Goal: Task Accomplishment & Management: Complete application form

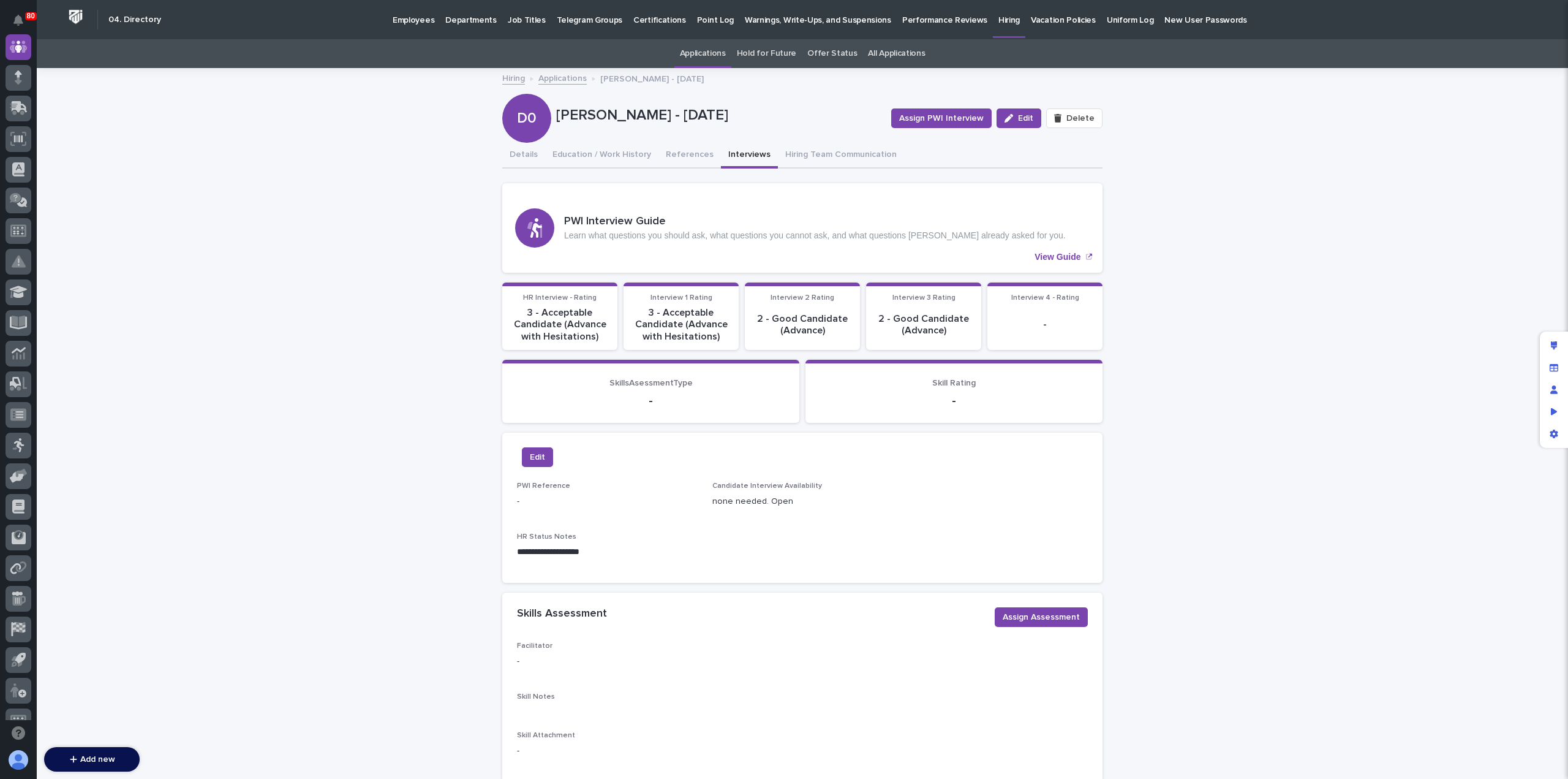
click at [402, 28] on link "Employees" at bounding box center [413, 19] width 53 height 38
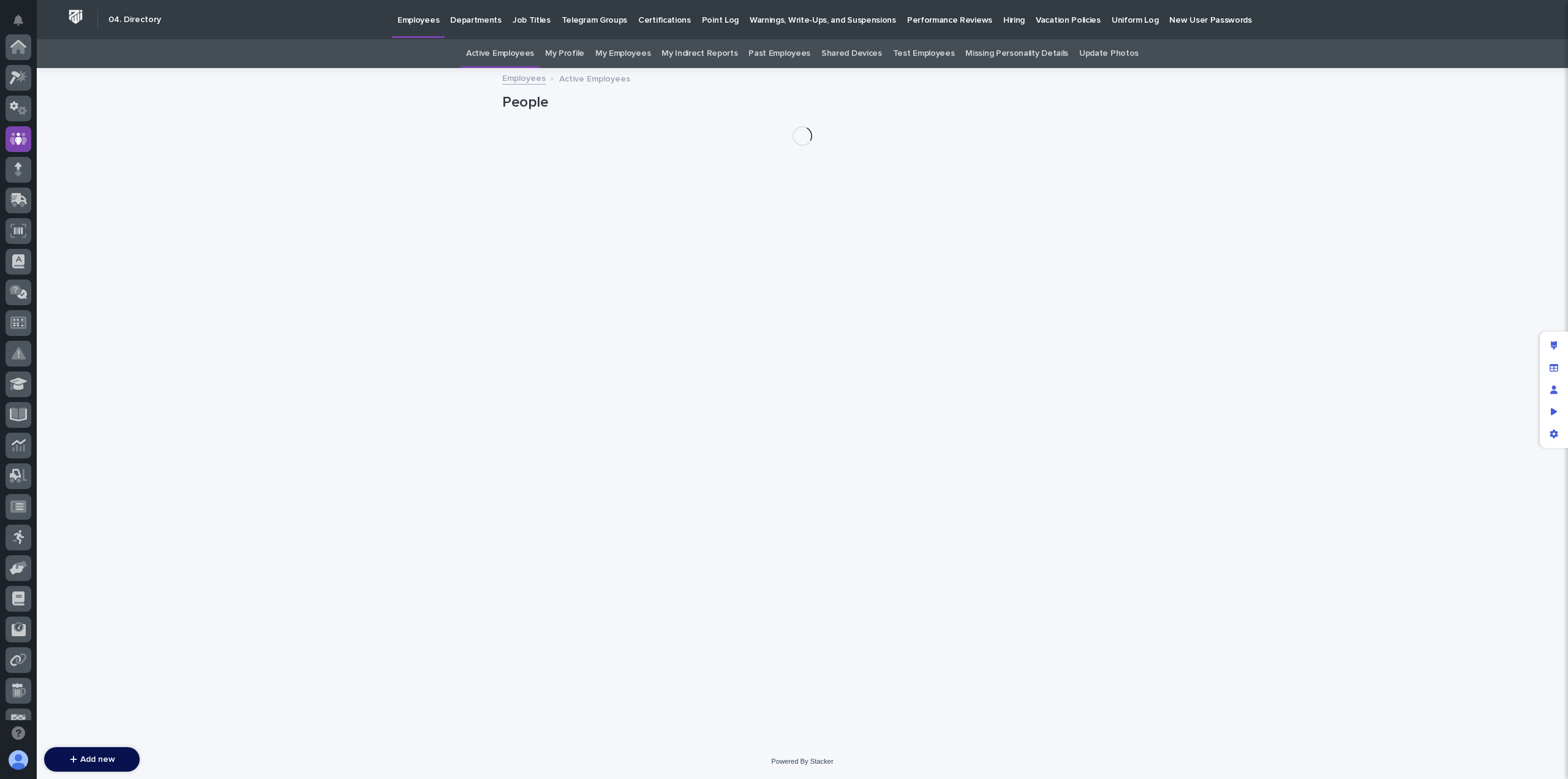
scroll to position [92, 0]
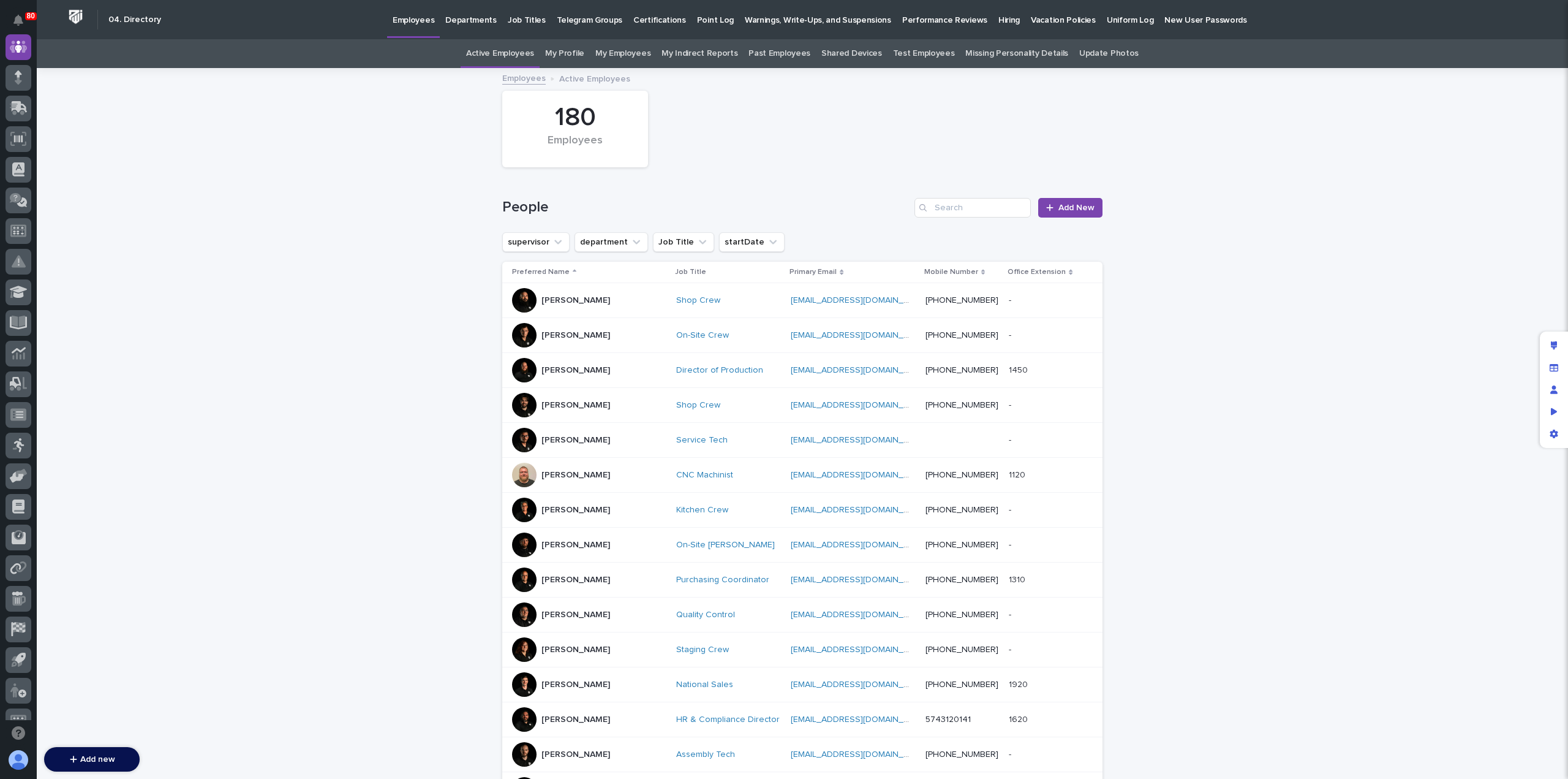
click at [998, 21] on p "Hiring" at bounding box center [1009, 13] width 21 height 26
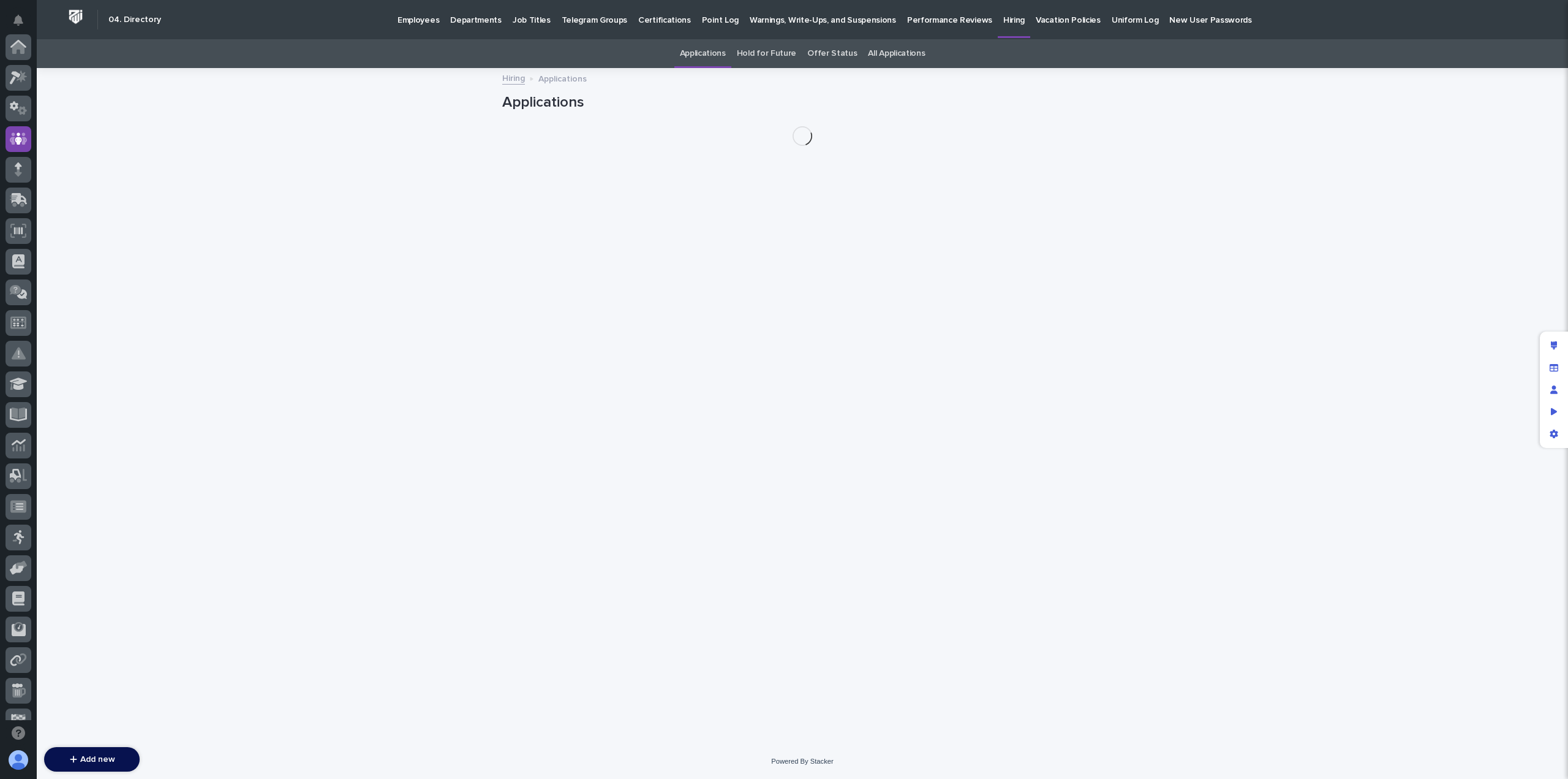
scroll to position [92, 0]
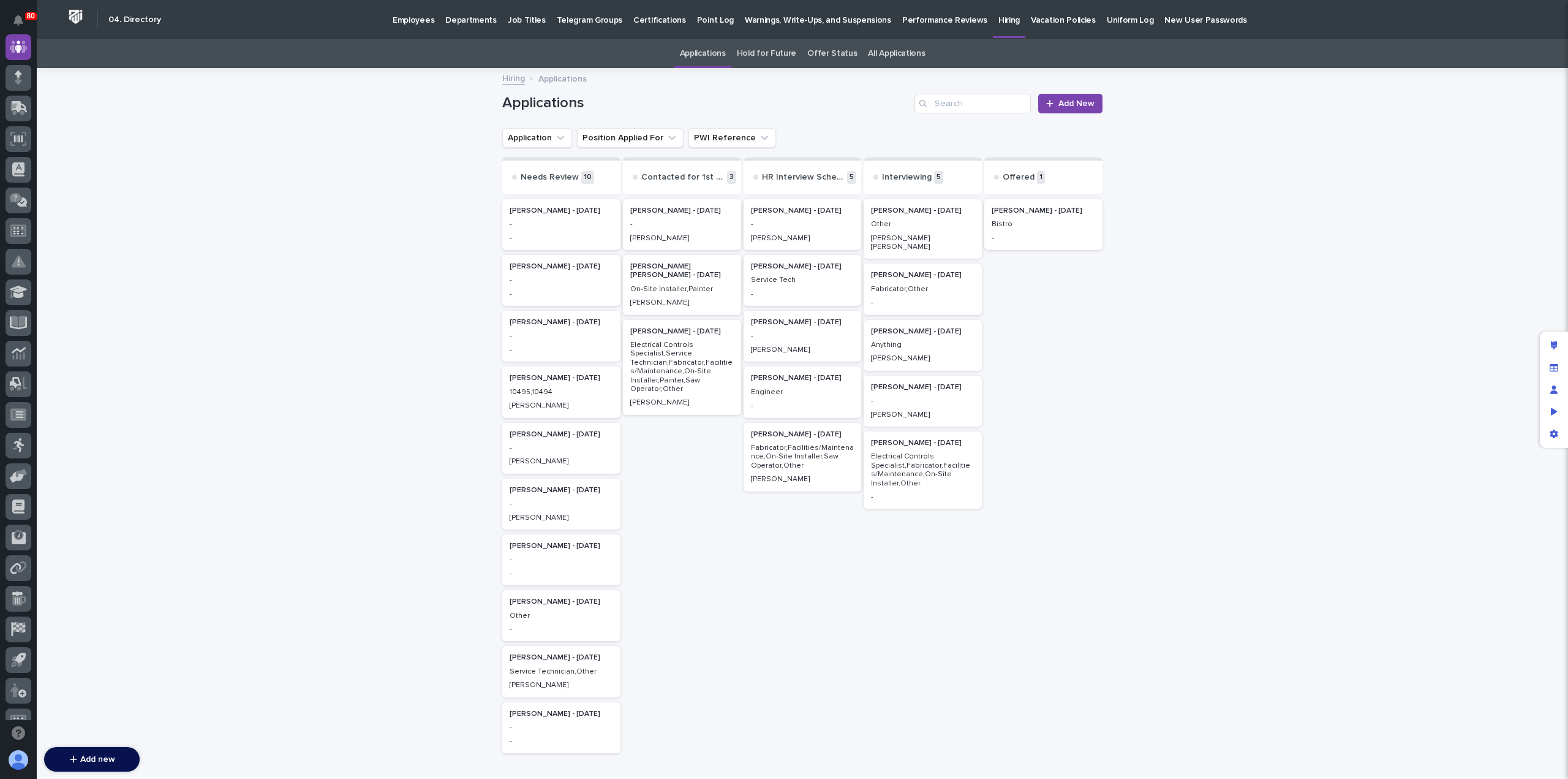
click at [556, 334] on p "-" at bounding box center [561, 336] width 104 height 9
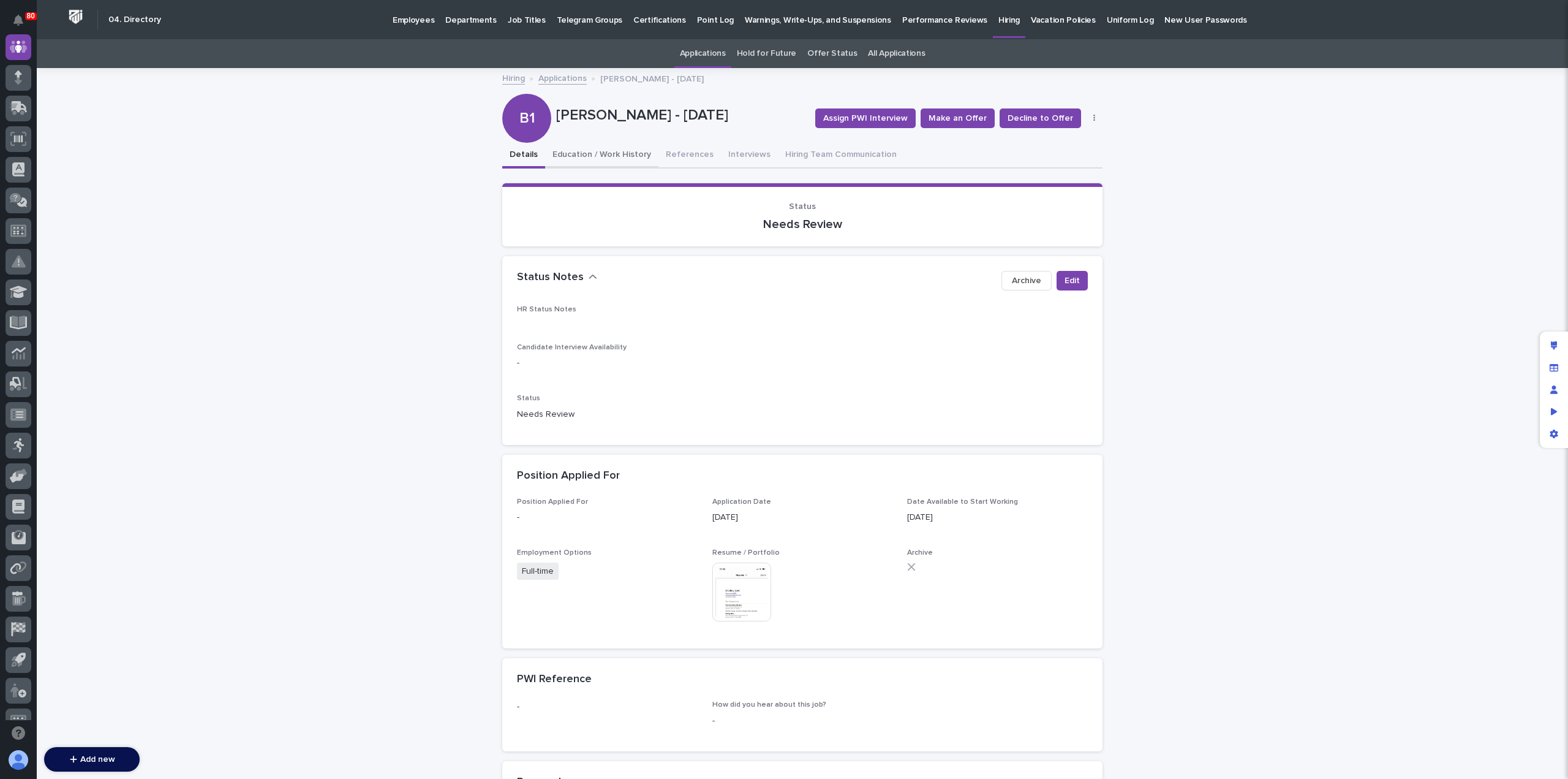
click at [579, 152] on button "Education / Work History" at bounding box center [601, 156] width 113 height 26
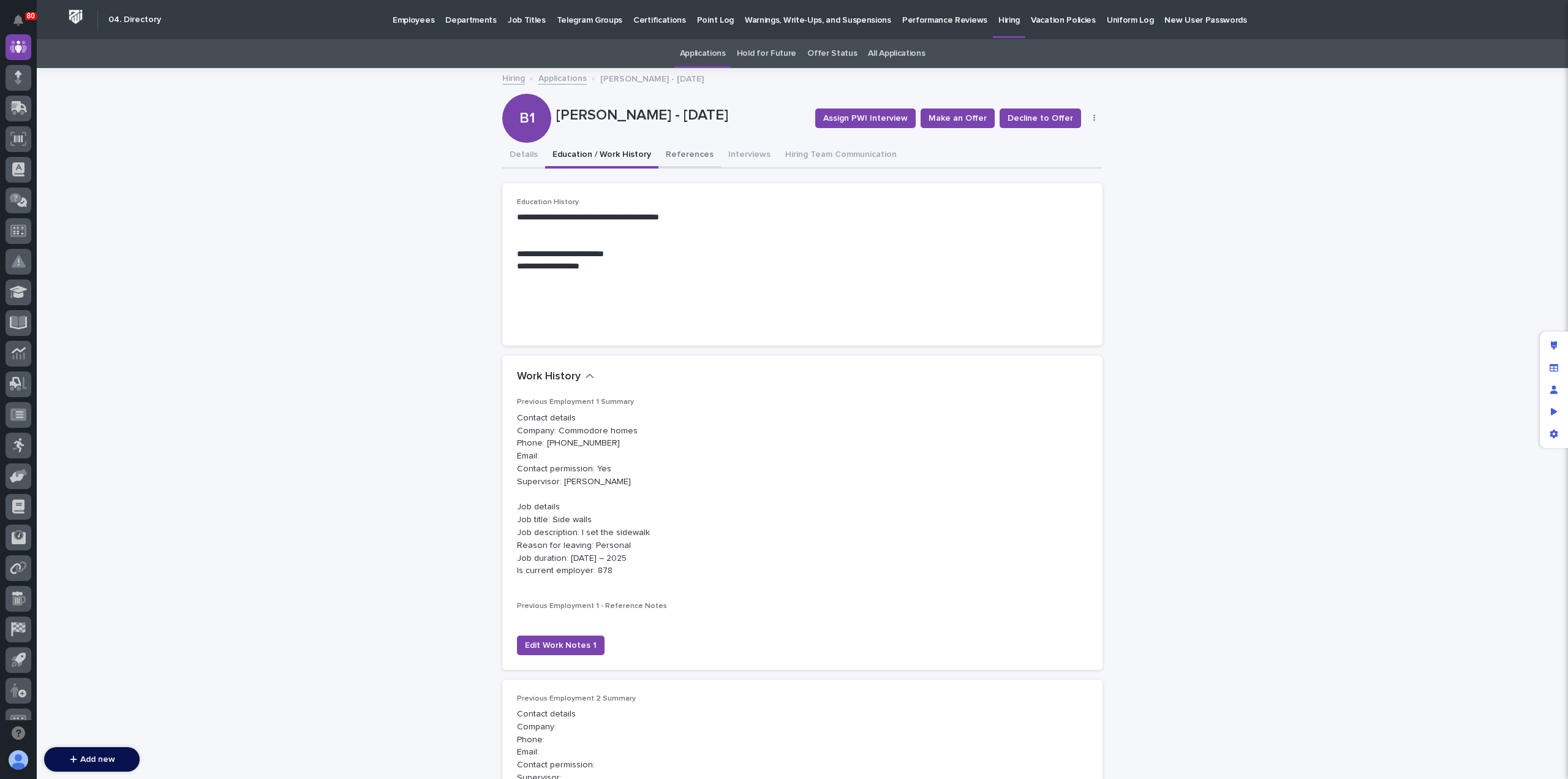
click at [674, 159] on button "References" at bounding box center [689, 156] width 62 height 26
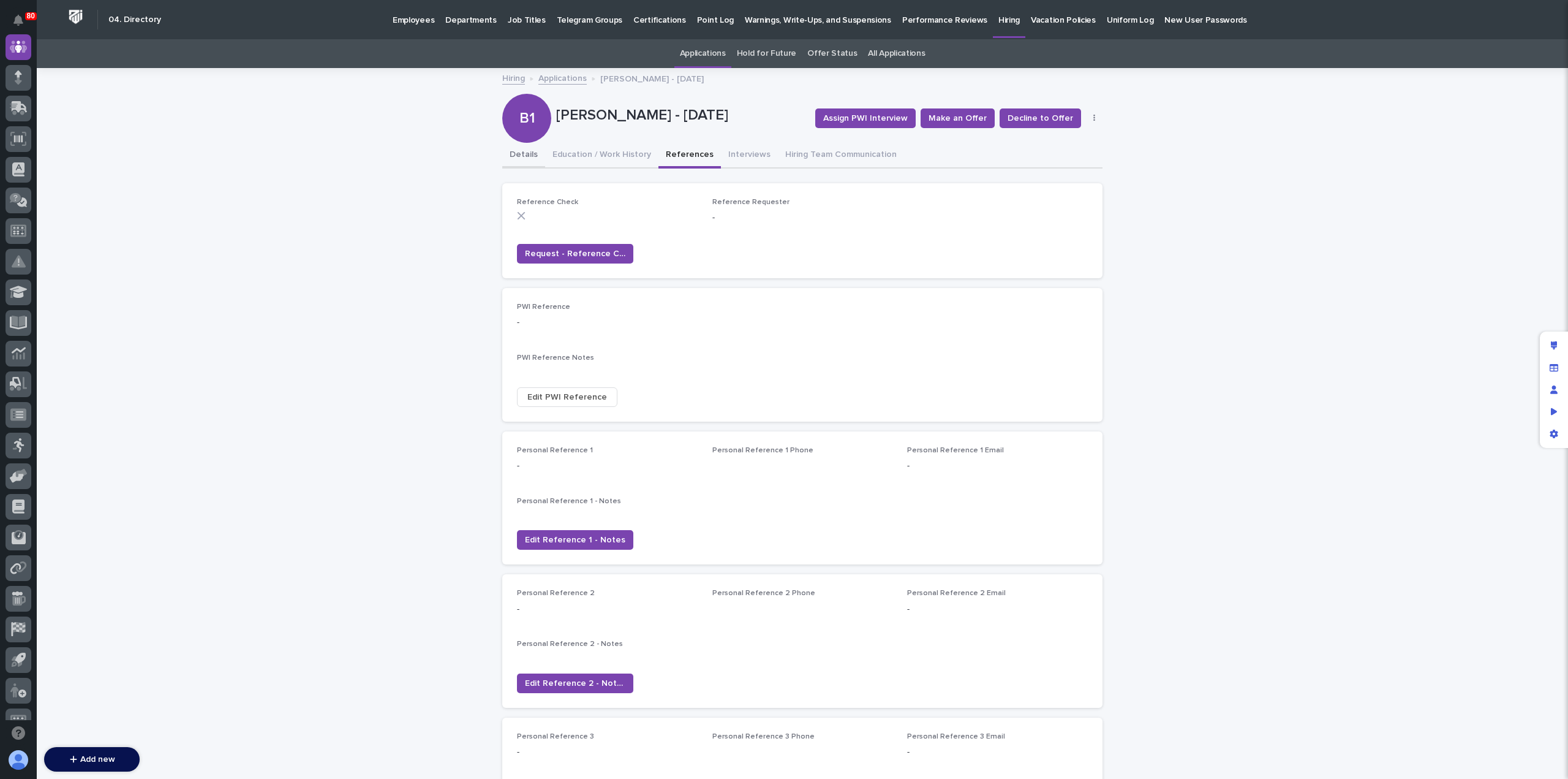
click at [525, 159] on button "Details" at bounding box center [523, 156] width 43 height 26
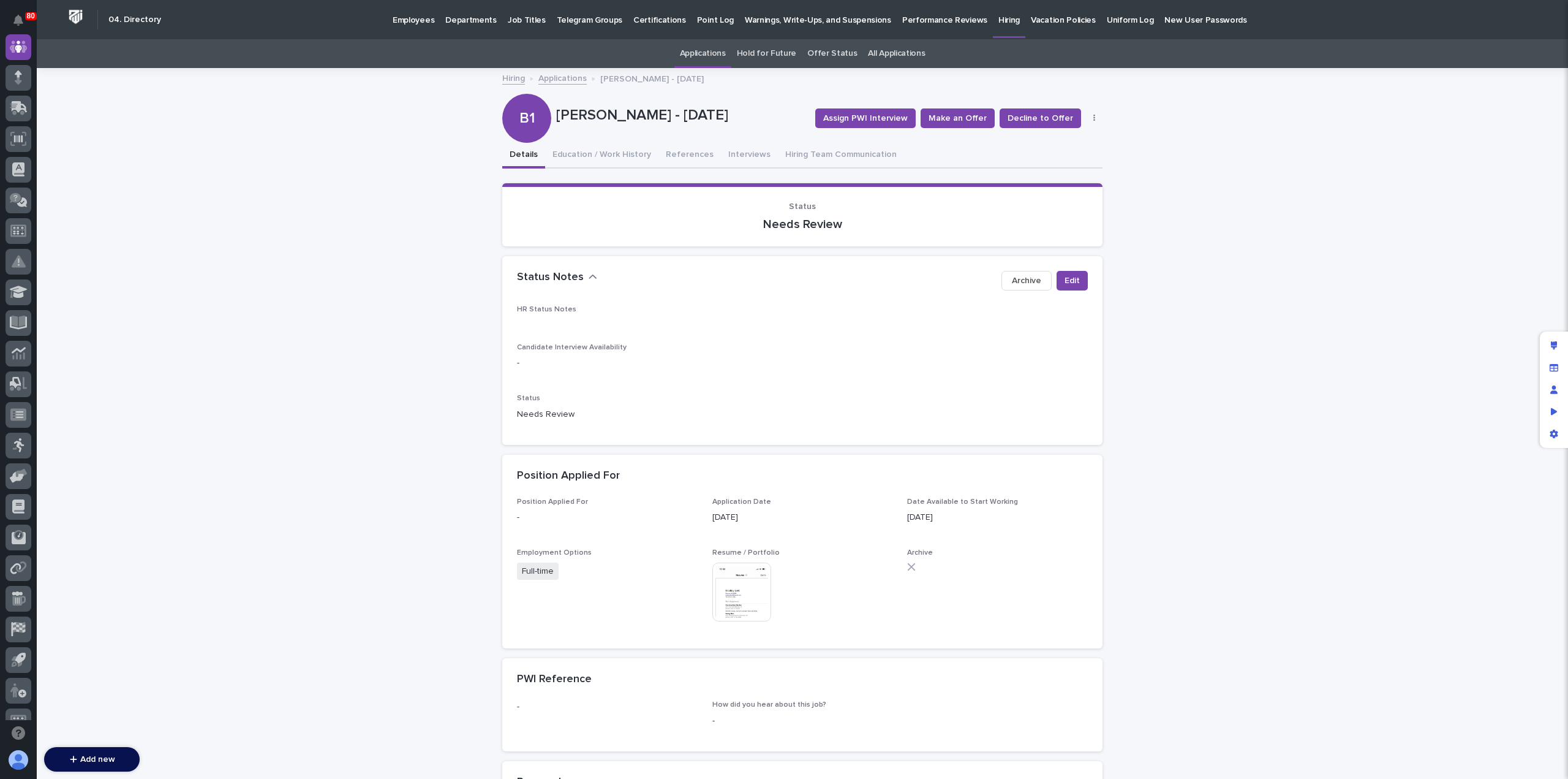
click at [740, 581] on img at bounding box center [741, 592] width 59 height 59
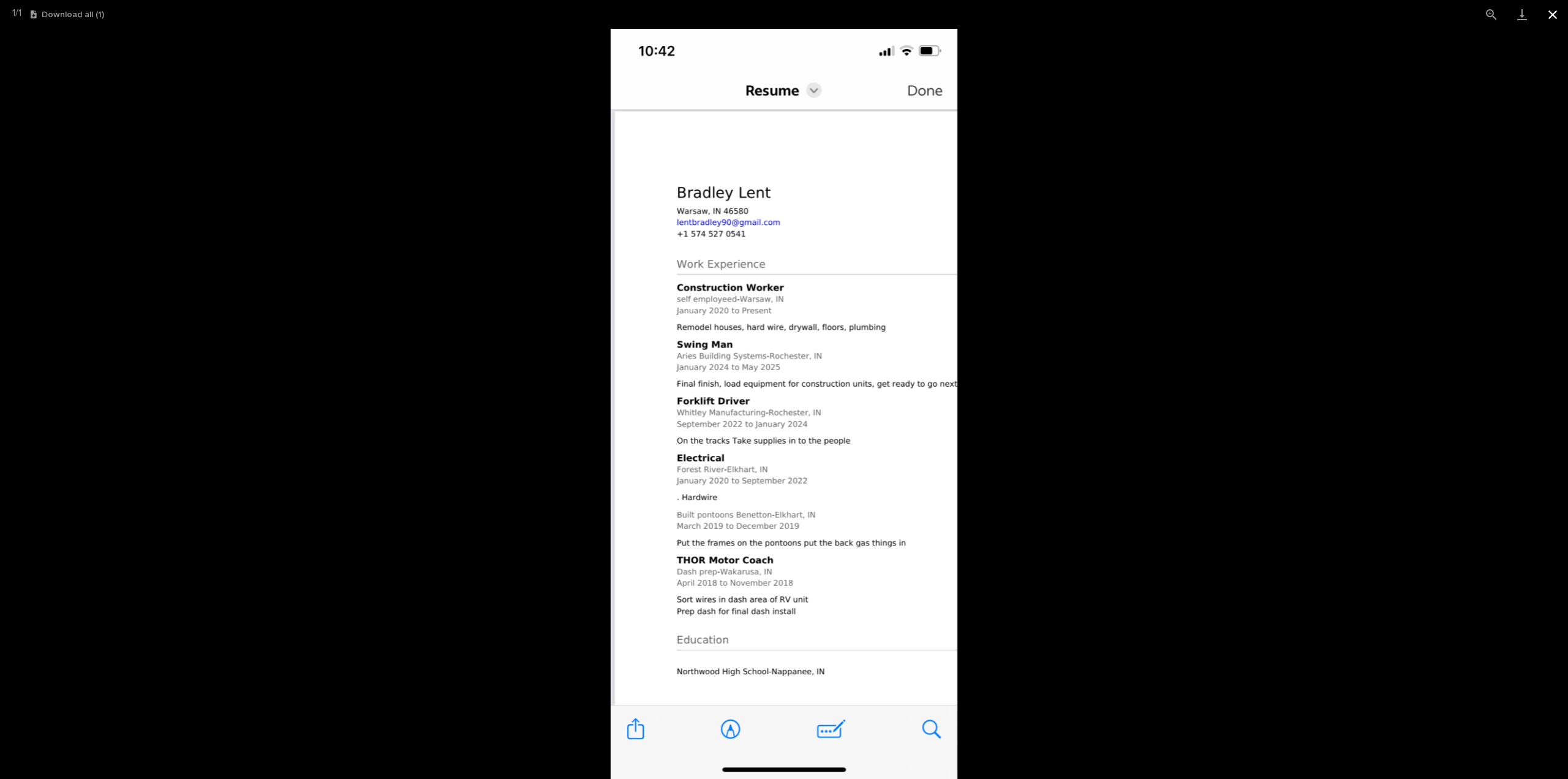
click at [1556, 16] on button "Close gallery" at bounding box center [1552, 14] width 31 height 29
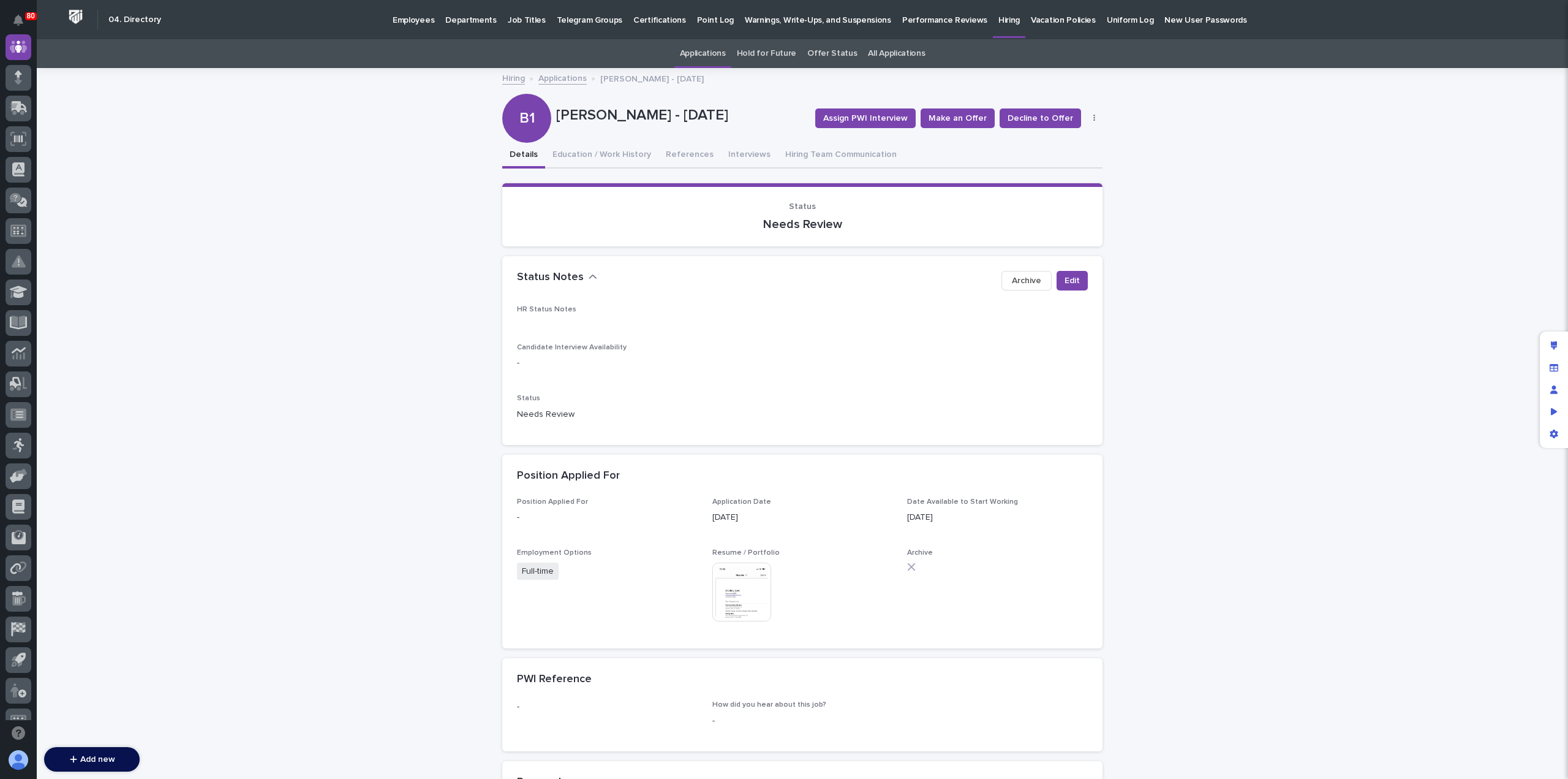
click at [558, 78] on link "Applications" at bounding box center [563, 78] width 49 height 14
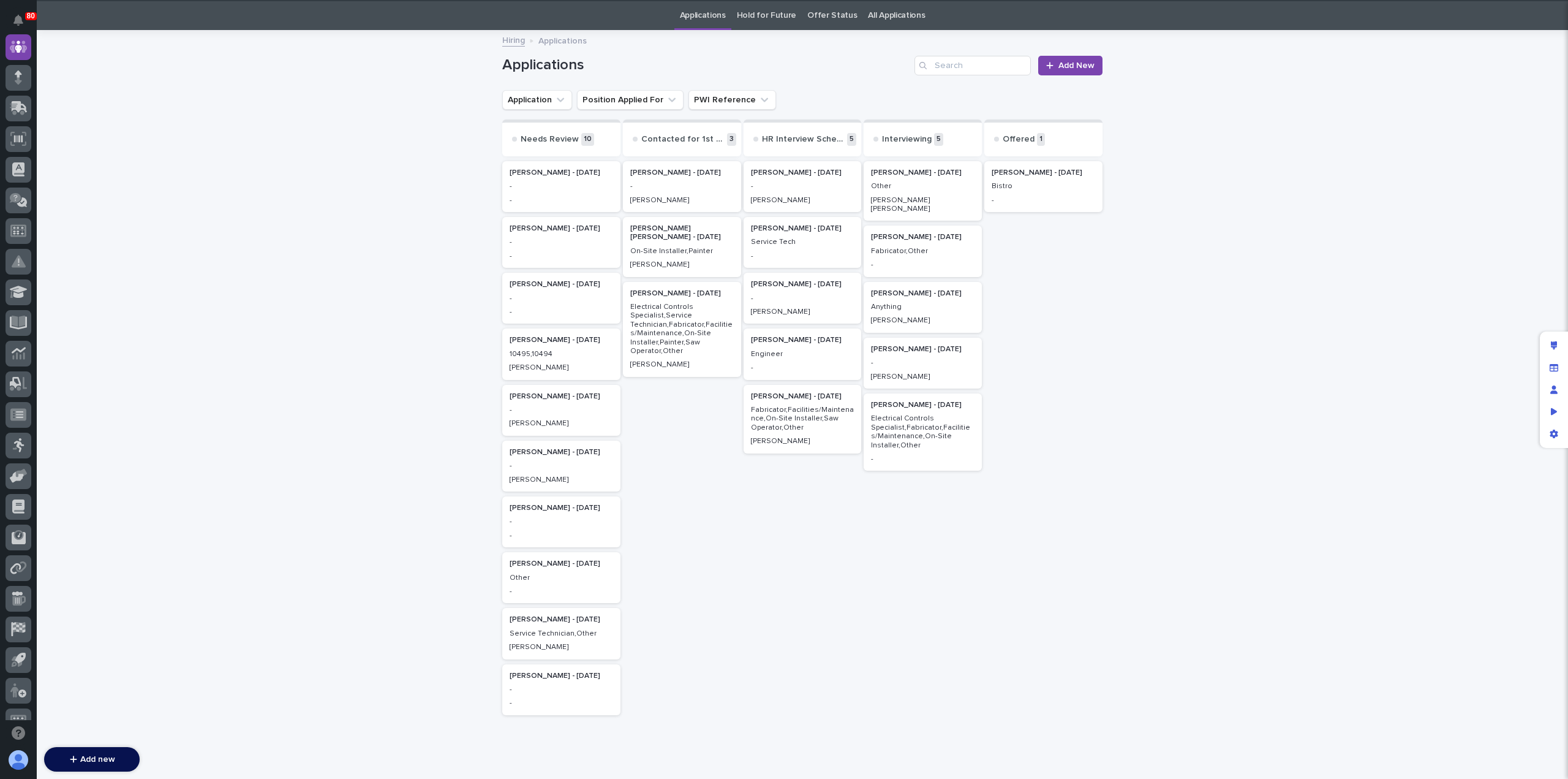
scroll to position [39, 0]
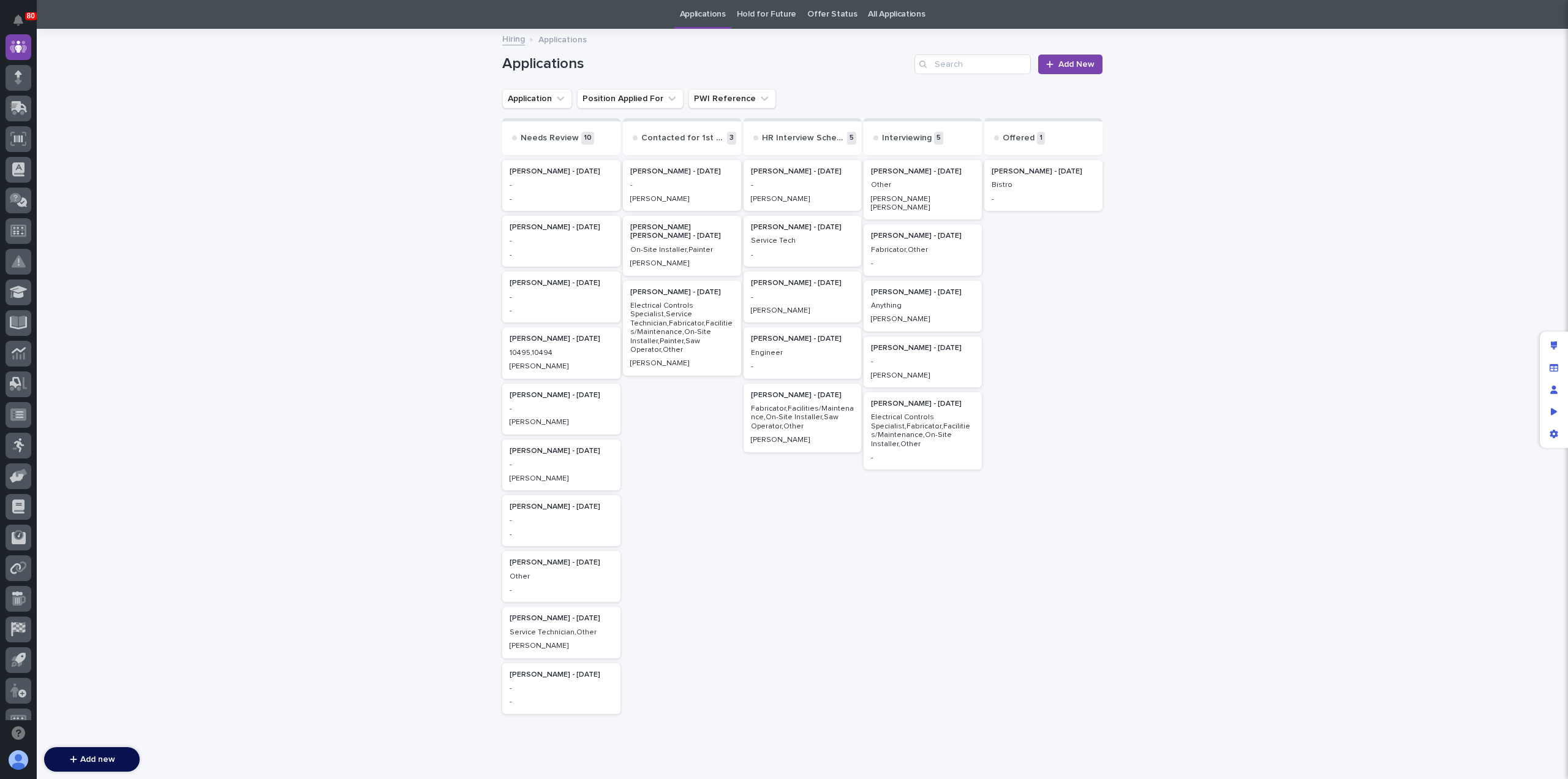
click at [548, 190] on div "Bradley Lent - 10/06/25 - -" at bounding box center [561, 185] width 118 height 51
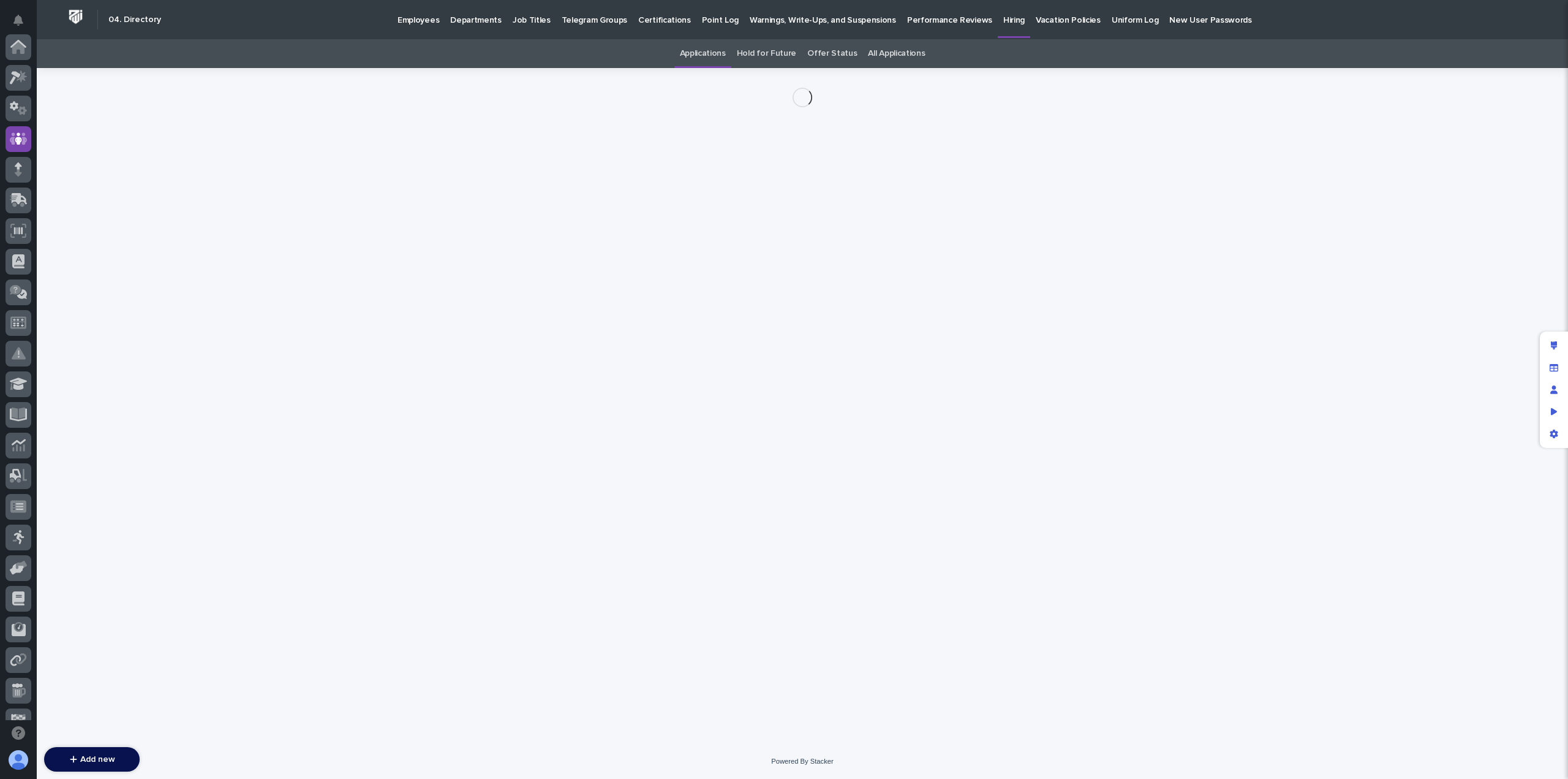
scroll to position [92, 0]
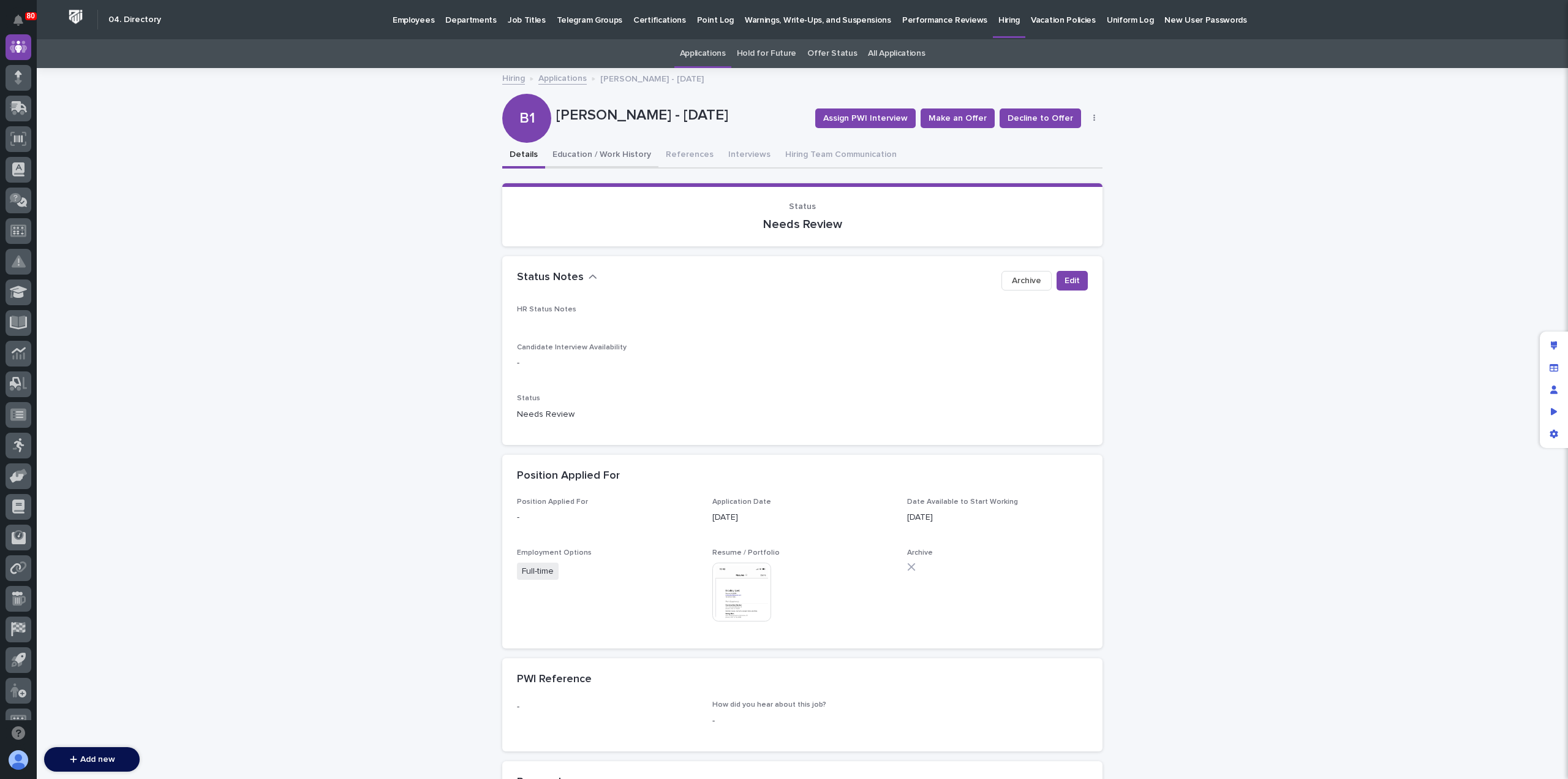
click at [598, 157] on button "Education / Work History" at bounding box center [601, 156] width 113 height 26
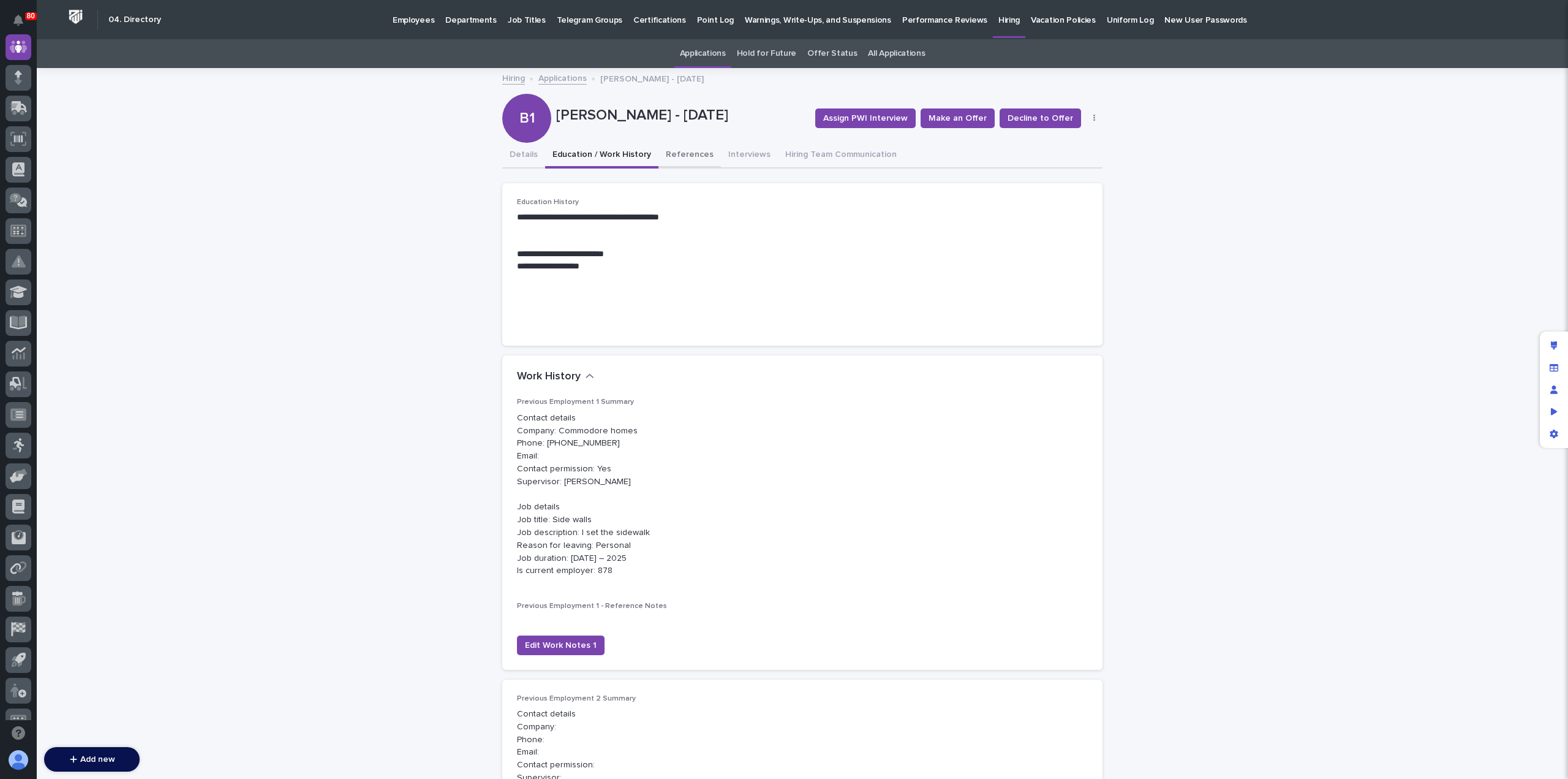
click at [689, 155] on button "References" at bounding box center [689, 156] width 62 height 26
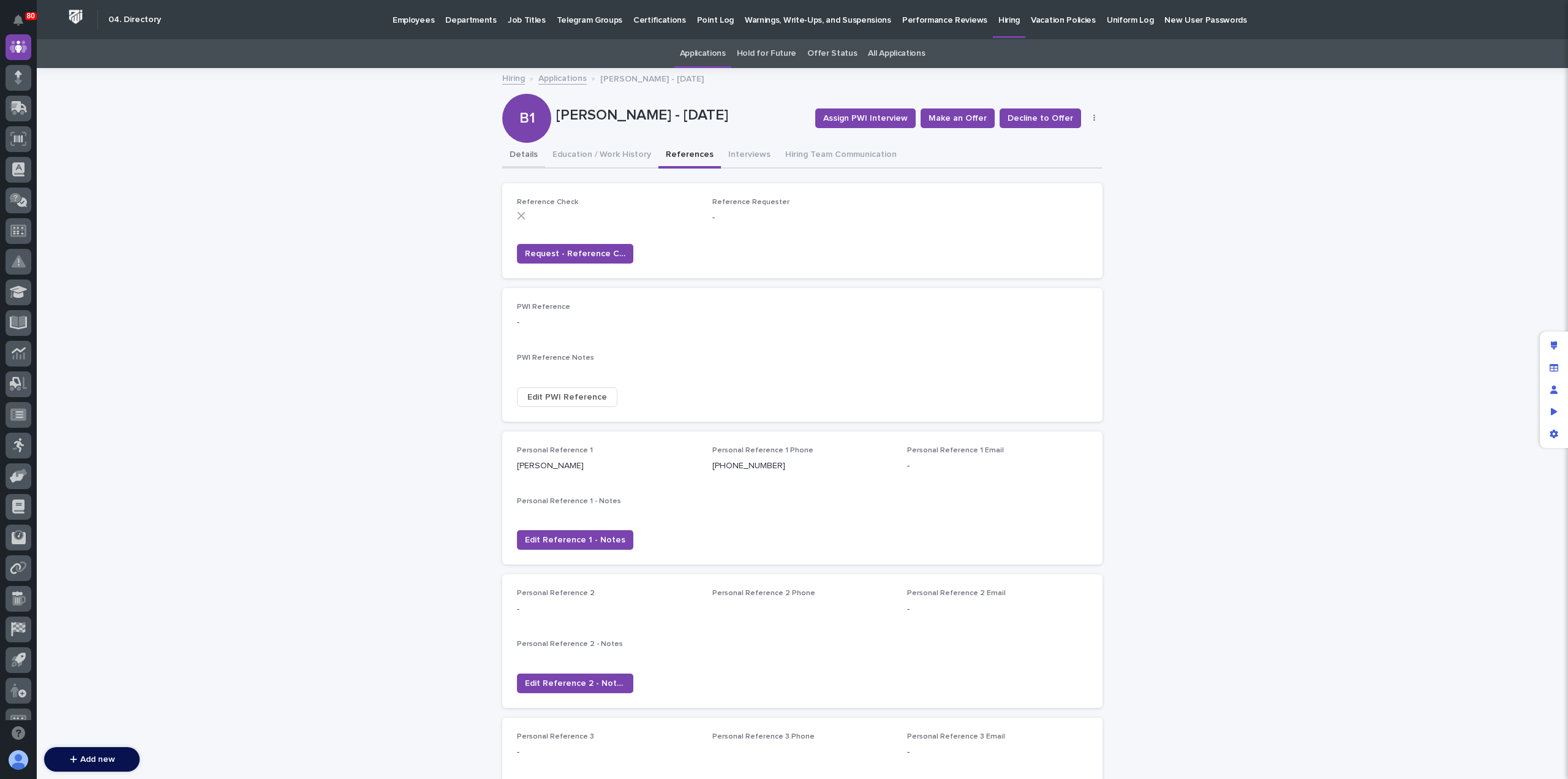
click at [514, 156] on button "Details" at bounding box center [523, 156] width 43 height 26
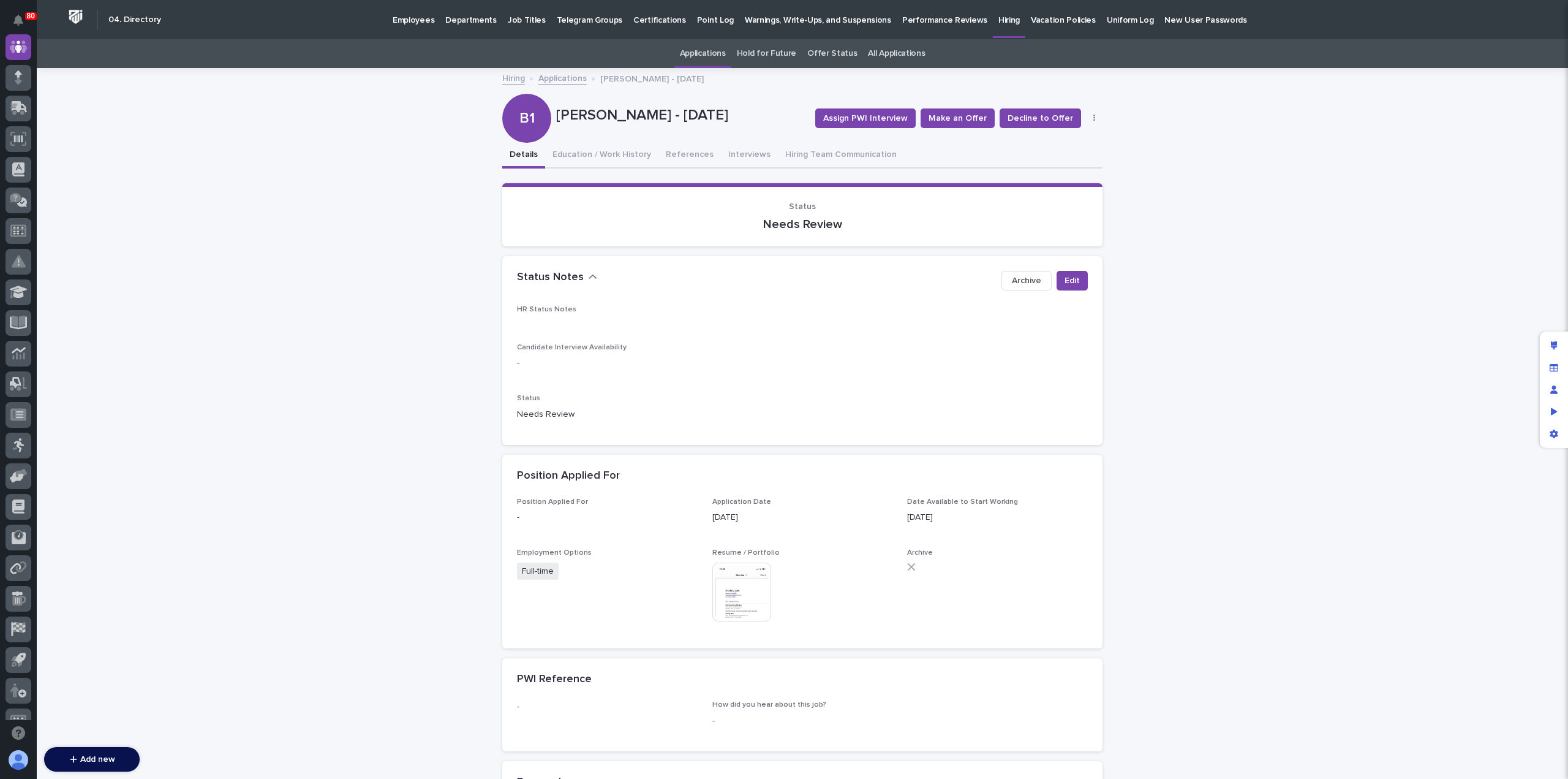
click at [553, 79] on link "Applications" at bounding box center [563, 78] width 49 height 14
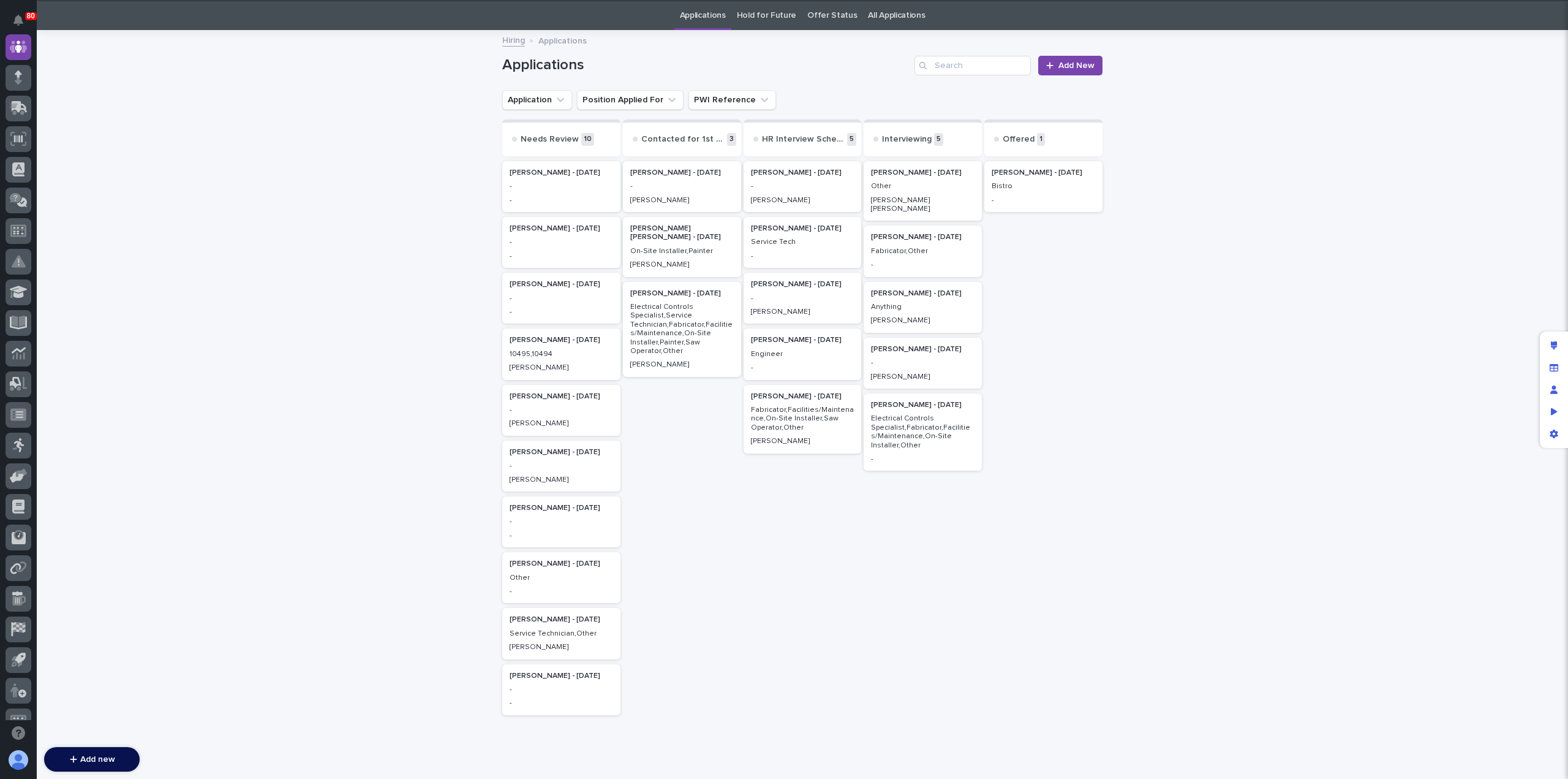
scroll to position [39, 0]
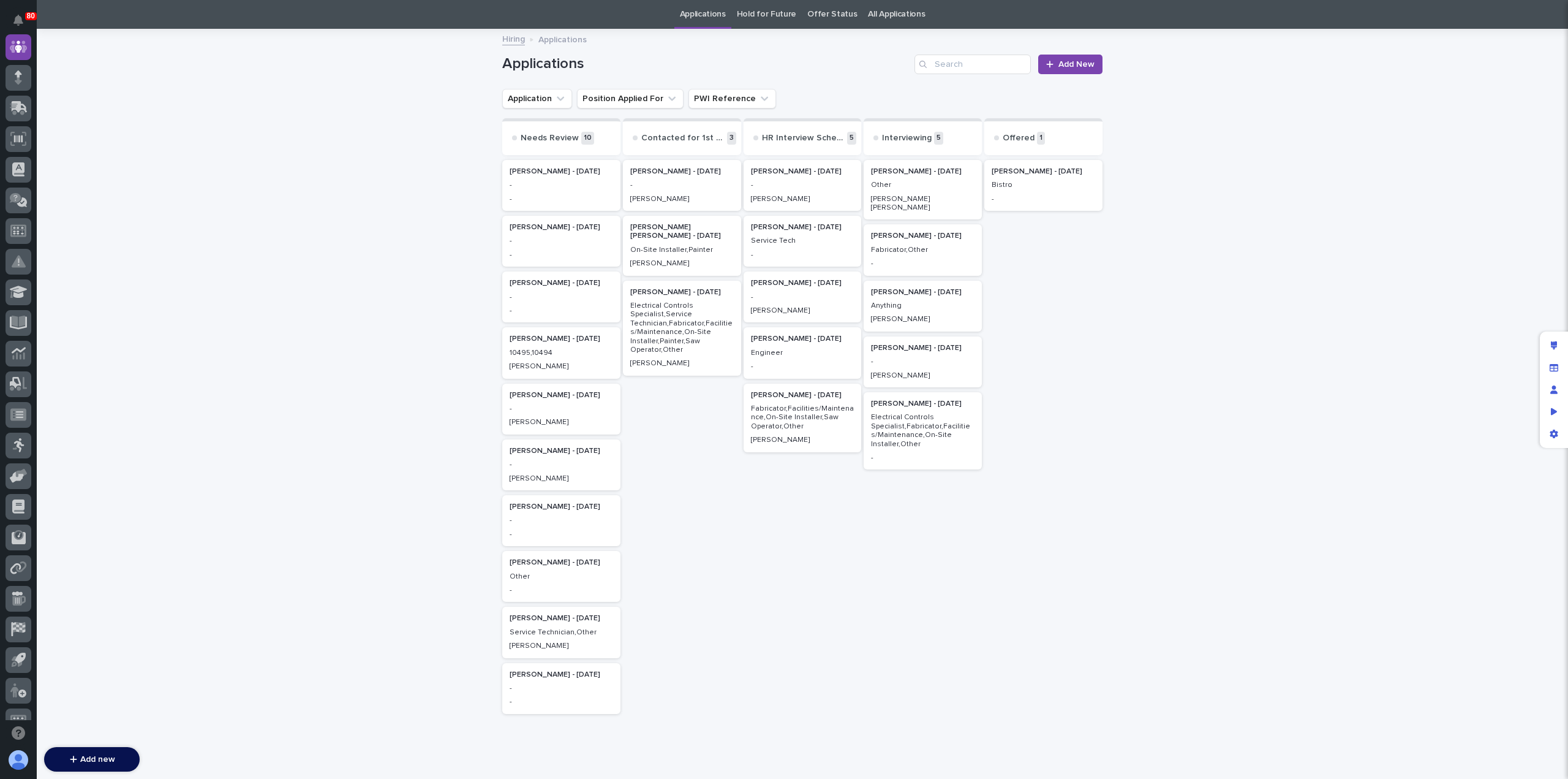
drag, startPoint x: 534, startPoint y: 297, endPoint x: 930, endPoint y: 567, distance: 479.3
click at [930, 567] on div "Christie Hochstetler - 08/25/25 Other Austen Beachy Jeremiah Helmuth - 09/01/25…" at bounding box center [922, 469] width 118 height 622
click at [563, 309] on p "-" at bounding box center [561, 310] width 104 height 9
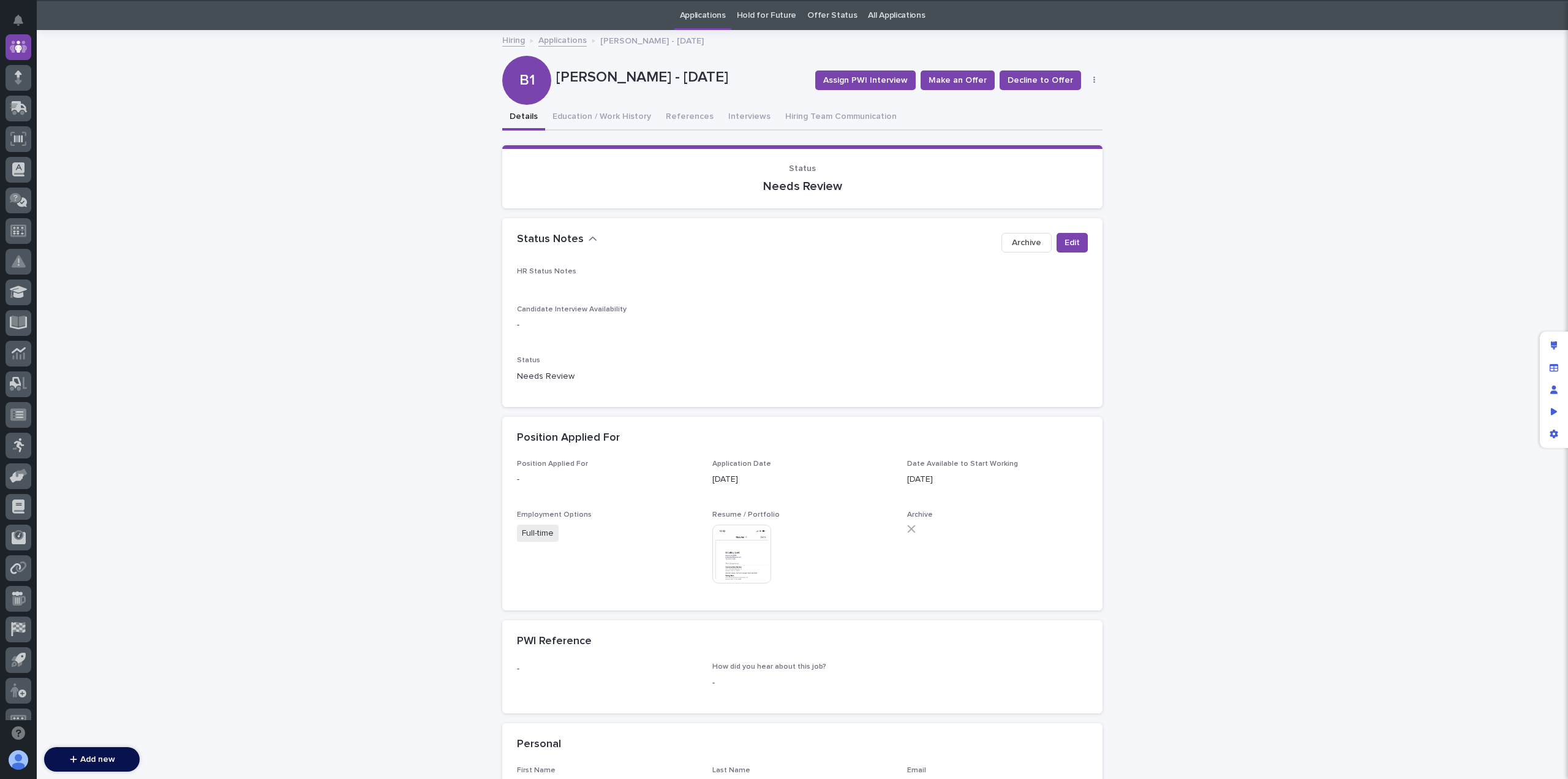
scroll to position [39, 0]
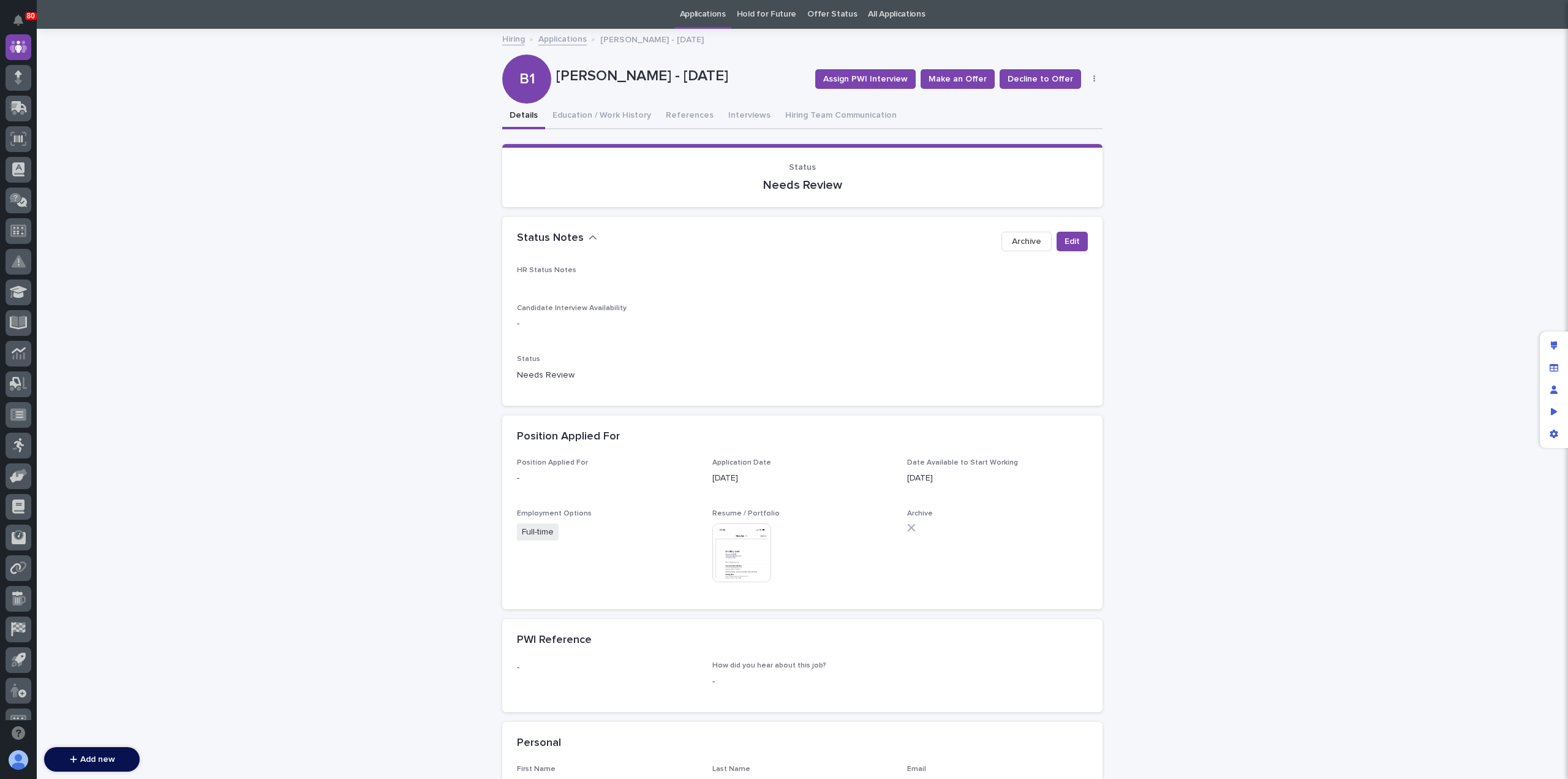
click at [1088, 76] on button "button" at bounding box center [1095, 79] width 17 height 9
click at [1063, 126] on button "Delete" at bounding box center [1056, 122] width 81 height 19
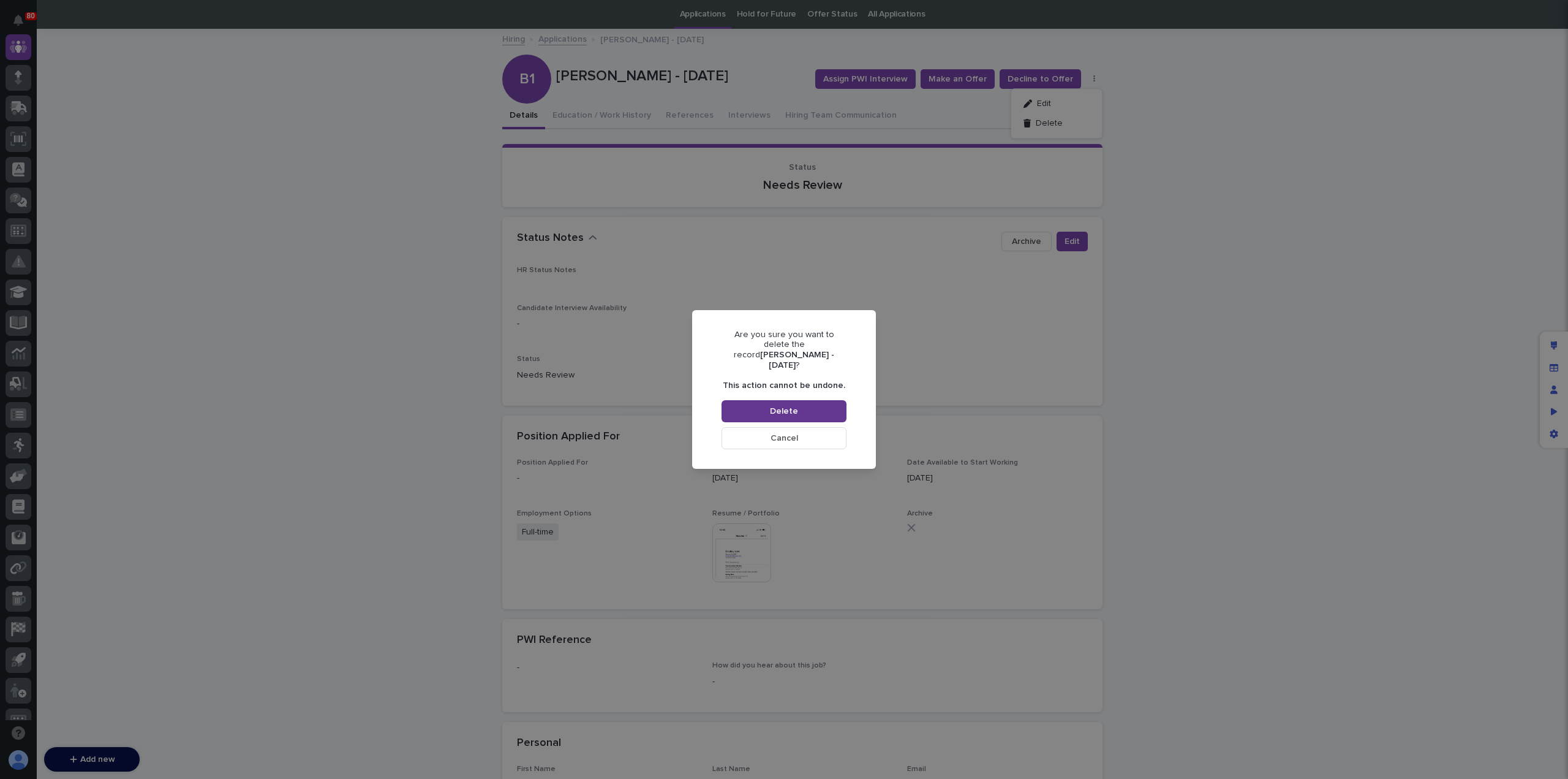
click at [810, 405] on button "Delete" at bounding box center [784, 411] width 125 height 22
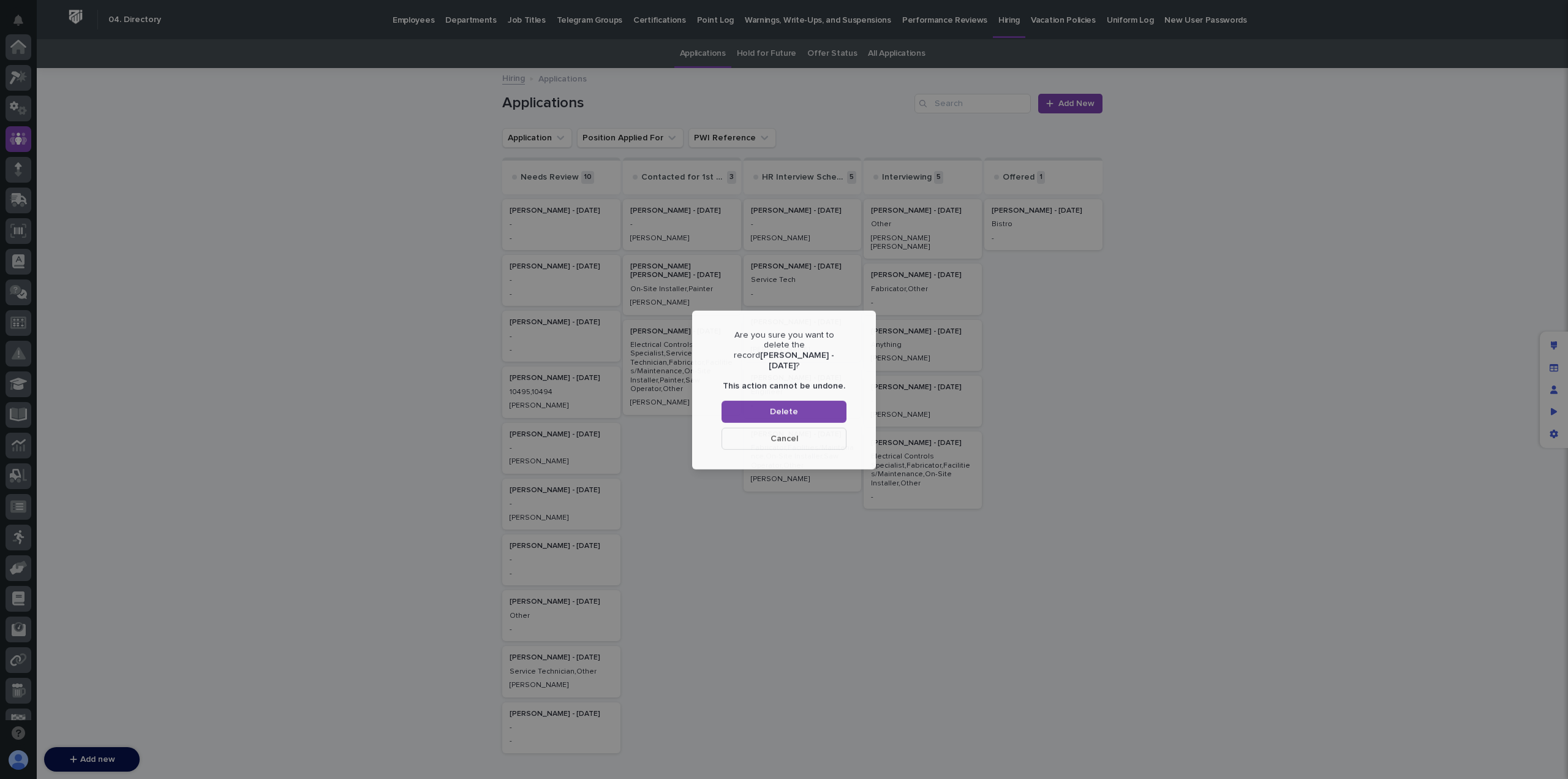
scroll to position [92, 0]
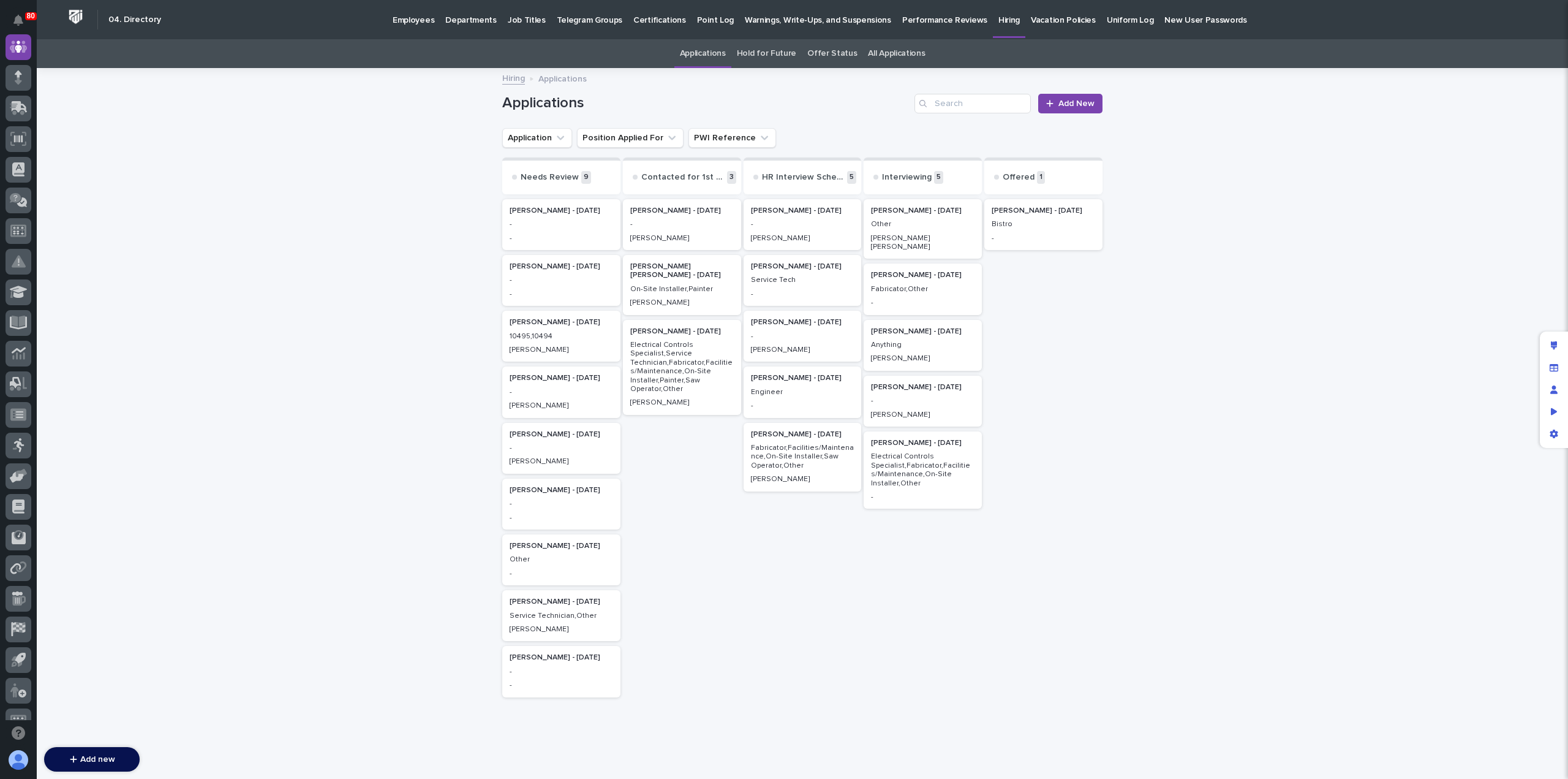
click at [594, 284] on p "-" at bounding box center [561, 280] width 104 height 9
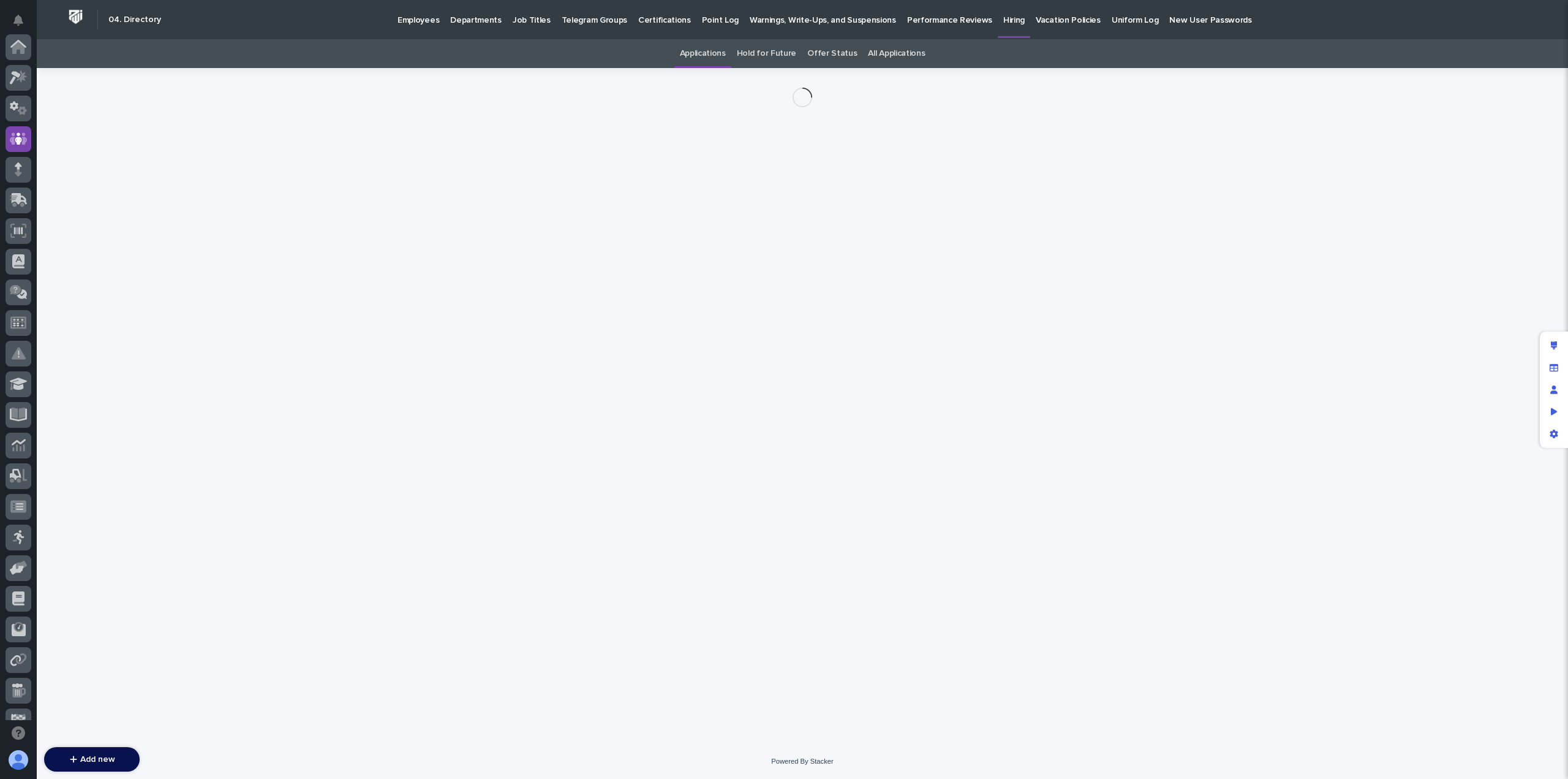
scroll to position [92, 0]
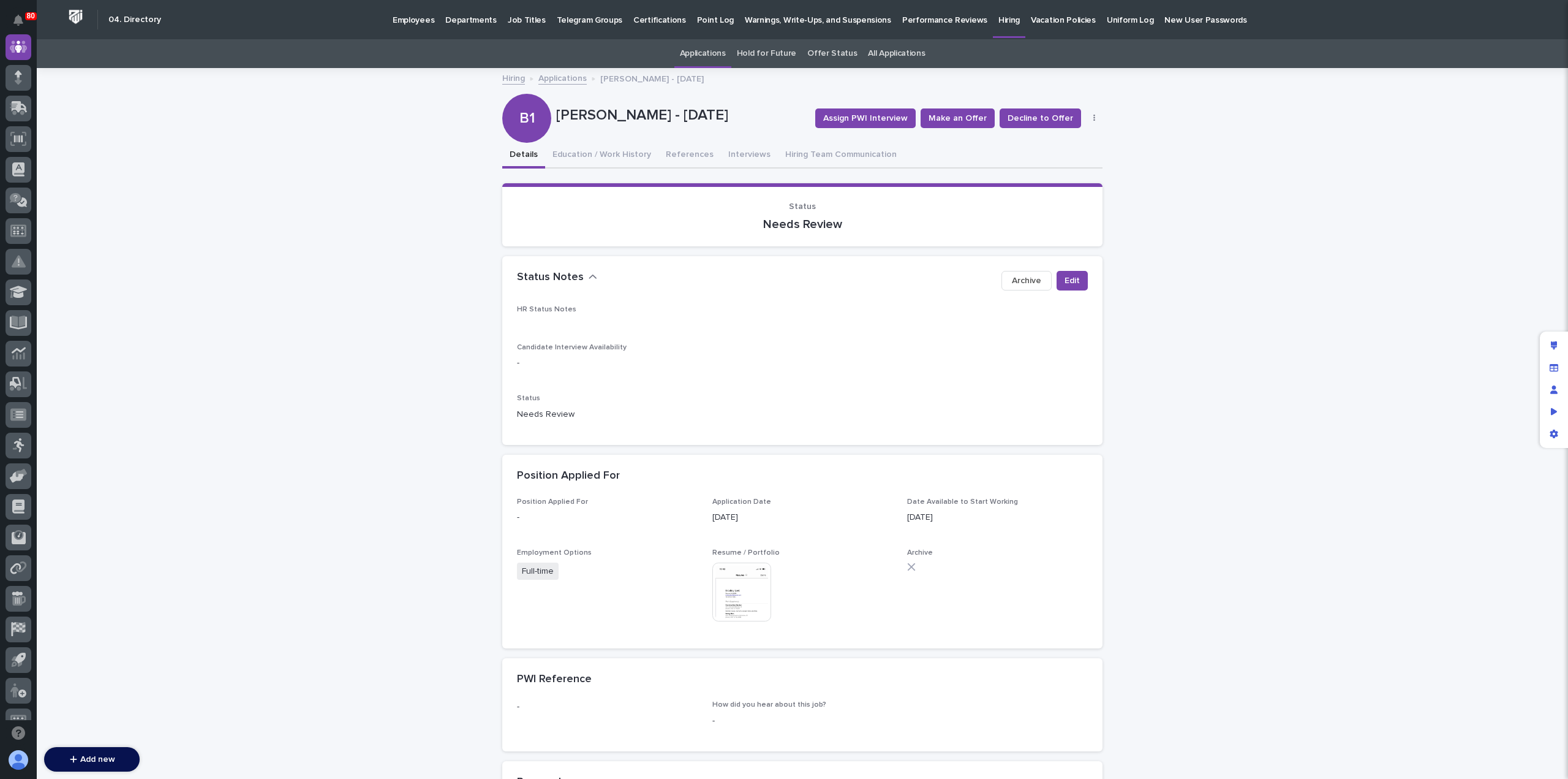
click at [1093, 118] on icon "button" at bounding box center [1094, 118] width 2 height 9
click at [1052, 162] on span "Delete" at bounding box center [1049, 162] width 27 height 9
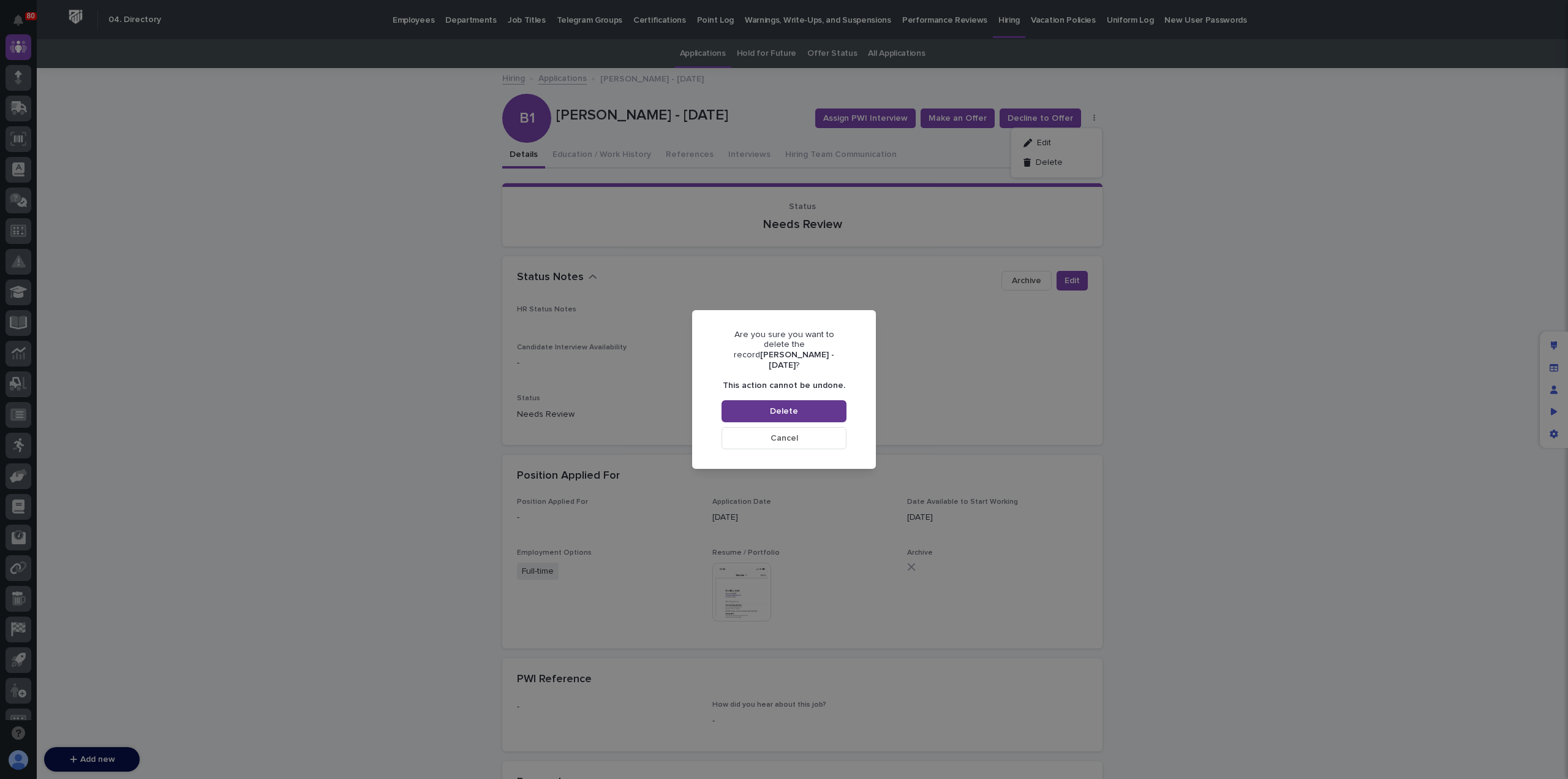
click at [799, 403] on button "Delete" at bounding box center [784, 411] width 125 height 22
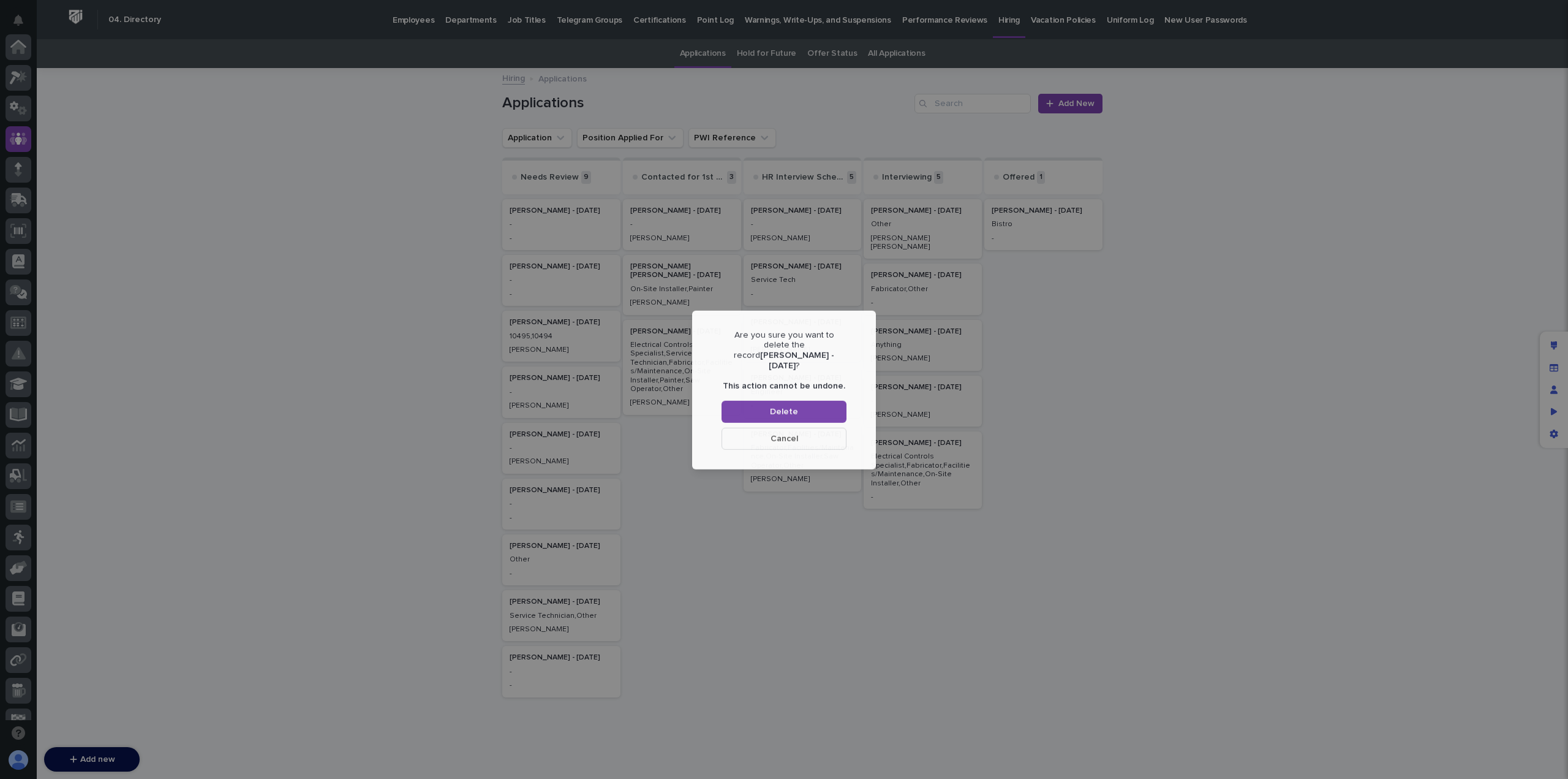
scroll to position [92, 0]
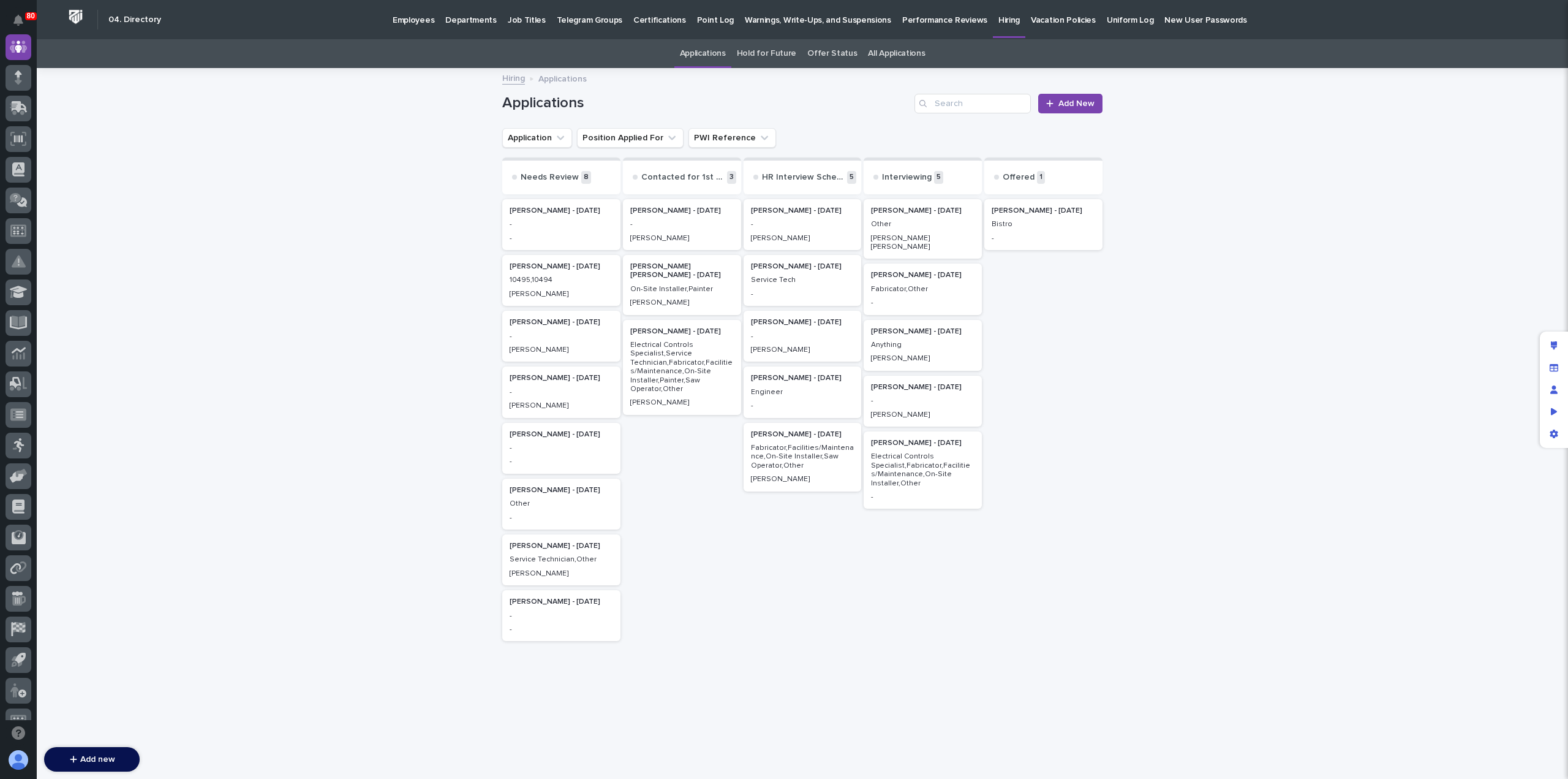
click at [543, 283] on p "10495,10494" at bounding box center [561, 280] width 104 height 9
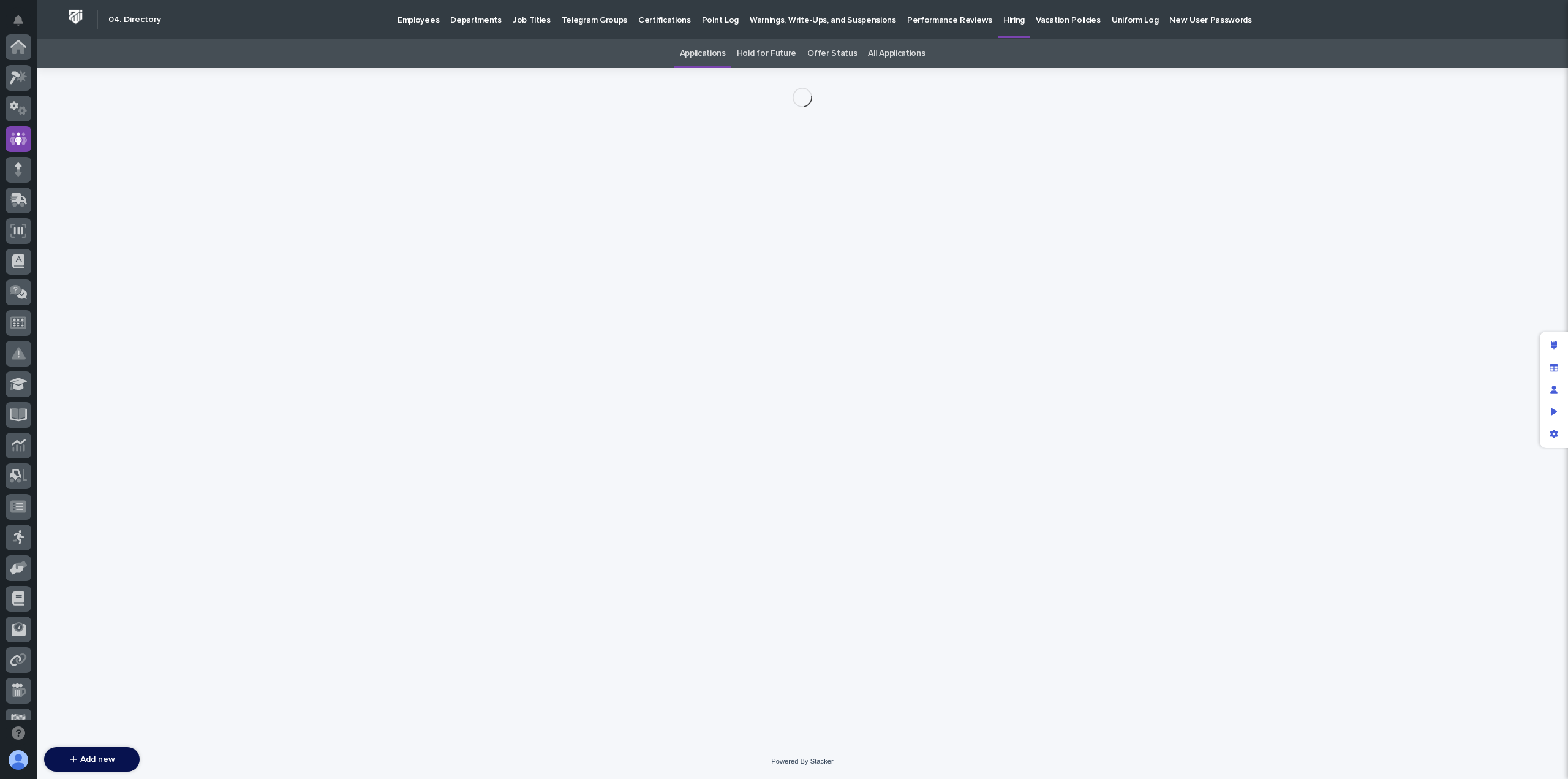
scroll to position [92, 0]
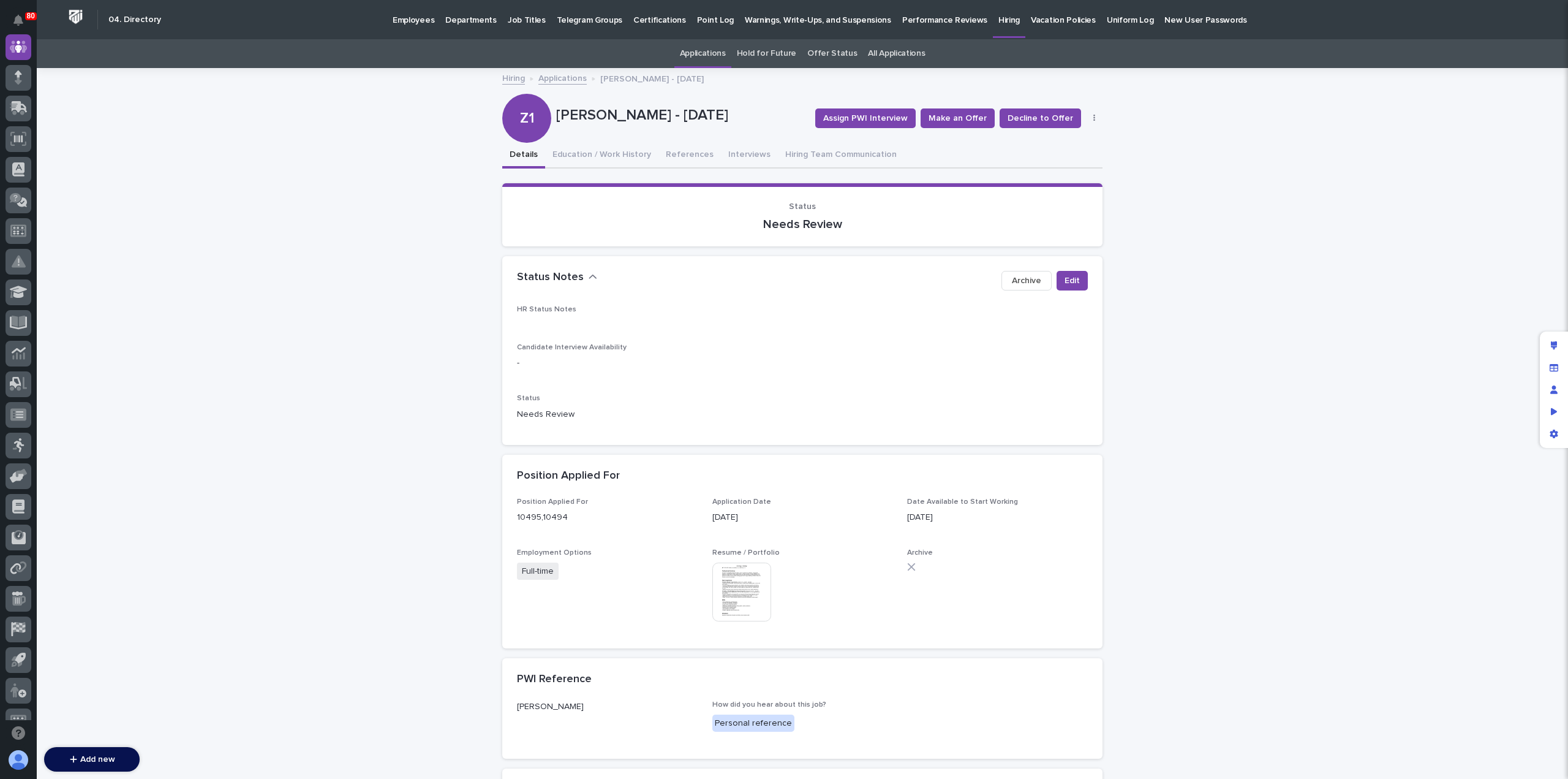
click at [733, 584] on img at bounding box center [741, 592] width 59 height 59
click at [568, 77] on link "Applications" at bounding box center [563, 78] width 49 height 14
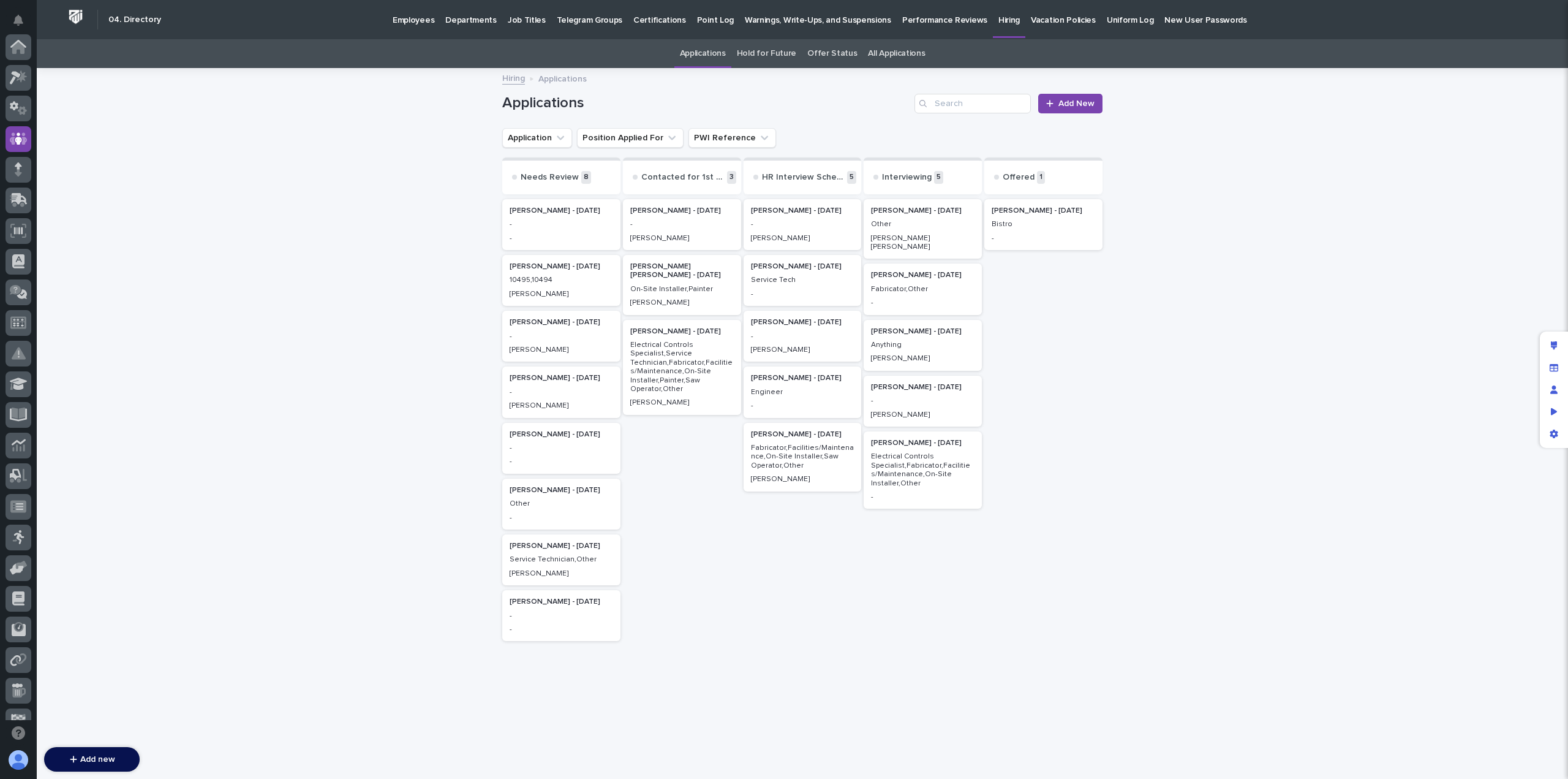
scroll to position [92, 0]
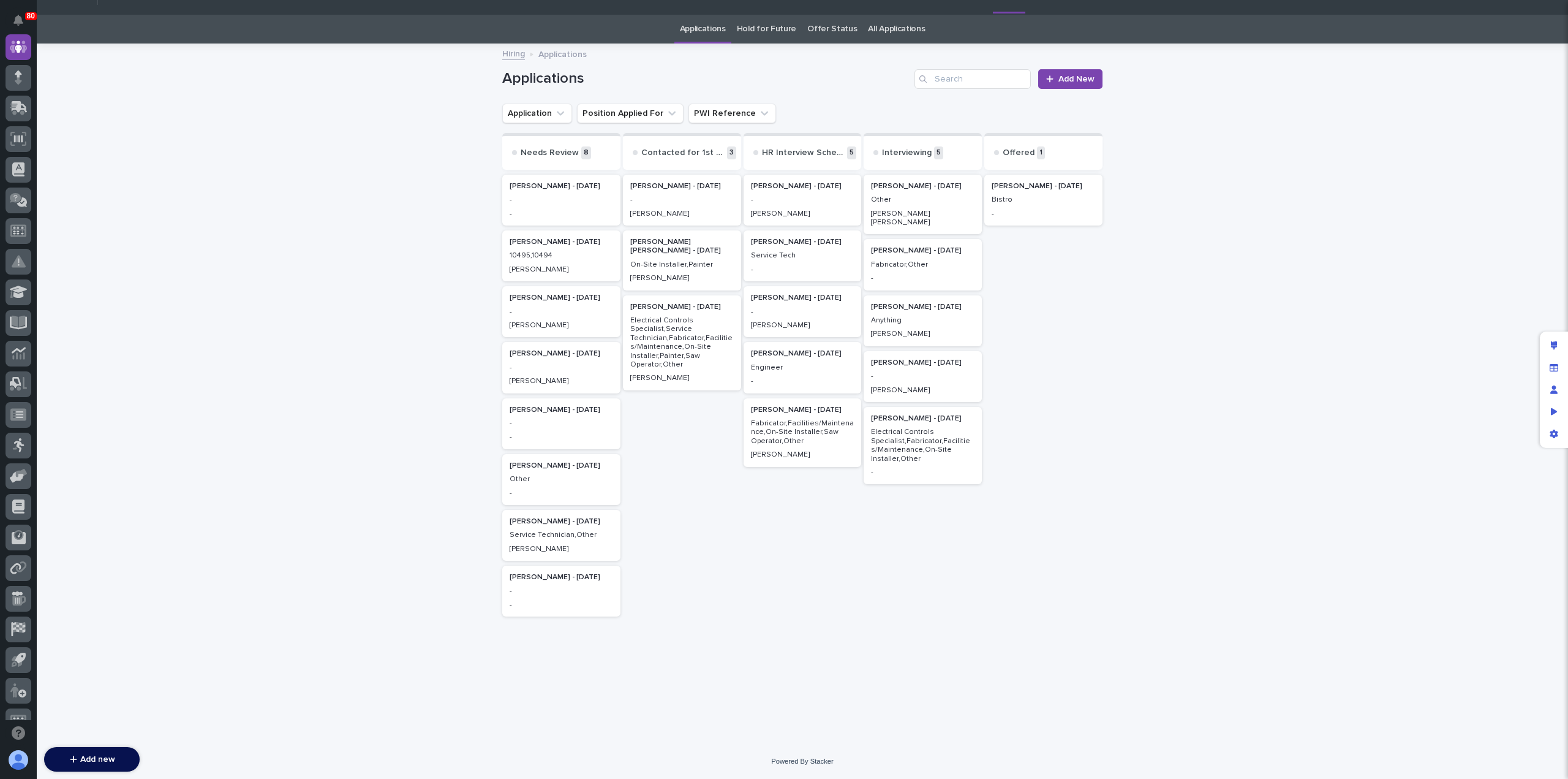
click at [544, 310] on p "-" at bounding box center [561, 312] width 104 height 9
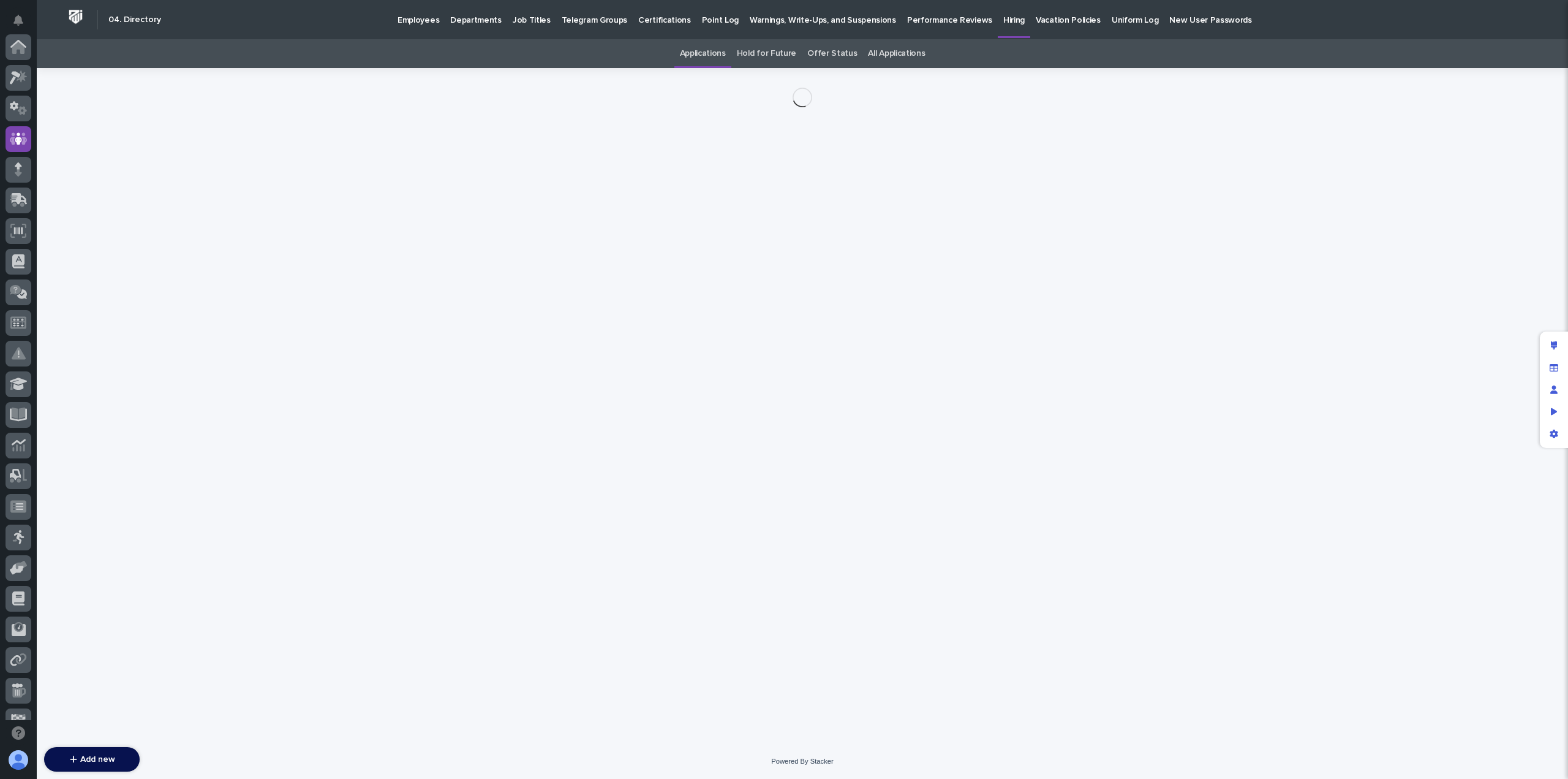
scroll to position [92, 0]
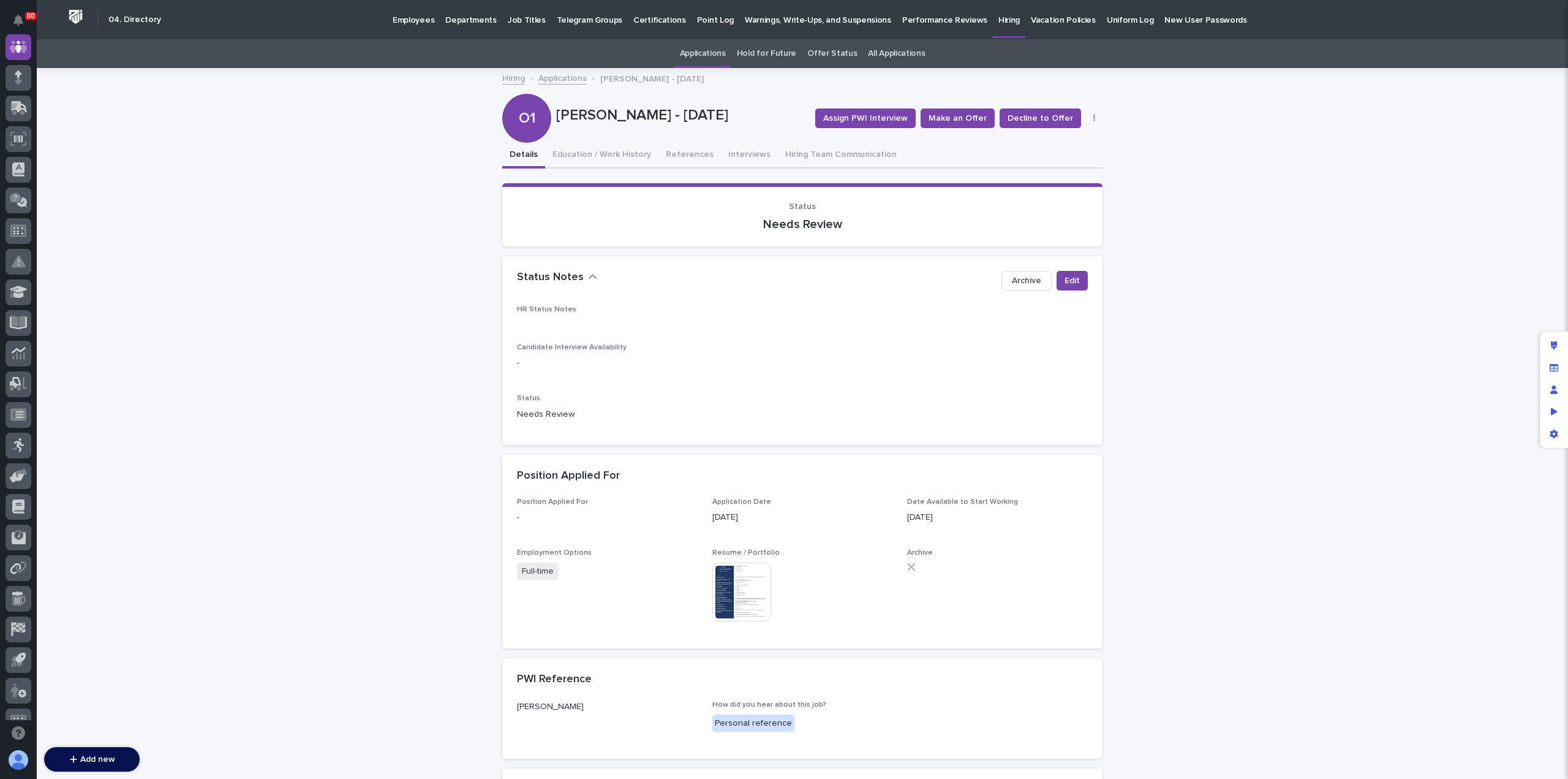
click at [745, 592] on img at bounding box center [741, 592] width 59 height 59
click at [561, 74] on link "Applications" at bounding box center [563, 78] width 49 height 14
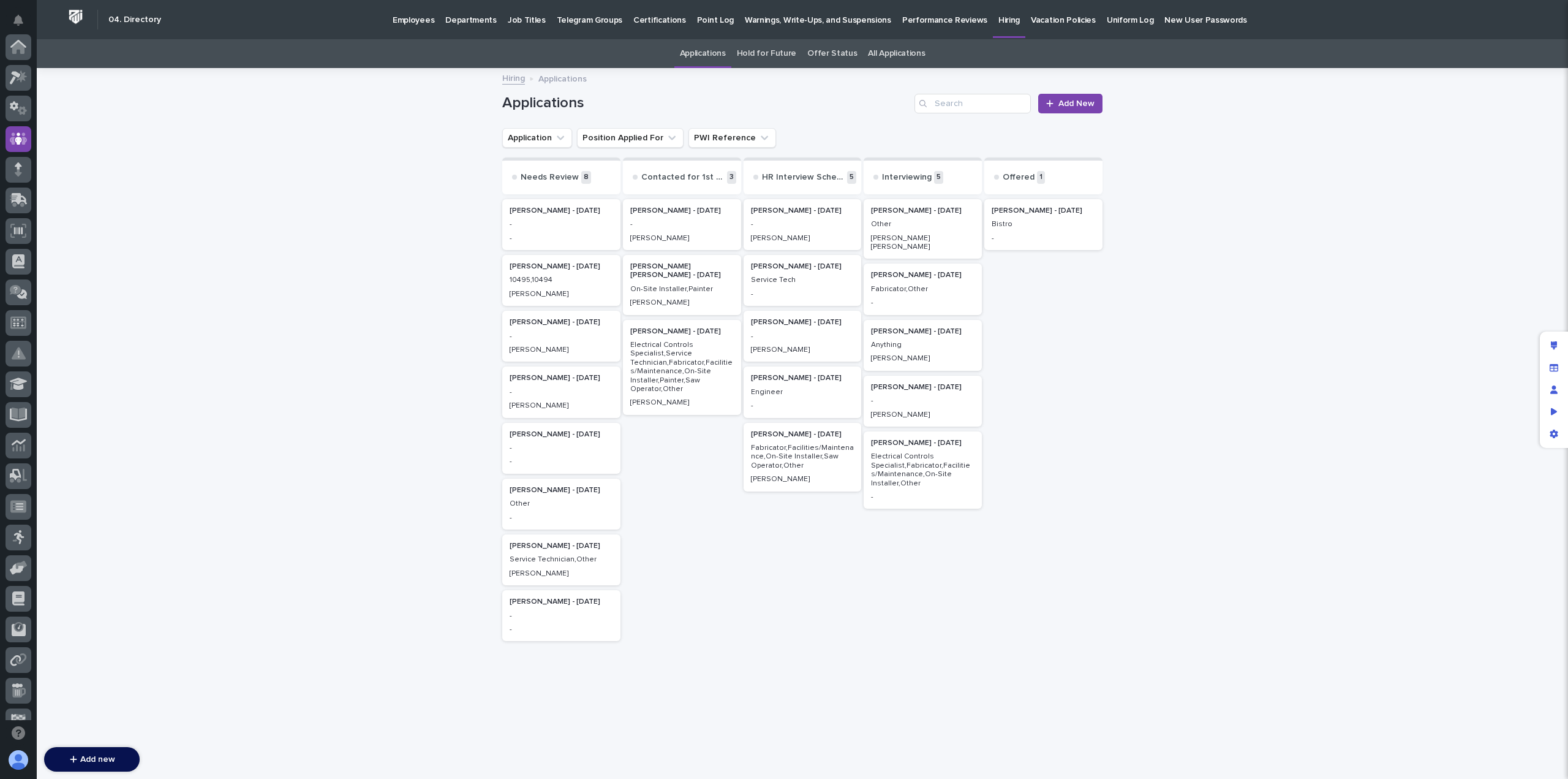
scroll to position [92, 0]
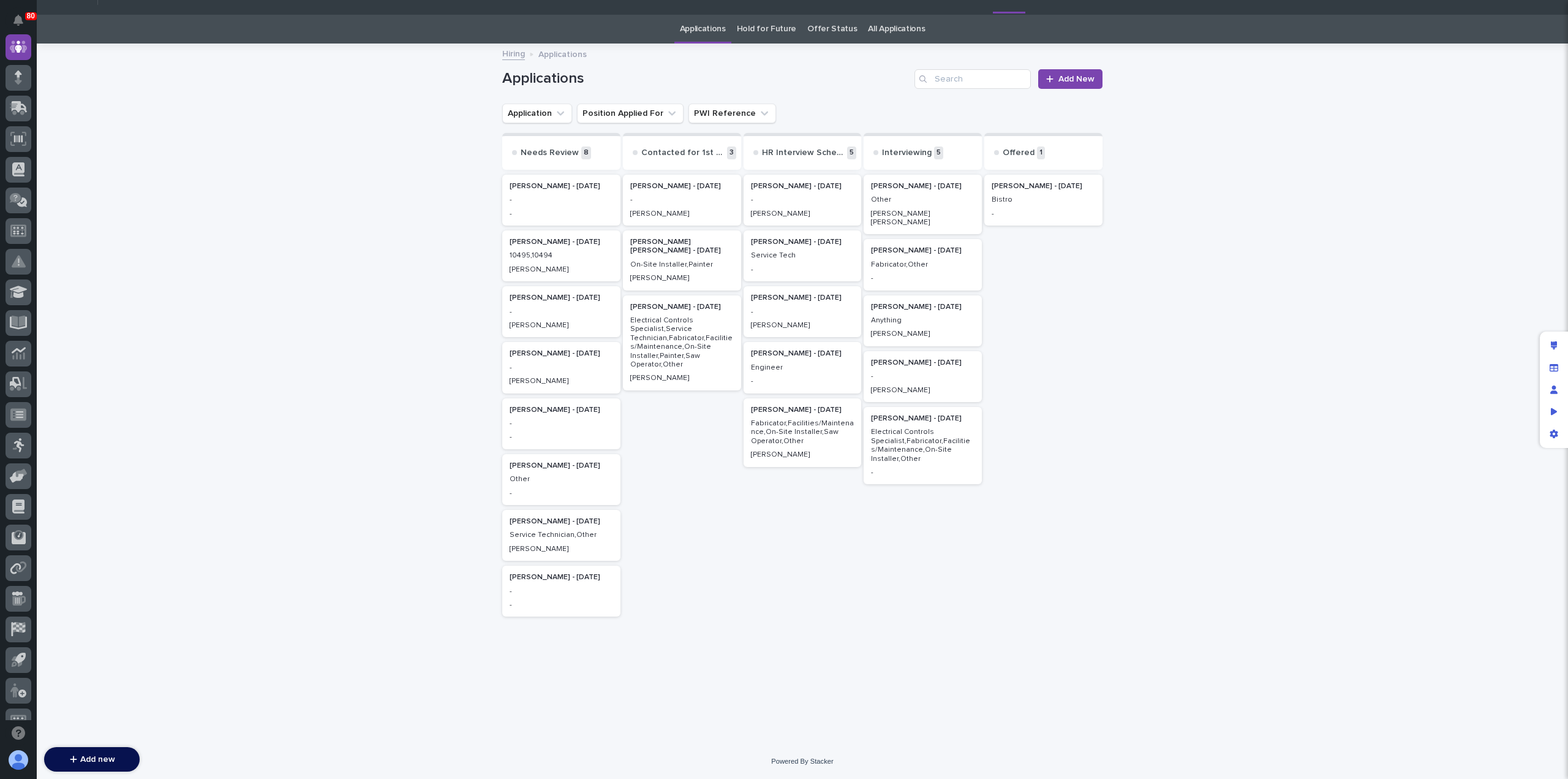
click at [549, 371] on p "-" at bounding box center [561, 368] width 104 height 9
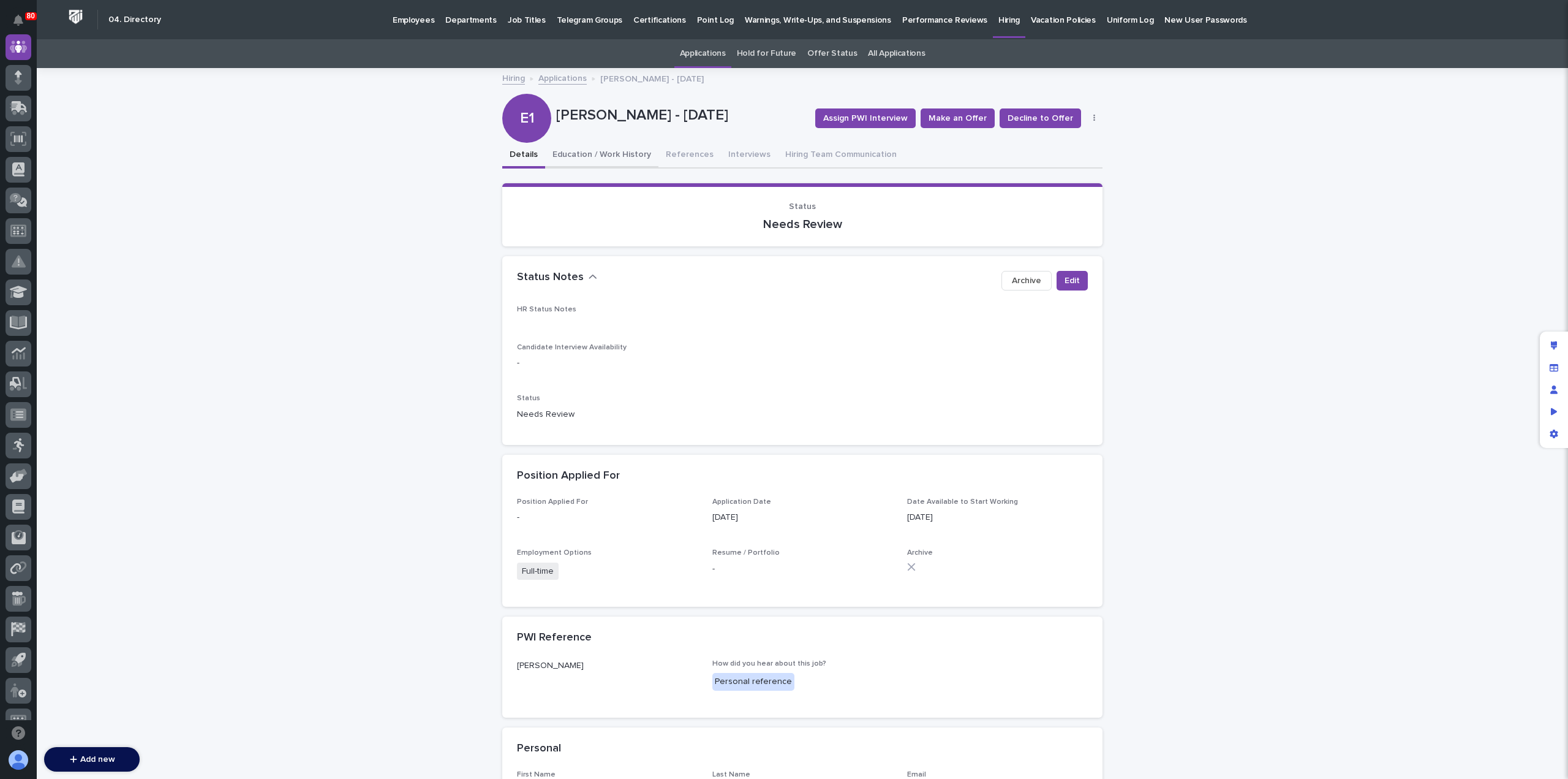
click at [601, 156] on button "Education / Work History" at bounding box center [601, 156] width 113 height 26
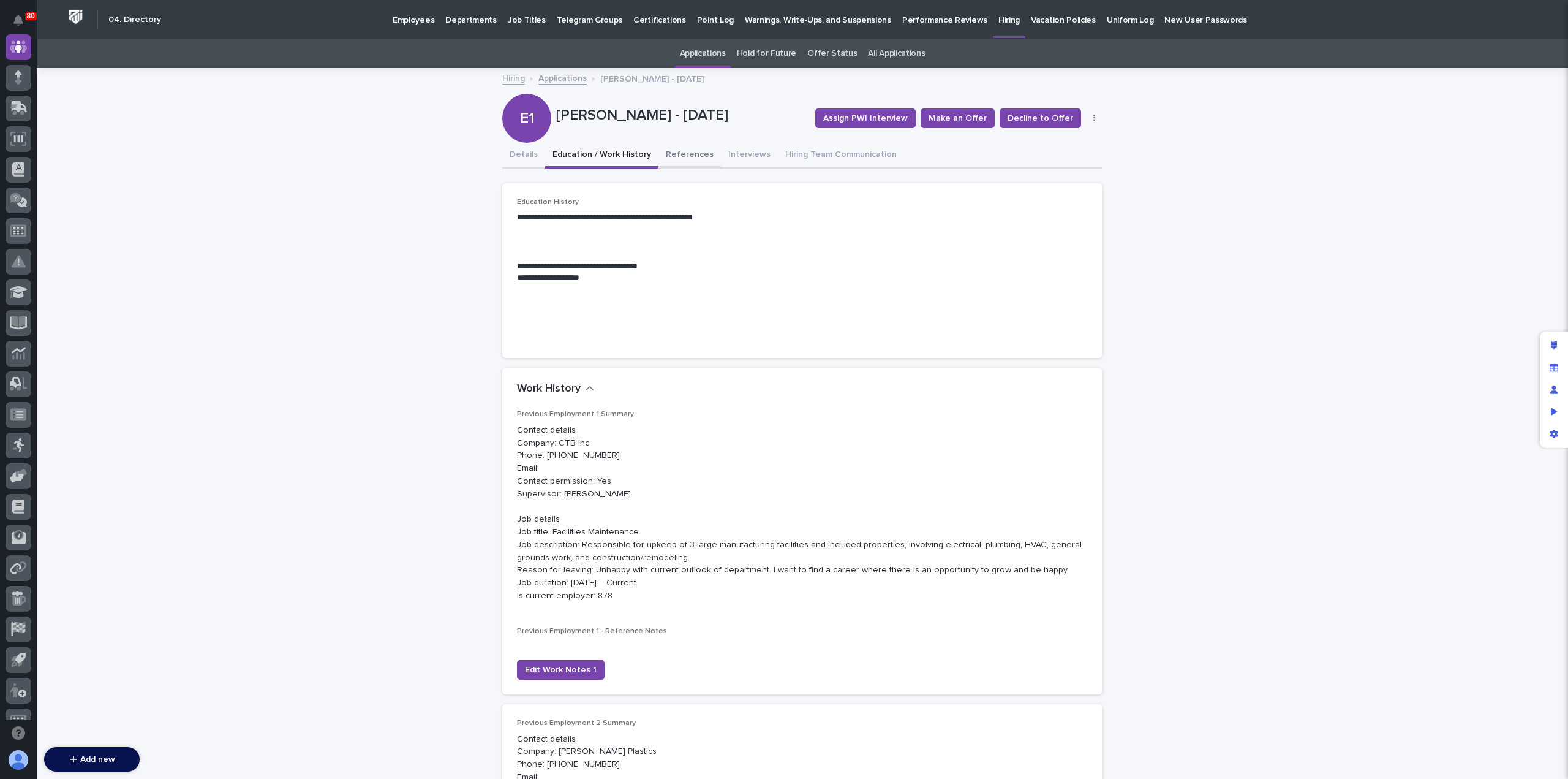
click at [675, 156] on button "References" at bounding box center [689, 156] width 62 height 26
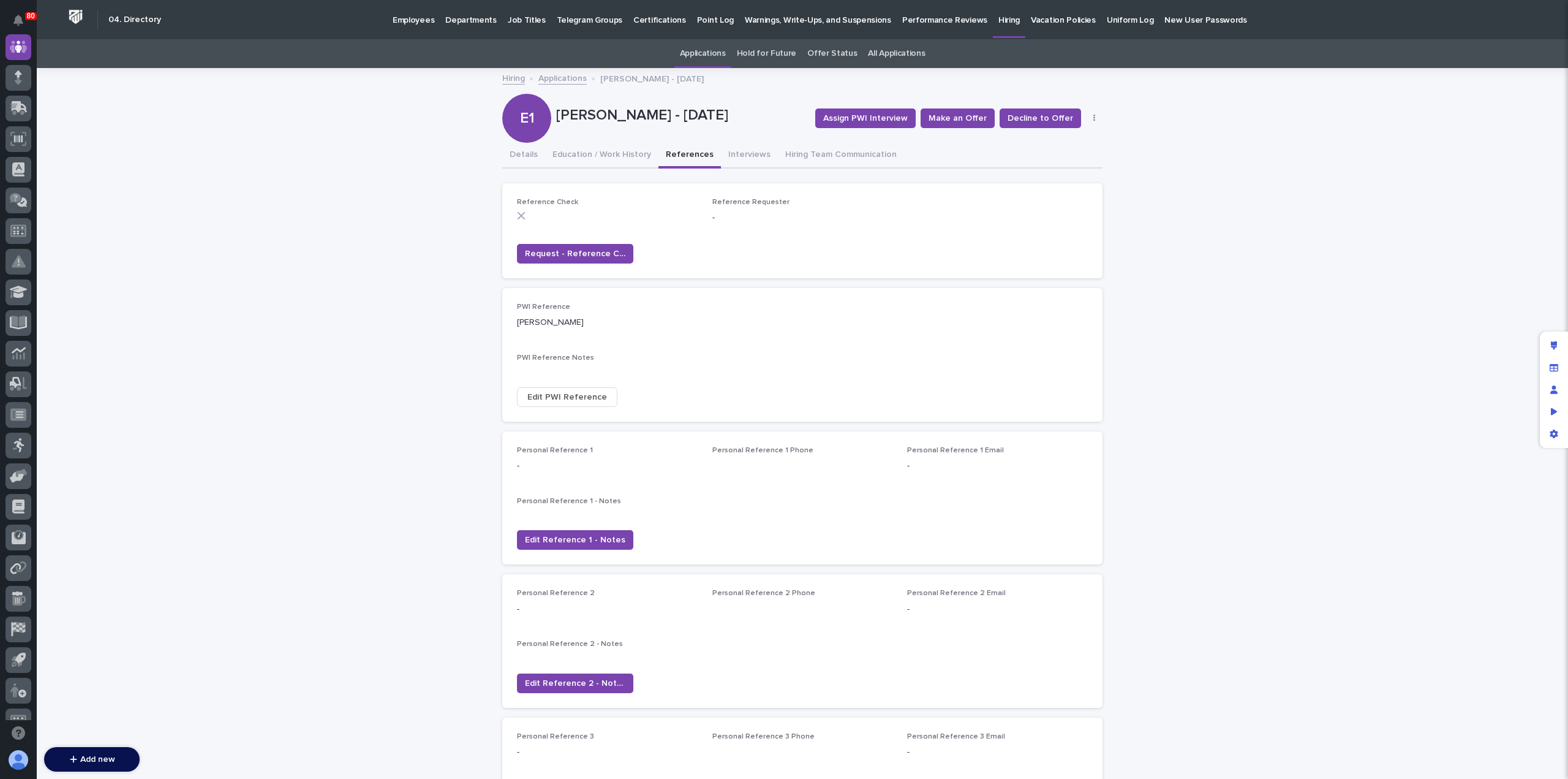
click at [1371, 396] on div "Loading... Saving… Loading... Saving… Eric Haines - 10/02/25 Assign PWI Intervi…" at bounding box center [802, 496] width 1531 height 853
click at [558, 81] on link "Applications" at bounding box center [563, 78] width 49 height 14
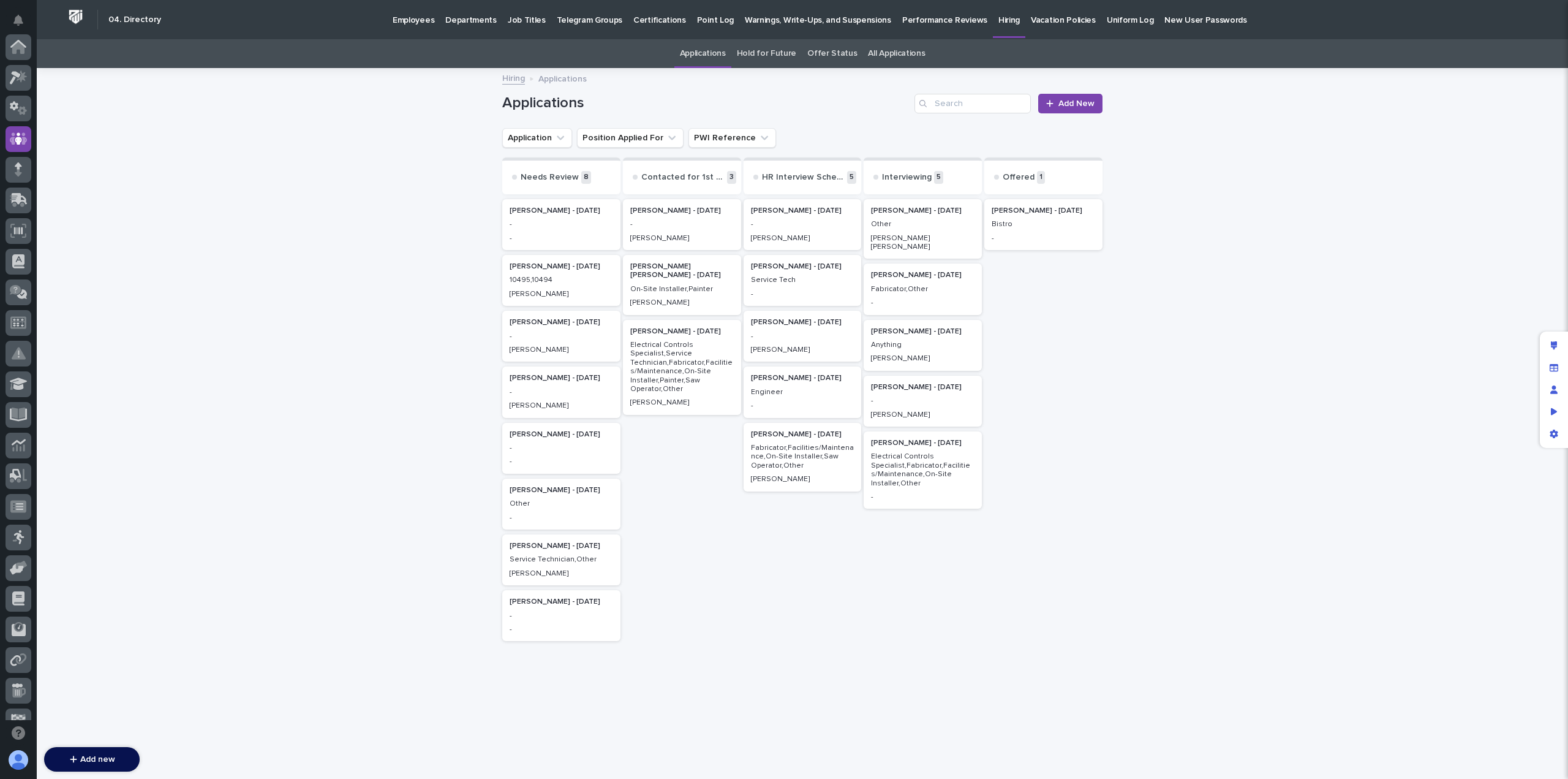
scroll to position [92, 0]
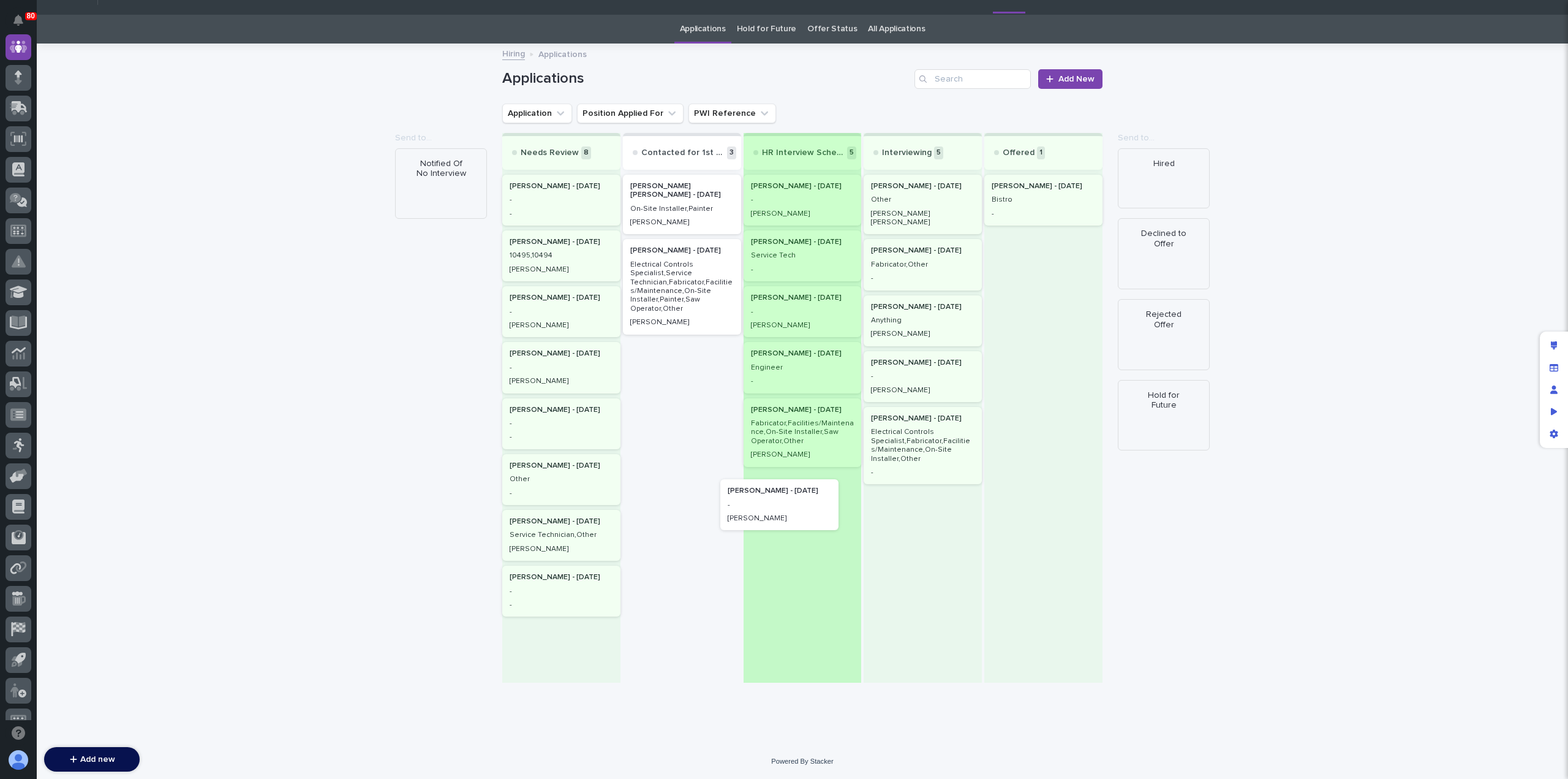
drag, startPoint x: 671, startPoint y: 193, endPoint x: 776, endPoint y: 506, distance: 330.1
click at [776, 506] on div "Needs Review 8 Bradley Lent - 10/06/25 - - Zacary Oakley - 10/05/25 10495,10494…" at bounding box center [802, 408] width 600 height 550
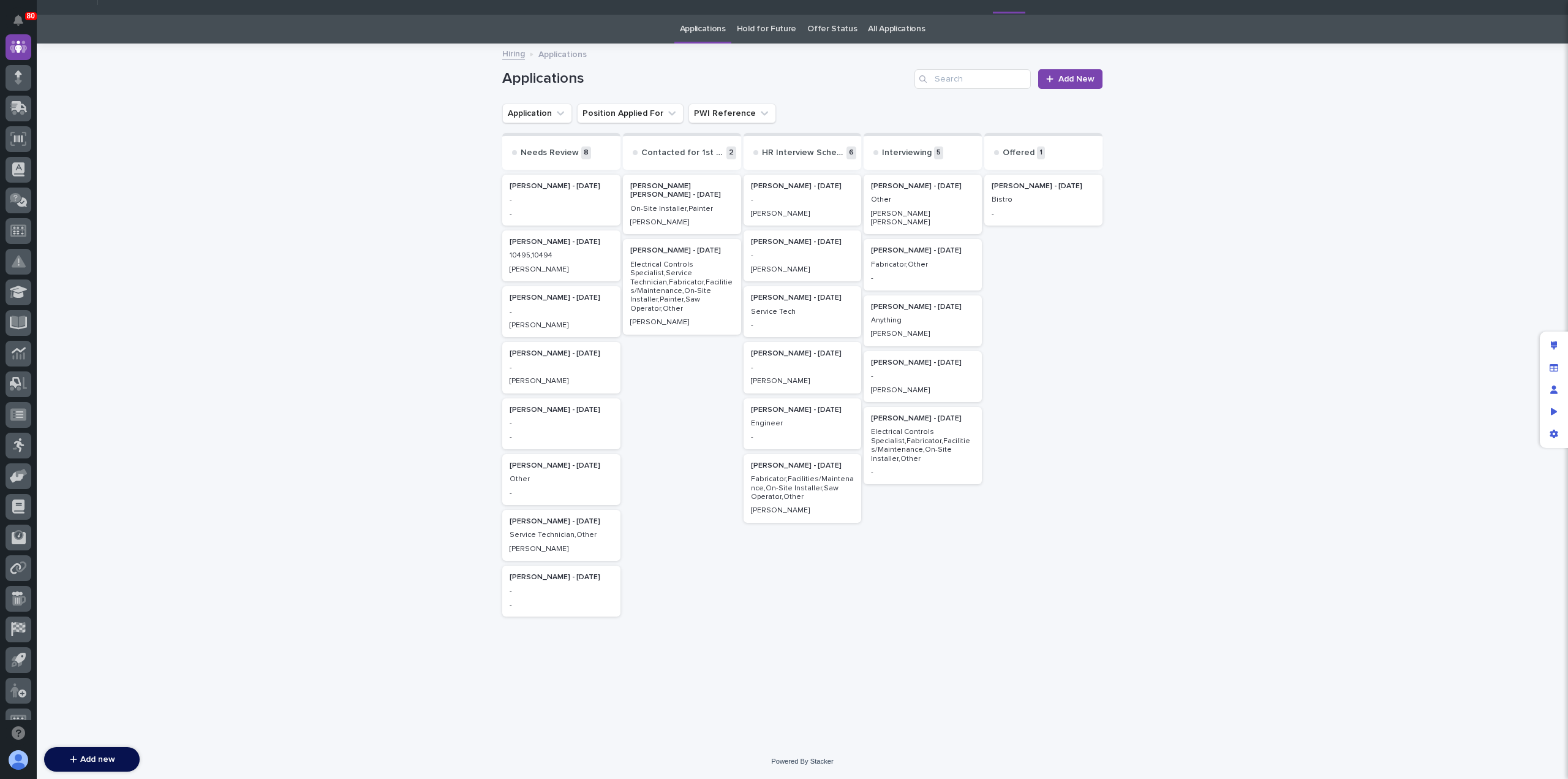
click at [912, 372] on p "-" at bounding box center [922, 376] width 104 height 9
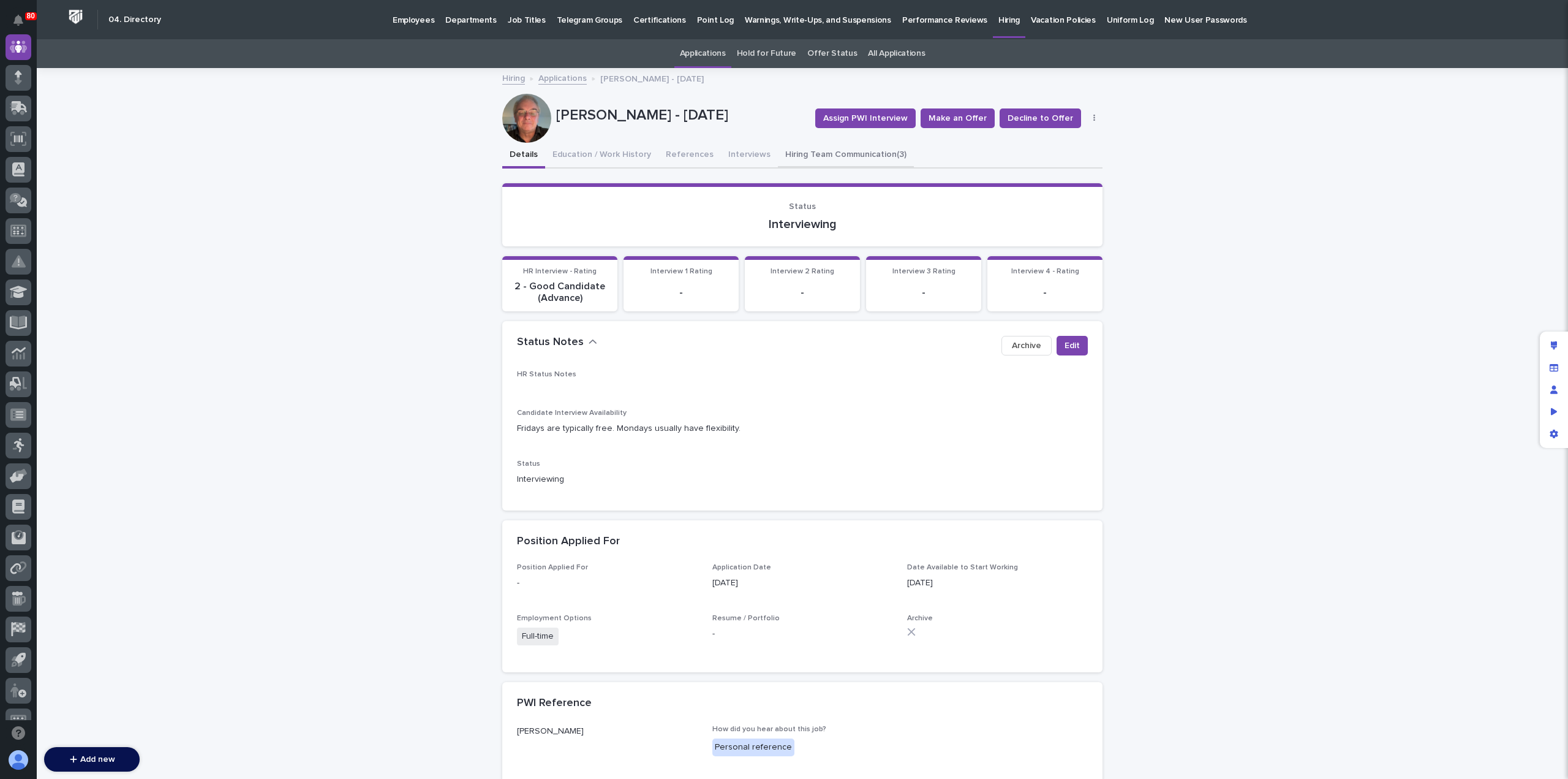
click at [804, 160] on button "Hiring Team Communication (3)" at bounding box center [846, 156] width 136 height 26
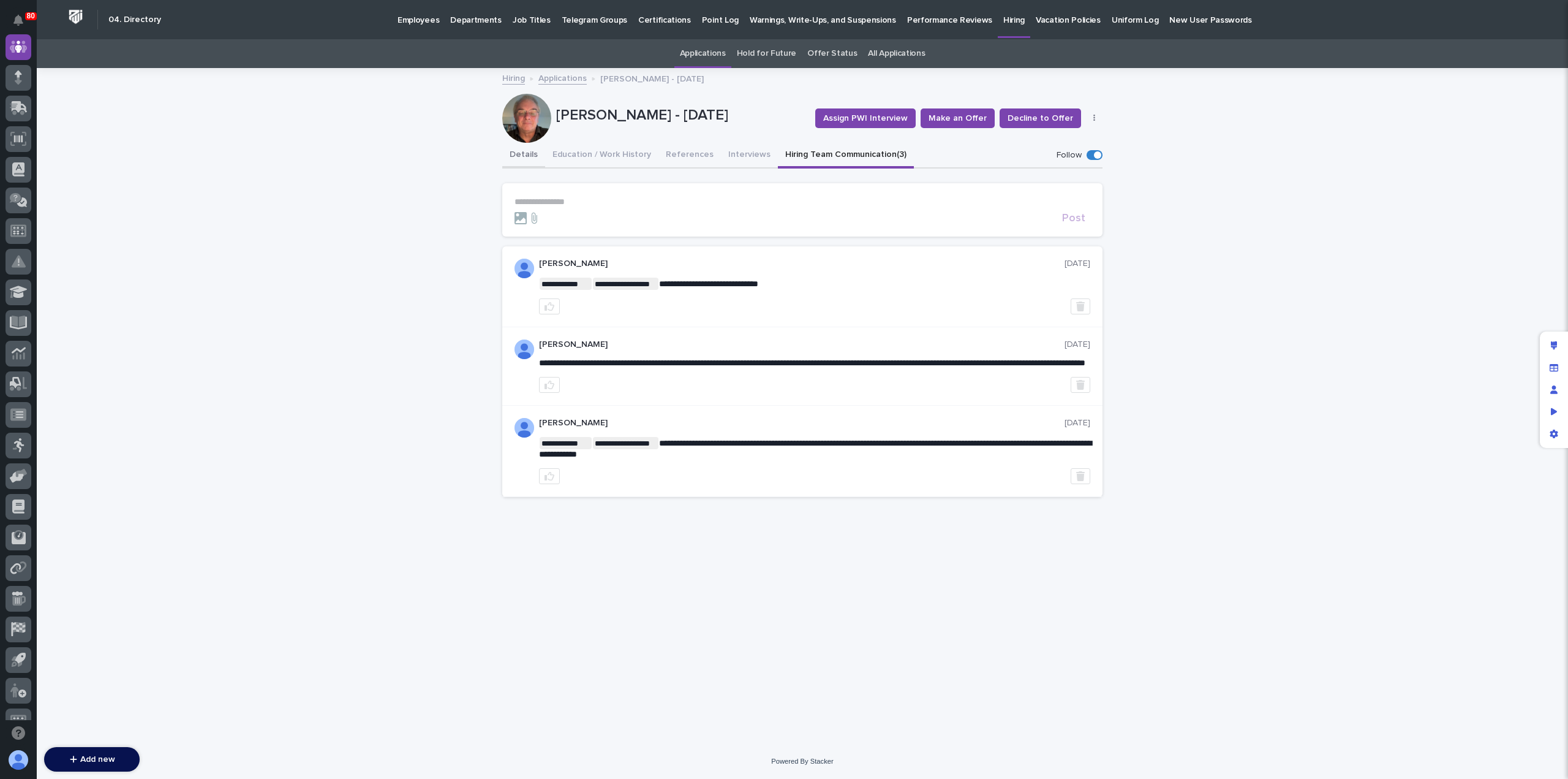
click at [520, 156] on button "Details" at bounding box center [523, 156] width 43 height 26
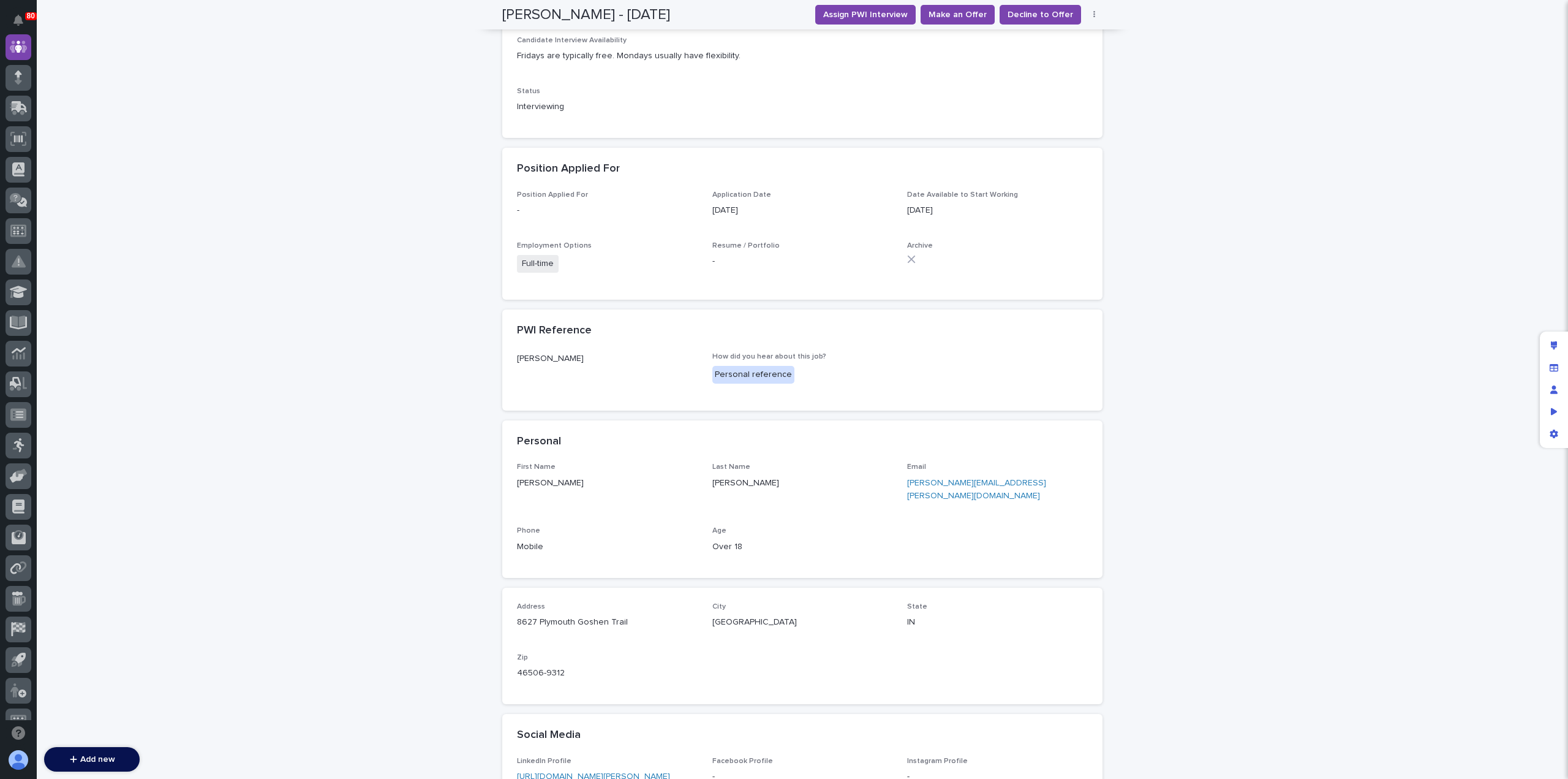
scroll to position [373, 0]
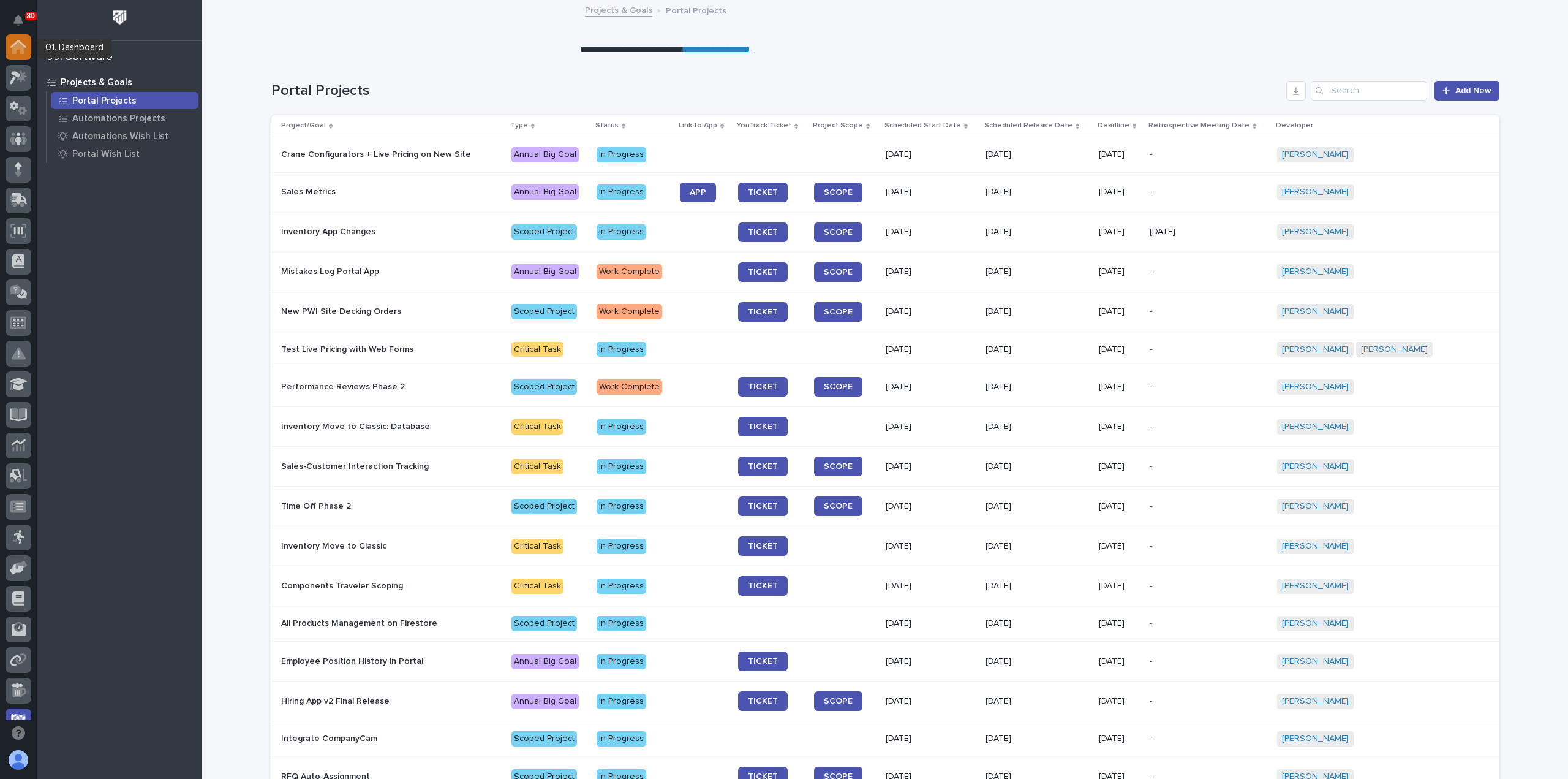
click at [16, 49] on icon at bounding box center [19, 47] width 16 height 14
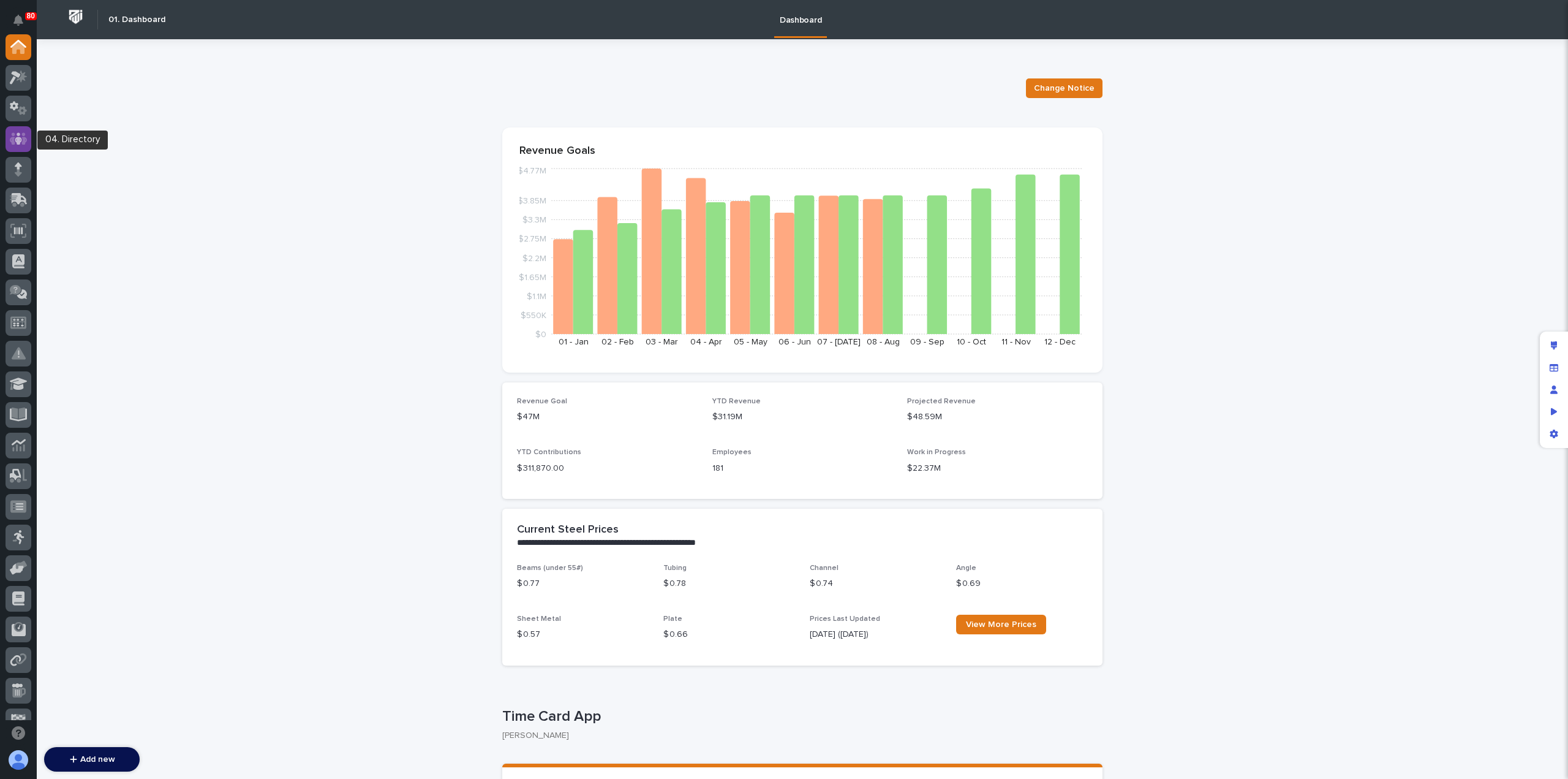
click at [19, 142] on icon at bounding box center [19, 138] width 7 height 12
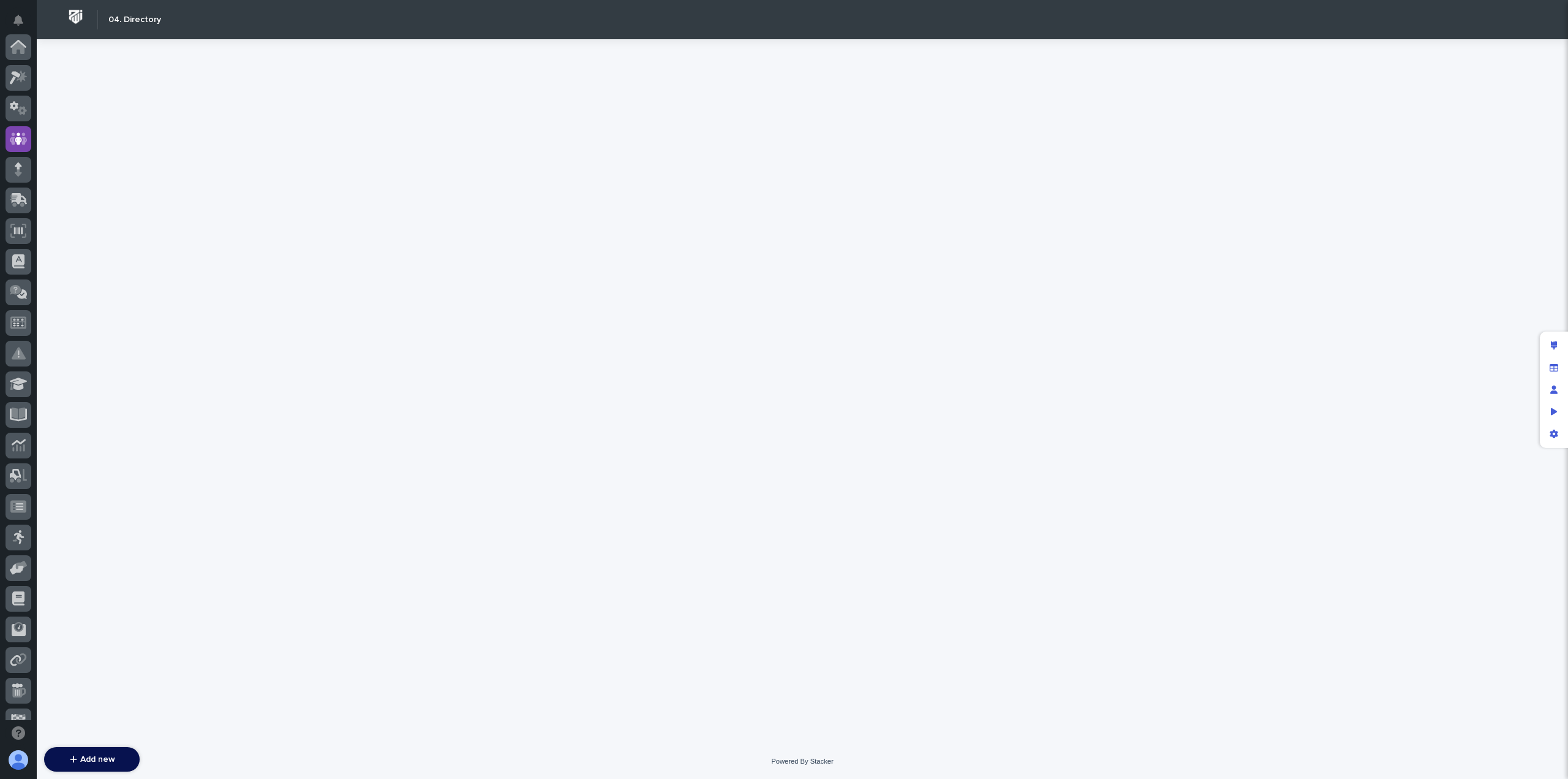
scroll to position [92, 0]
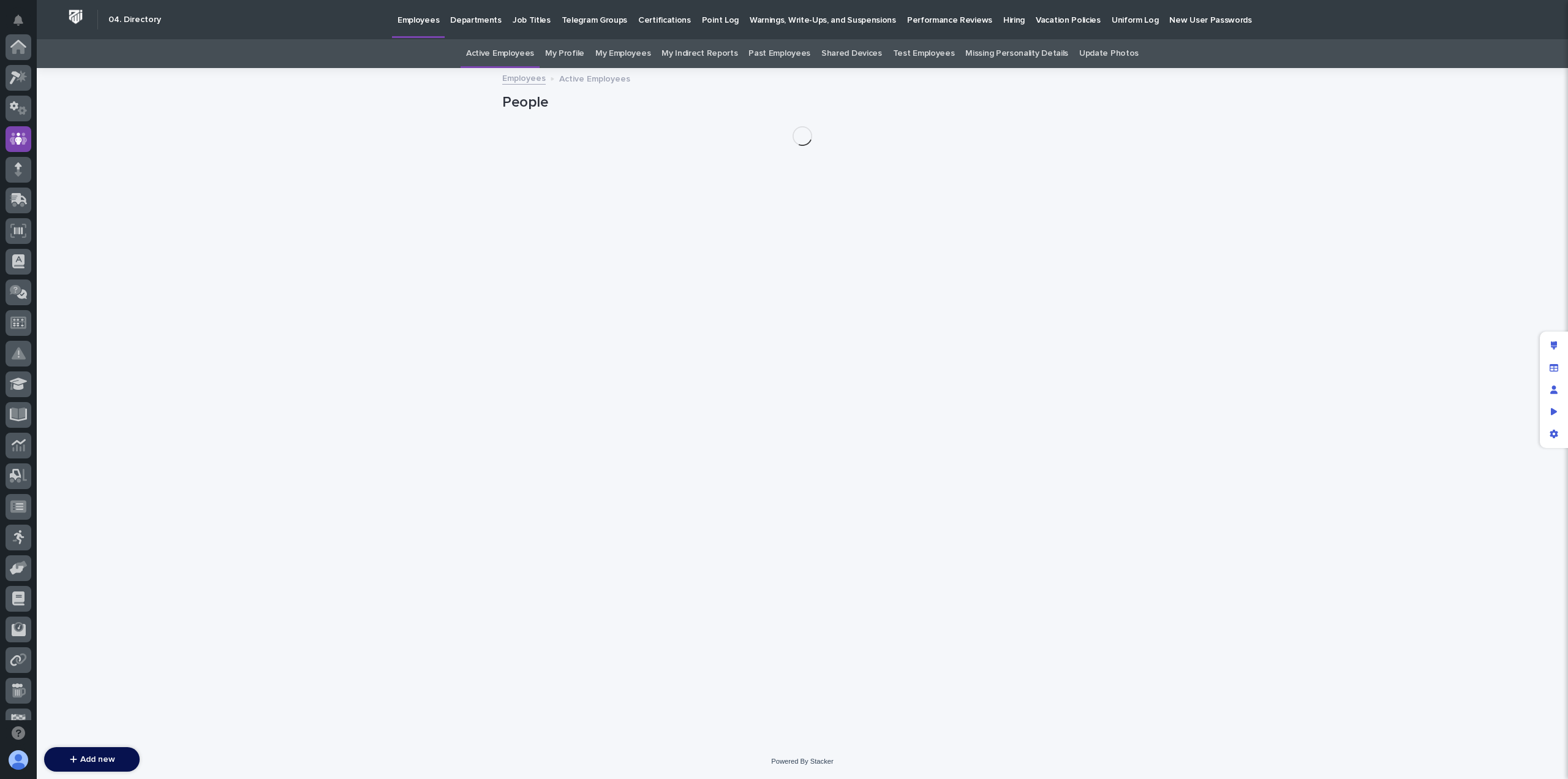
scroll to position [92, 0]
click at [1003, 23] on p "Hiring" at bounding box center [1014, 13] width 21 height 26
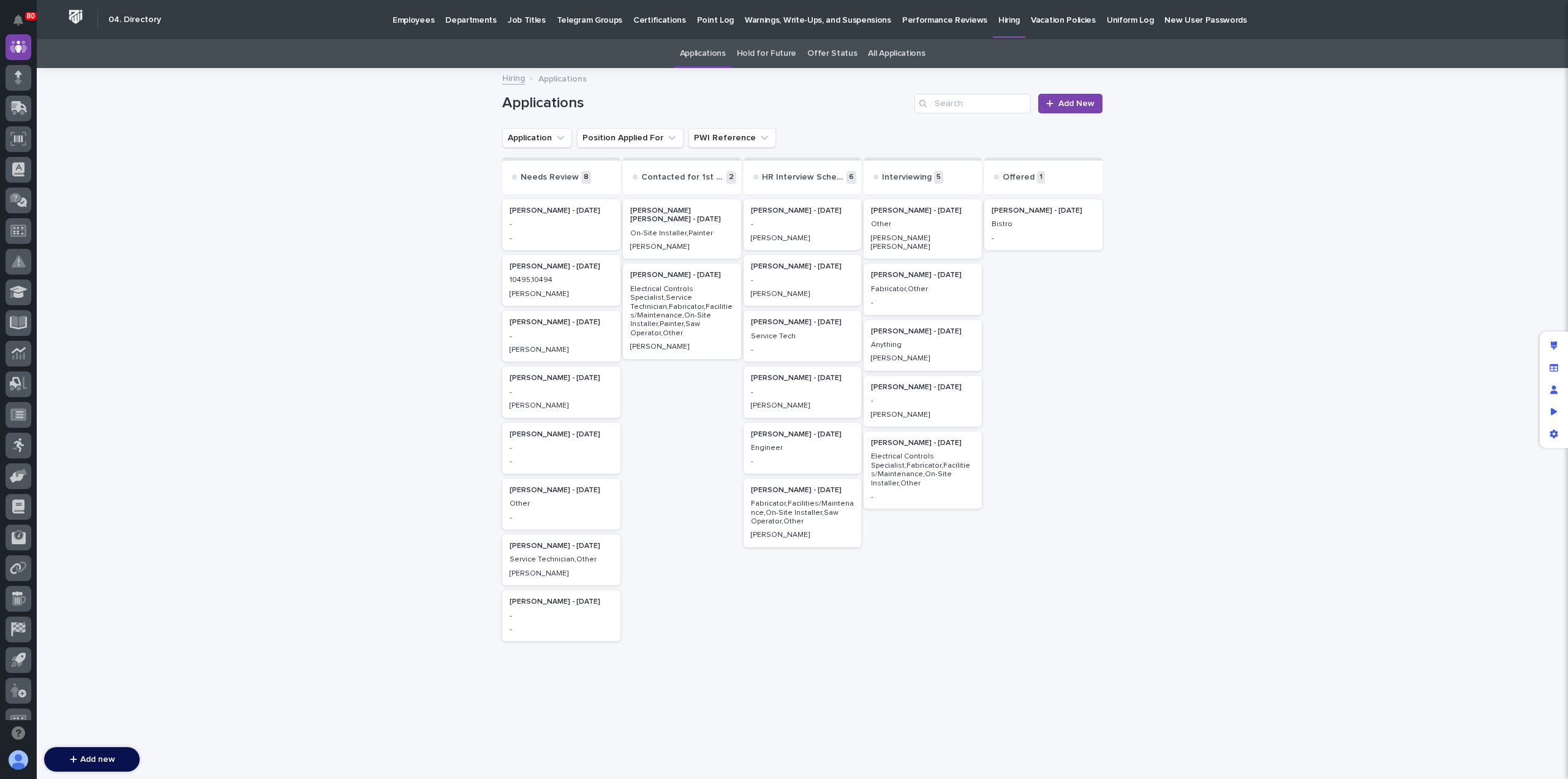
click at [786, 281] on p "-" at bounding box center [802, 280] width 104 height 9
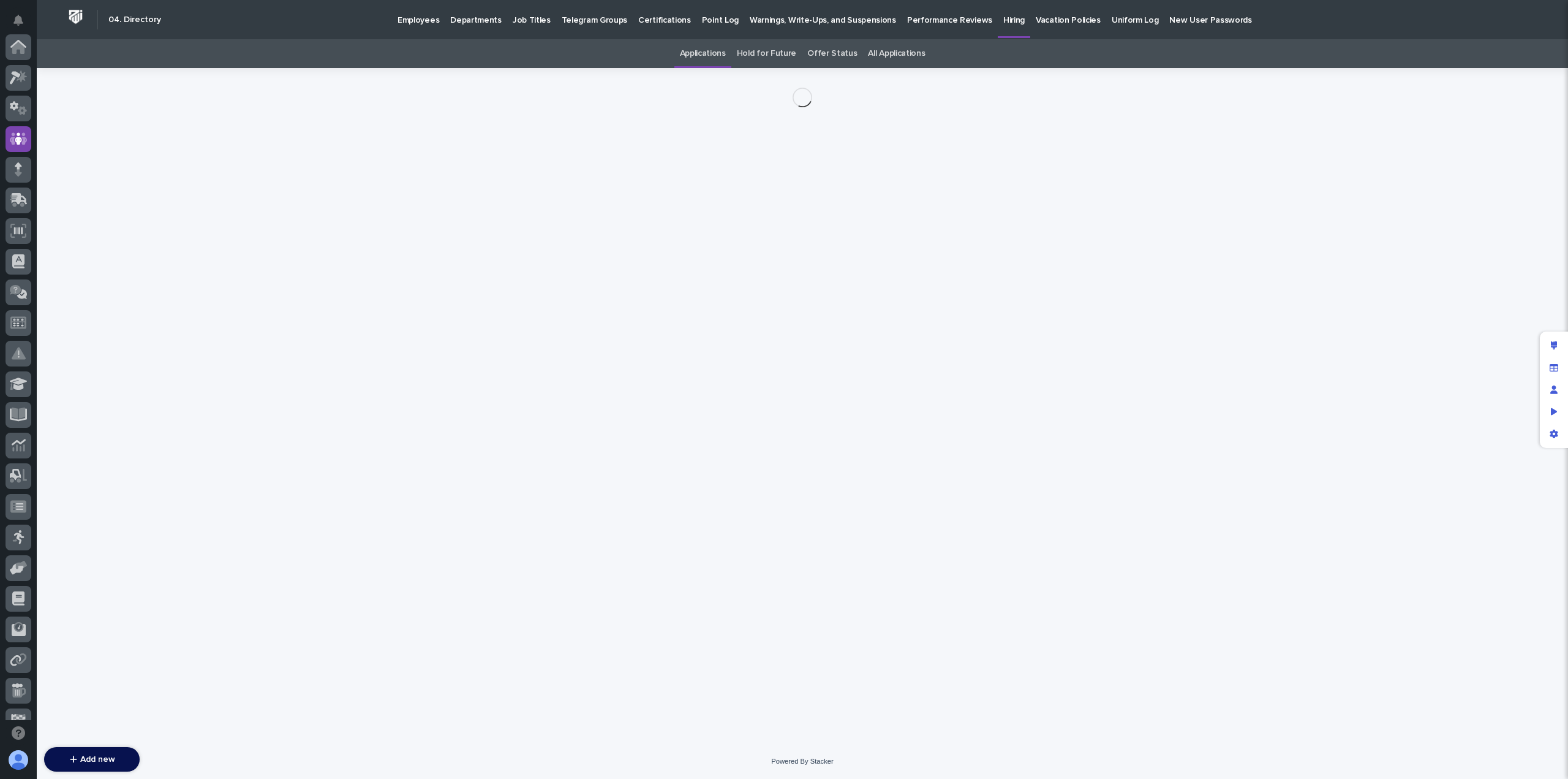
scroll to position [92, 0]
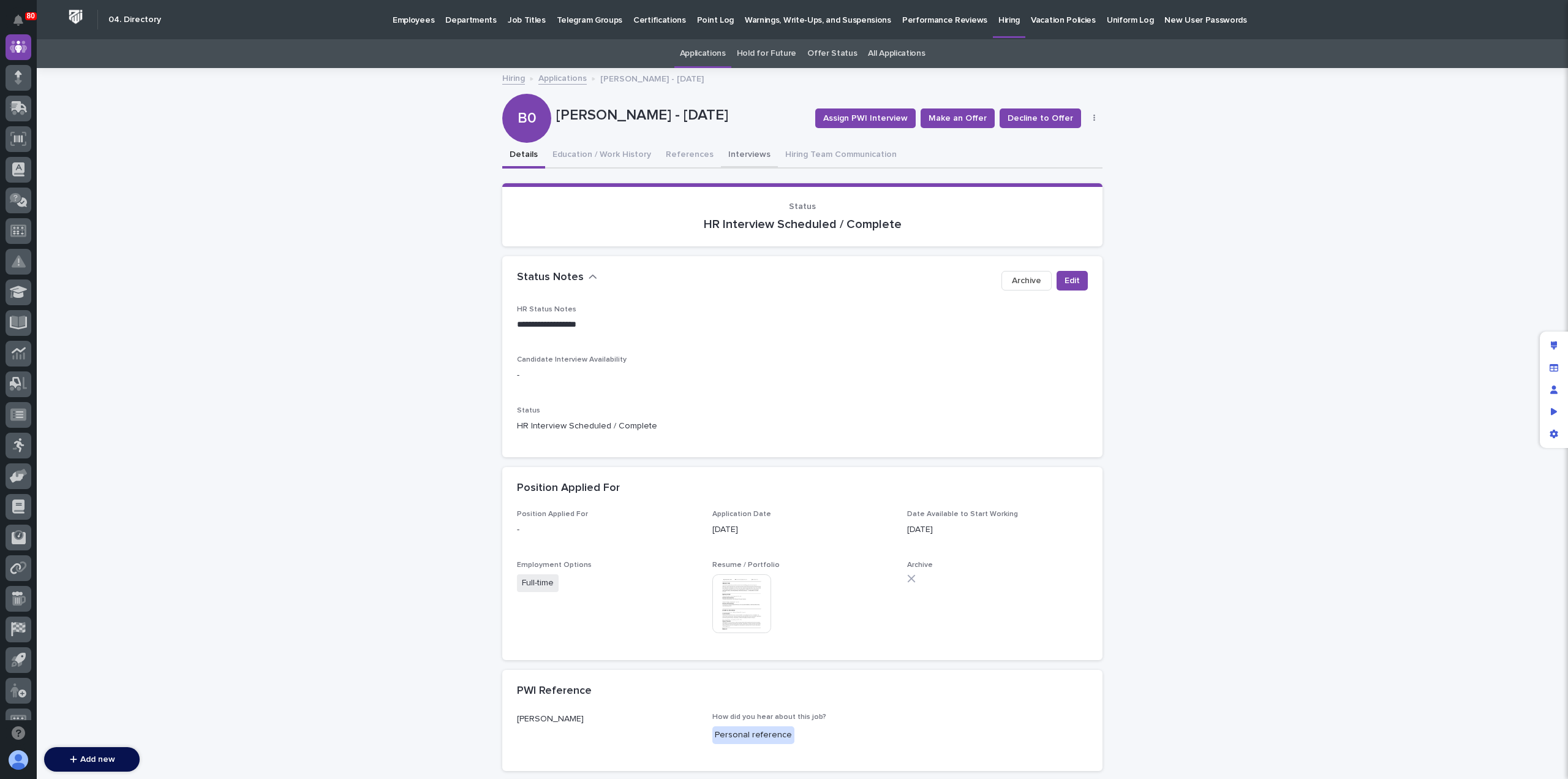
drag, startPoint x: 735, startPoint y: 156, endPoint x: 743, endPoint y: 157, distance: 8.1
click at [735, 156] on button "Interviews" at bounding box center [749, 156] width 57 height 26
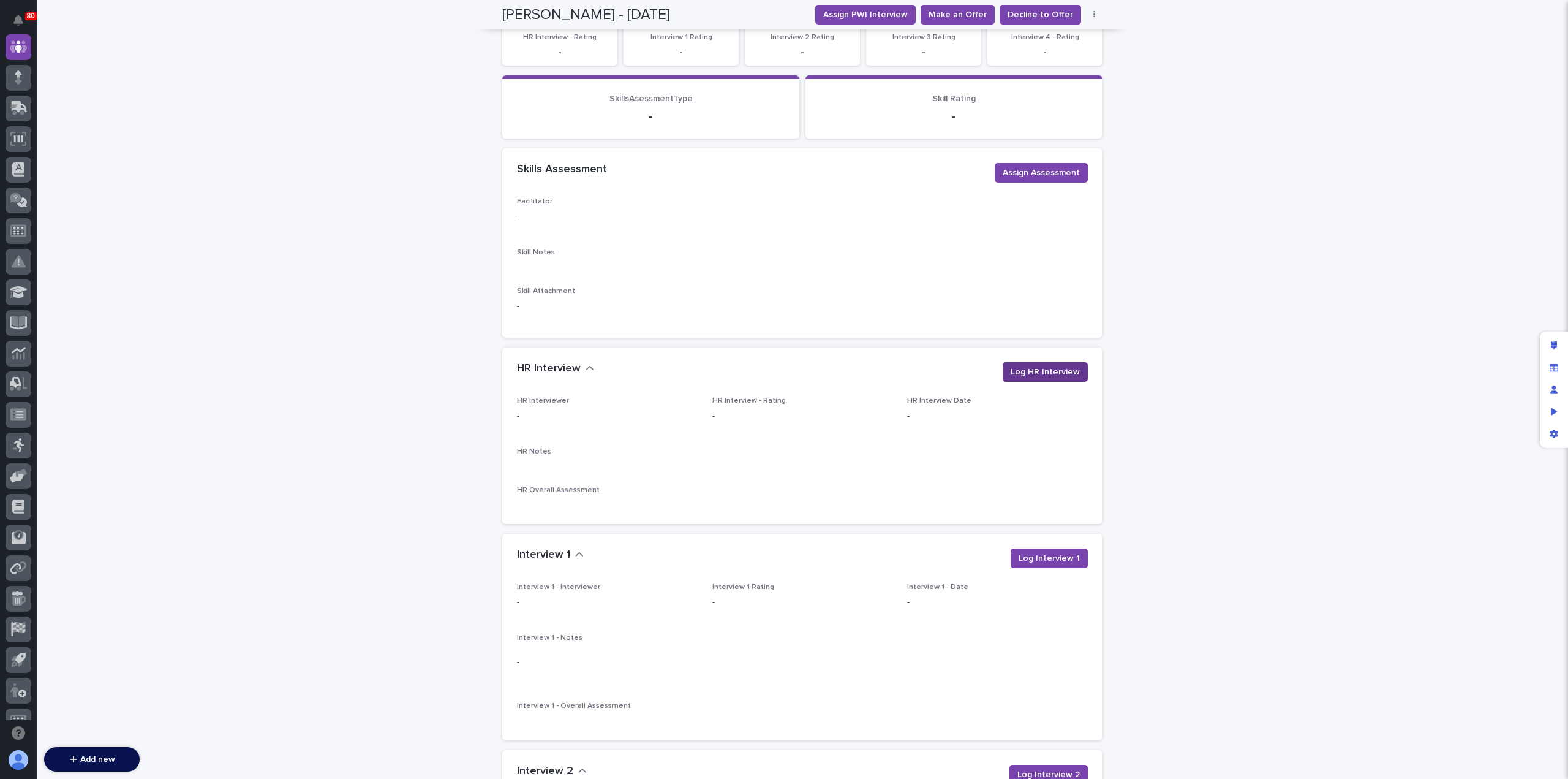
scroll to position [261, 0]
click at [1045, 367] on span "Log HR Interview" at bounding box center [1045, 371] width 69 height 12
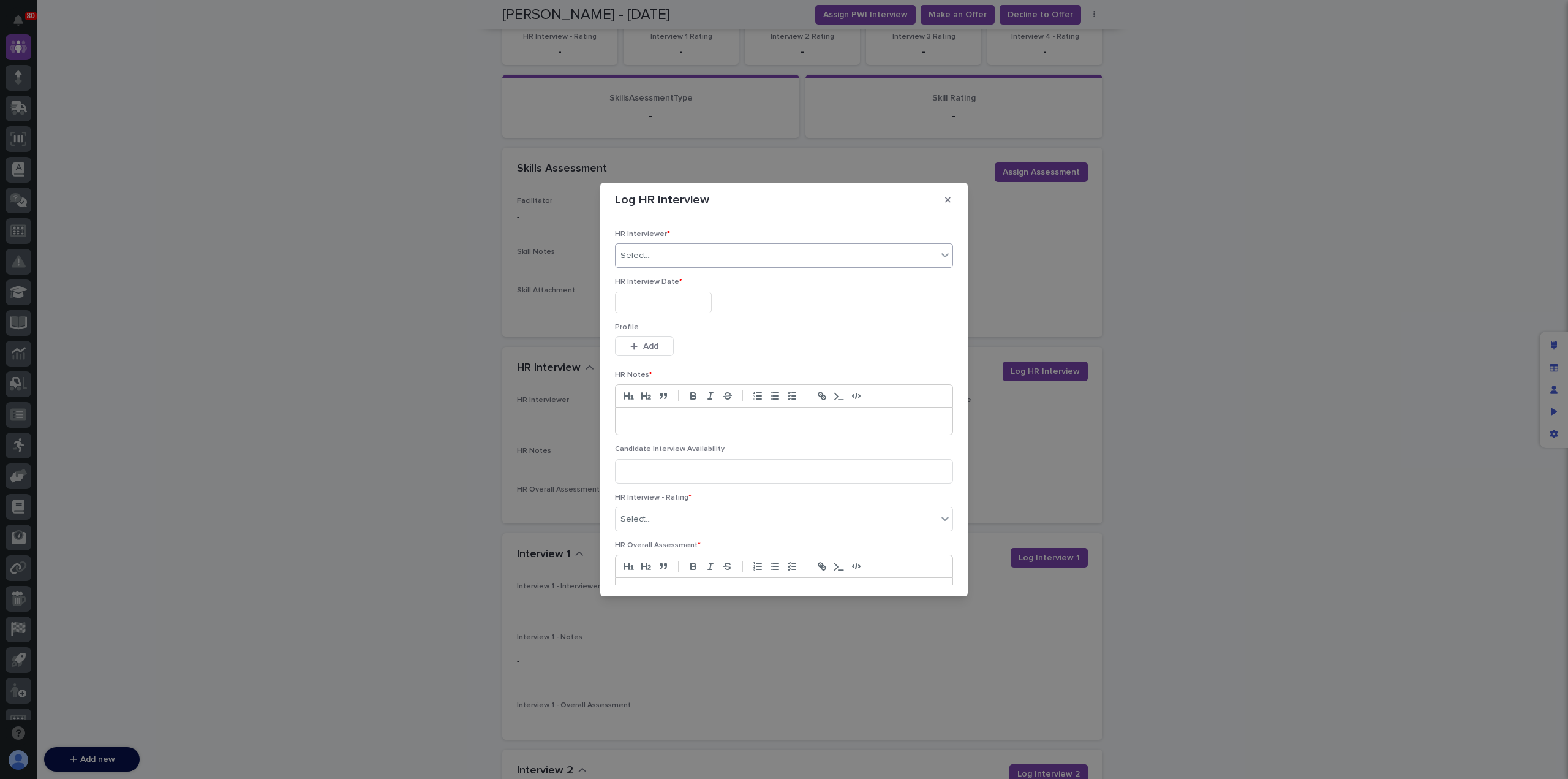
click at [775, 262] on div "Select..." at bounding box center [776, 255] width 322 height 20
click at [685, 426] on div "[PERSON_NAME]" at bounding box center [781, 426] width 331 height 21
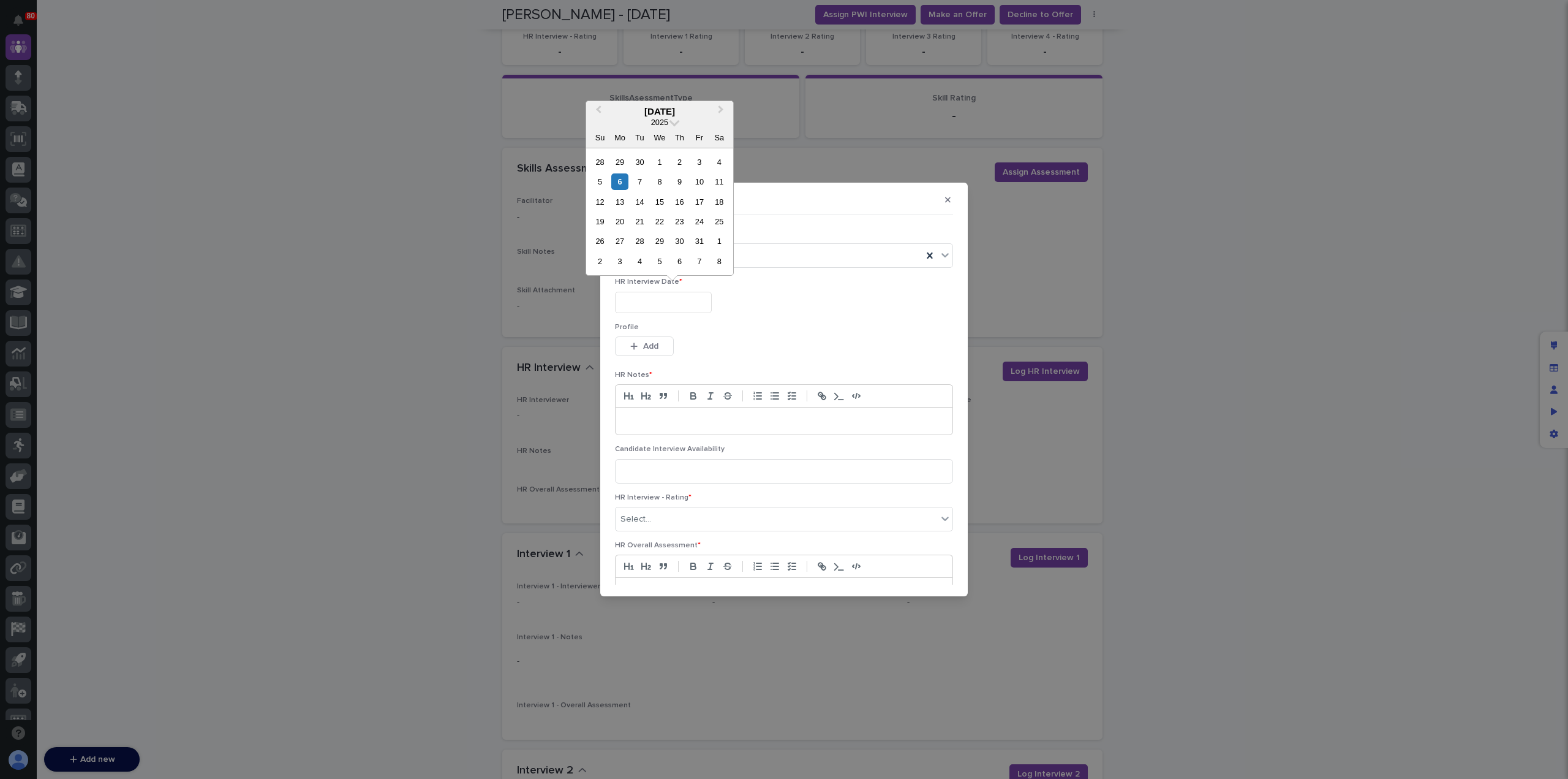
click at [671, 303] on input "text" at bounding box center [663, 303] width 97 height 21
click at [621, 182] on div "6" at bounding box center [619, 181] width 16 height 16
type input "**********"
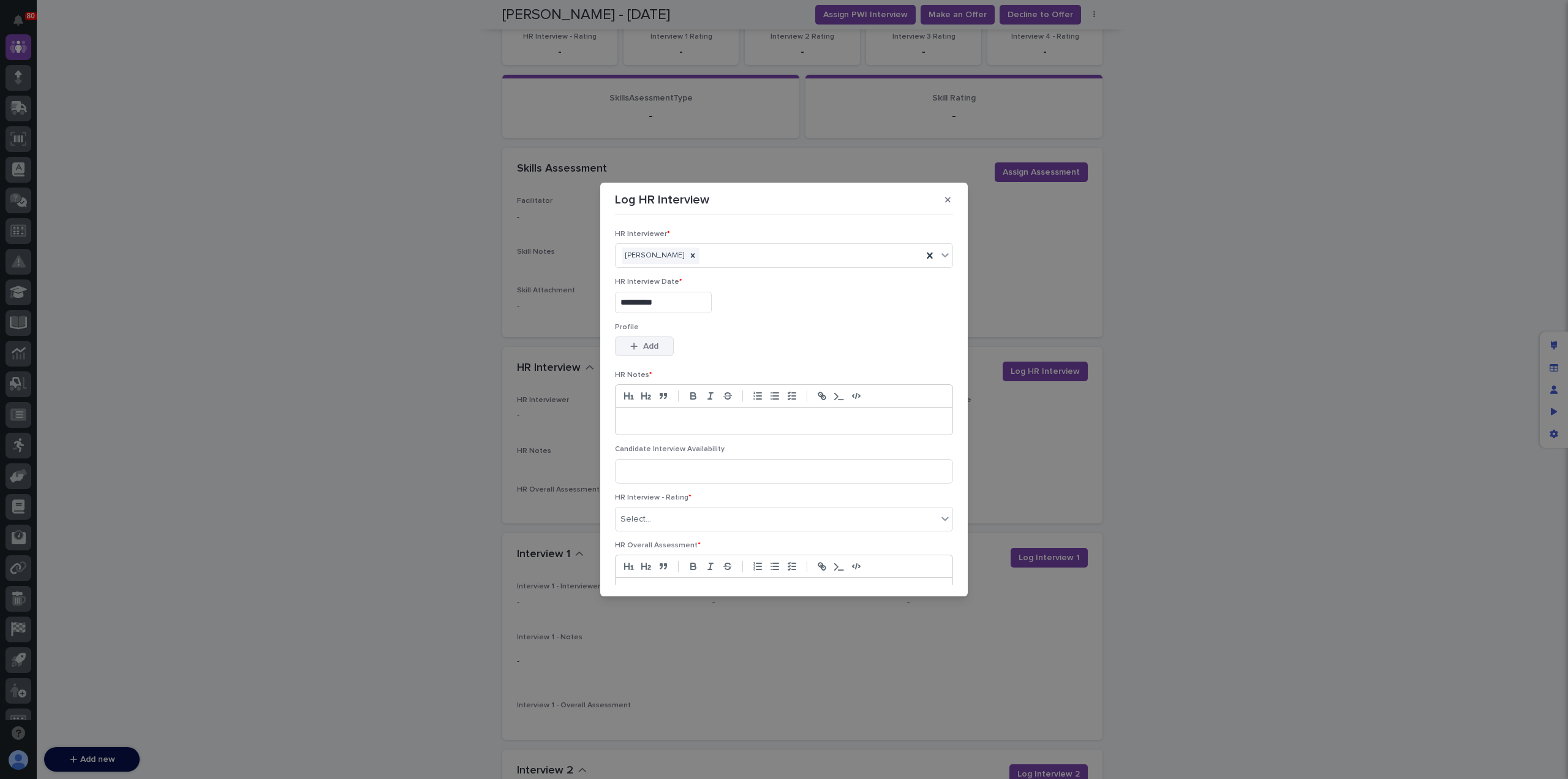
click at [662, 343] on button "Add" at bounding box center [644, 346] width 59 height 19
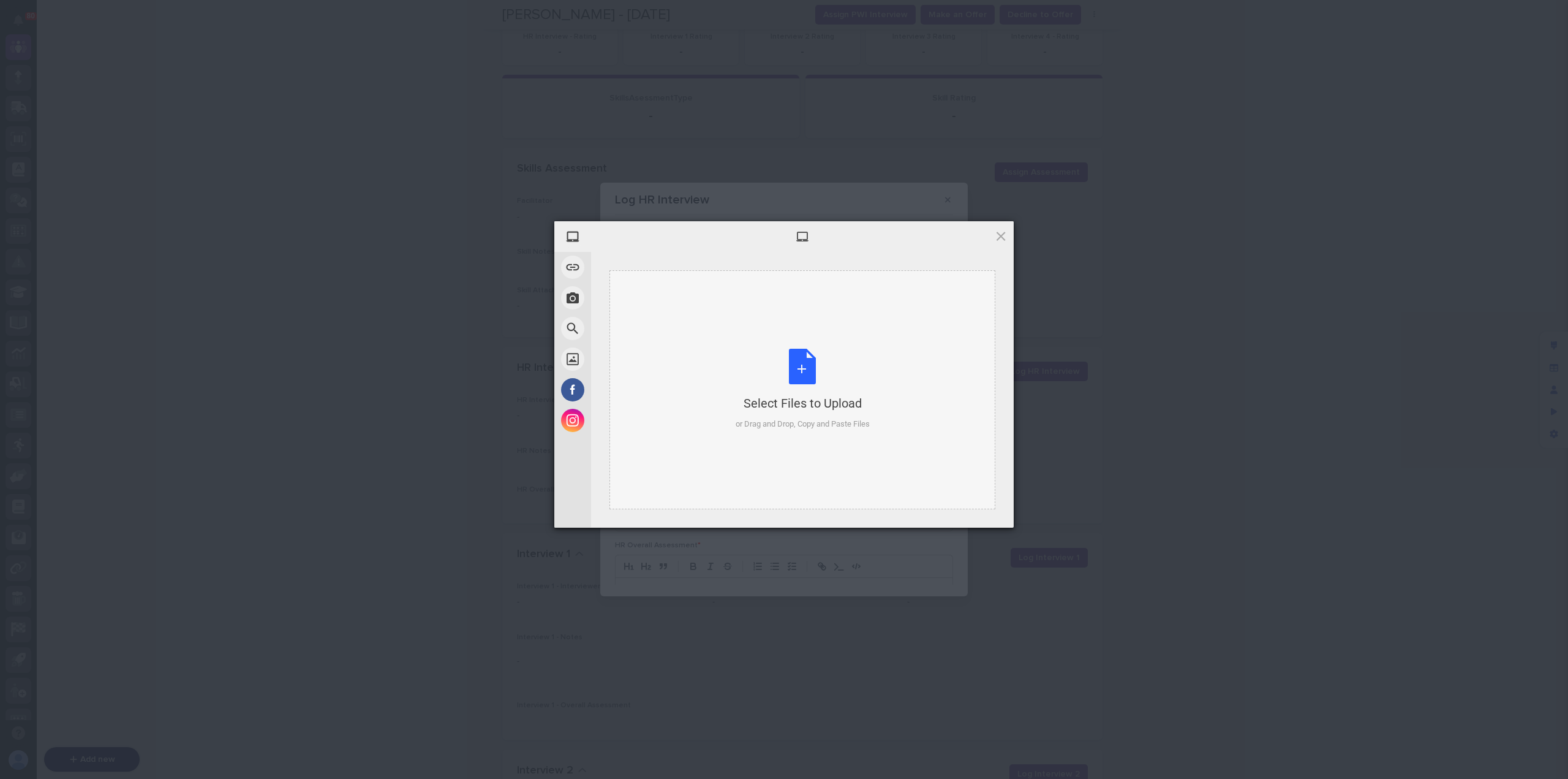
click at [812, 366] on div "Select Files to Upload or Drag and Drop, Copy and Paste Files" at bounding box center [803, 389] width 134 height 82
click at [971, 510] on span "Upload 1" at bounding box center [976, 511] width 24 height 9
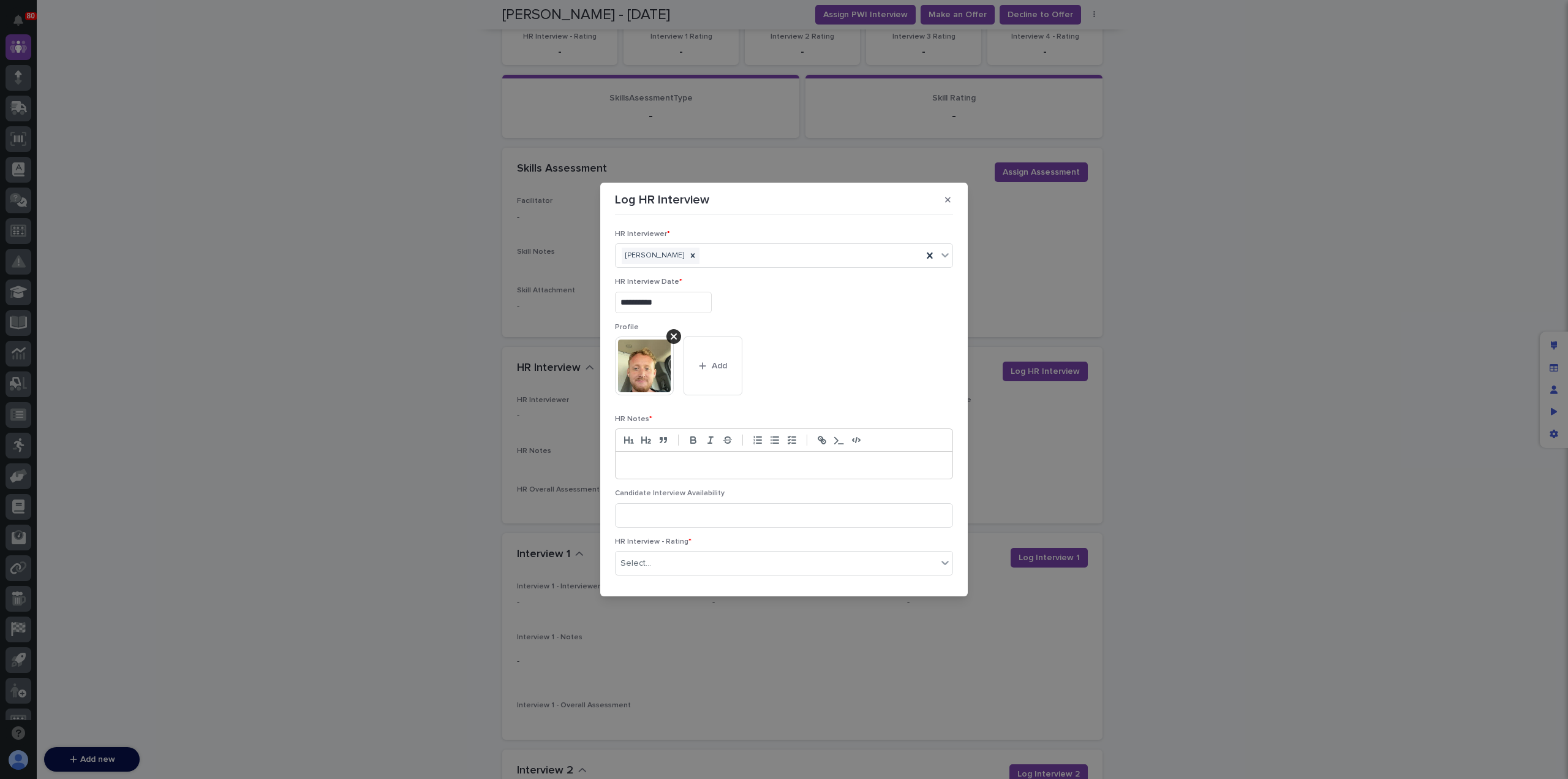
click at [727, 466] on p at bounding box center [784, 465] width 318 height 12
click at [775, 440] on line "button" at bounding box center [776, 440] width 6 height 0
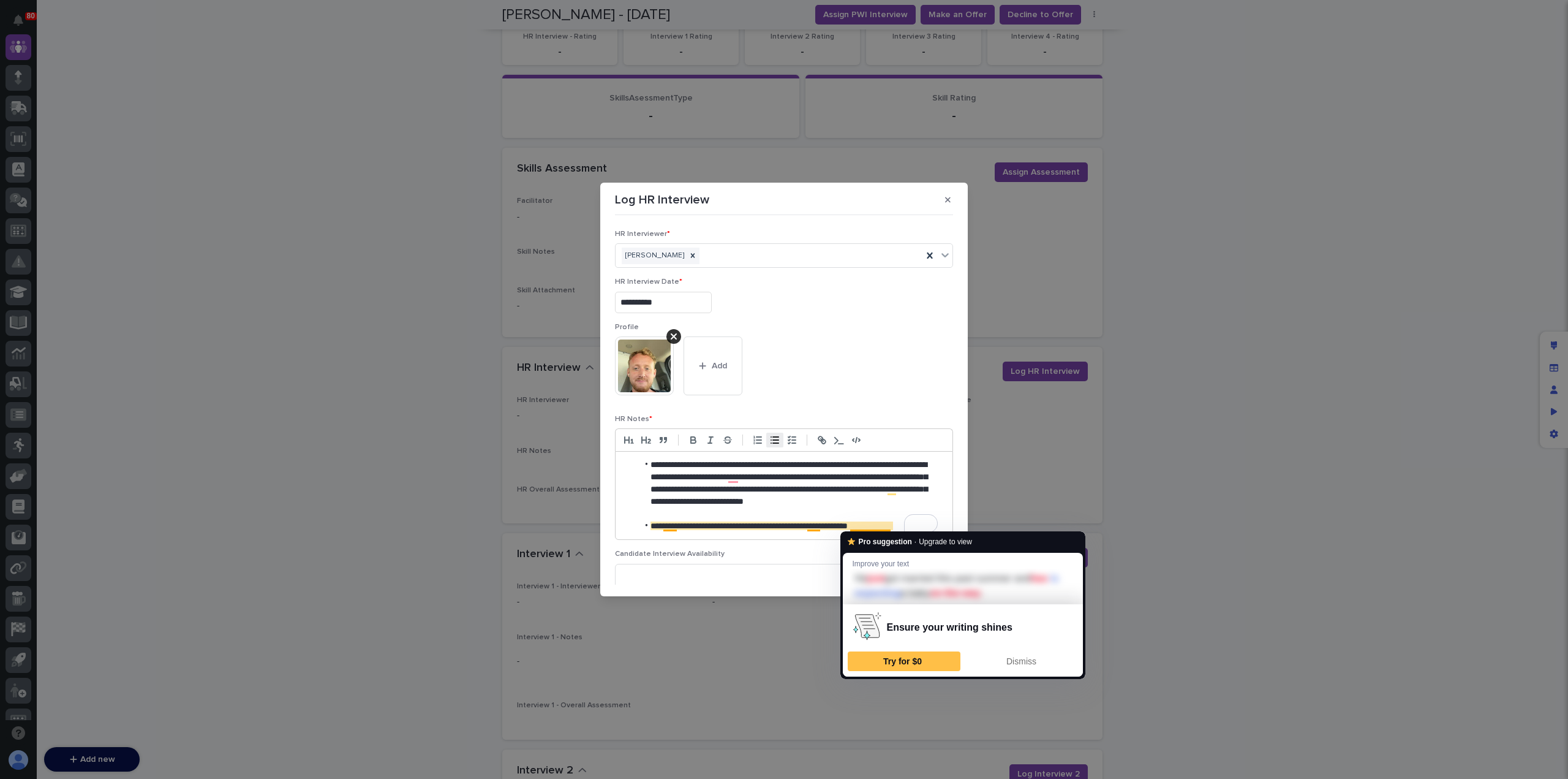
click at [895, 525] on li "**********" at bounding box center [788, 526] width 300 height 12
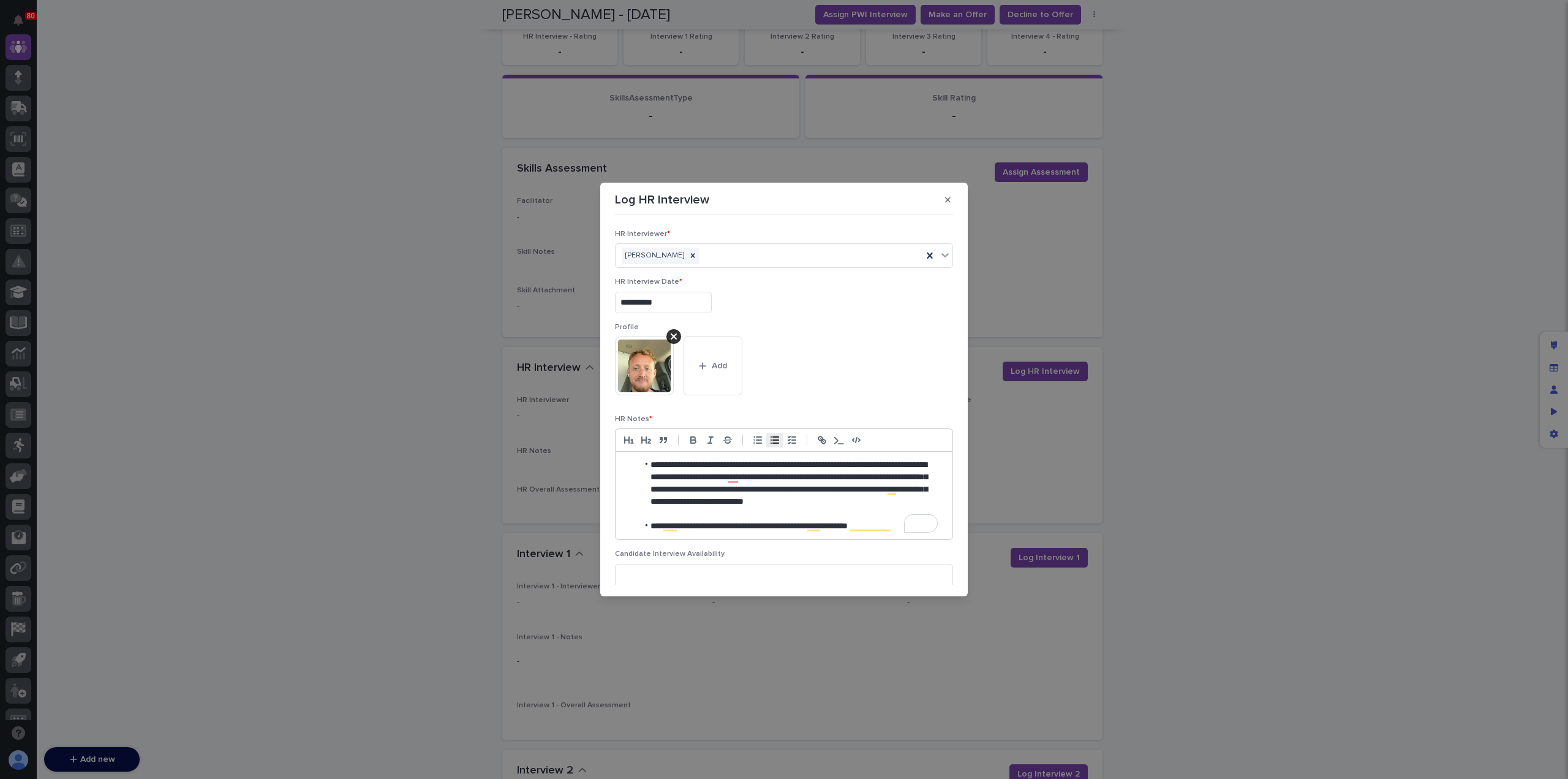
click at [721, 511] on li "**********" at bounding box center [788, 489] width 300 height 61
click at [895, 549] on li "**********" at bounding box center [788, 550] width 300 height 12
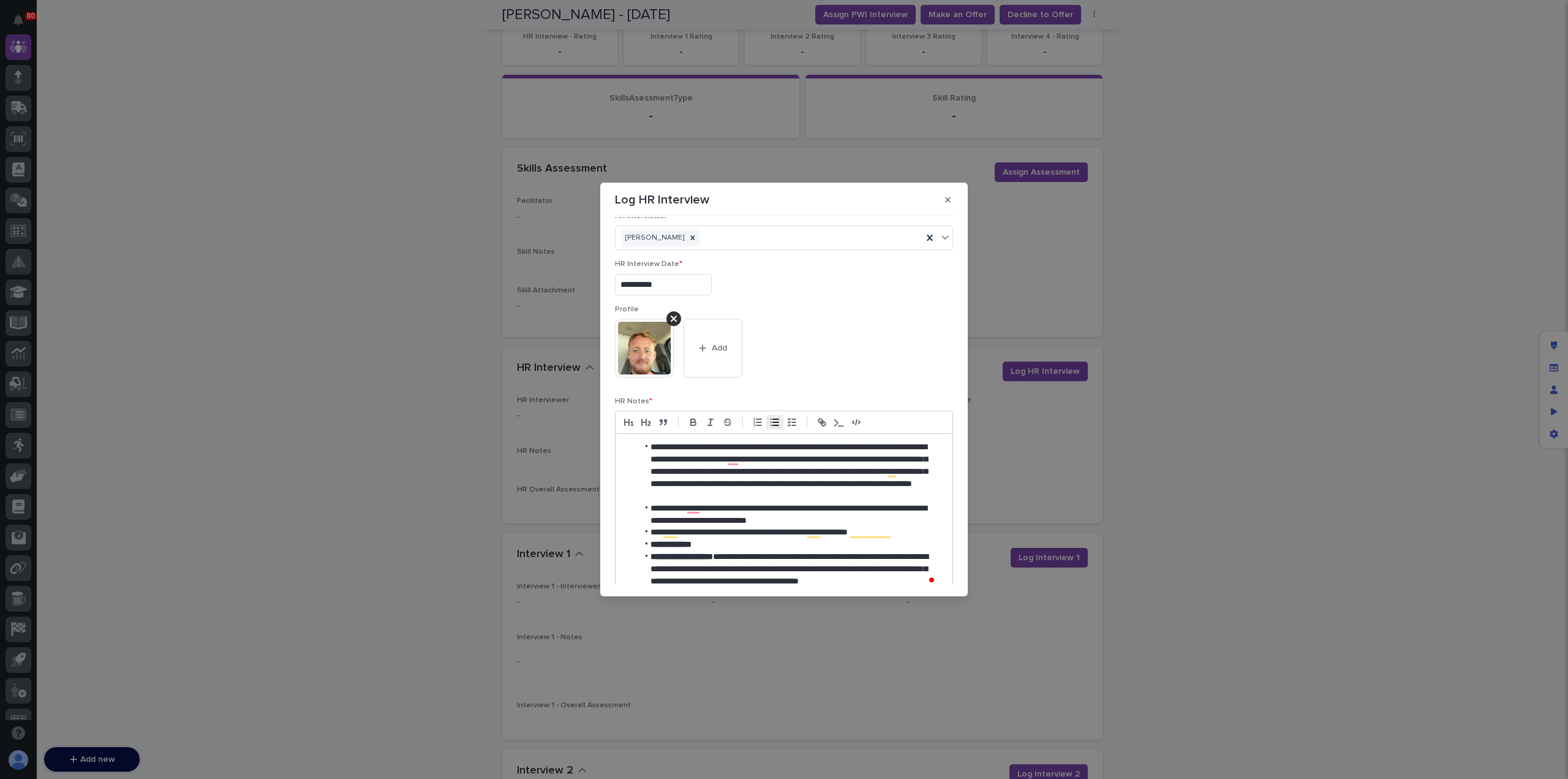
scroll to position [30, 0]
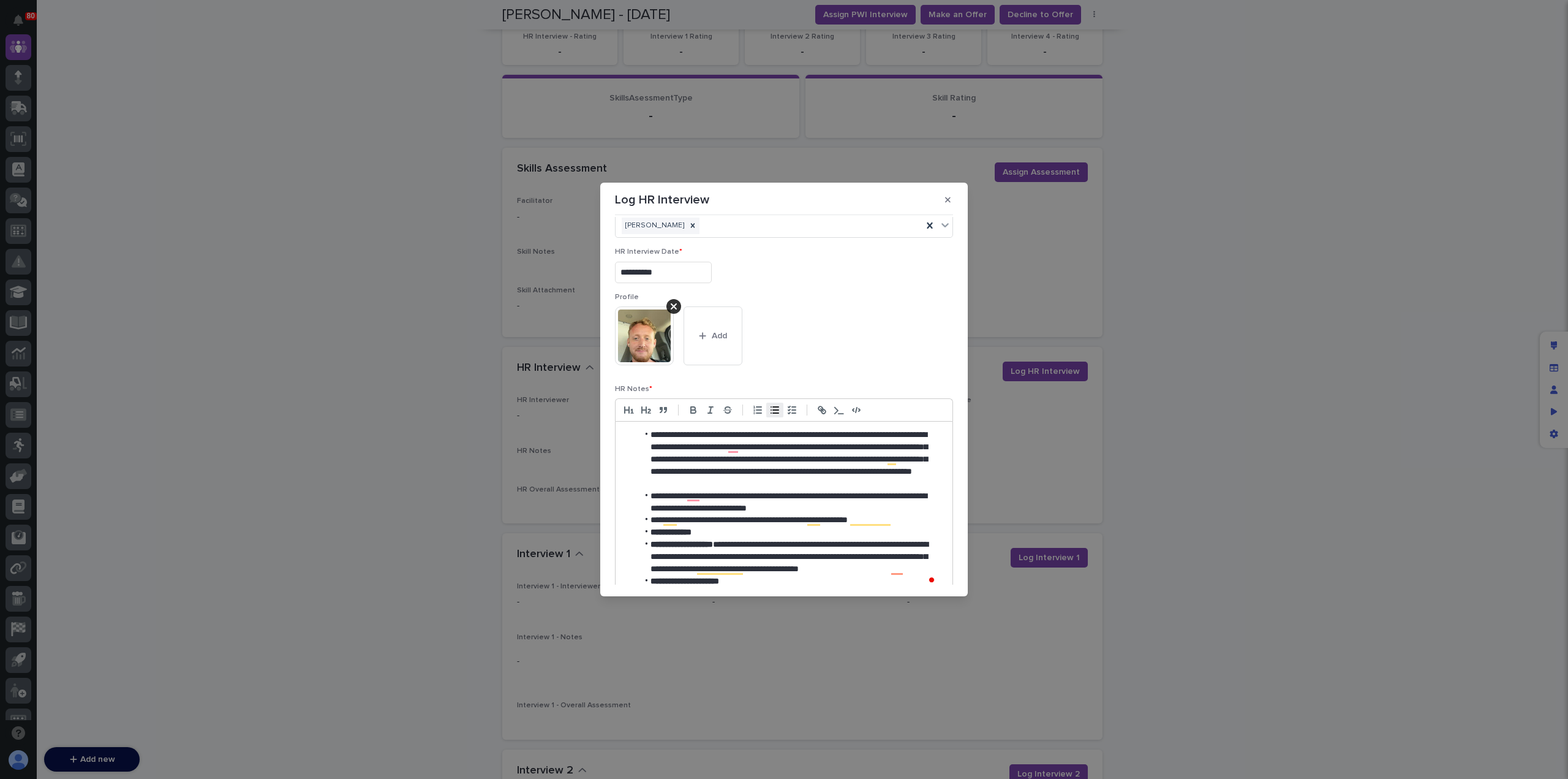
click at [907, 483] on li "**********" at bounding box center [788, 459] width 300 height 61
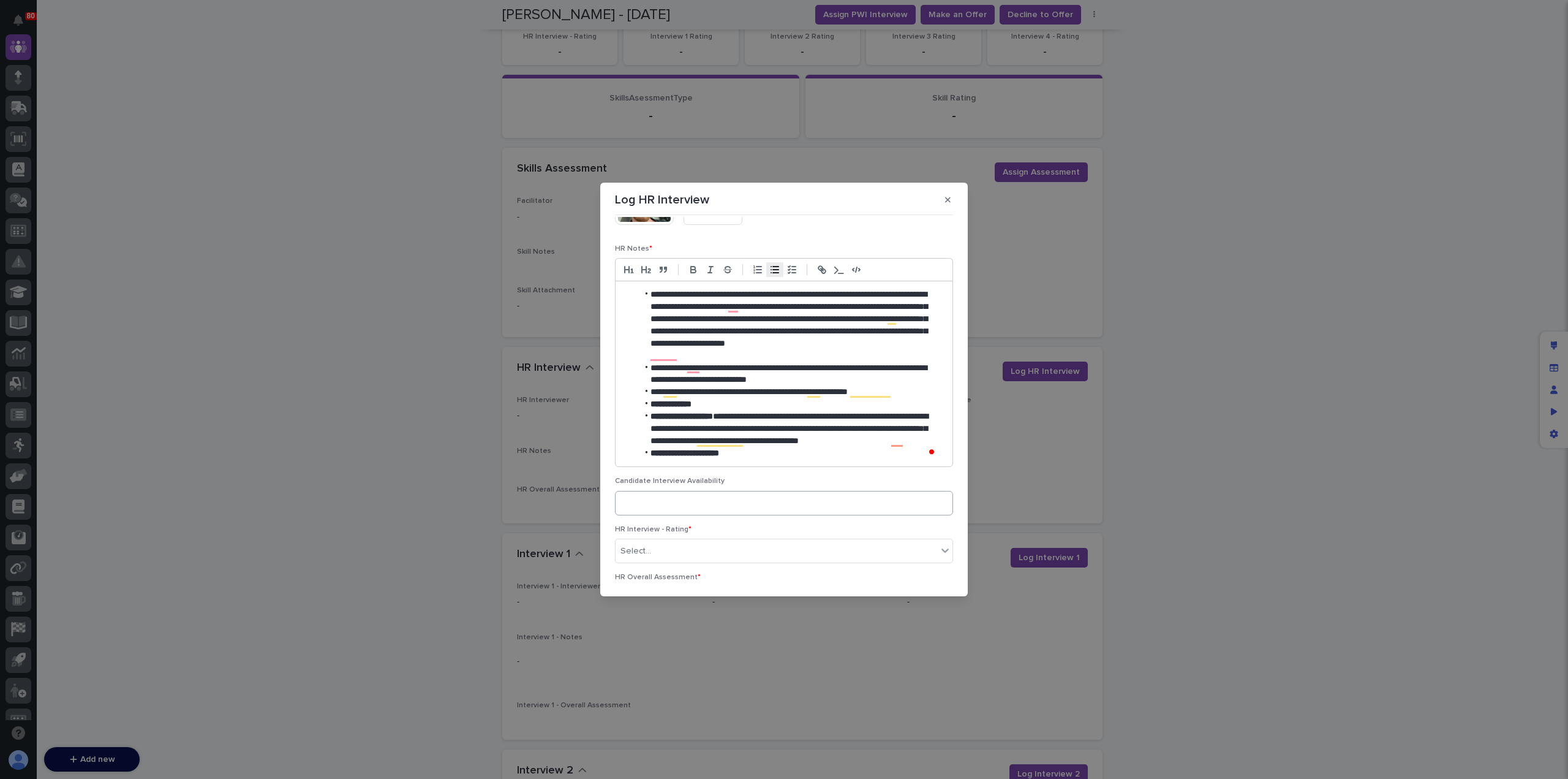
scroll to position [0, 0]
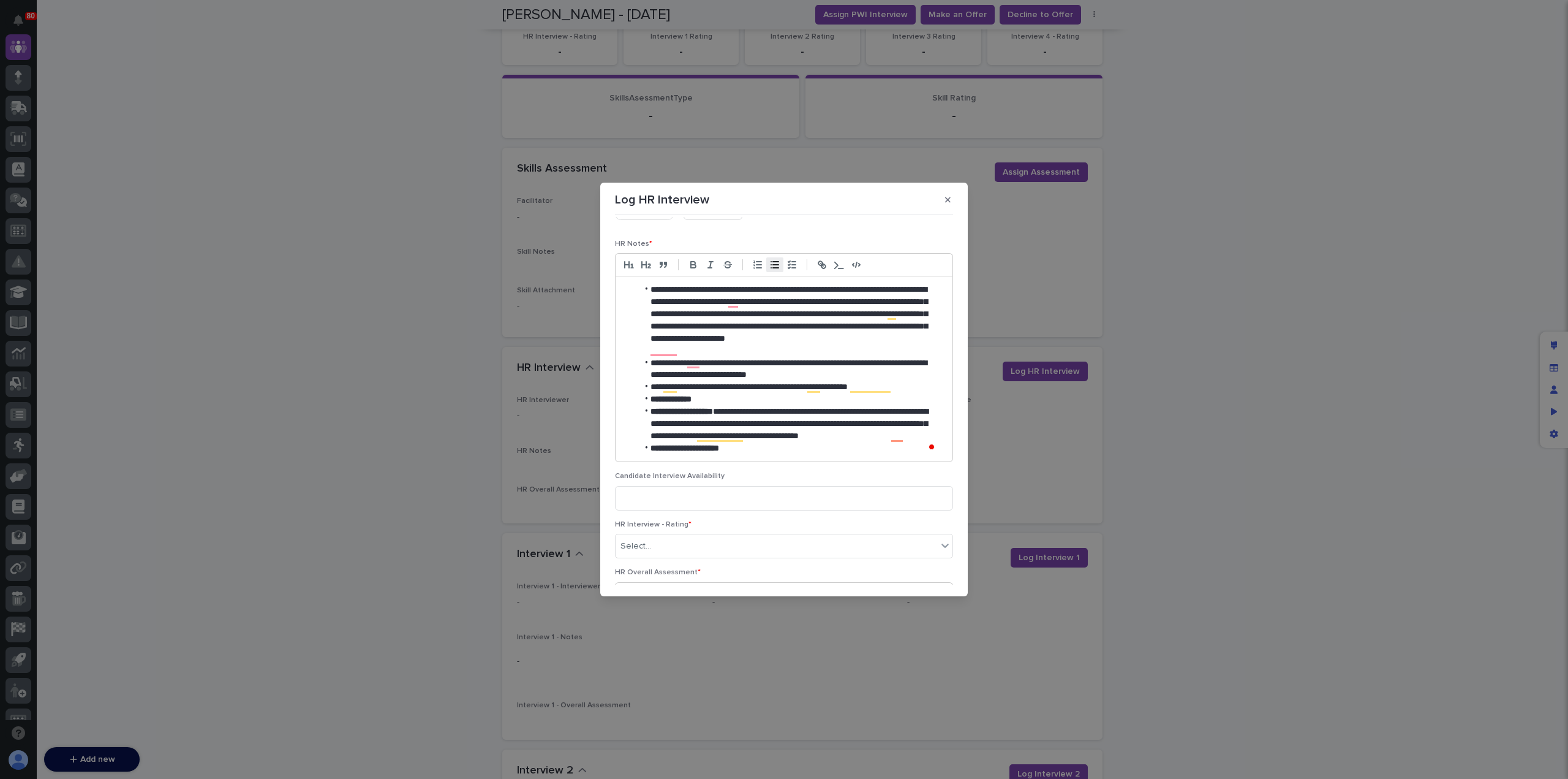
click at [747, 447] on li "**********" at bounding box center [790, 448] width 305 height 12
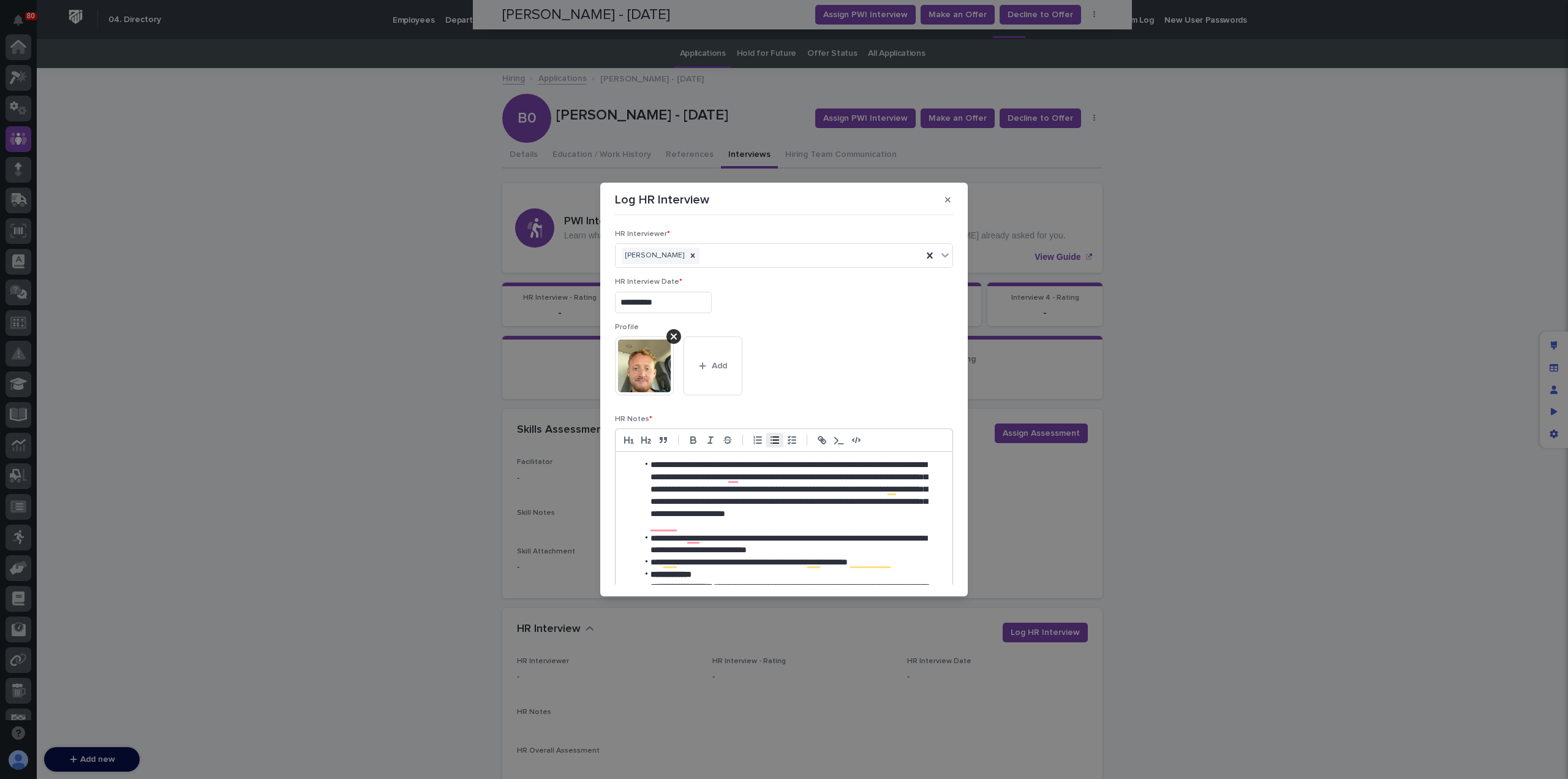
scroll to position [175, 0]
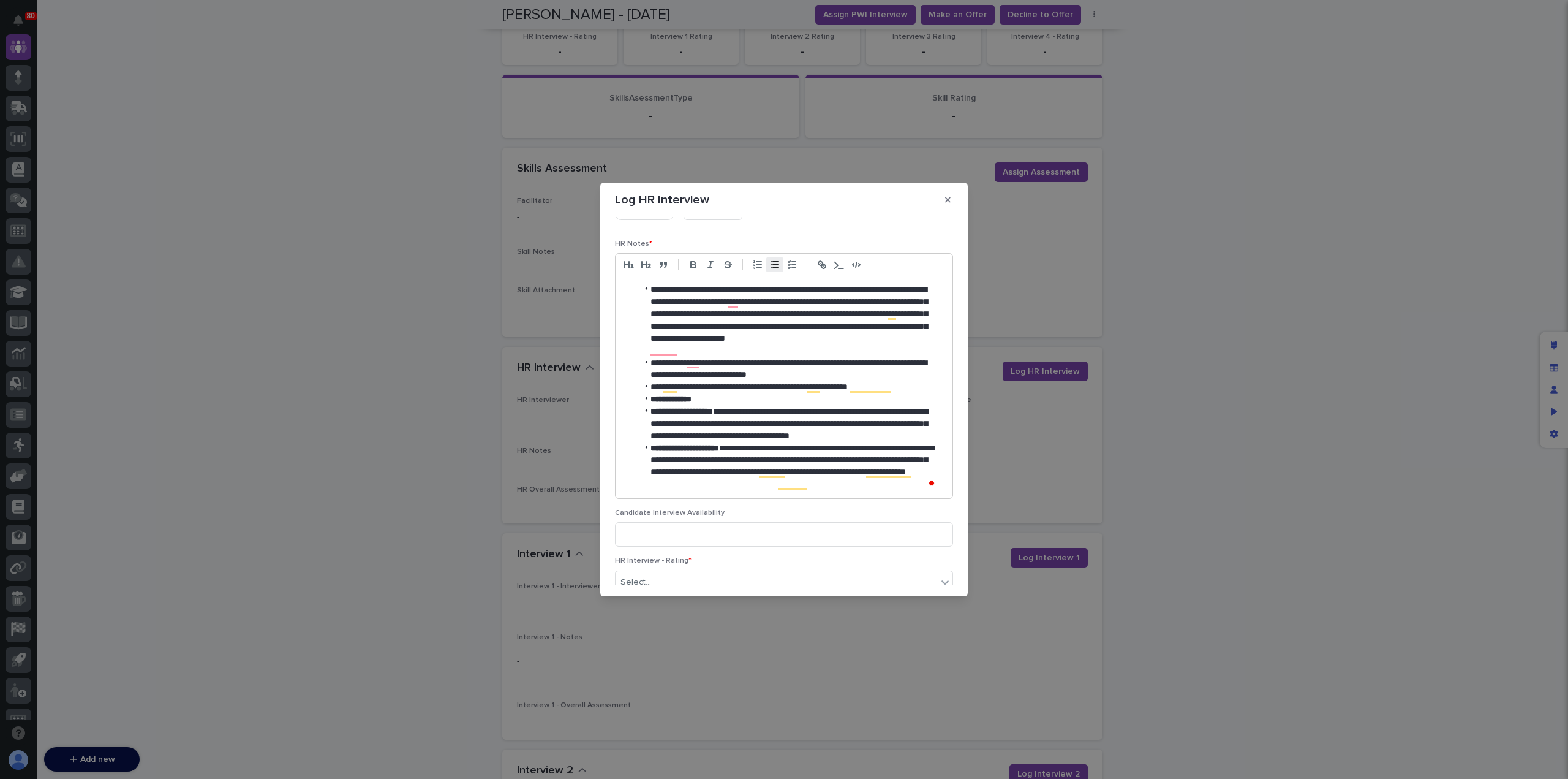
click at [812, 485] on li "**********" at bounding box center [788, 466] width 300 height 49
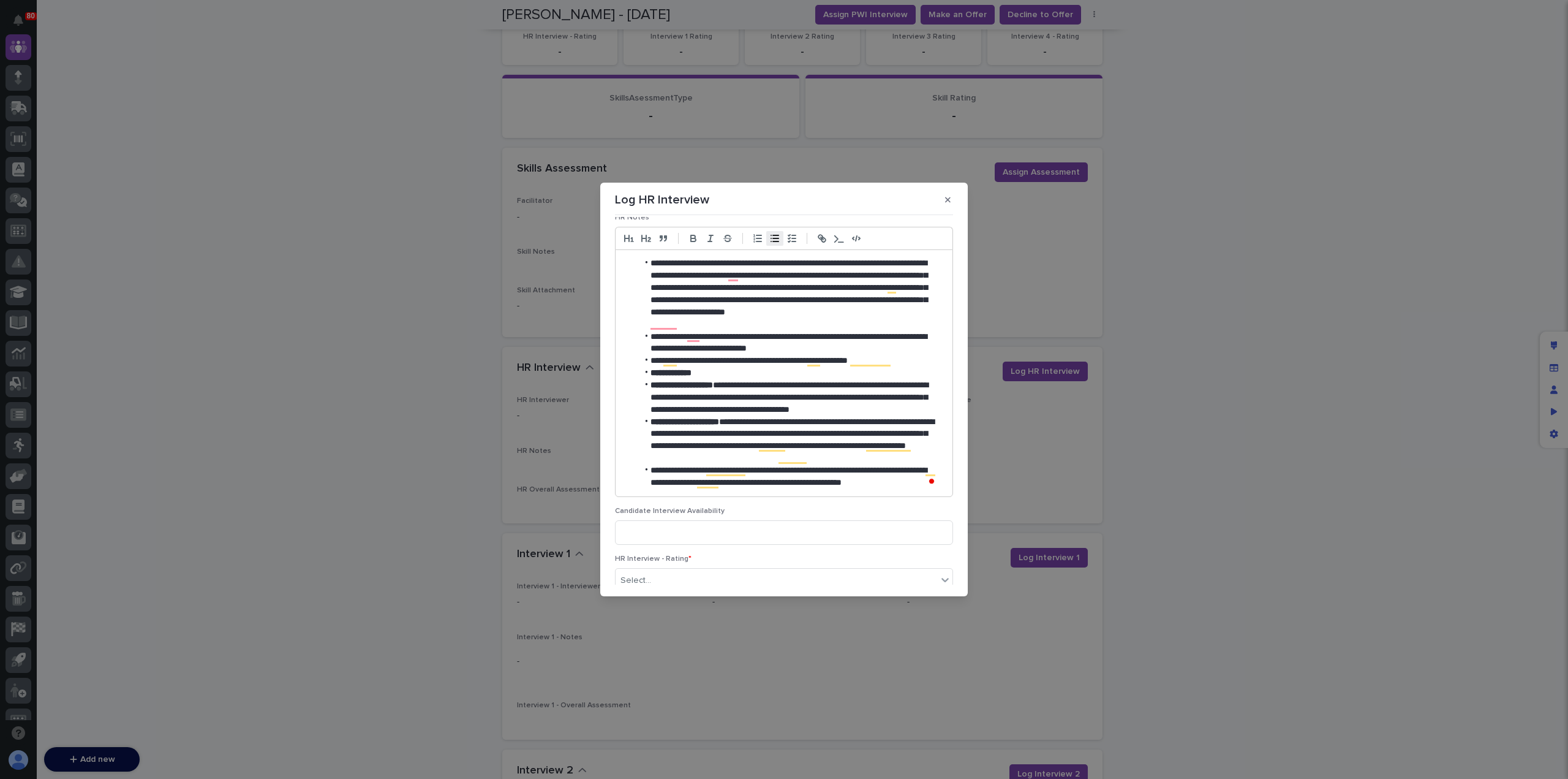
scroll to position [210, 0]
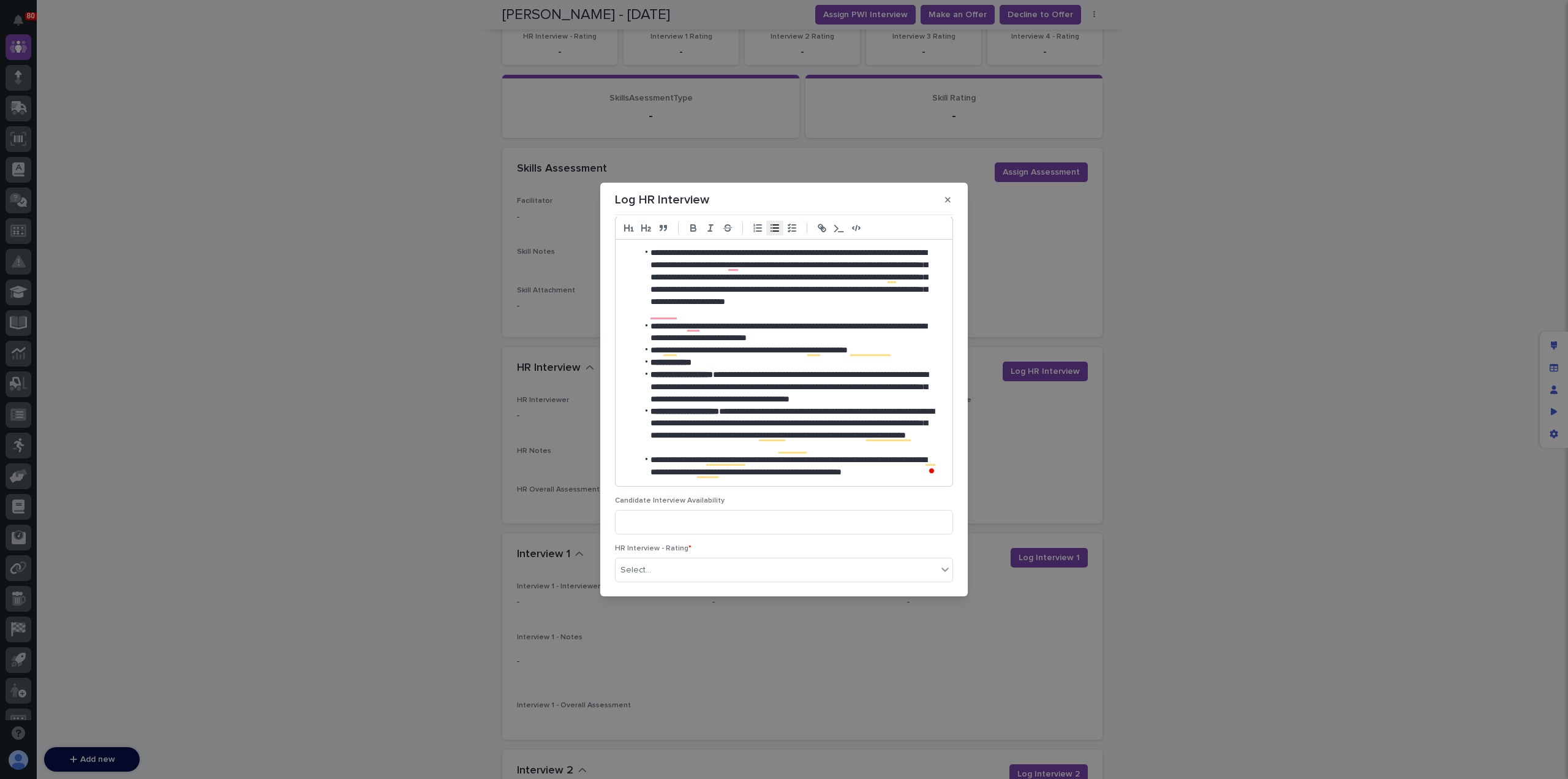
click at [907, 468] on li "**********" at bounding box center [788, 466] width 300 height 24
click at [692, 229] on icon "button" at bounding box center [693, 227] width 11 height 11
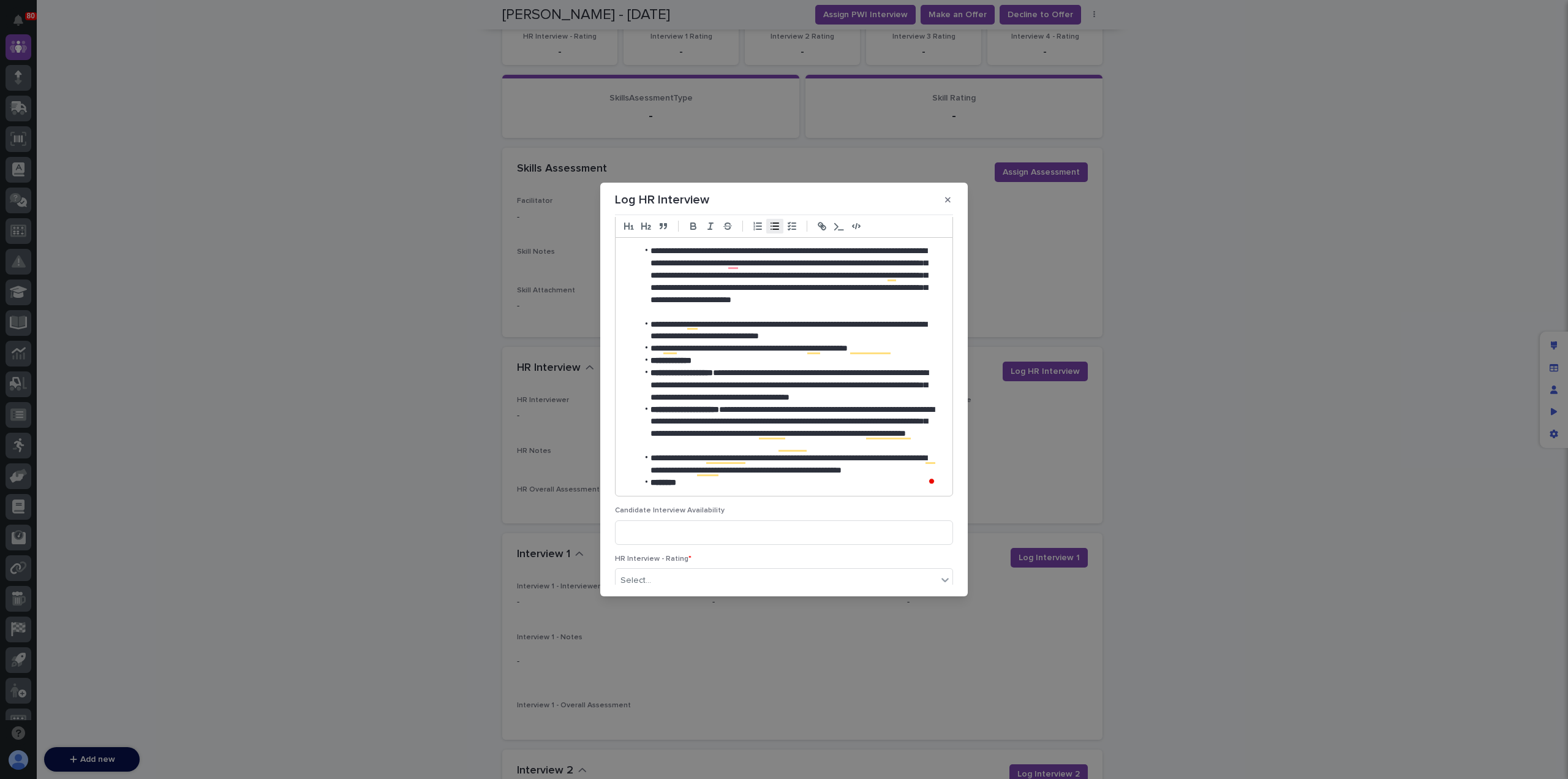
scroll to position [215, 0]
click at [699, 481] on li "*******" at bounding box center [788, 482] width 300 height 12
click at [816, 481] on li "**********" at bounding box center [788, 489] width 300 height 24
click at [762, 494] on li "**********" at bounding box center [788, 489] width 300 height 24
click at [872, 494] on li "**********" at bounding box center [788, 489] width 300 height 24
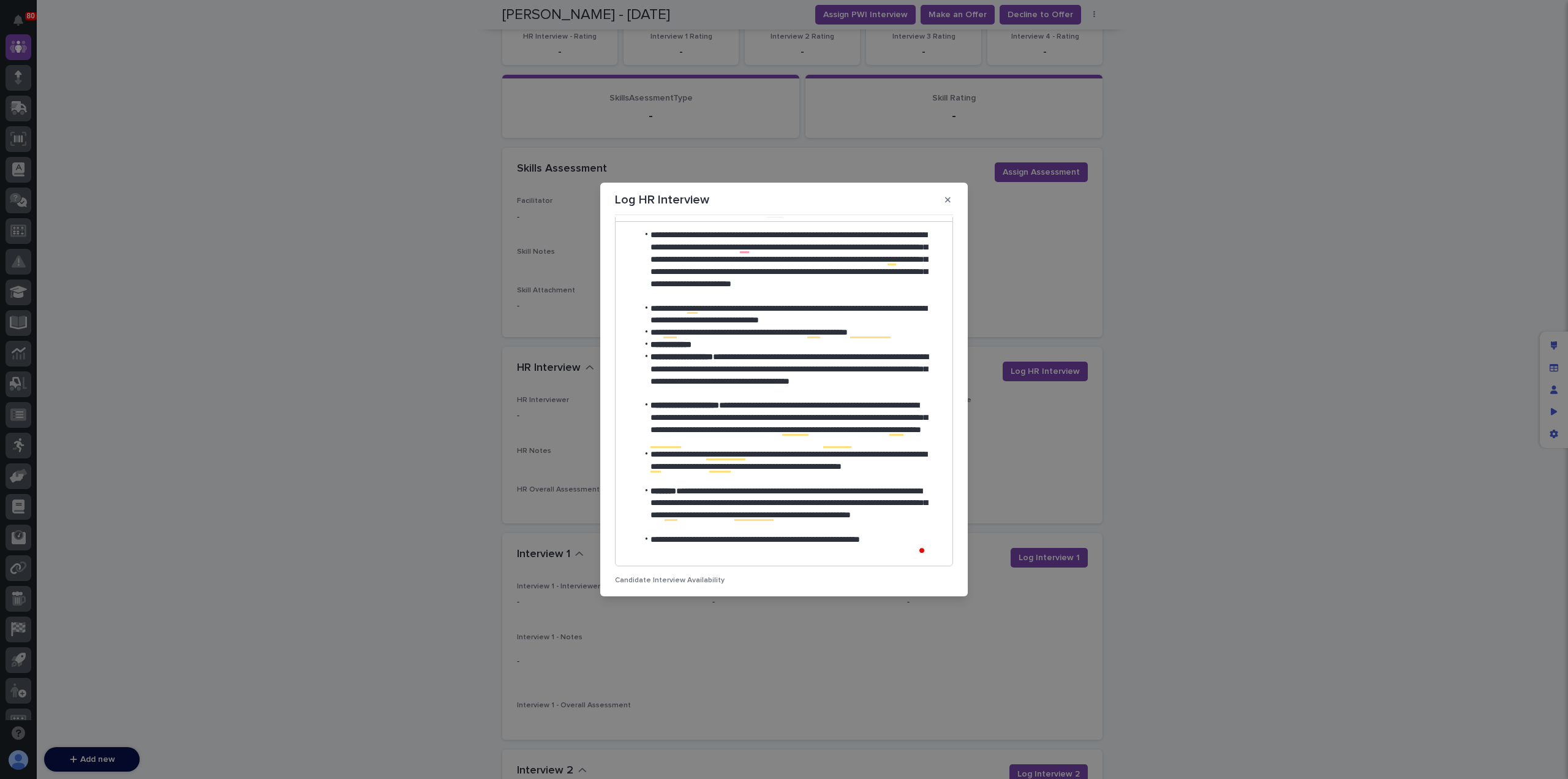
scroll to position [230, 0]
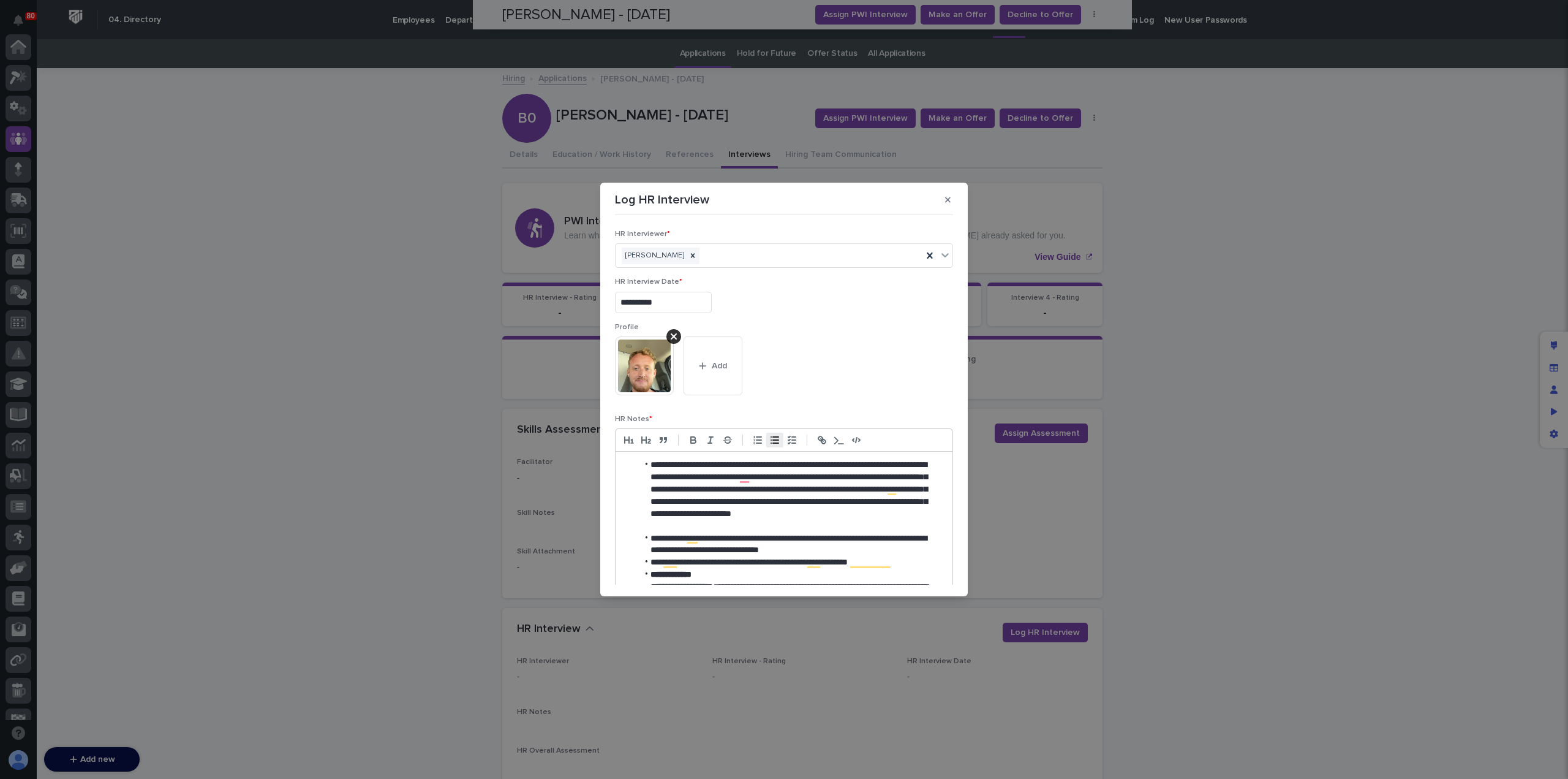
scroll to position [230, 0]
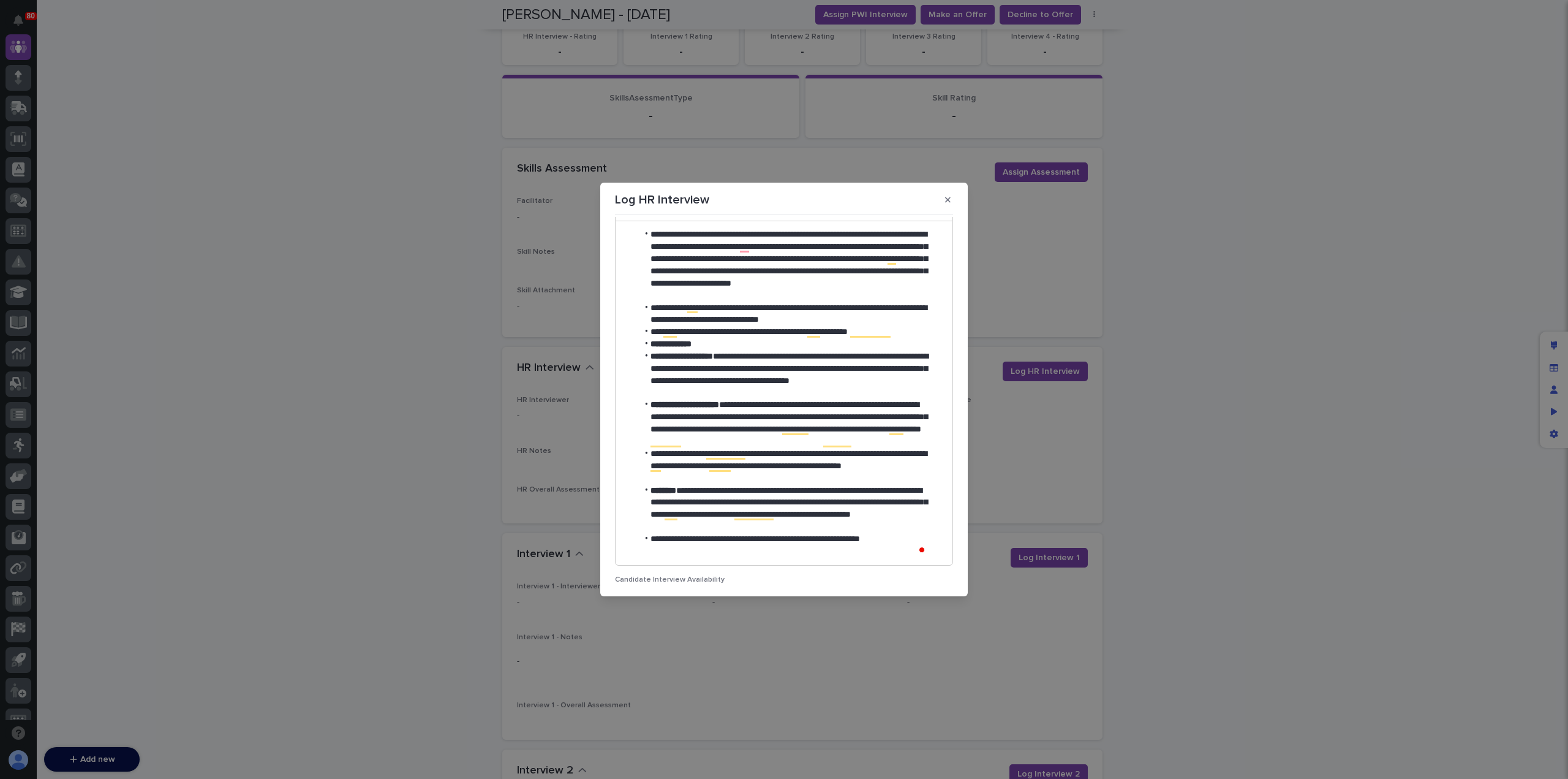
click at [779, 529] on li "**********" at bounding box center [783, 509] width 290 height 49
click at [702, 554] on li "**********" at bounding box center [783, 545] width 290 height 24
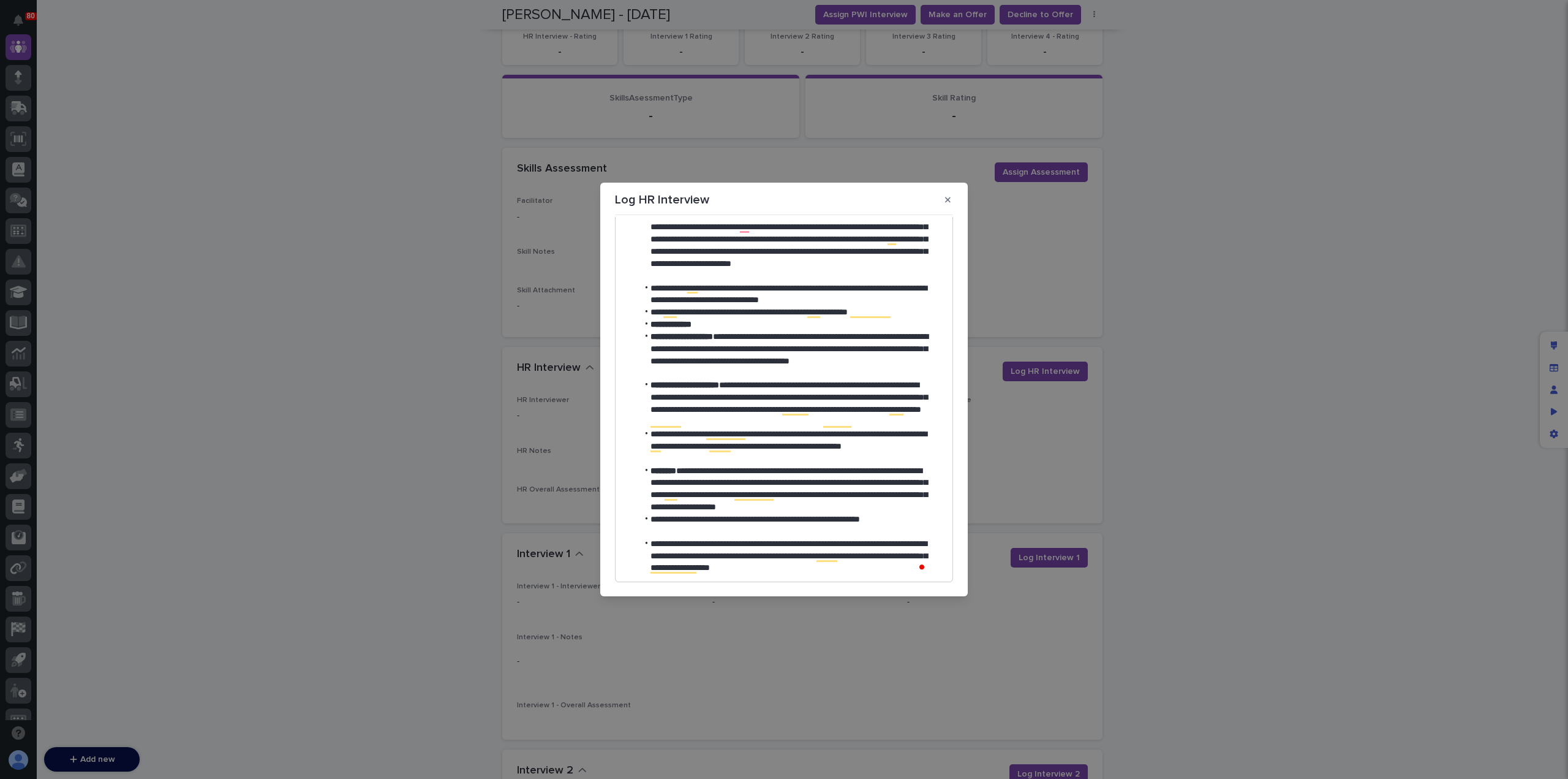
scroll to position [0, 0]
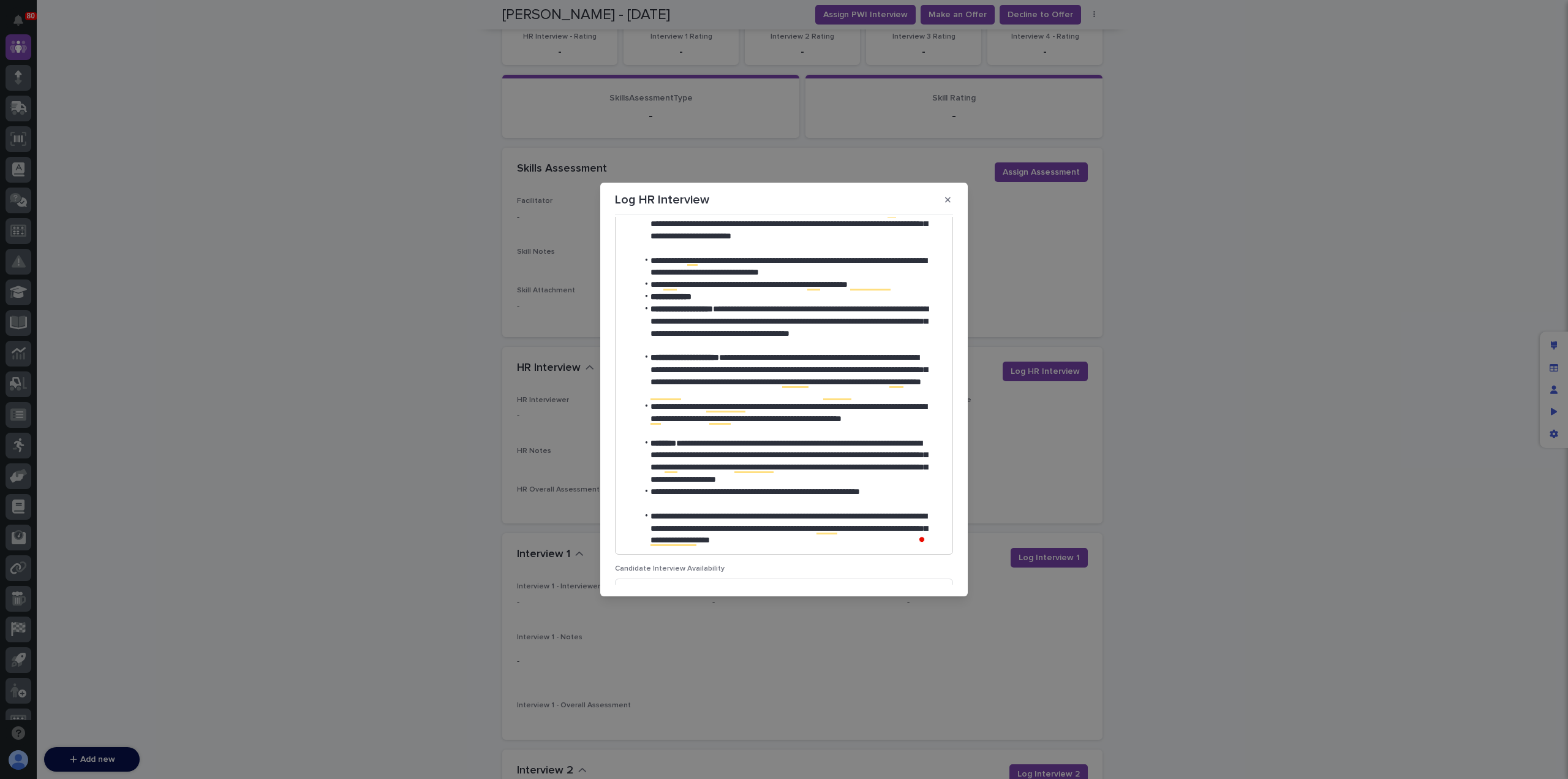
click at [882, 540] on li "**********" at bounding box center [783, 528] width 290 height 36
click at [905, 477] on li "**********" at bounding box center [783, 462] width 290 height 49
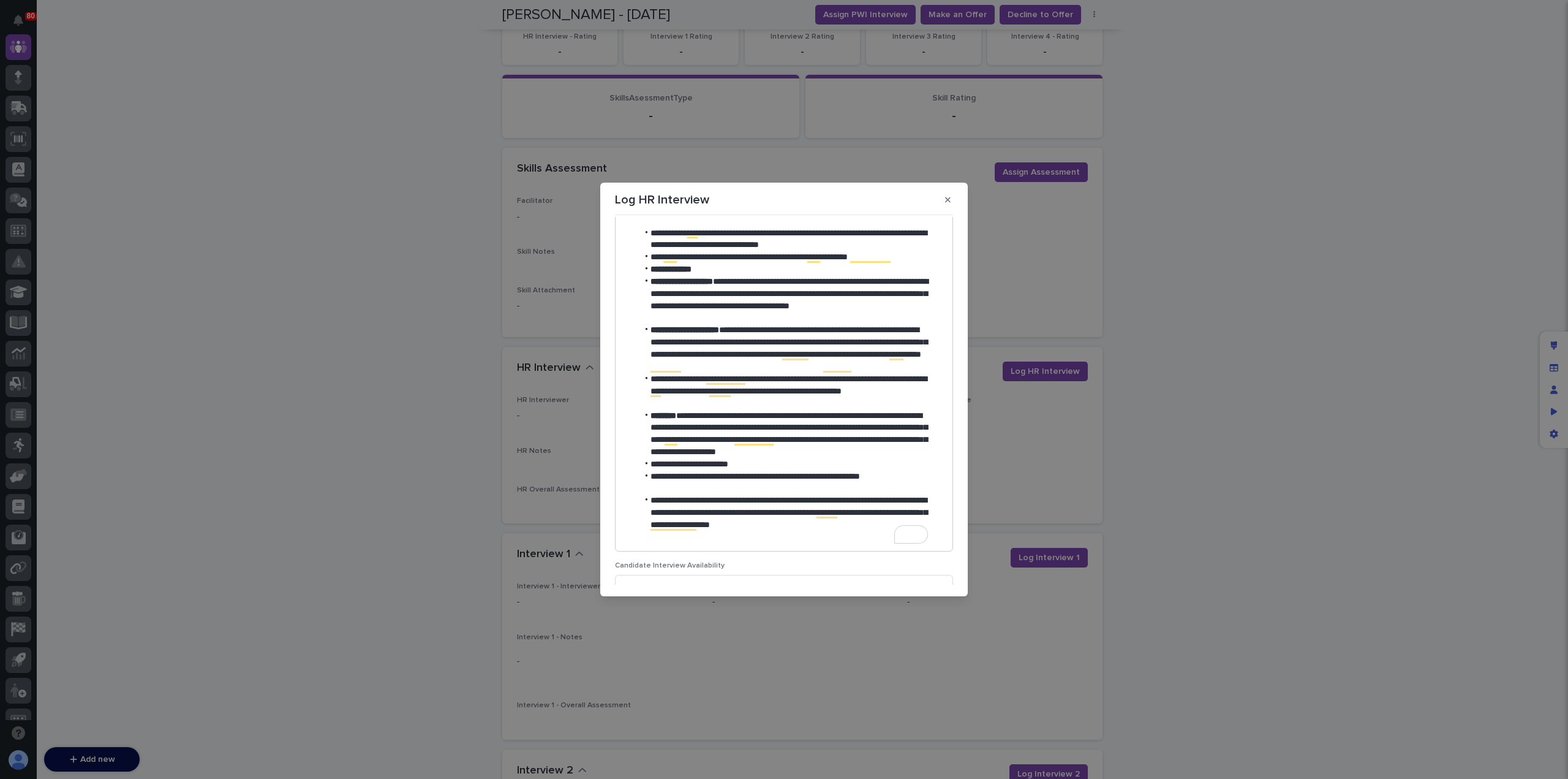
click at [870, 524] on li "**********" at bounding box center [783, 512] width 290 height 36
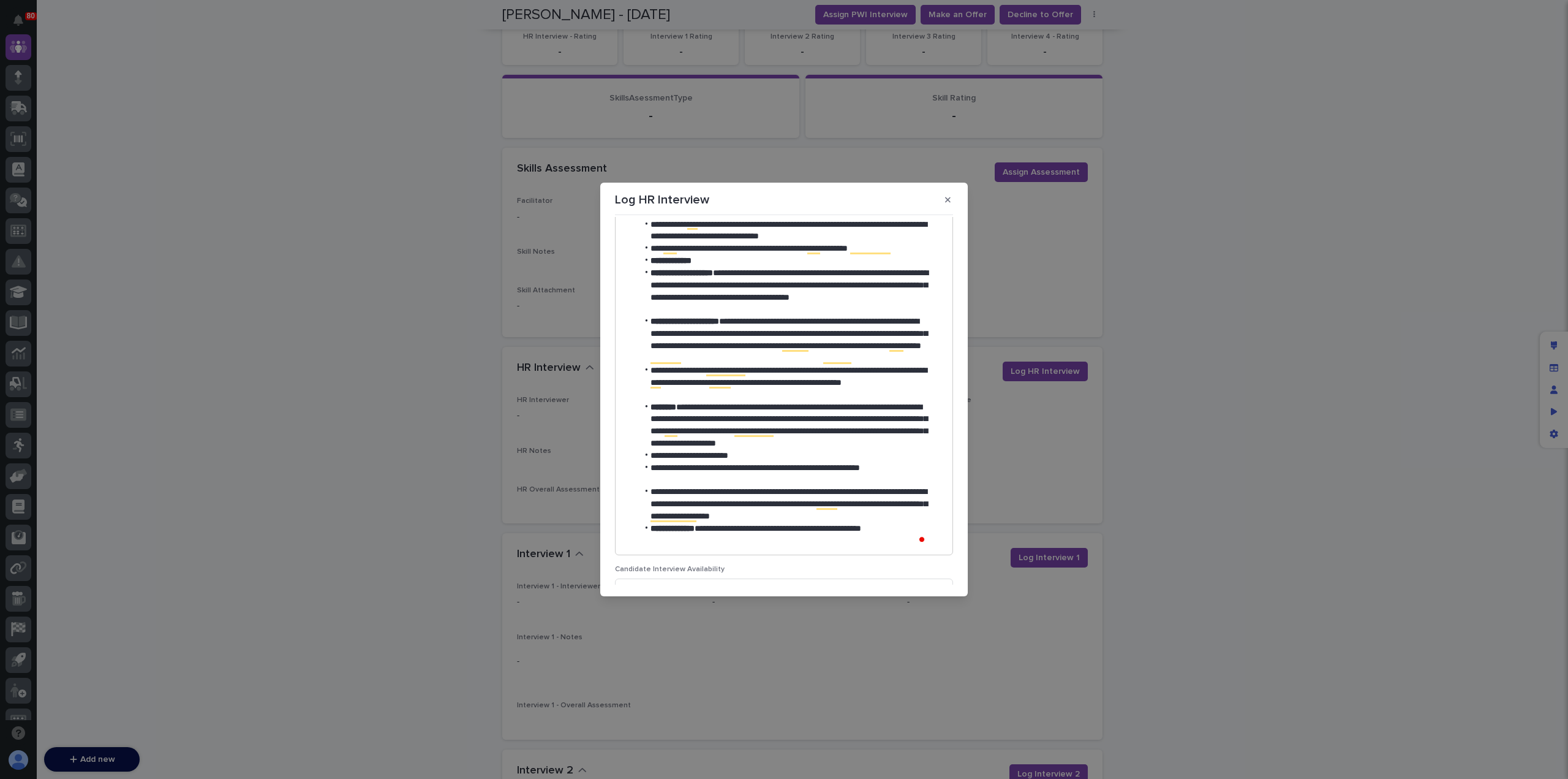
scroll to position [315, 0]
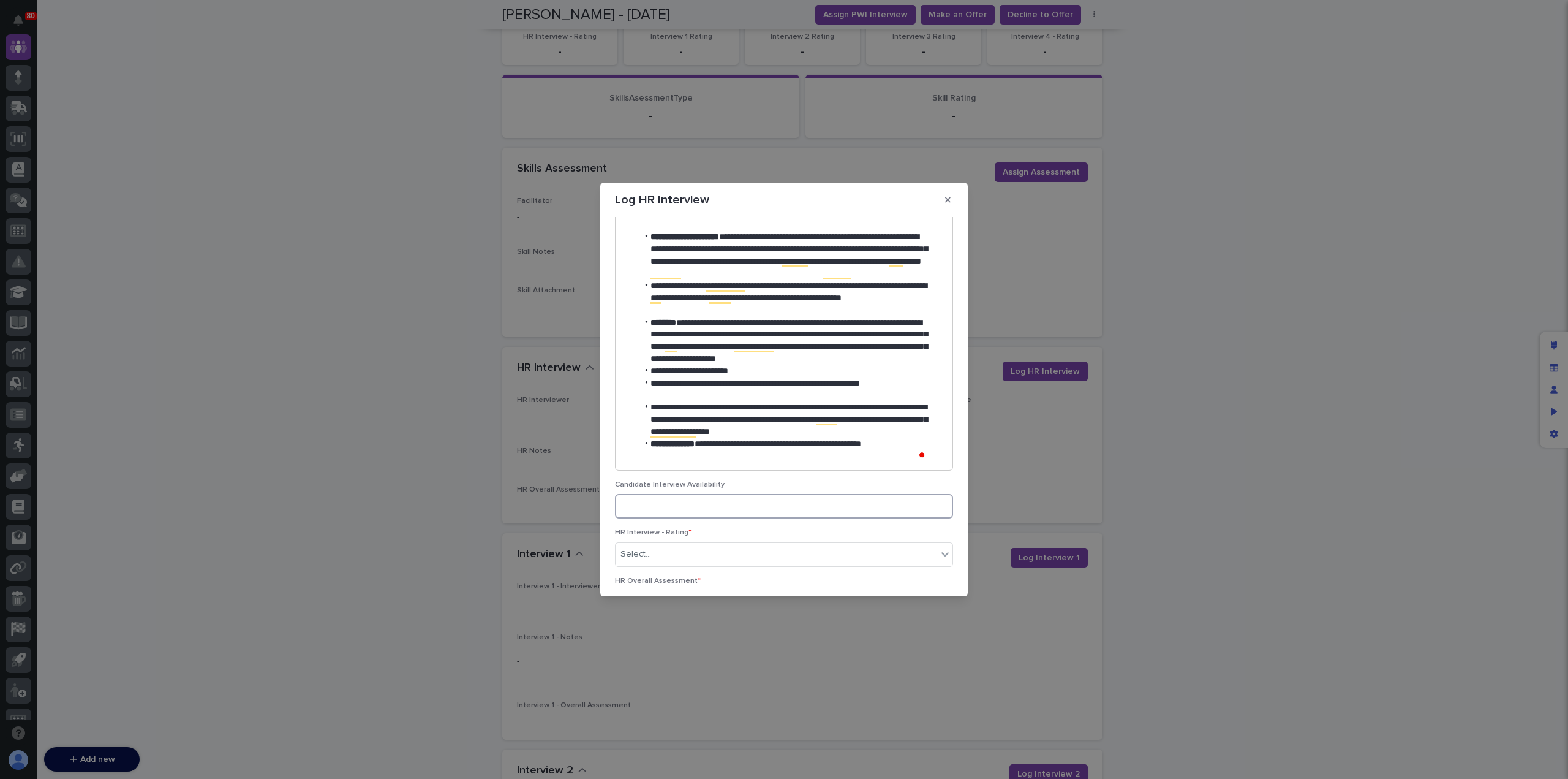
click at [739, 506] on input at bounding box center [784, 506] width 338 height 24
type input "Fridays are best in the afternoon."
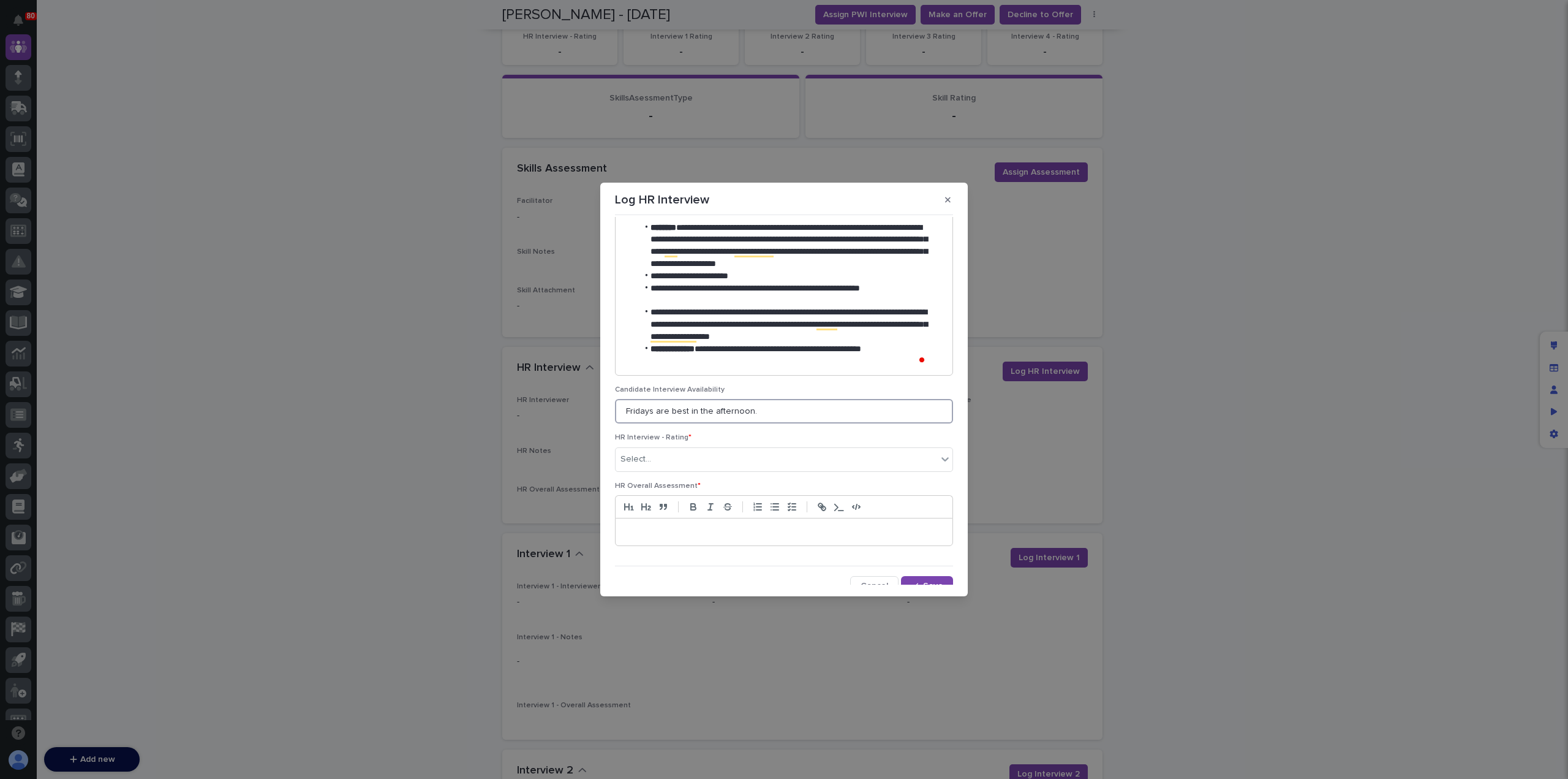
scroll to position [502, 0]
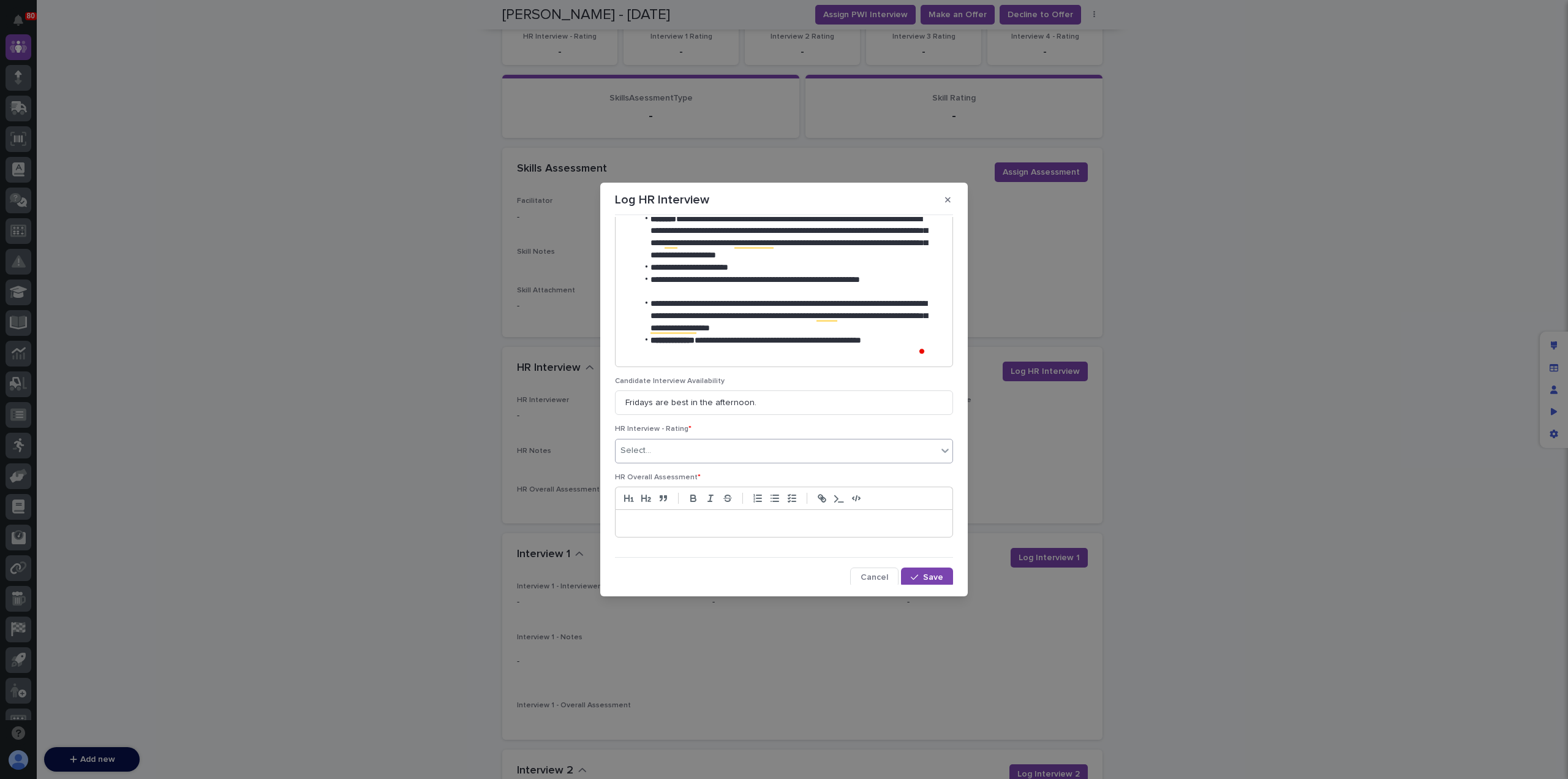
click at [711, 451] on div "Select..." at bounding box center [776, 451] width 322 height 20
click at [708, 491] on div "2 - Good Candidate (Advance)" at bounding box center [781, 494] width 331 height 21
click at [780, 519] on p at bounding box center [784, 523] width 318 height 12
click at [673, 521] on p "To enrich screen reader interactions, please activate Accessibility in Grammarl…" at bounding box center [784, 523] width 318 height 12
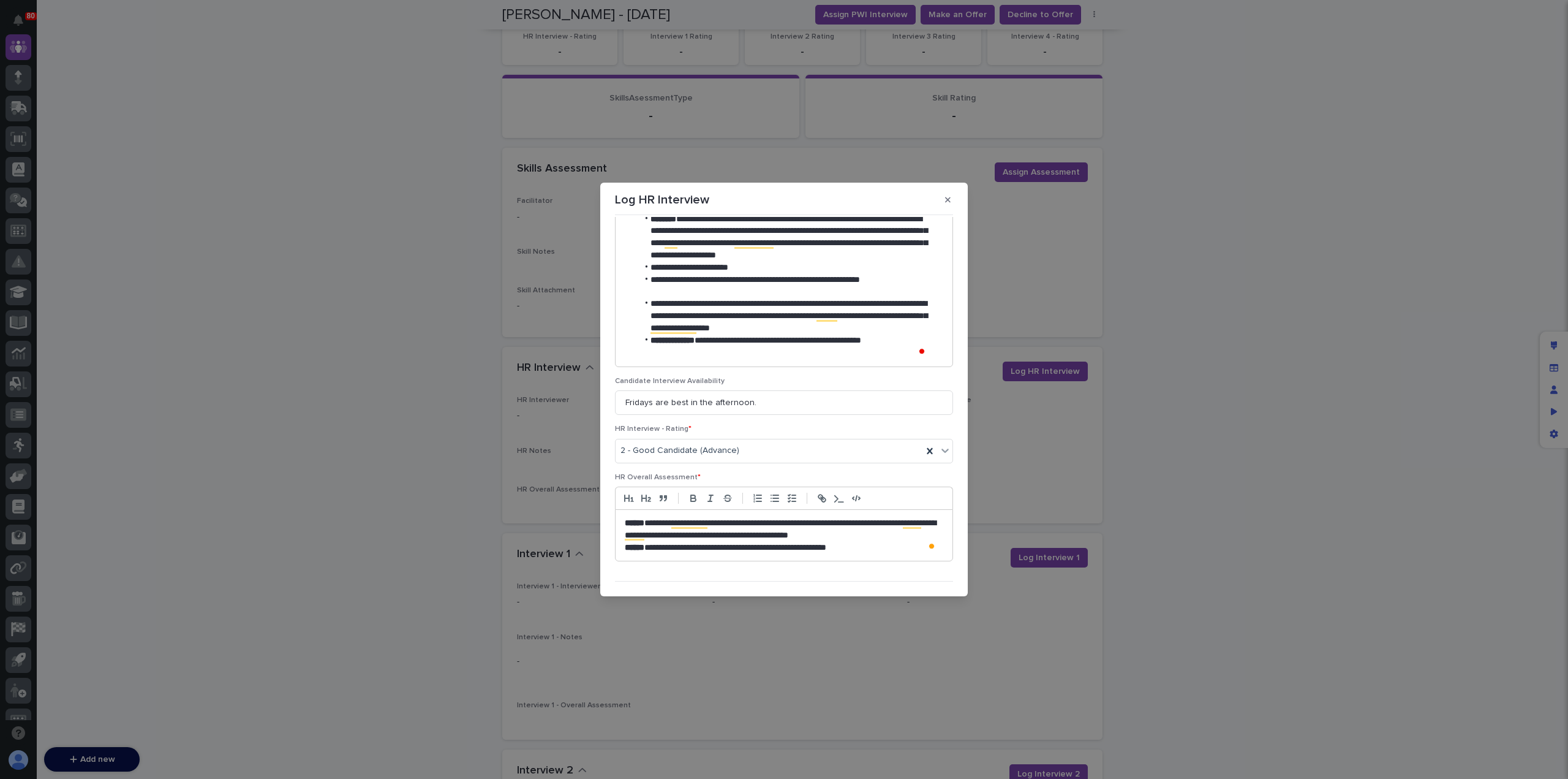
click at [894, 547] on p "**********" at bounding box center [781, 547] width 313 height 12
click at [915, 536] on p "**********" at bounding box center [781, 529] width 313 height 24
click at [889, 558] on p "**********" at bounding box center [781, 559] width 313 height 12
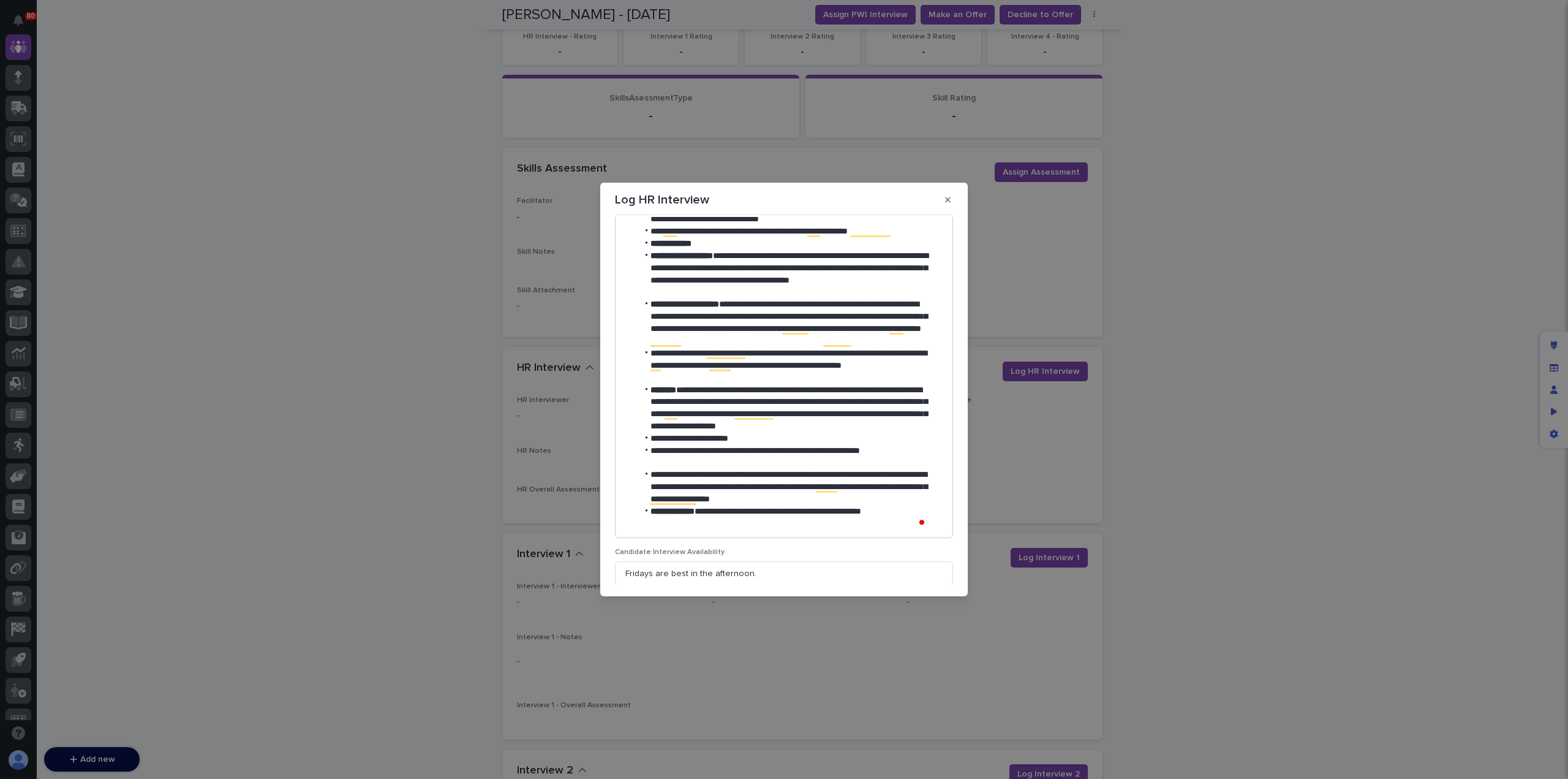
scroll to position [331, 0]
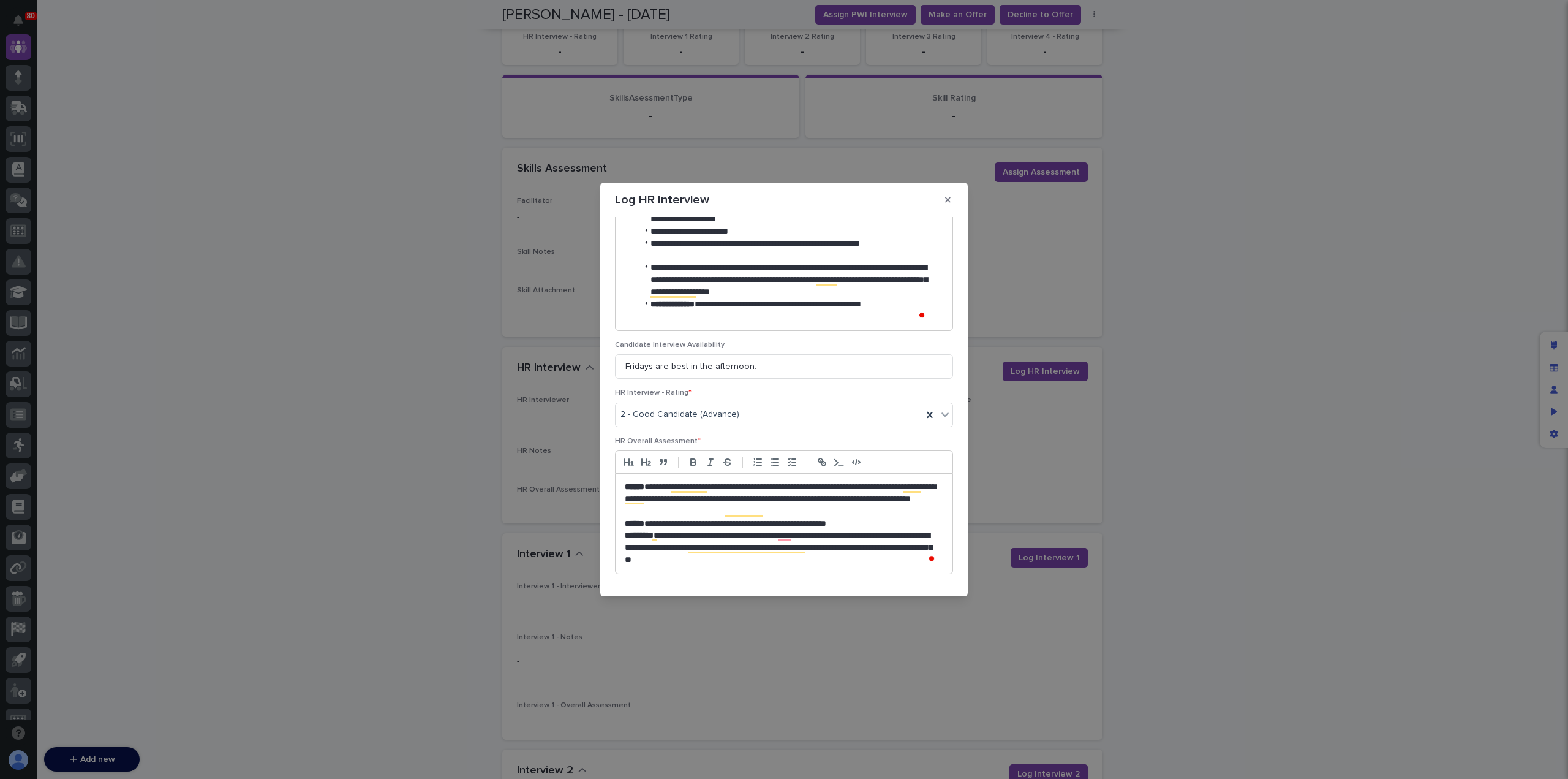
click at [784, 554] on p "**********" at bounding box center [781, 547] width 313 height 36
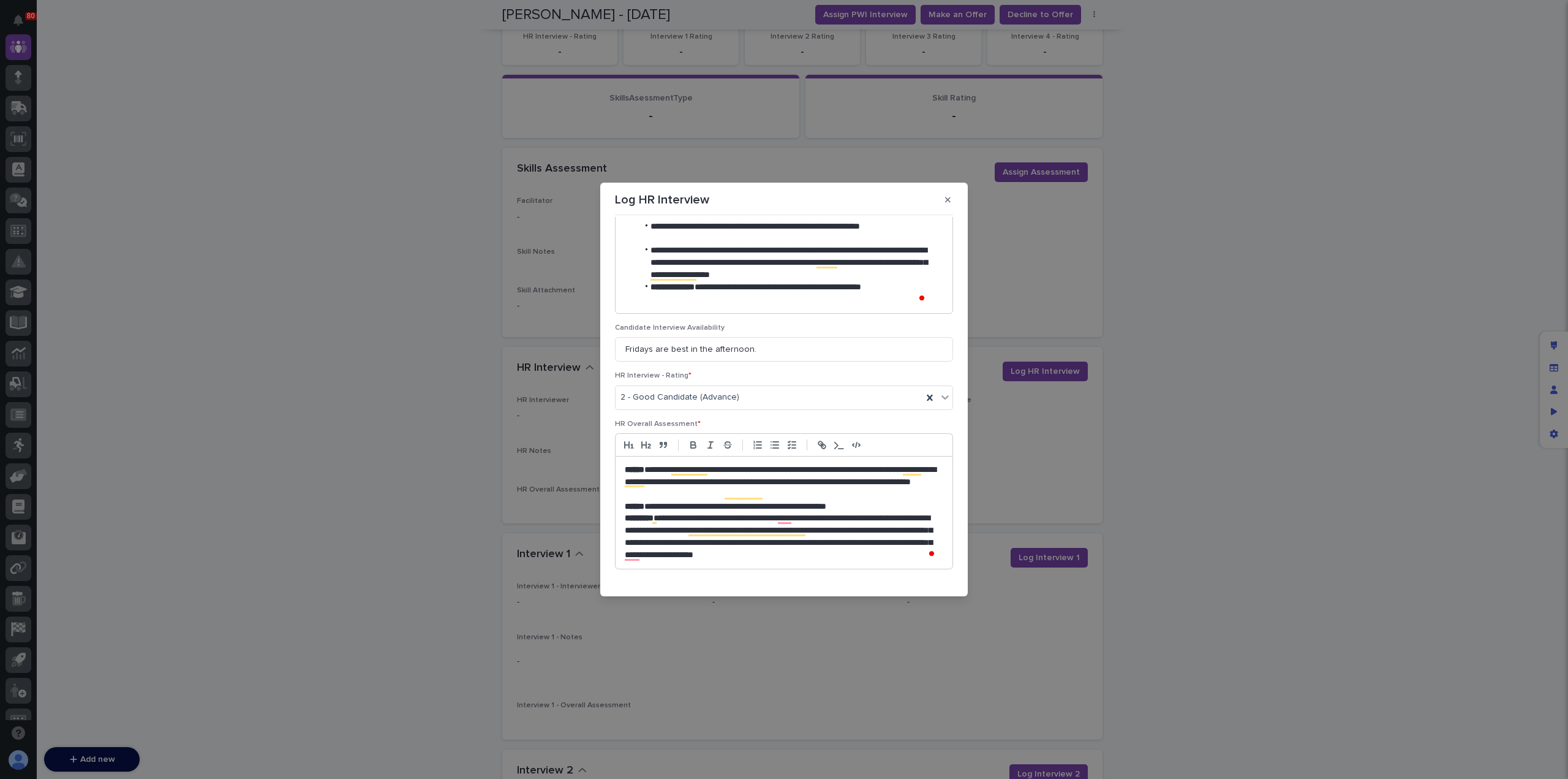
scroll to position [586, 0]
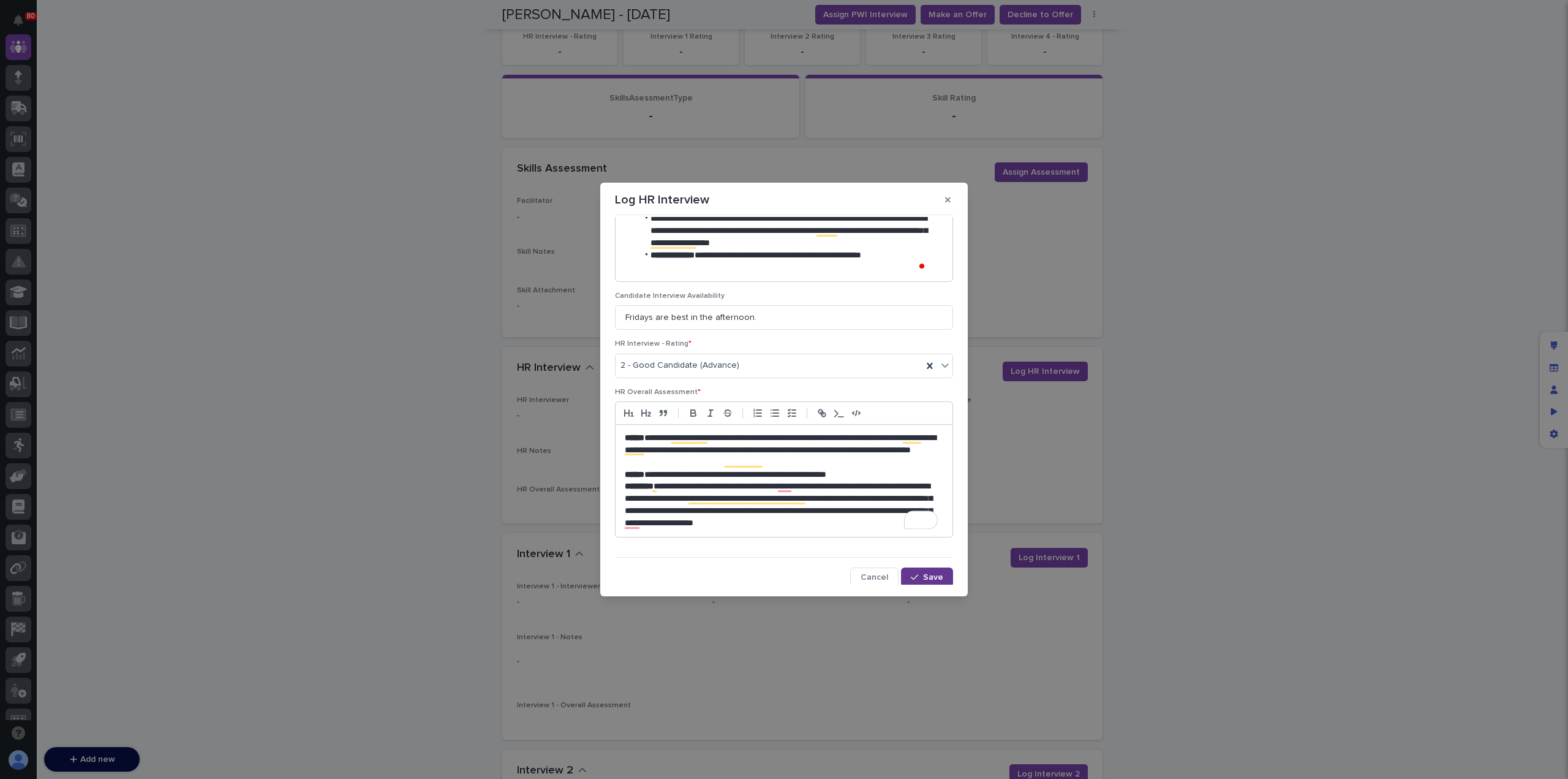
click at [923, 577] on span "Save" at bounding box center [933, 577] width 20 height 9
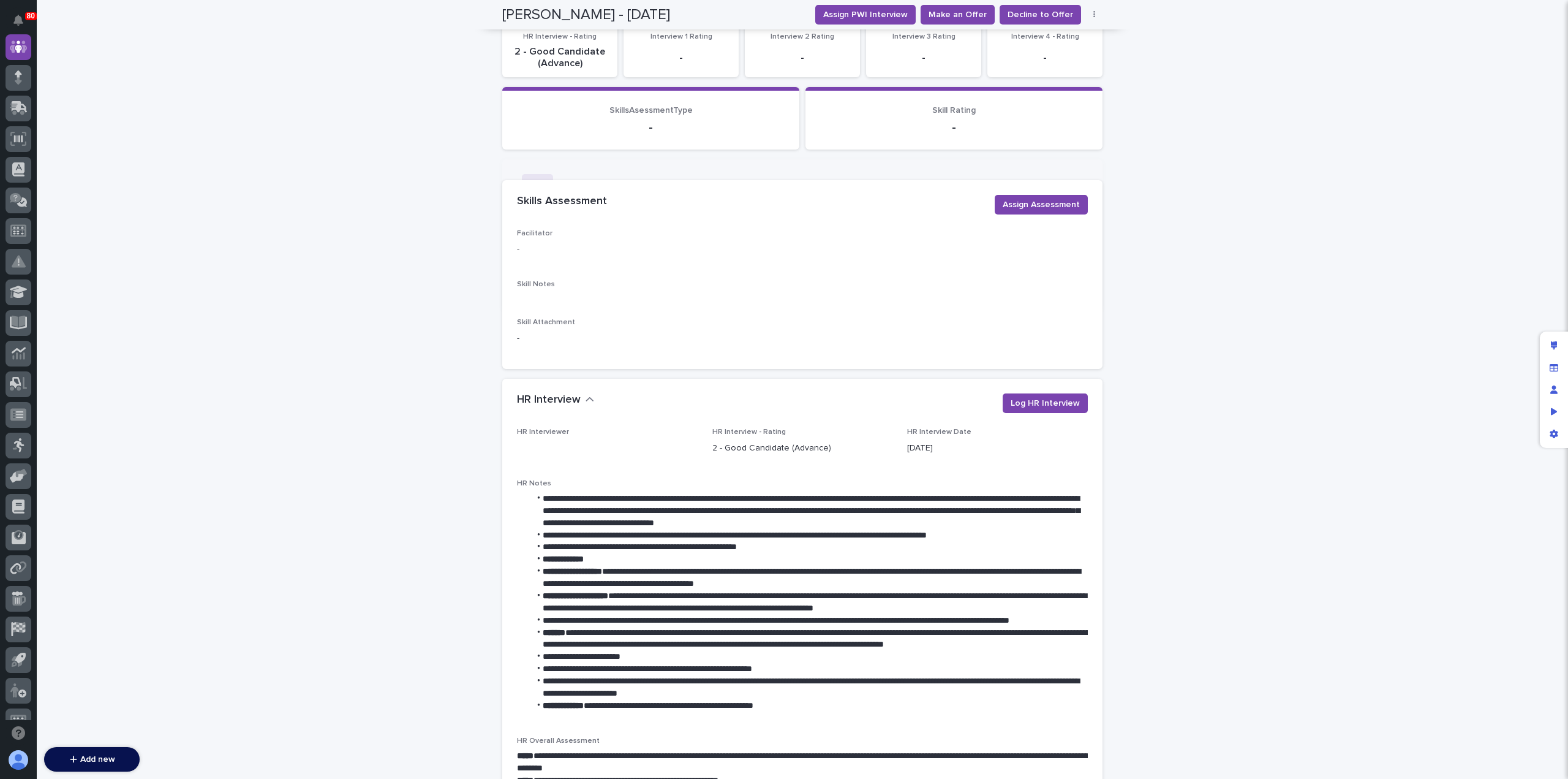
click at [646, 545] on div "**********" at bounding box center [802, 600] width 571 height 242
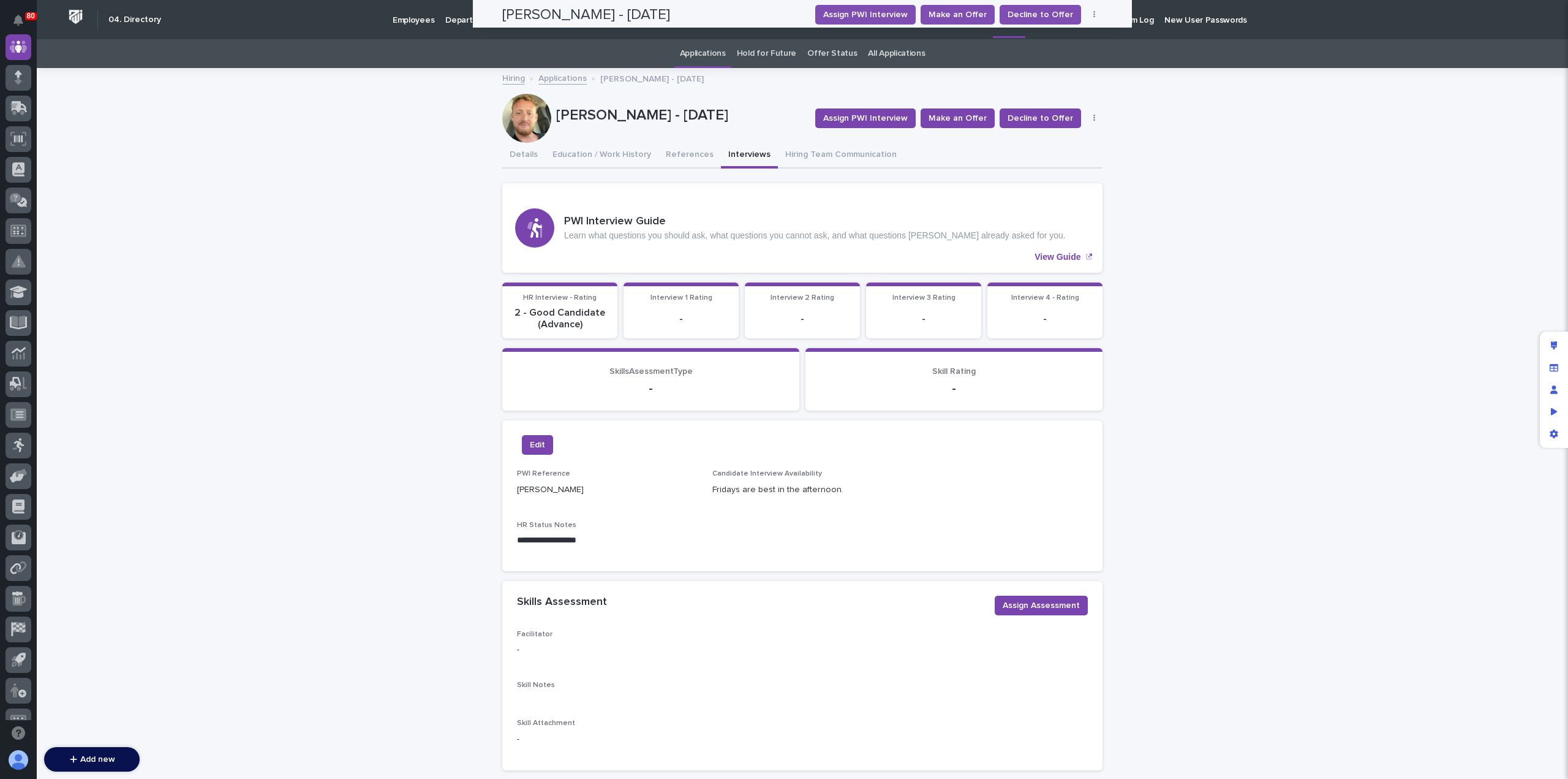
scroll to position [0, 0]
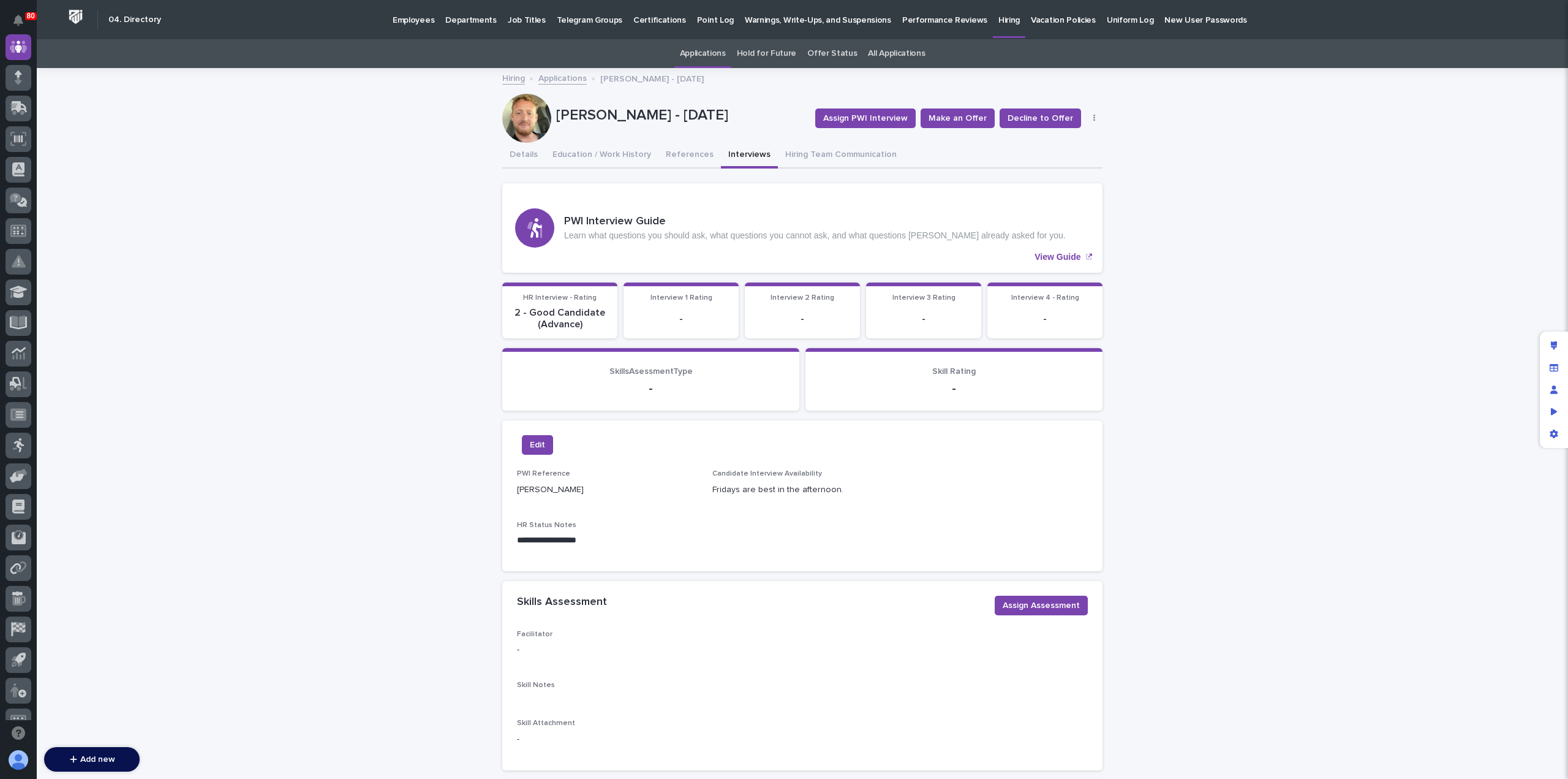
click at [998, 23] on p "Hiring" at bounding box center [1009, 13] width 21 height 26
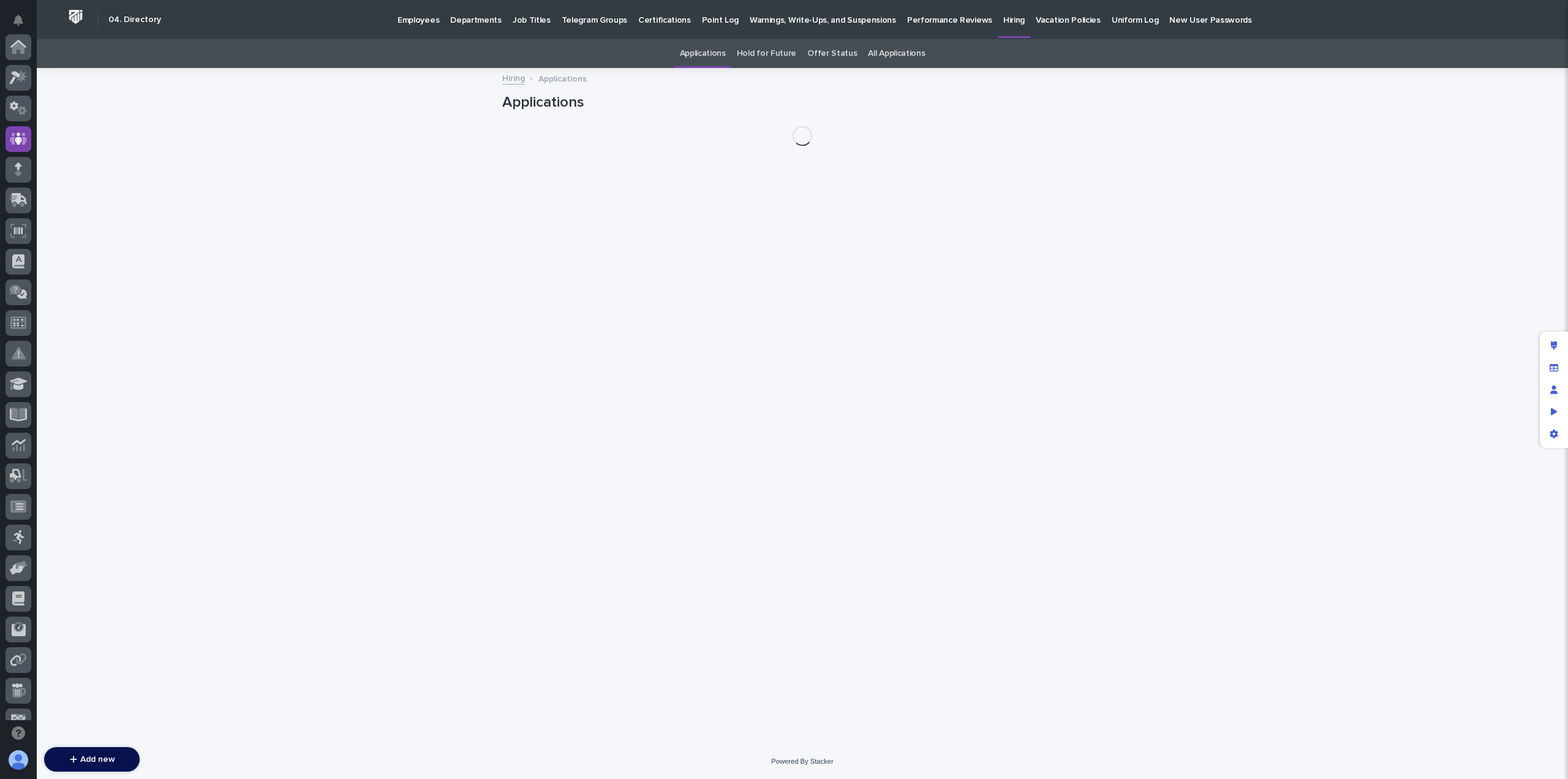
scroll to position [92, 0]
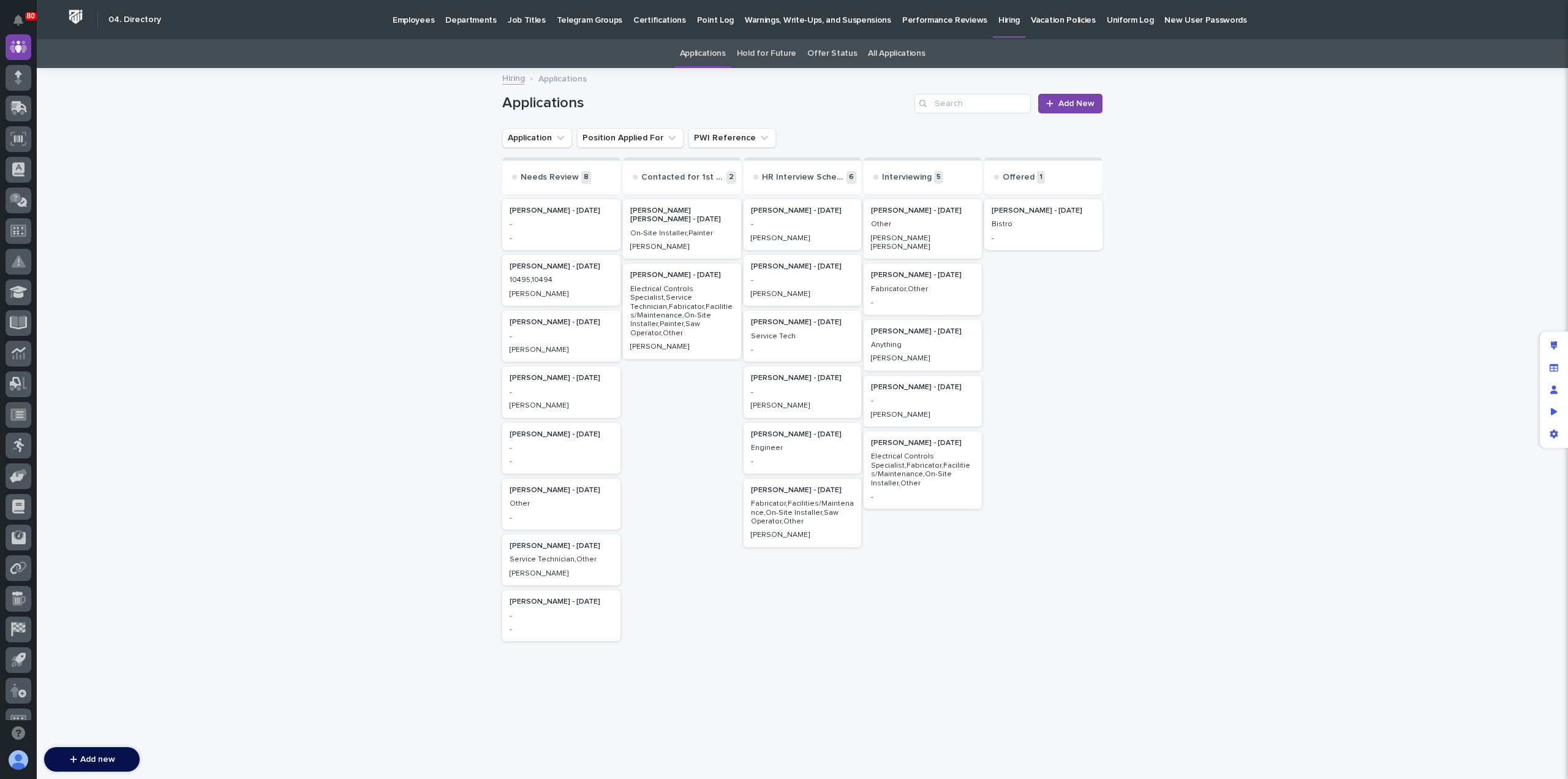
click at [789, 215] on p "Ben Helmuth - 09/23/25" at bounding box center [802, 211] width 104 height 9
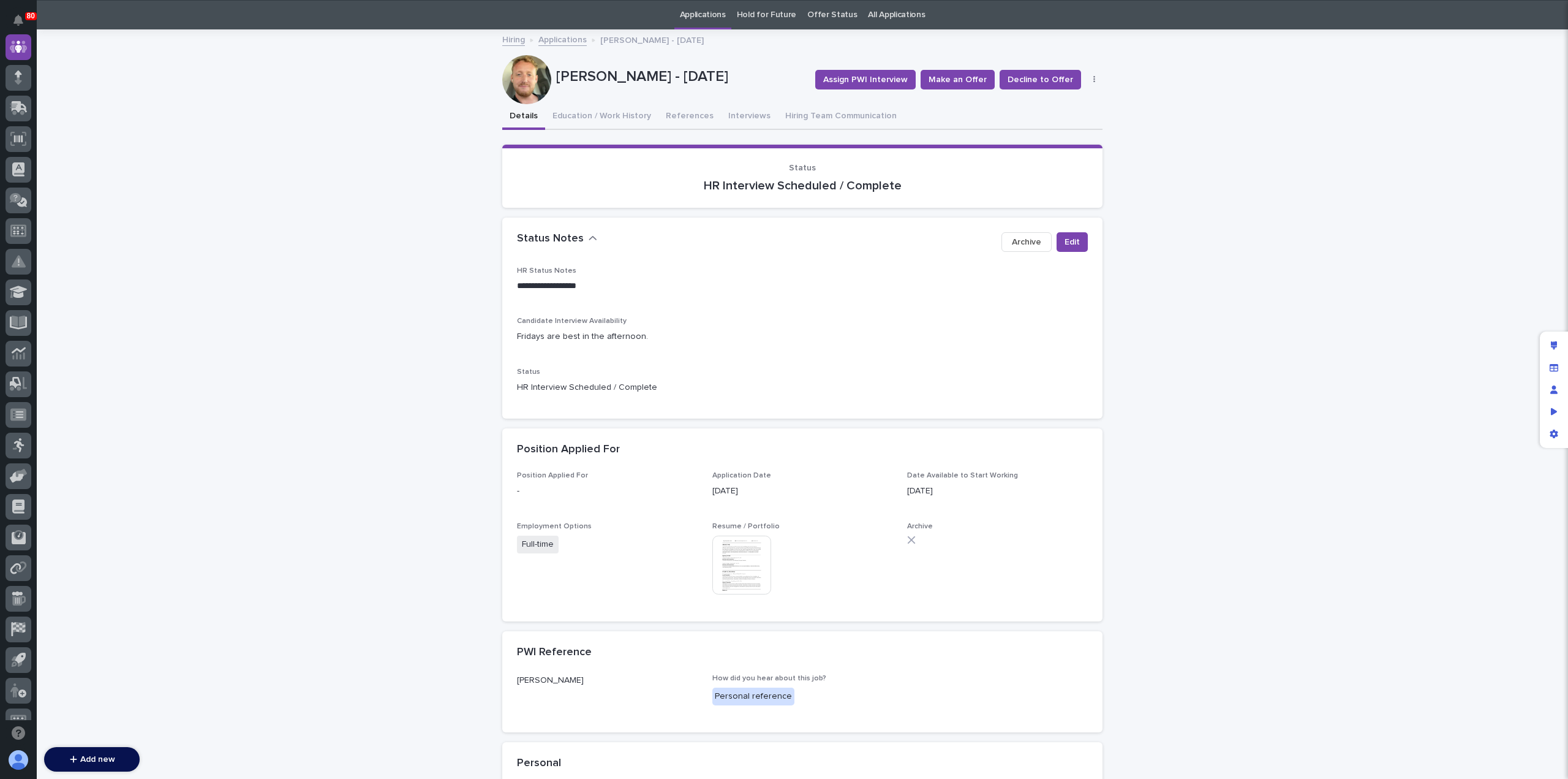
scroll to position [39, 0]
click at [741, 117] on button "Interviews" at bounding box center [749, 117] width 57 height 26
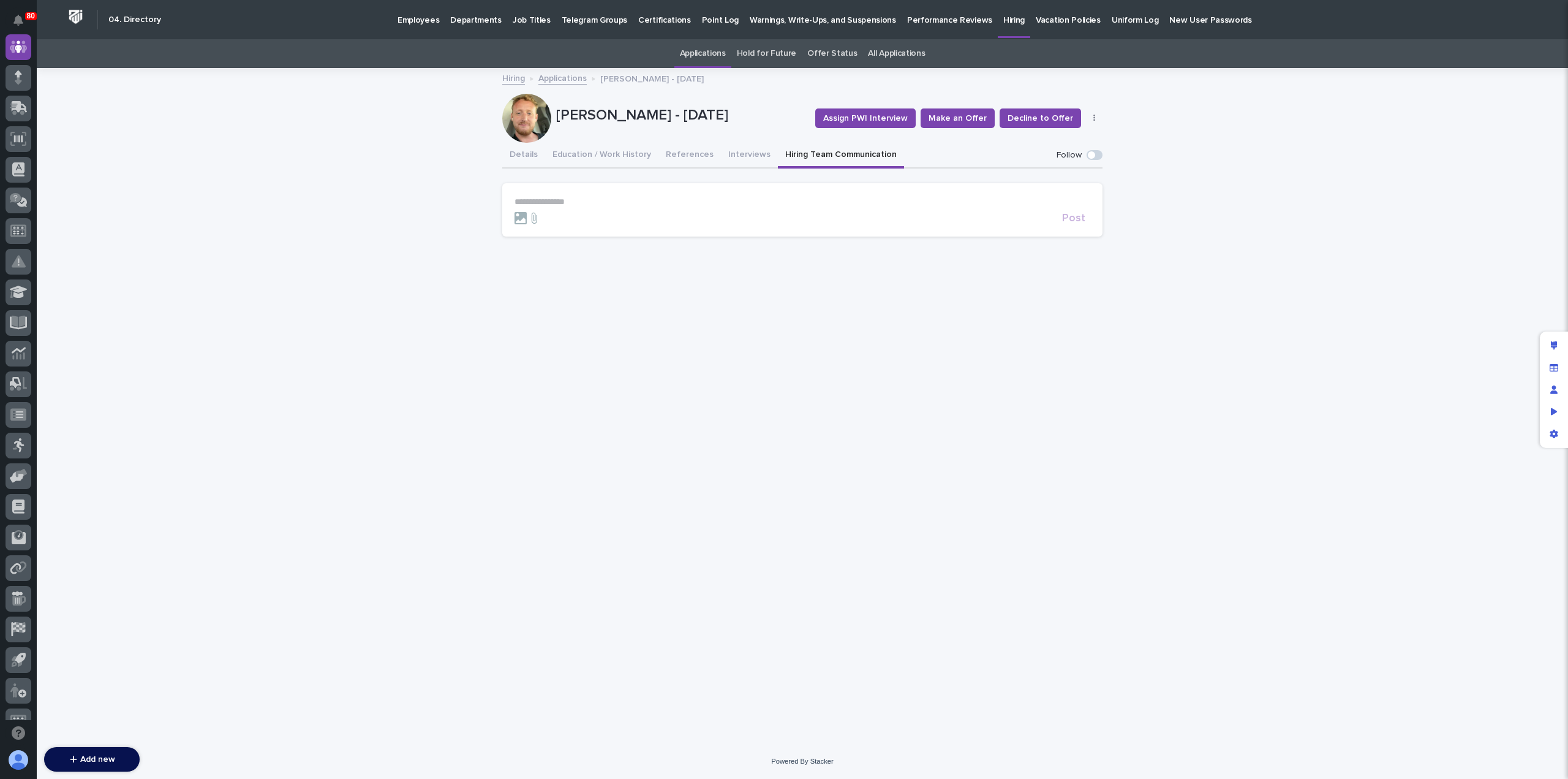
click at [632, 202] on p "**********" at bounding box center [802, 202] width 576 height 11
click at [668, 211] on p "**********" at bounding box center [802, 208] width 576 height 23
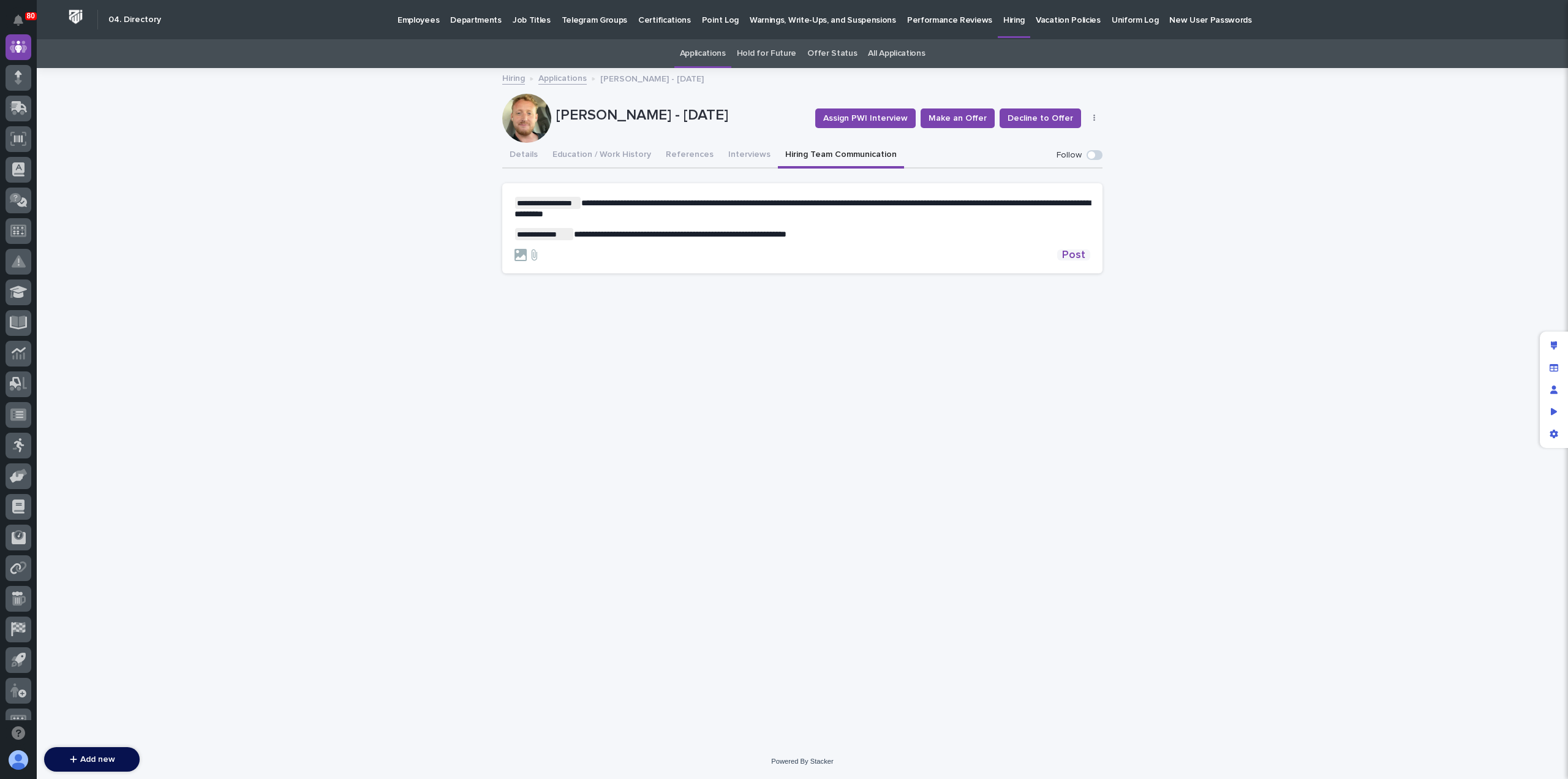
click at [1074, 254] on span "Post" at bounding box center [1073, 255] width 24 height 11
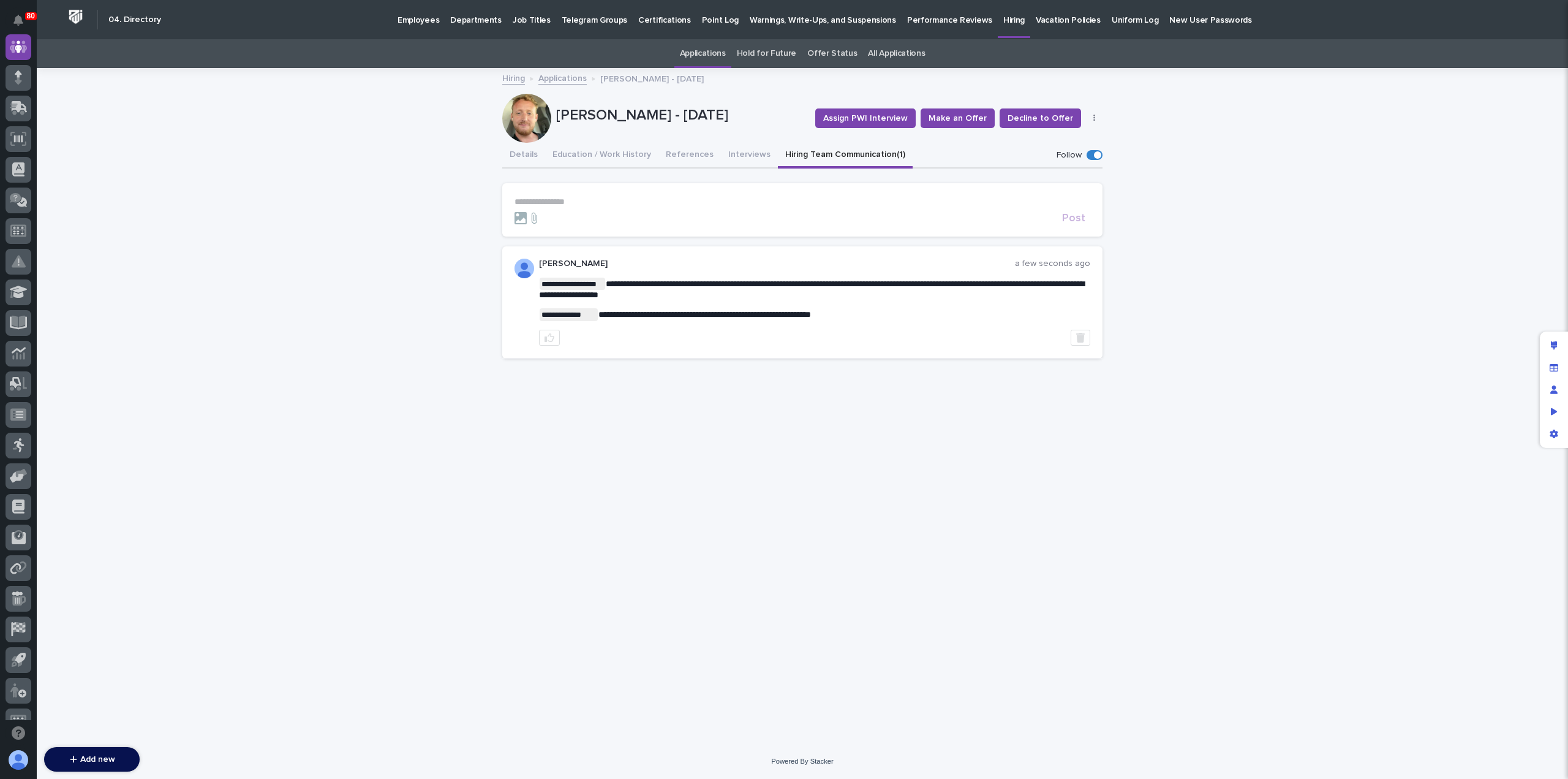
click at [567, 80] on link "Applications" at bounding box center [563, 78] width 49 height 14
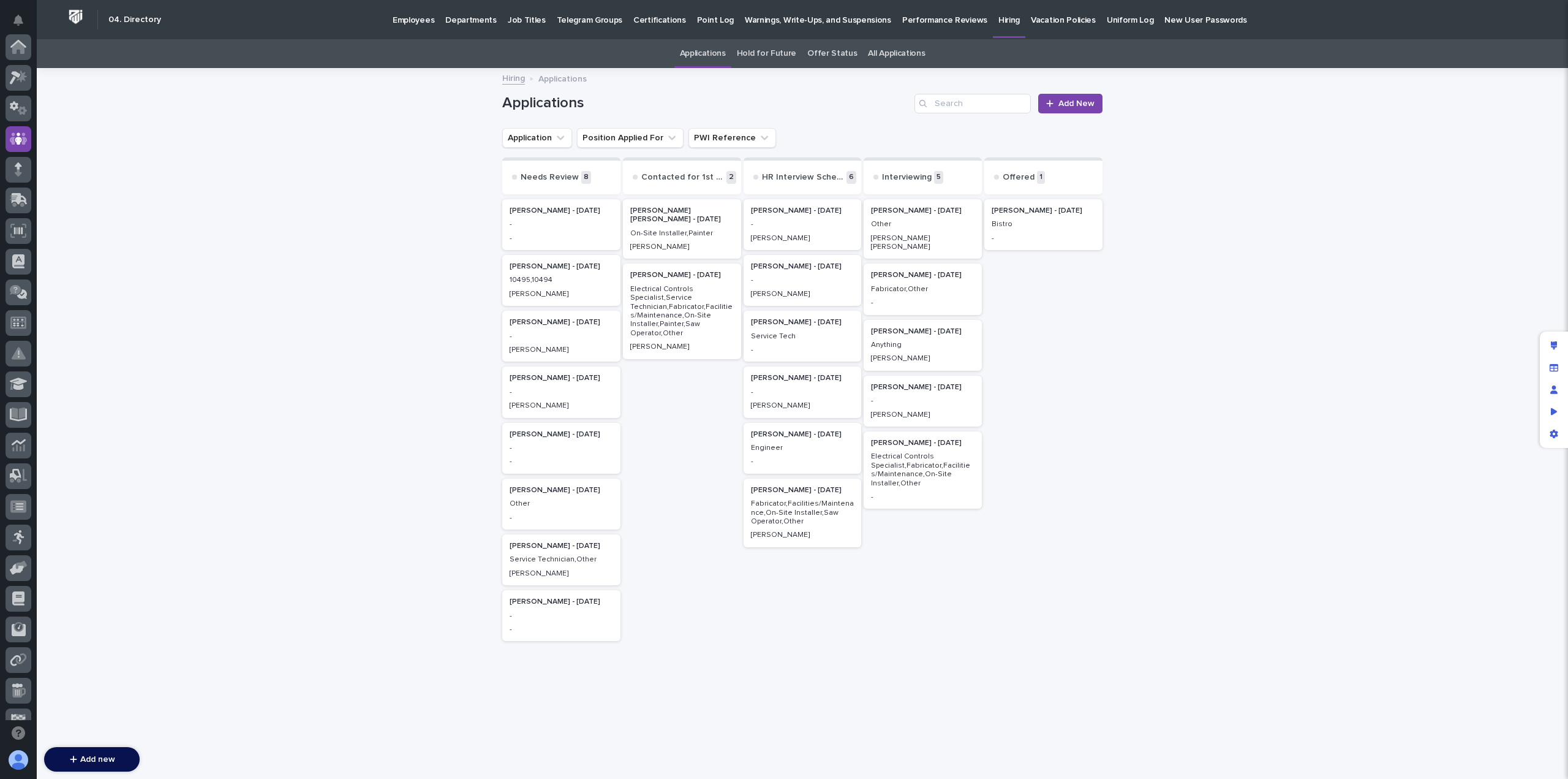
scroll to position [92, 0]
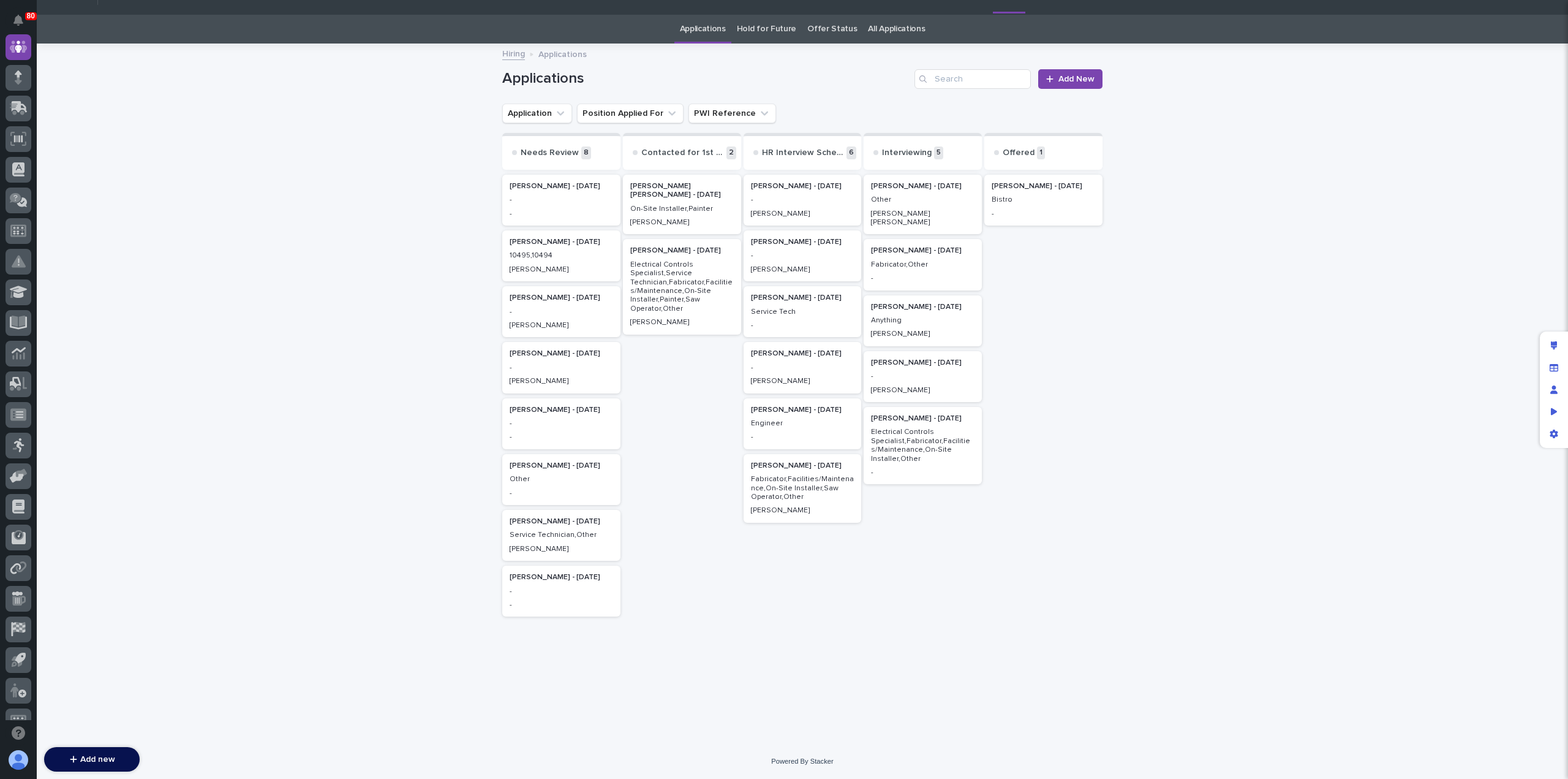
click at [551, 258] on p "10495,10494" at bounding box center [561, 255] width 104 height 9
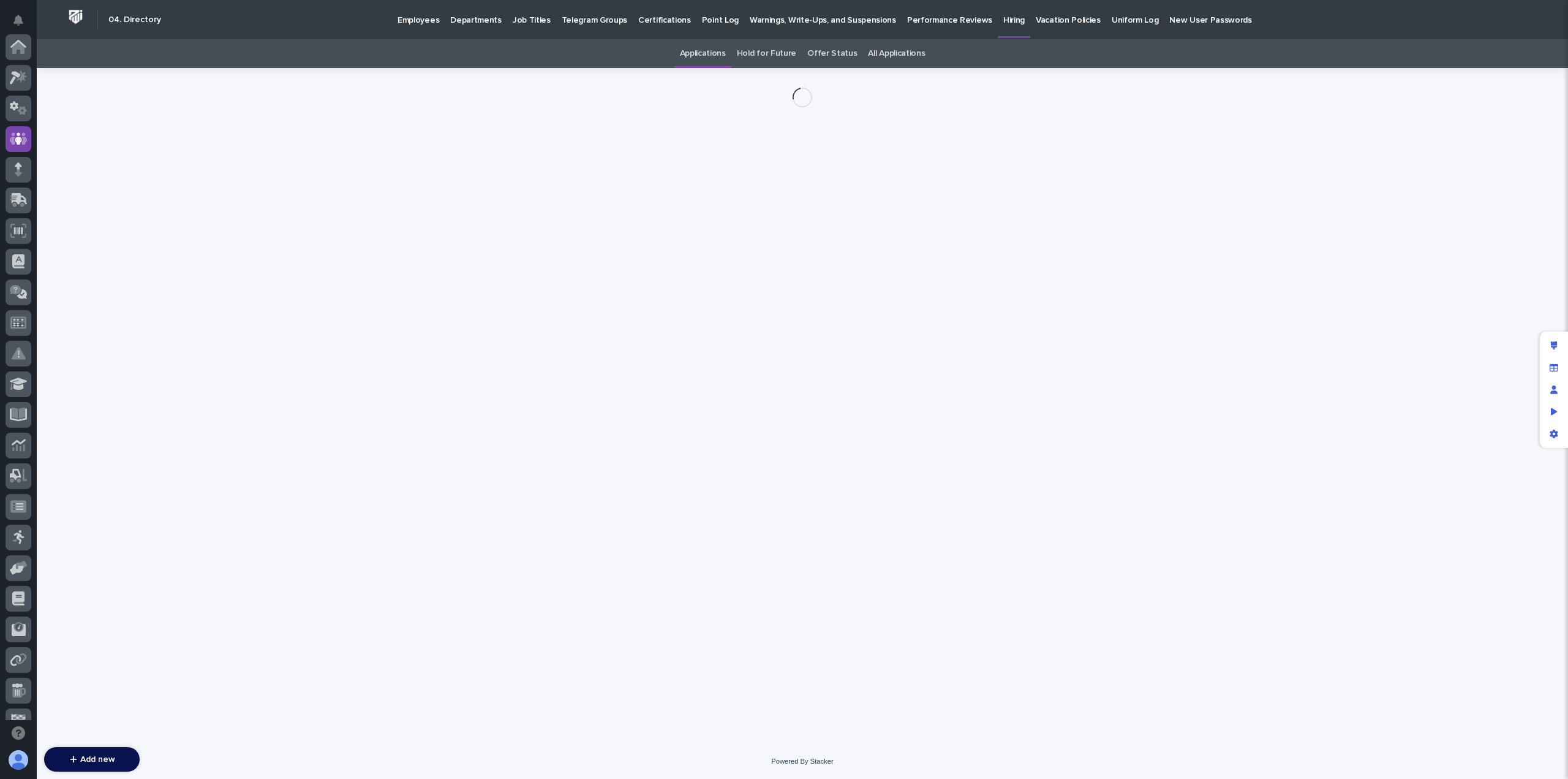
scroll to position [92, 0]
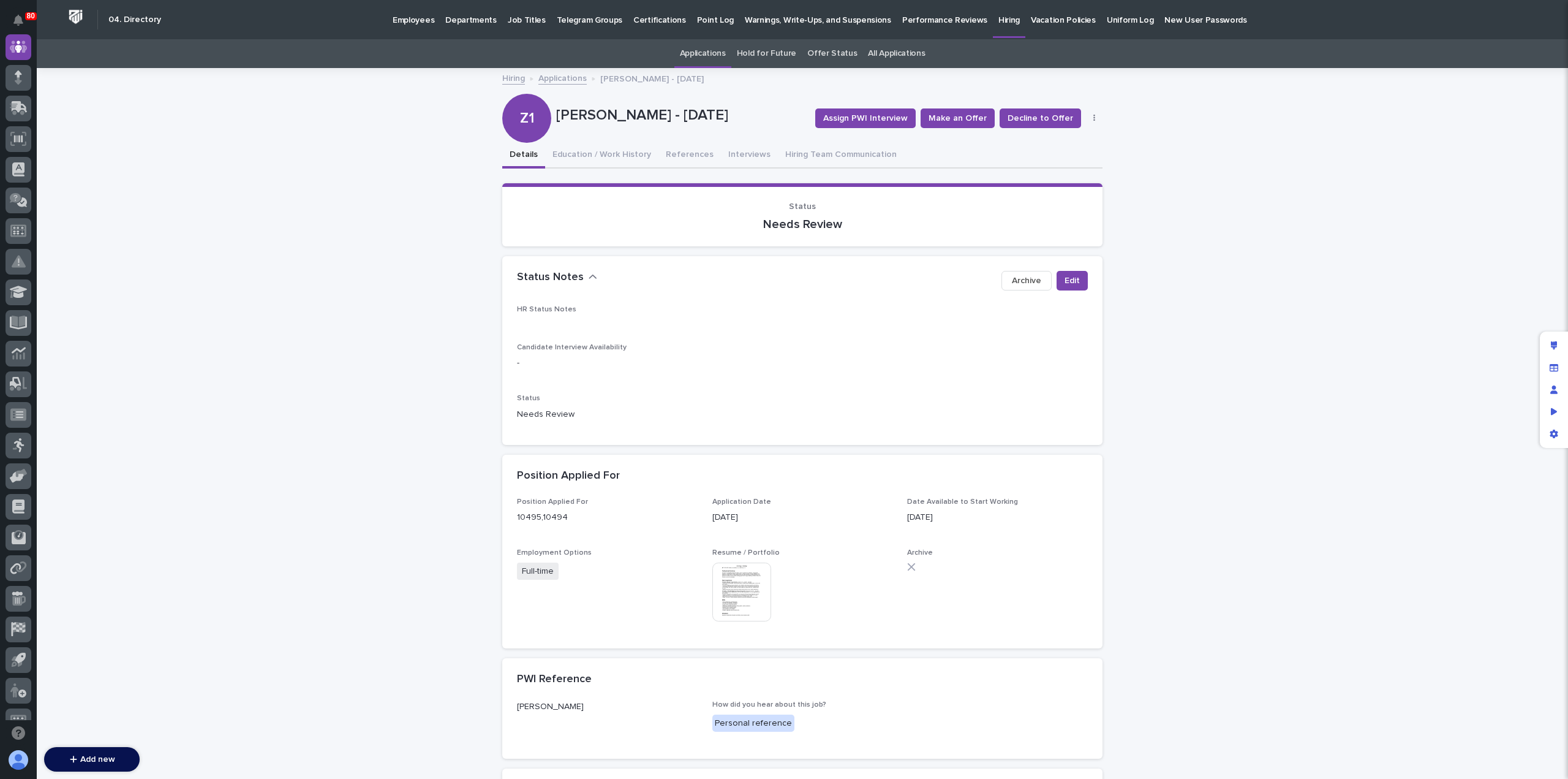
click at [737, 582] on img at bounding box center [741, 592] width 59 height 59
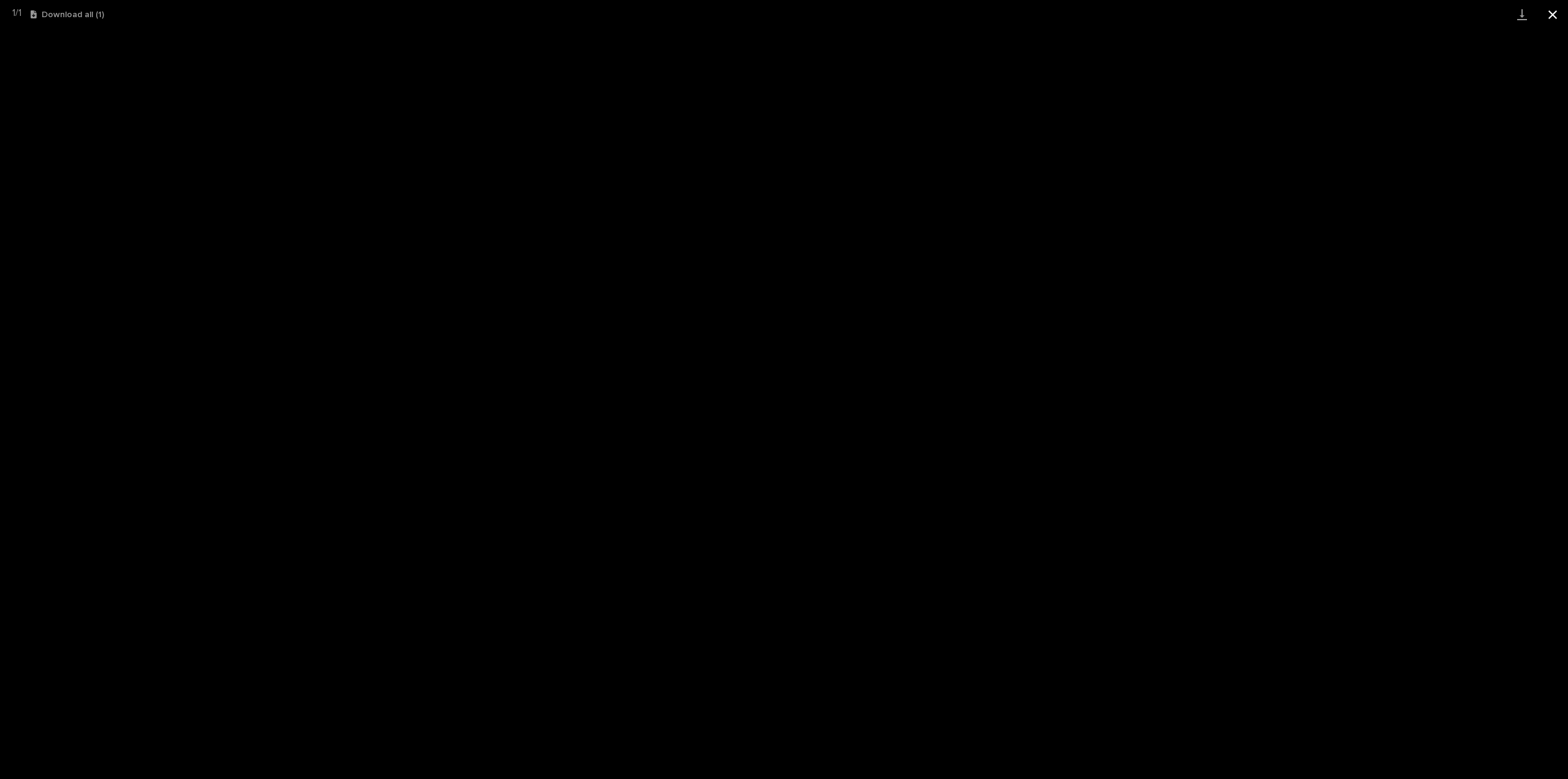
click at [1551, 15] on button "Close gallery" at bounding box center [1552, 14] width 31 height 29
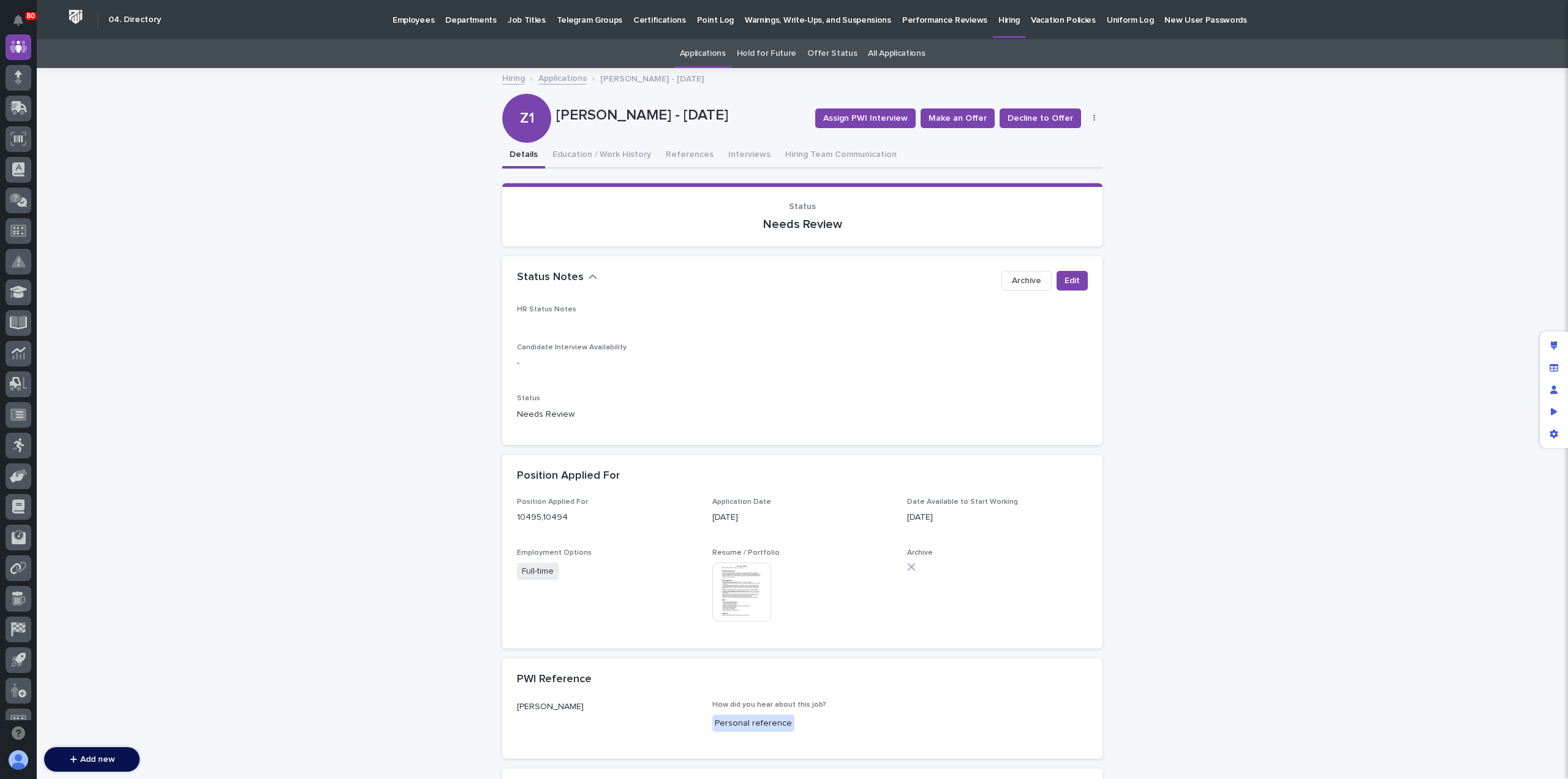
click at [566, 76] on link "Applications" at bounding box center [563, 78] width 49 height 14
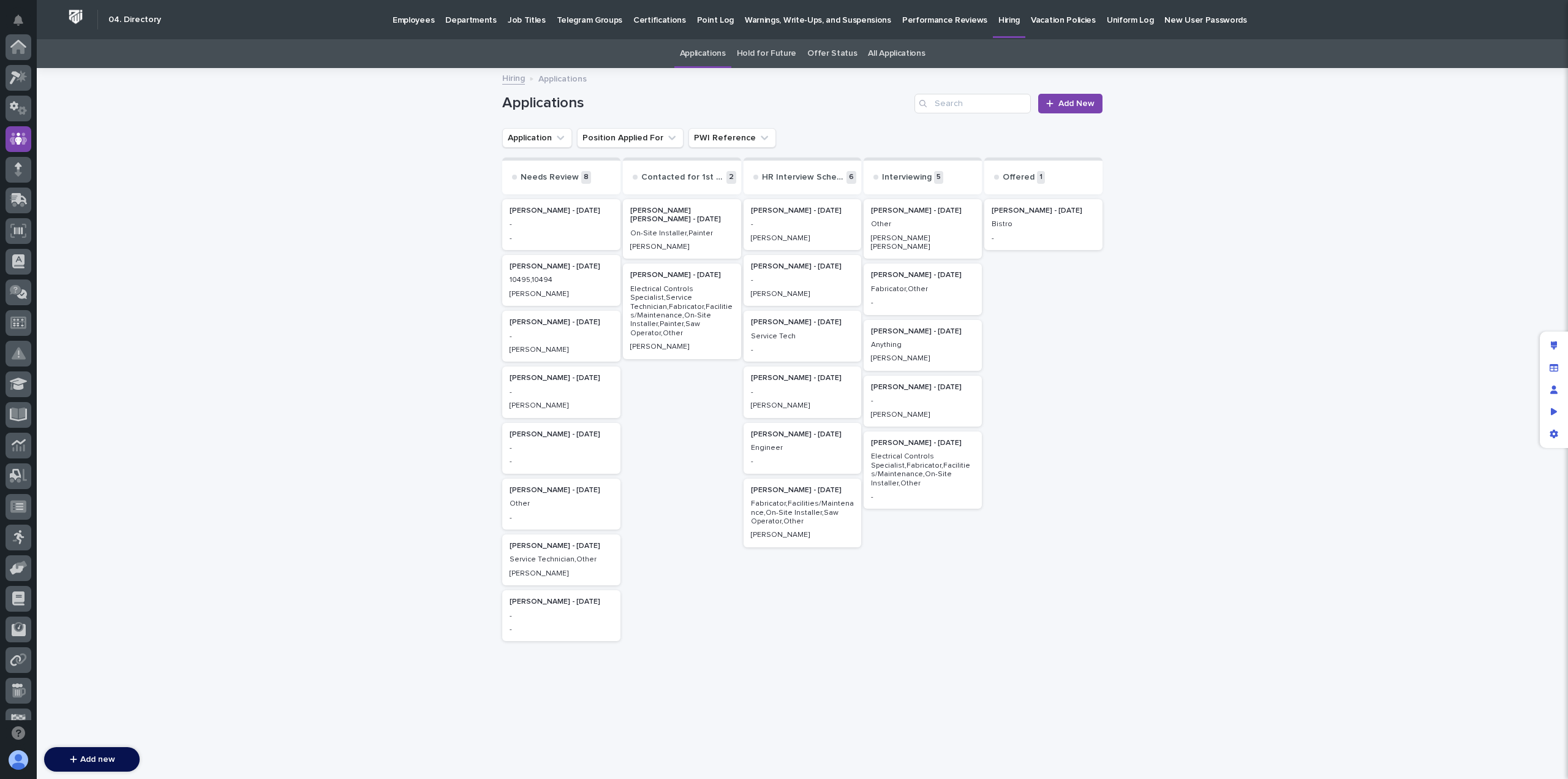
scroll to position [92, 0]
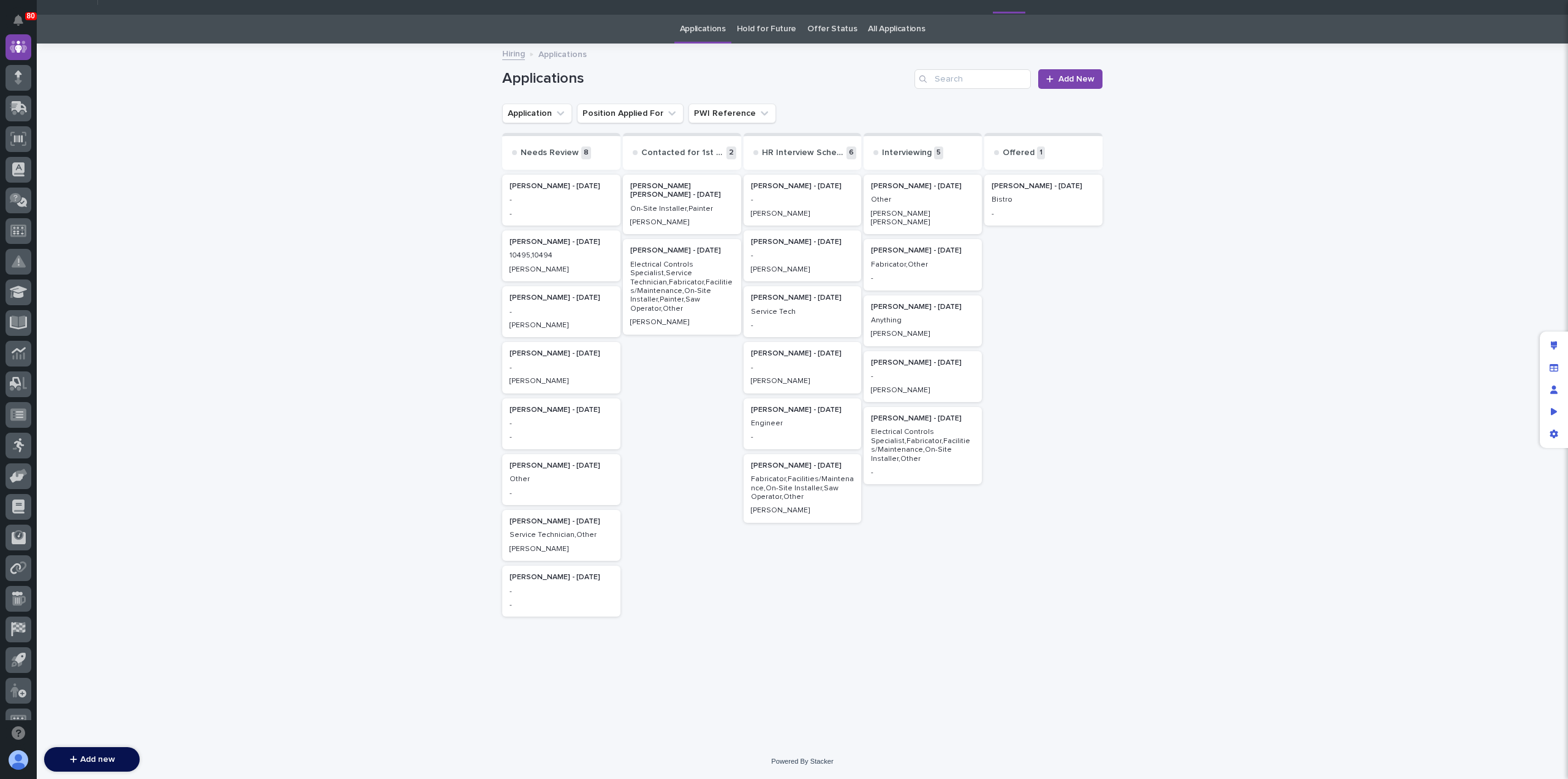
click at [804, 250] on div "-" at bounding box center [802, 254] width 104 height 11
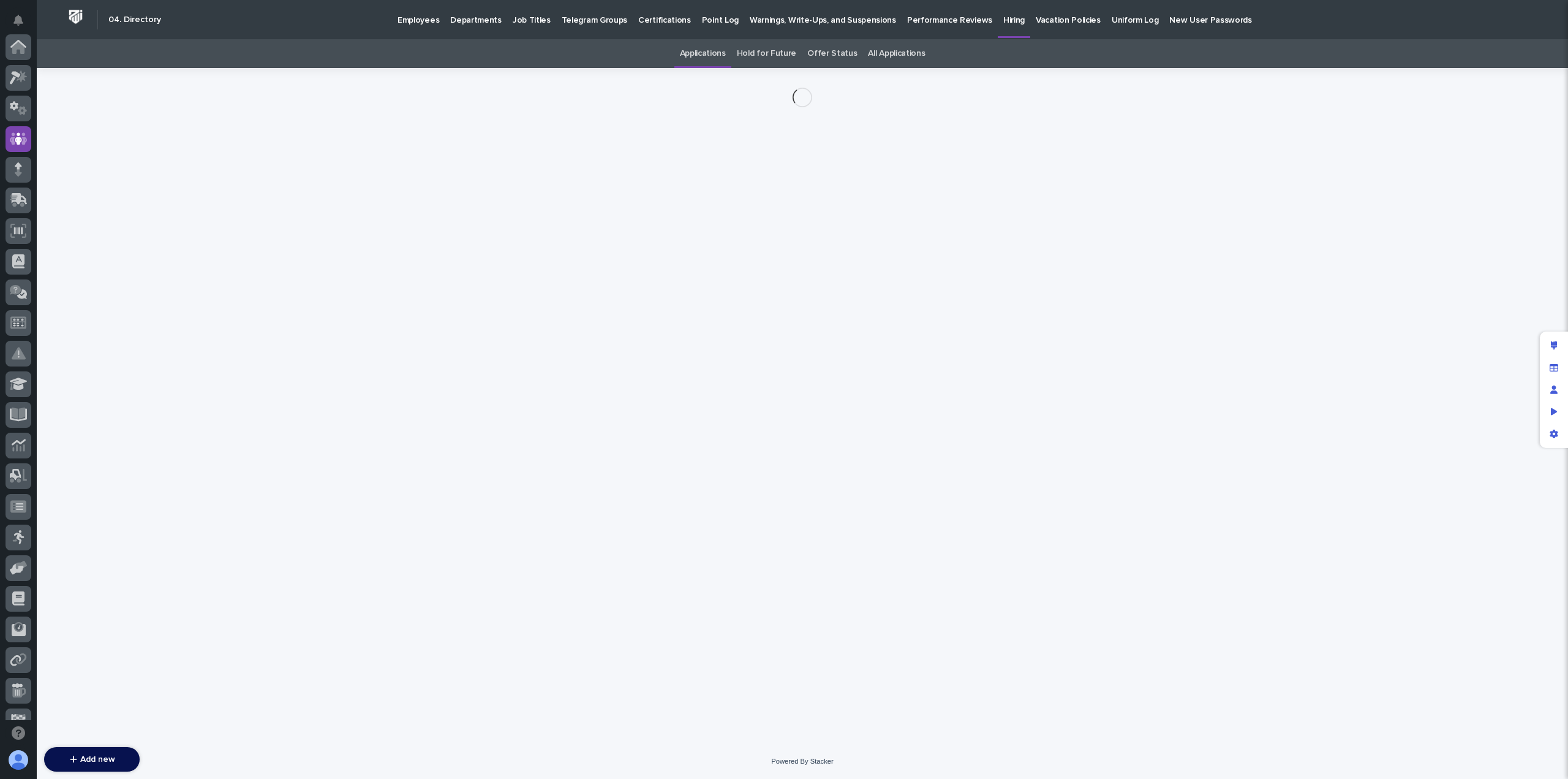
scroll to position [92, 0]
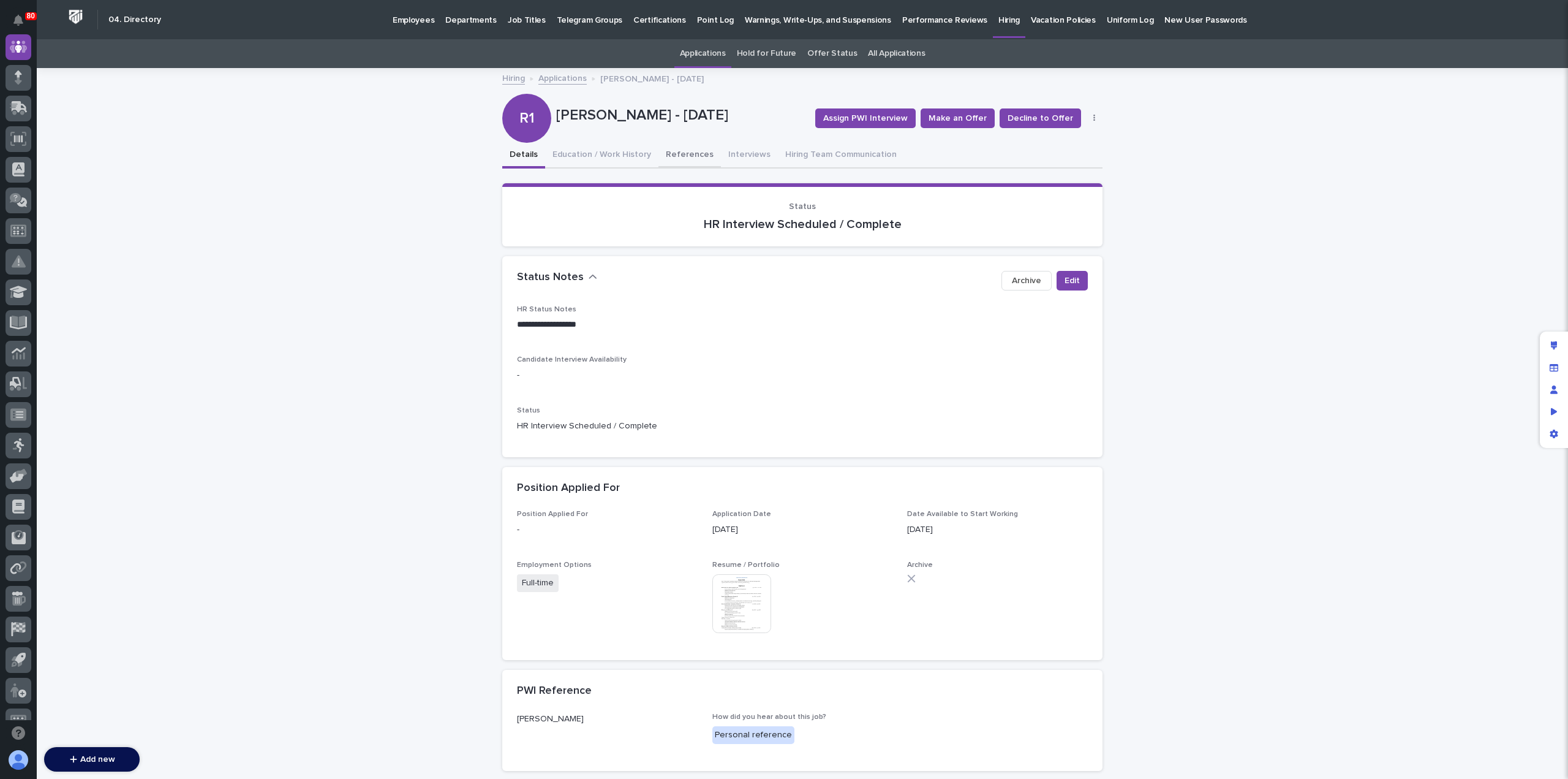
click at [671, 155] on button "References" at bounding box center [689, 156] width 62 height 26
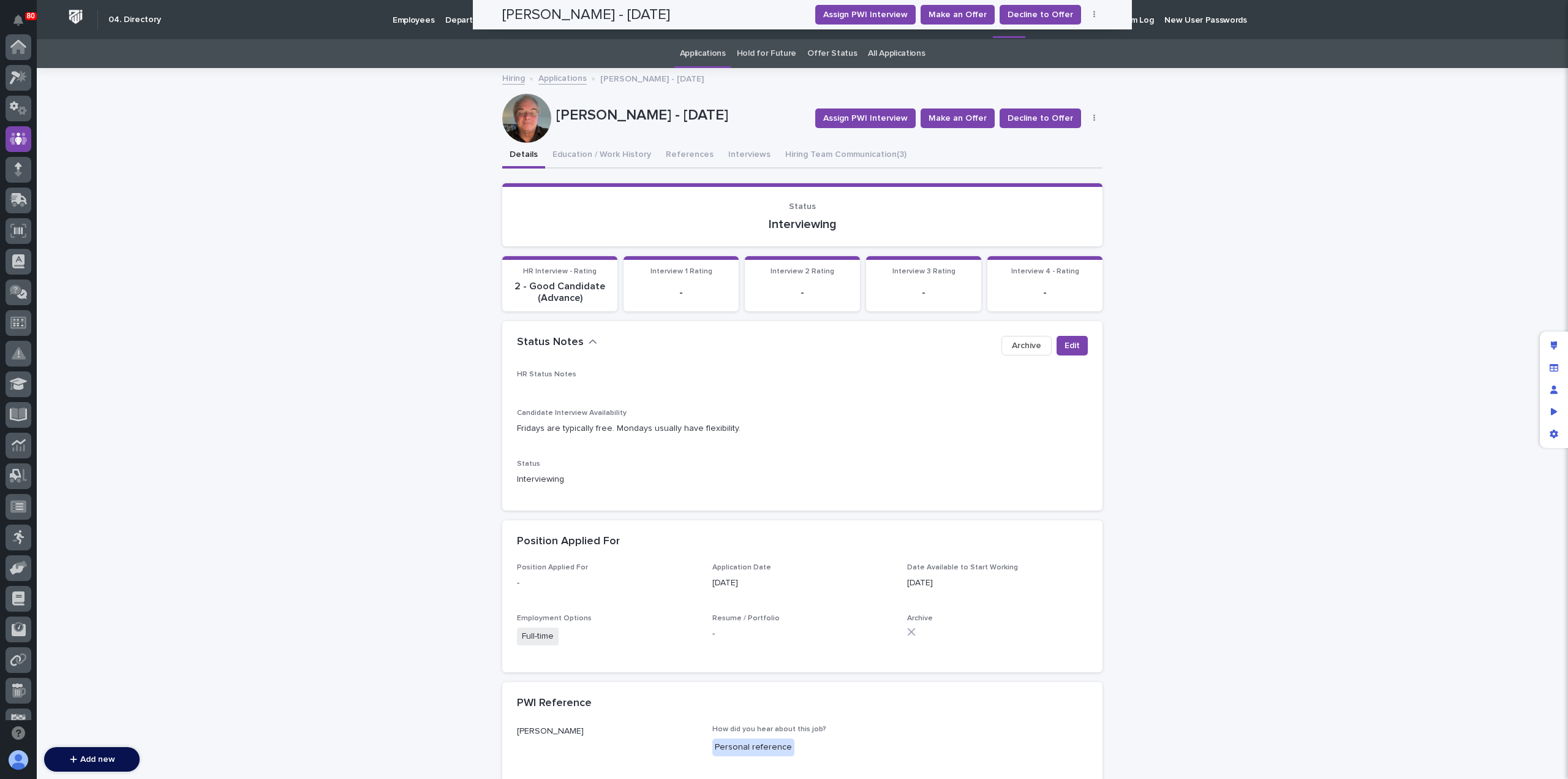
scroll to position [92, 0]
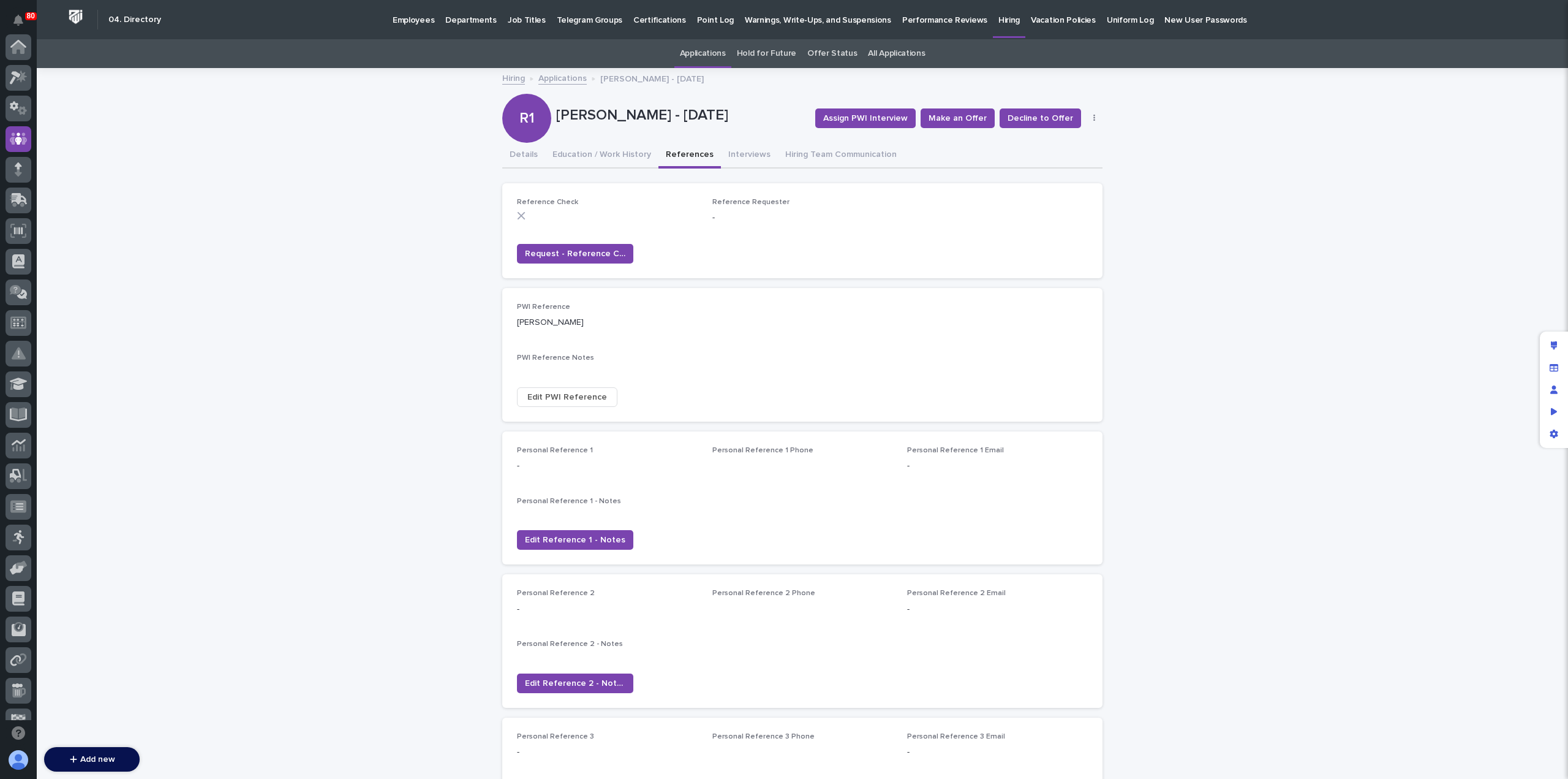
scroll to position [92, 0]
click at [551, 401] on span "Edit PWI Reference" at bounding box center [566, 396] width 79 height 12
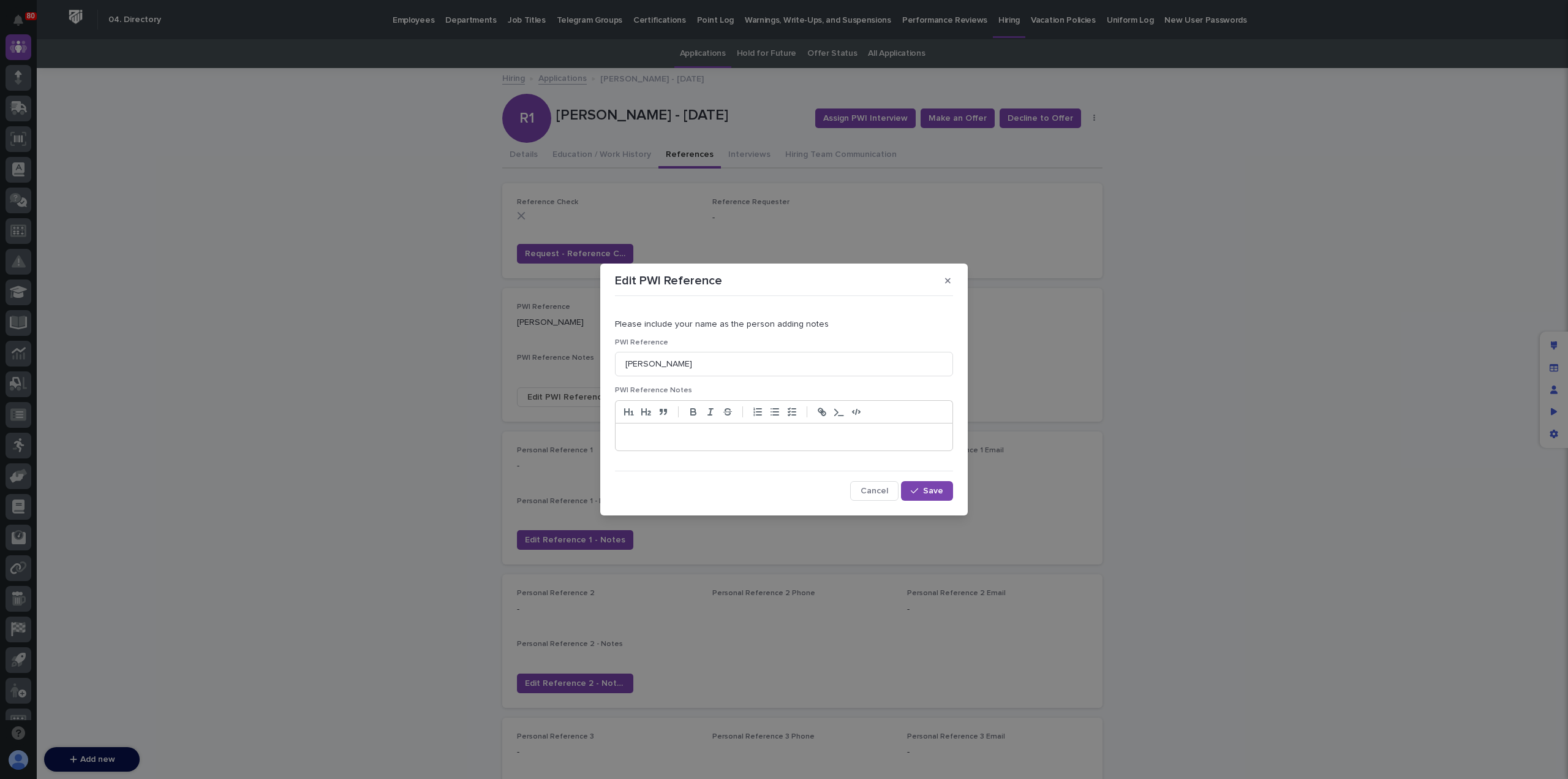
click at [725, 436] on p at bounding box center [784, 436] width 318 height 12
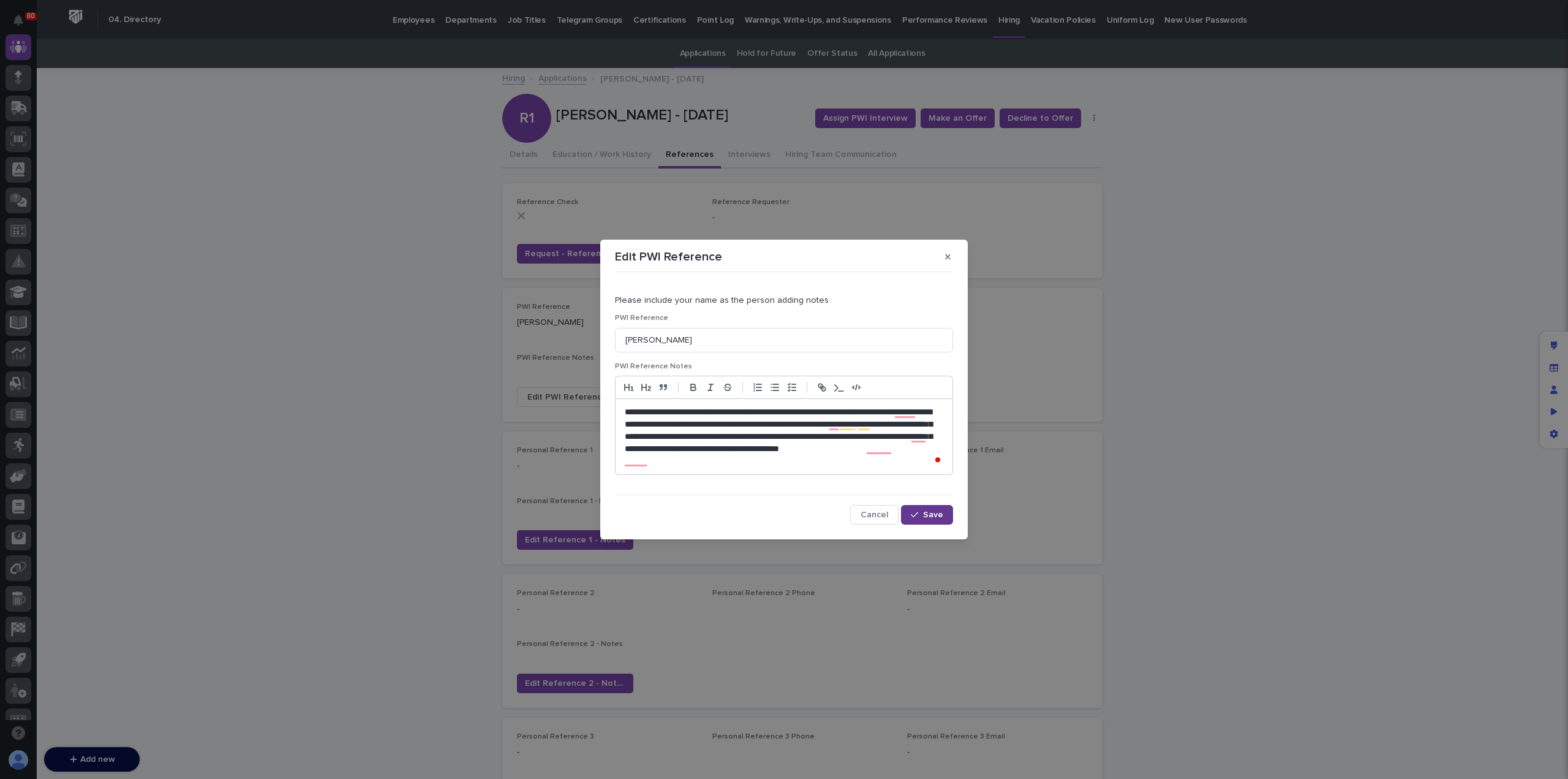
click at [922, 517] on div "button" at bounding box center [917, 514] width 12 height 9
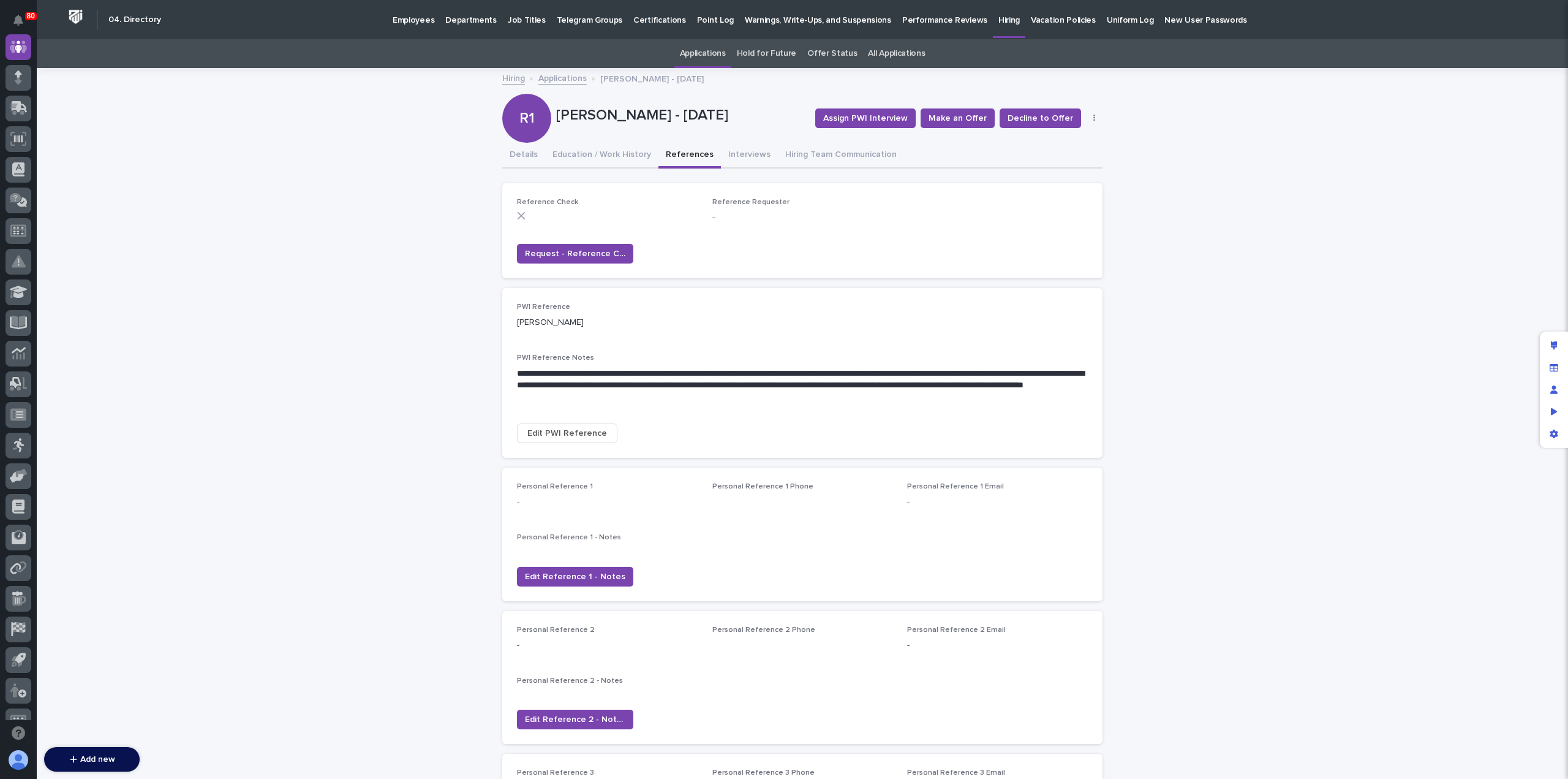
click at [555, 79] on link "Applications" at bounding box center [563, 78] width 49 height 14
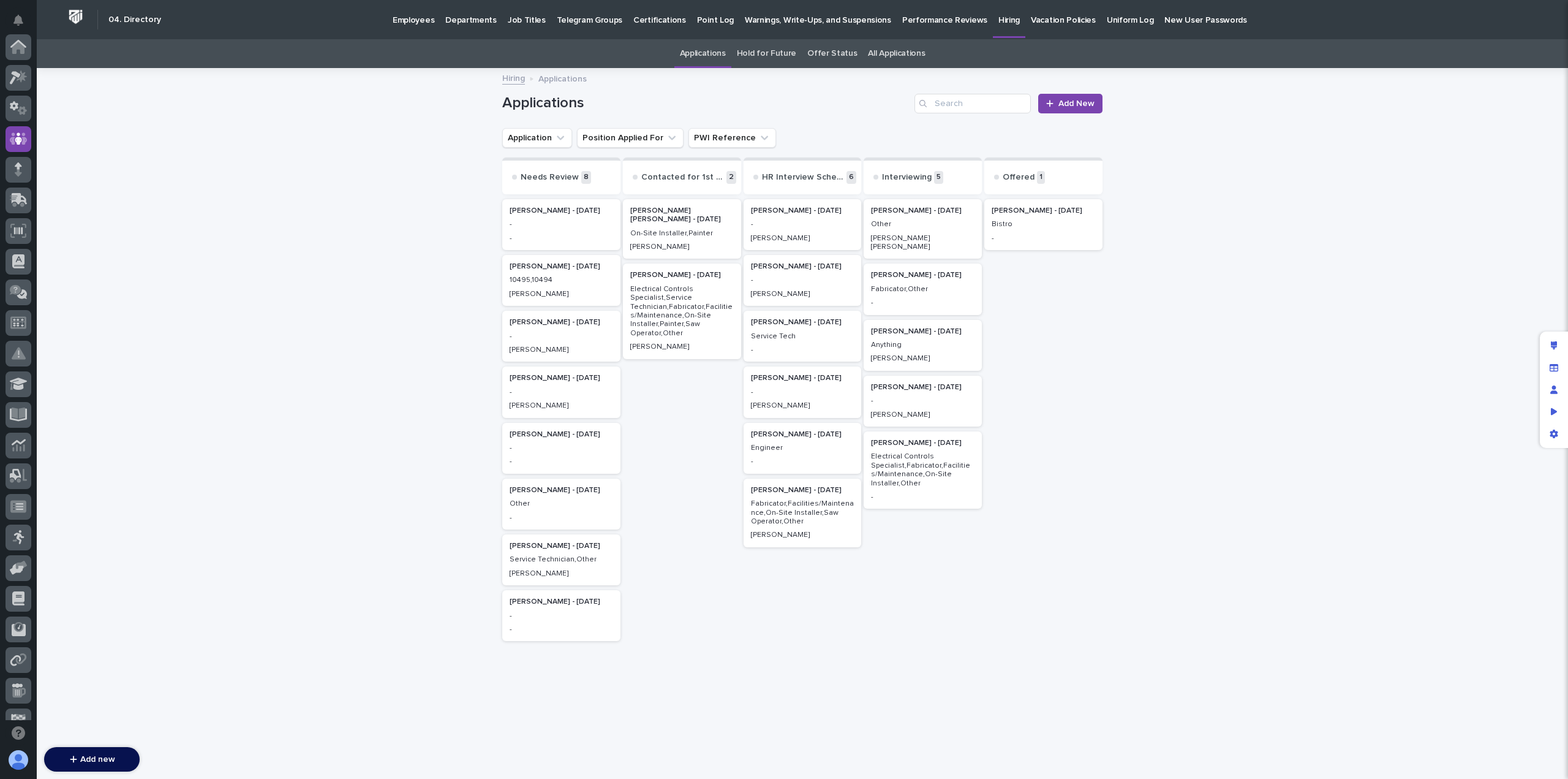
scroll to position [92, 0]
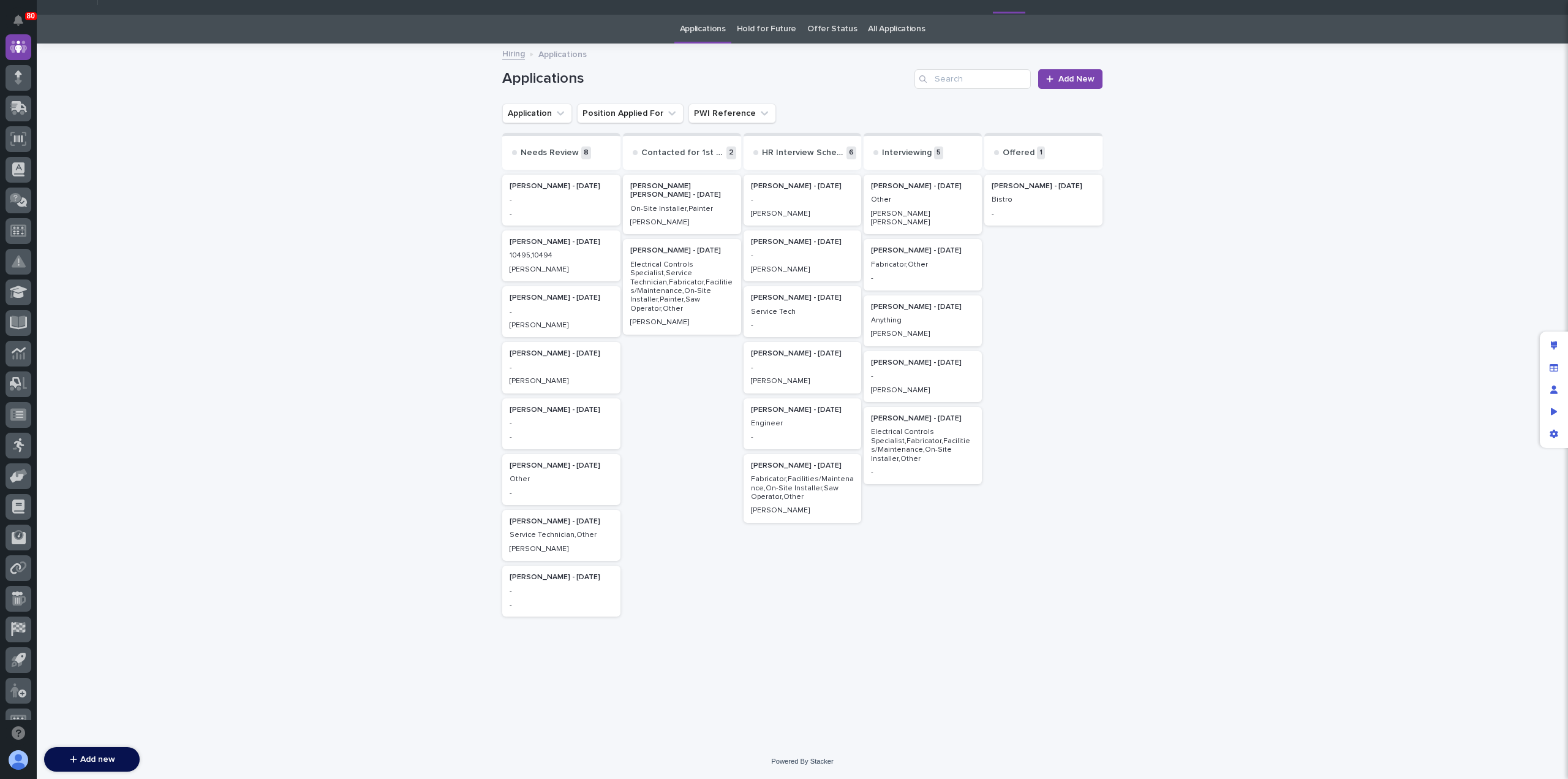
click at [544, 255] on p "10495,10494" at bounding box center [561, 255] width 104 height 9
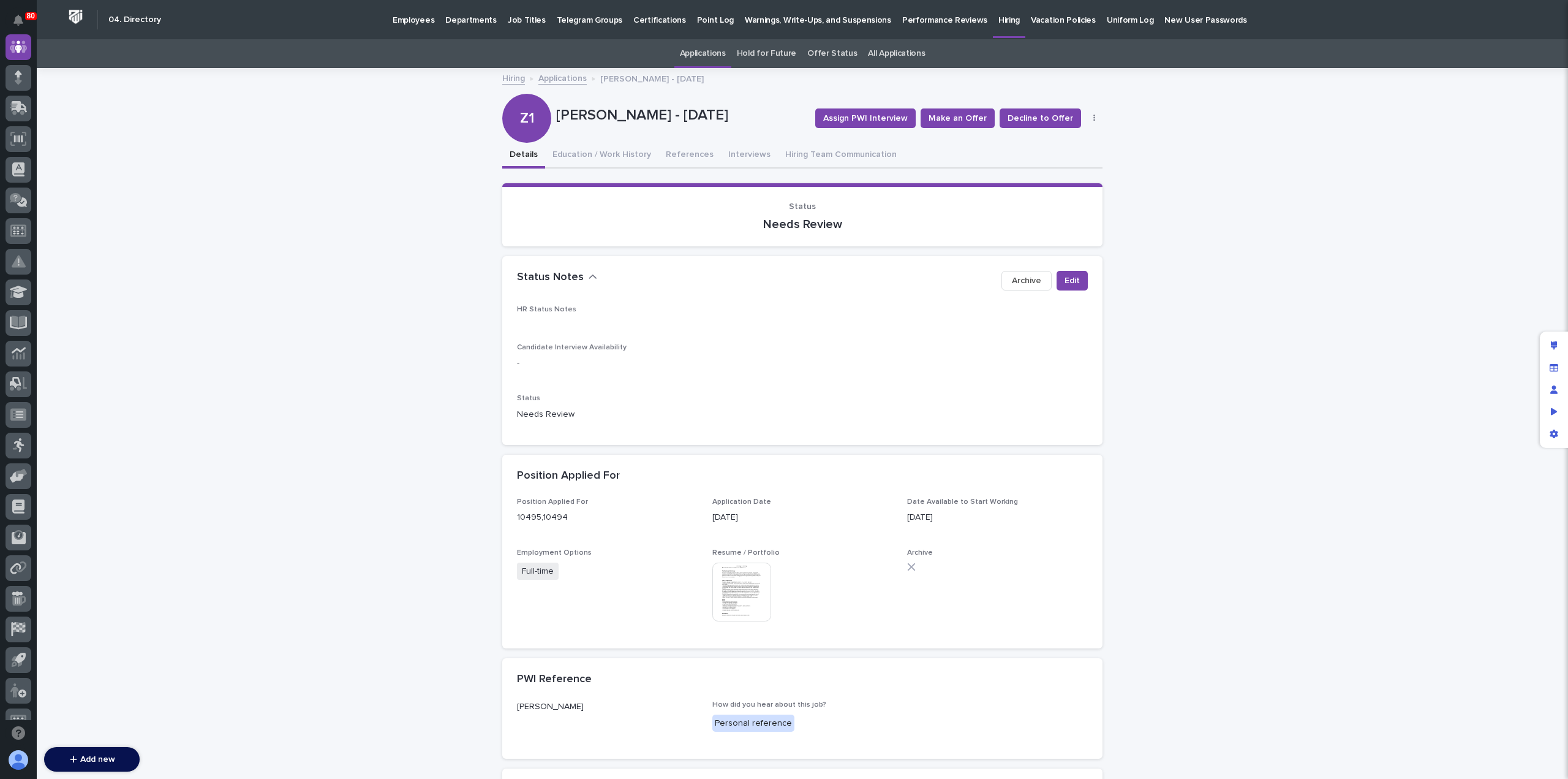
click at [558, 80] on link "Applications" at bounding box center [563, 78] width 49 height 14
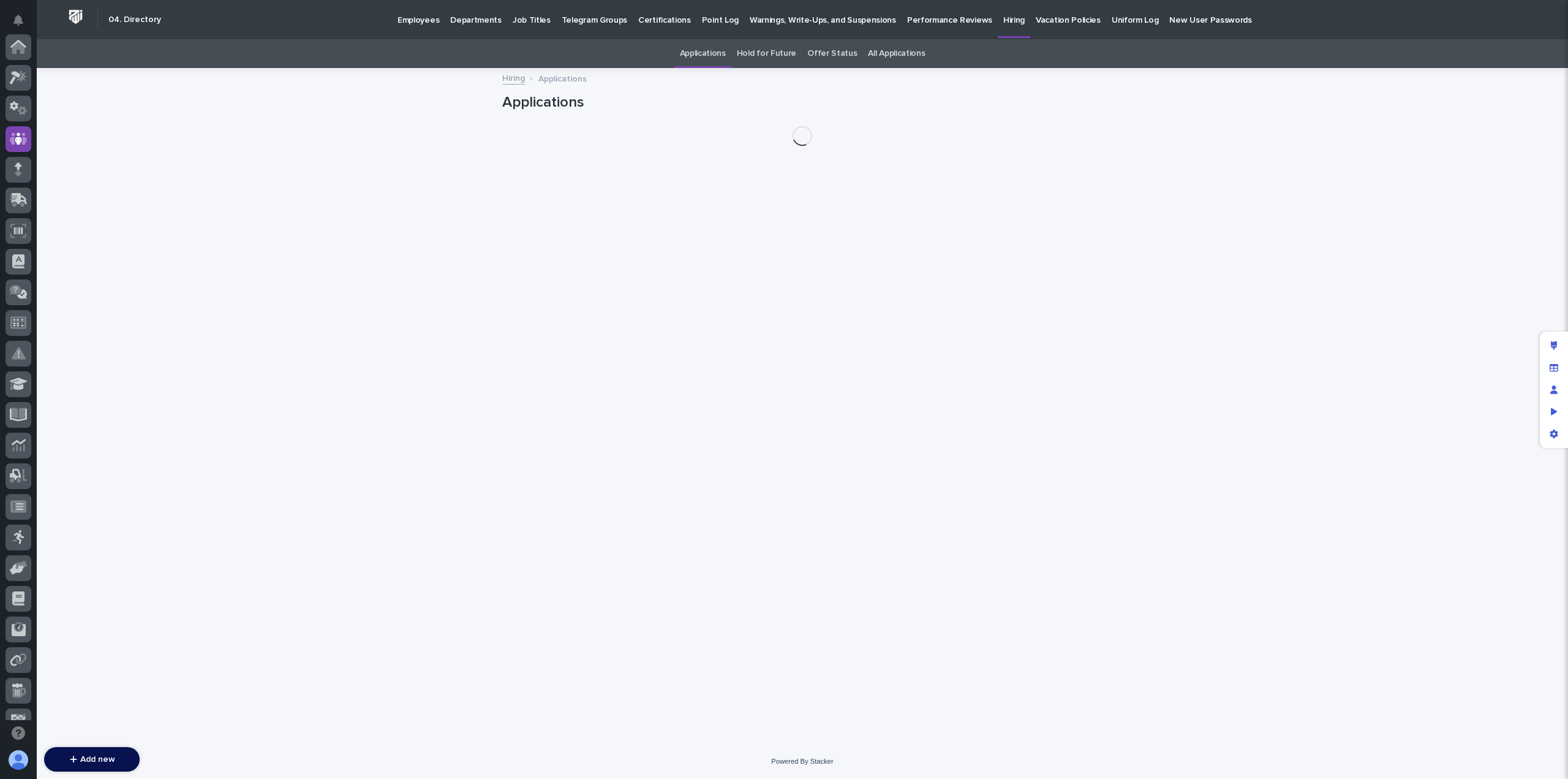
scroll to position [92, 0]
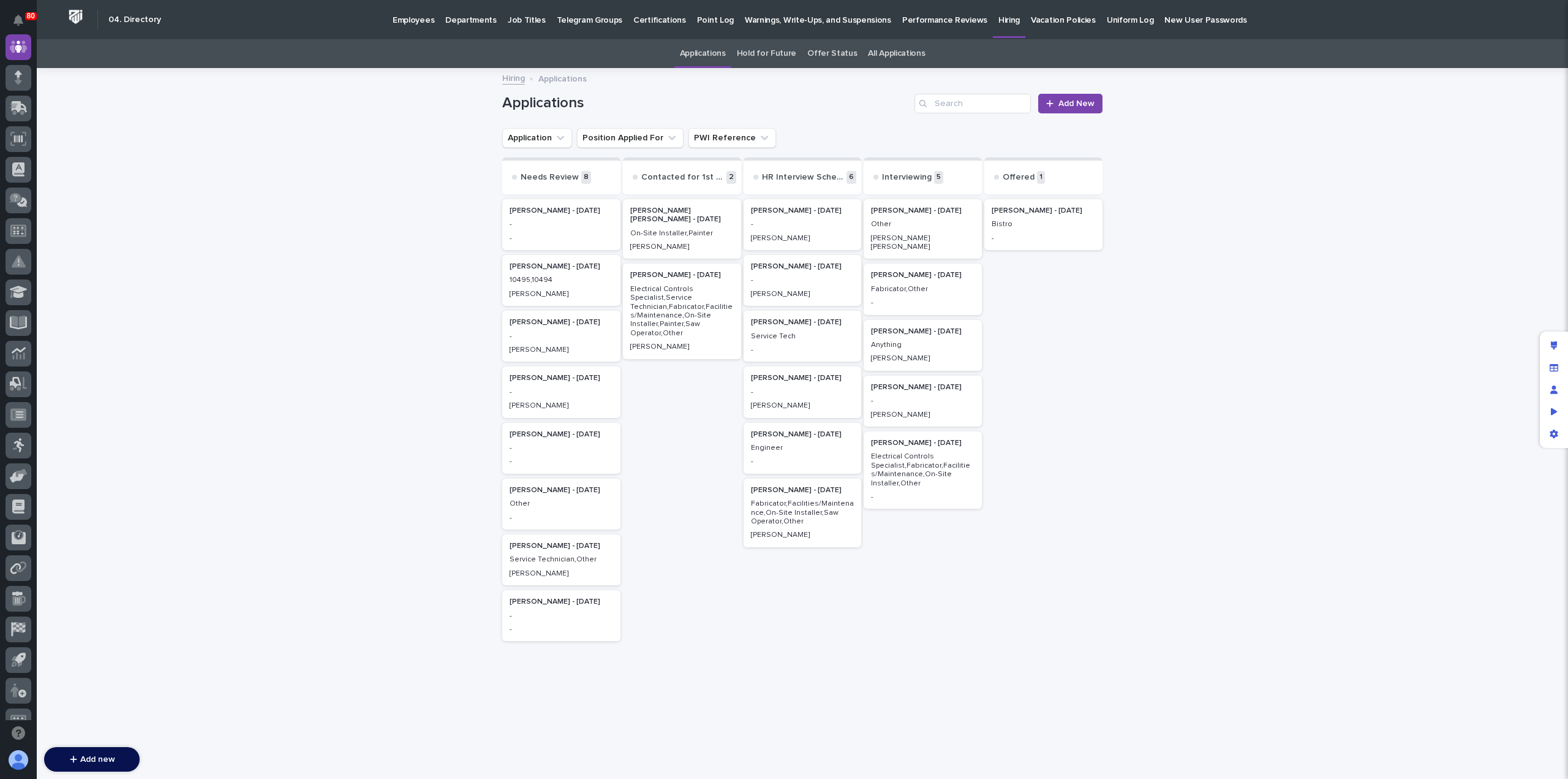
click at [797, 275] on div "-" at bounding box center [802, 278] width 104 height 11
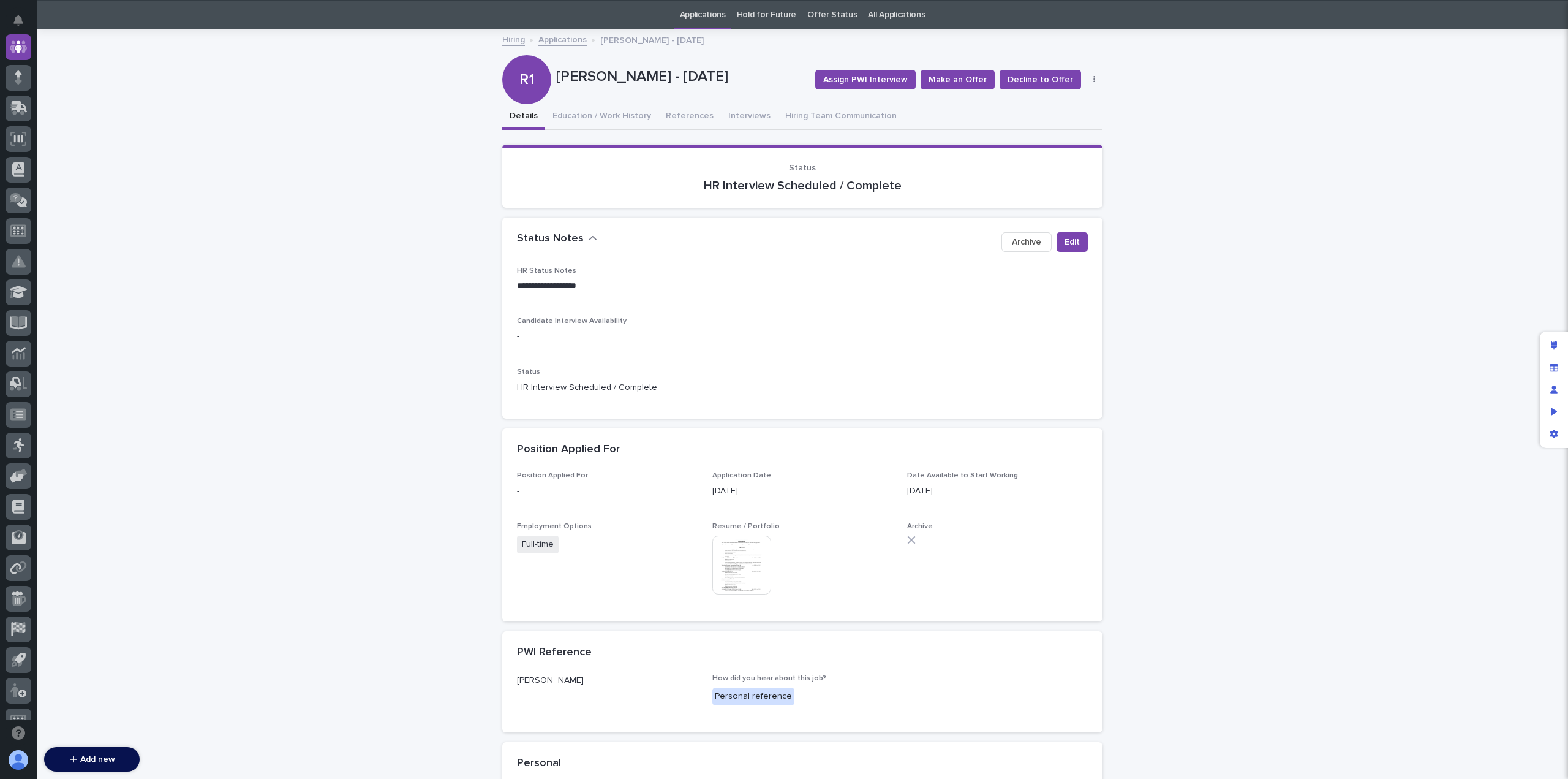
scroll to position [39, 0]
click at [736, 117] on button "Interviews" at bounding box center [749, 117] width 57 height 26
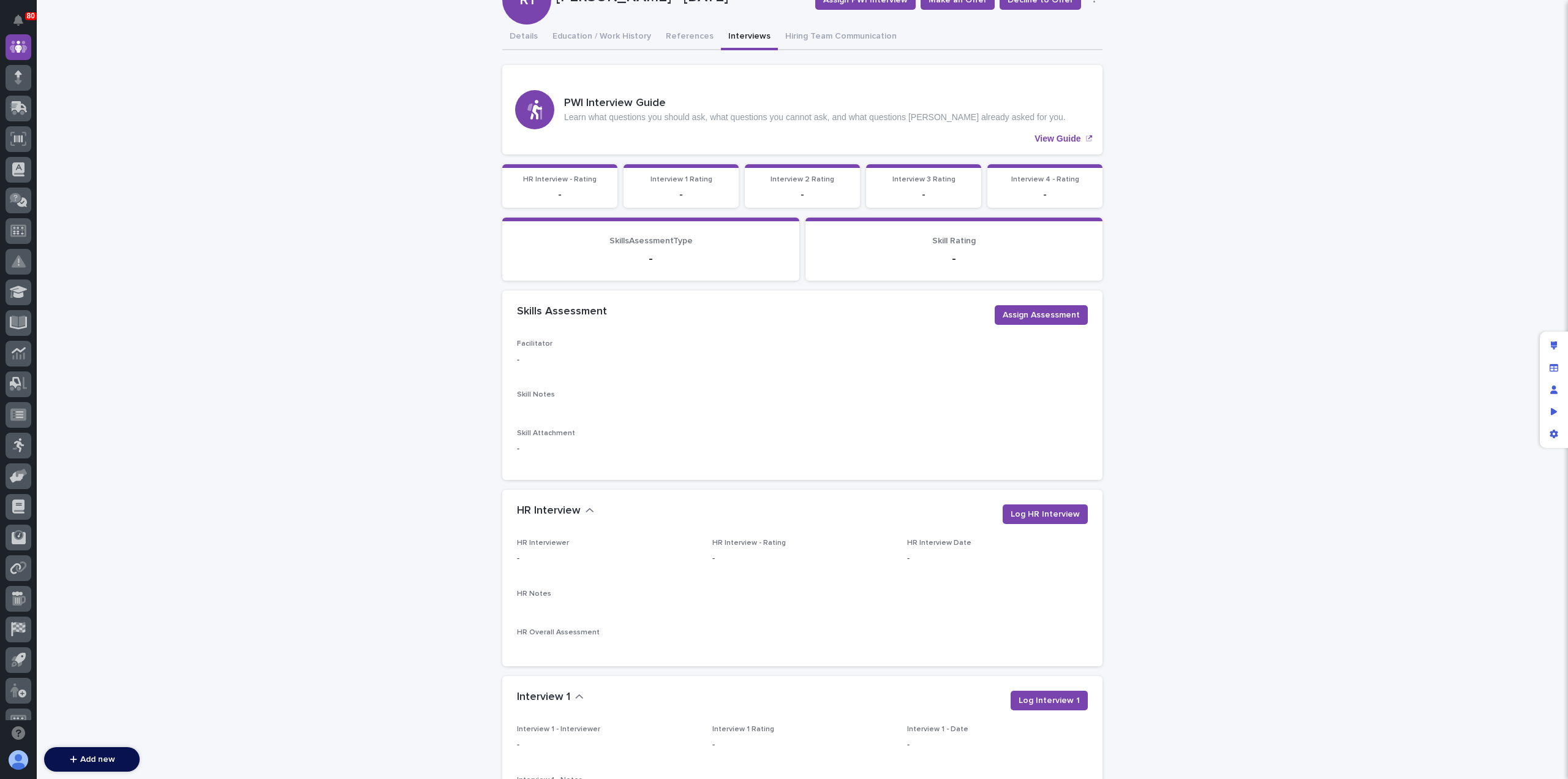
scroll to position [242, 0]
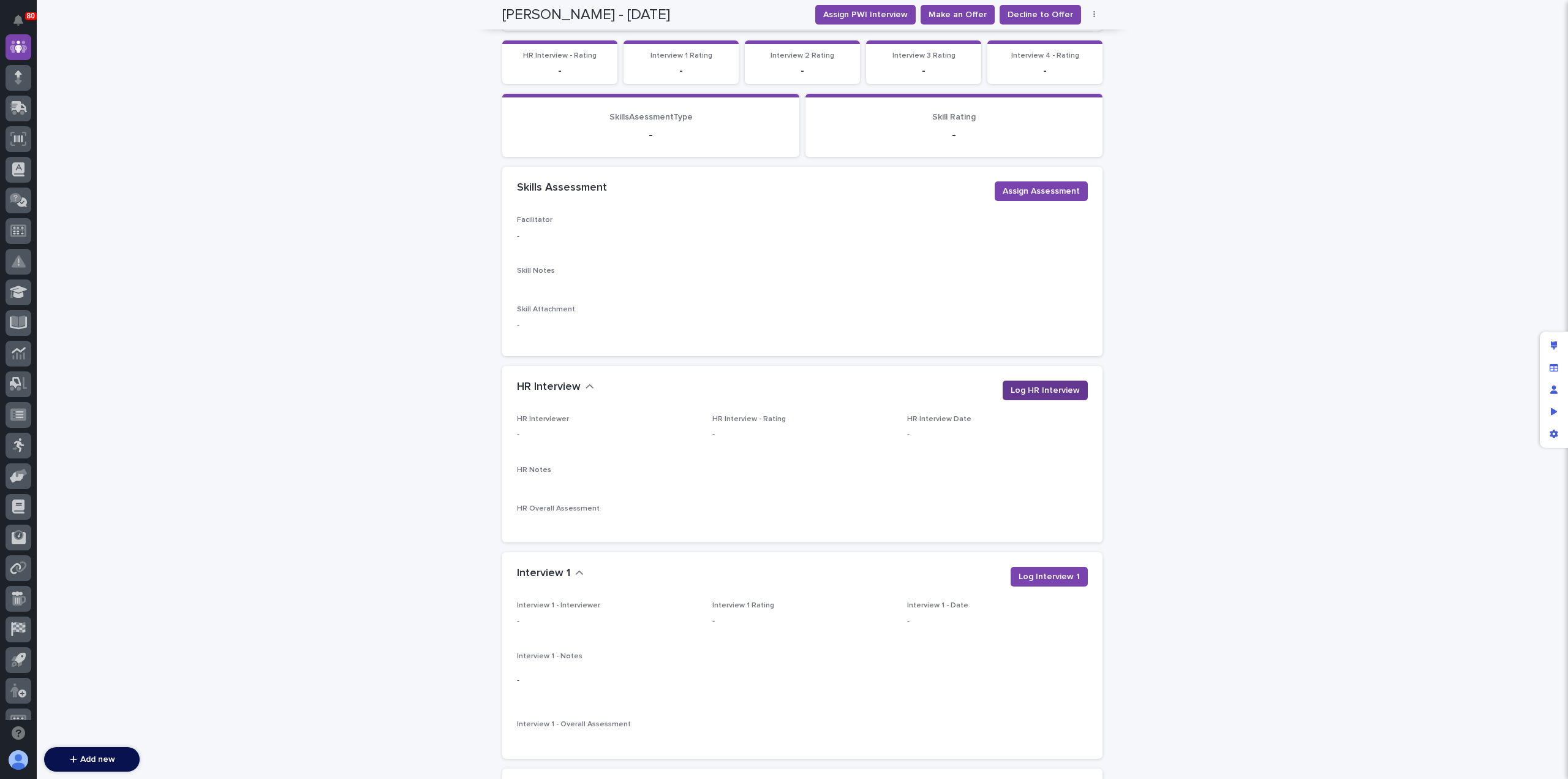
click at [1030, 386] on span "Log HR Interview" at bounding box center [1045, 390] width 69 height 12
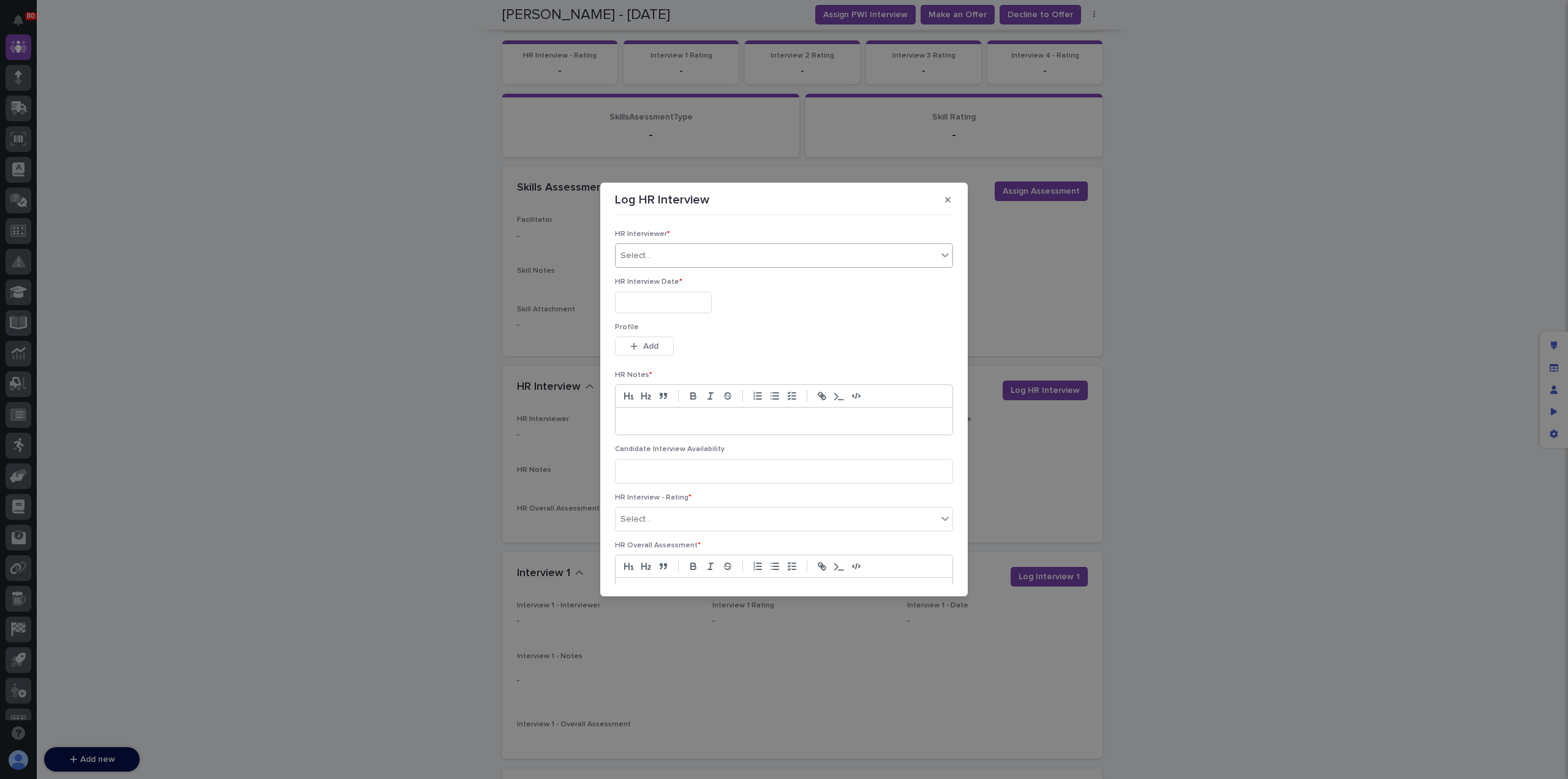
click at [799, 257] on div "Select..." at bounding box center [776, 255] width 322 height 20
click at [681, 421] on div "Adrian Helmuth Alan Speicher Andy Johnston Anna Slabaugh Anthony Ramirez Arlyn …" at bounding box center [781, 360] width 331 height 184
click at [686, 260] on div "Select..." at bounding box center [776, 255] width 322 height 20
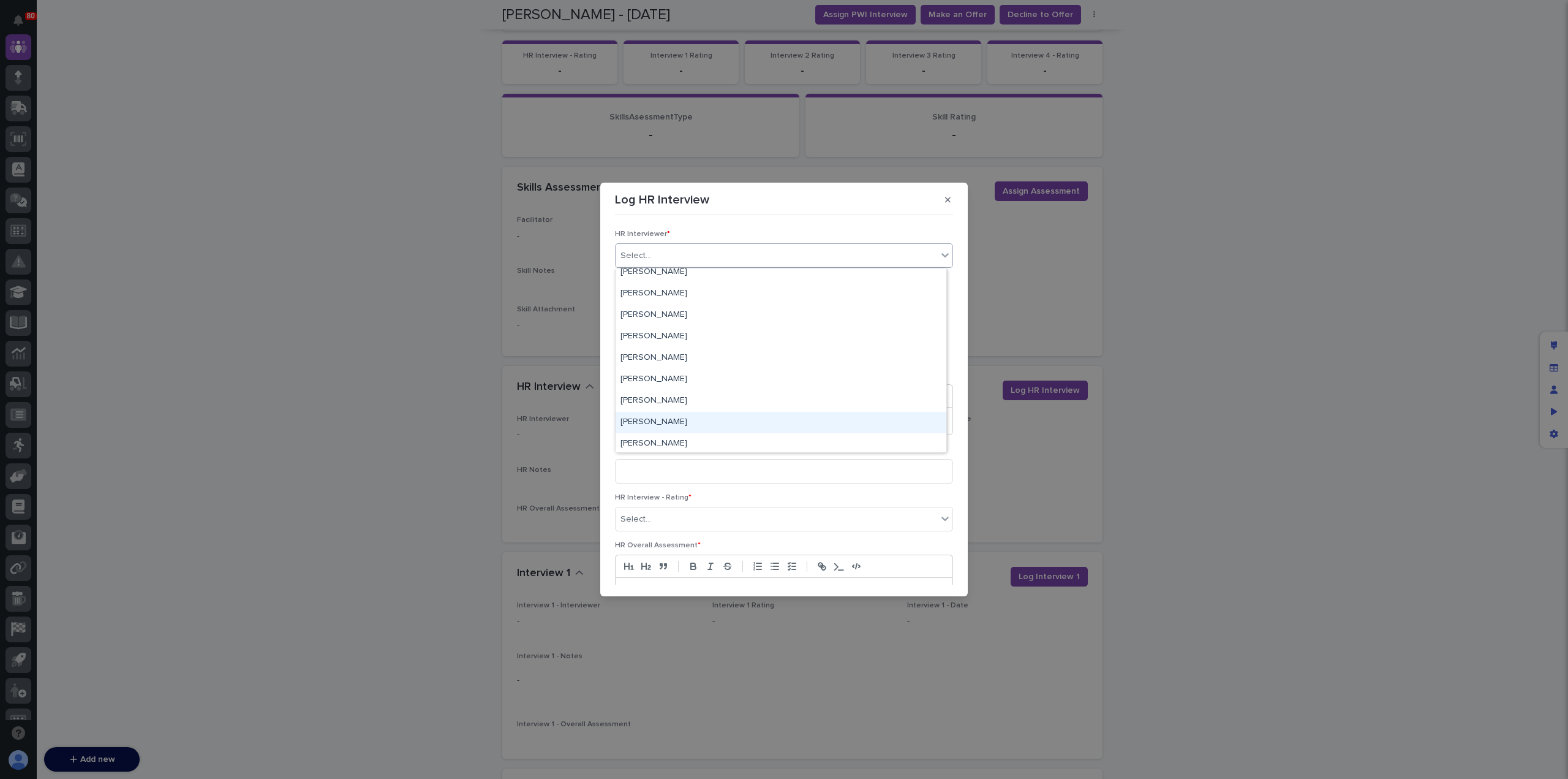
scroll to position [114, 0]
click at [667, 421] on div "Adrian Helmuth Alan Speicher Andy Johnston Anna Slabaugh Anthony Ramirez Arlyn …" at bounding box center [781, 360] width 331 height 184
click at [651, 422] on div "[PERSON_NAME]" at bounding box center [781, 422] width 331 height 21
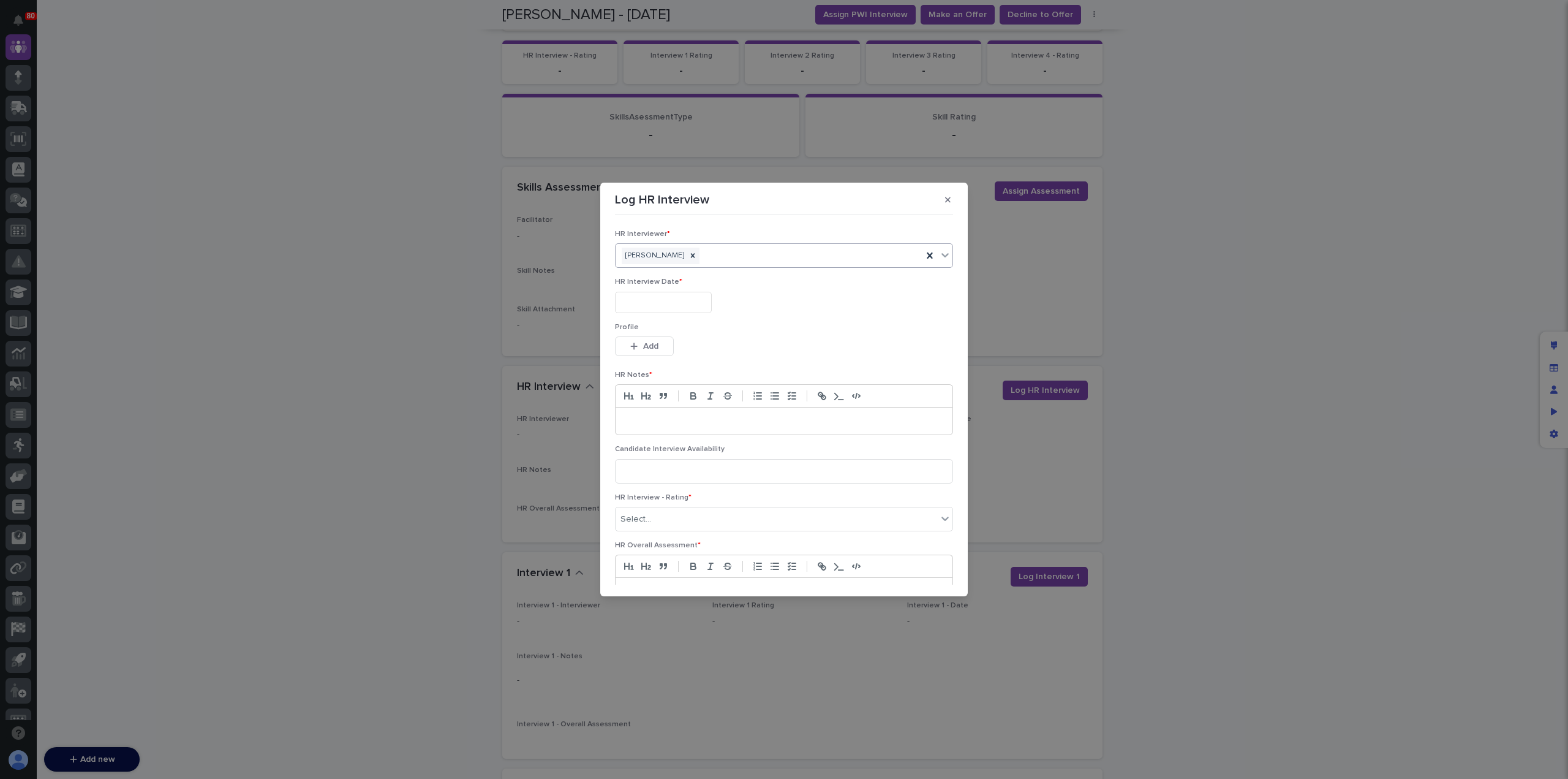
click at [644, 302] on input "text" at bounding box center [663, 303] width 97 height 21
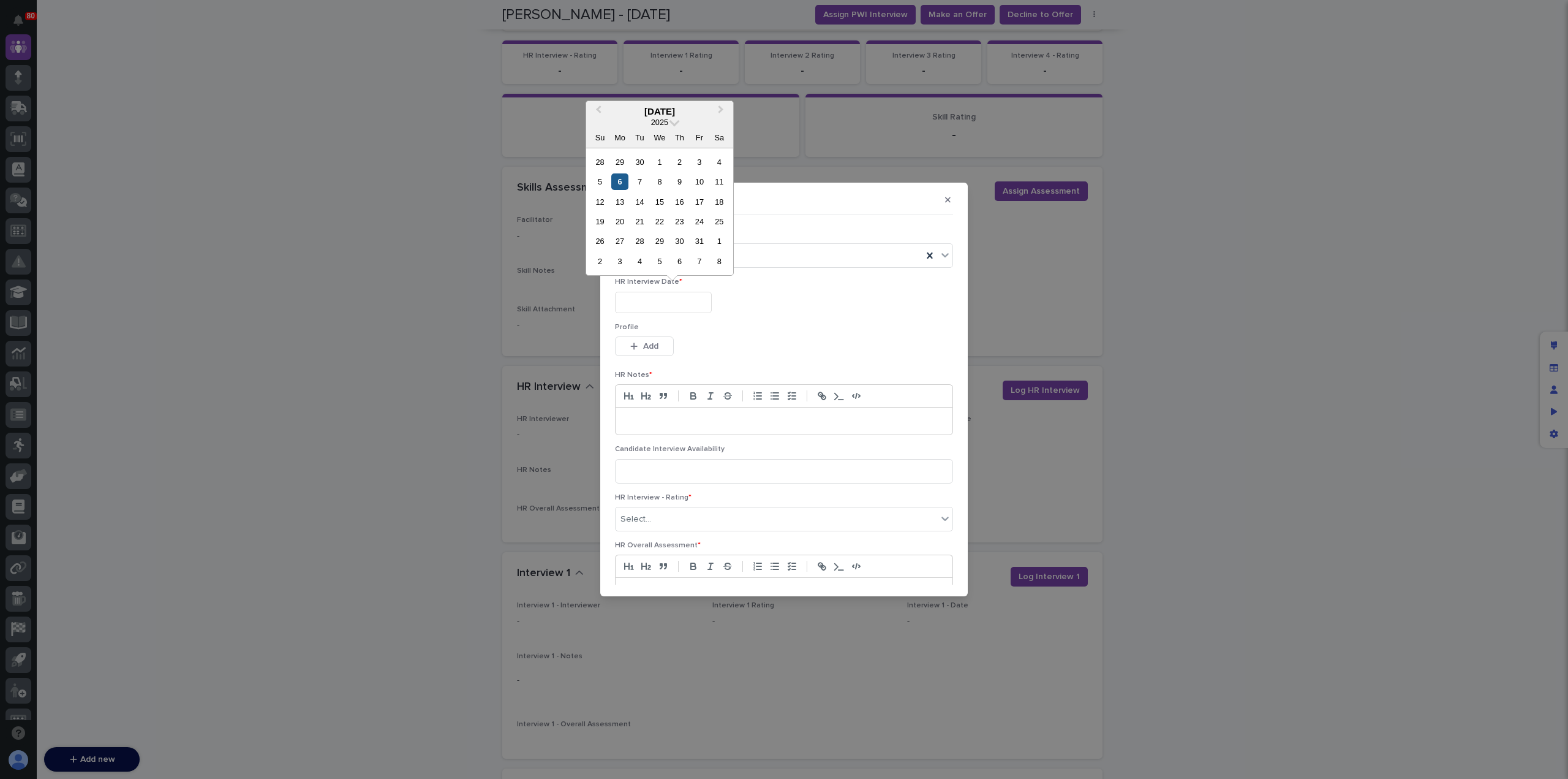
click at [620, 182] on div "6" at bounding box center [619, 181] width 16 height 16
type input "**********"
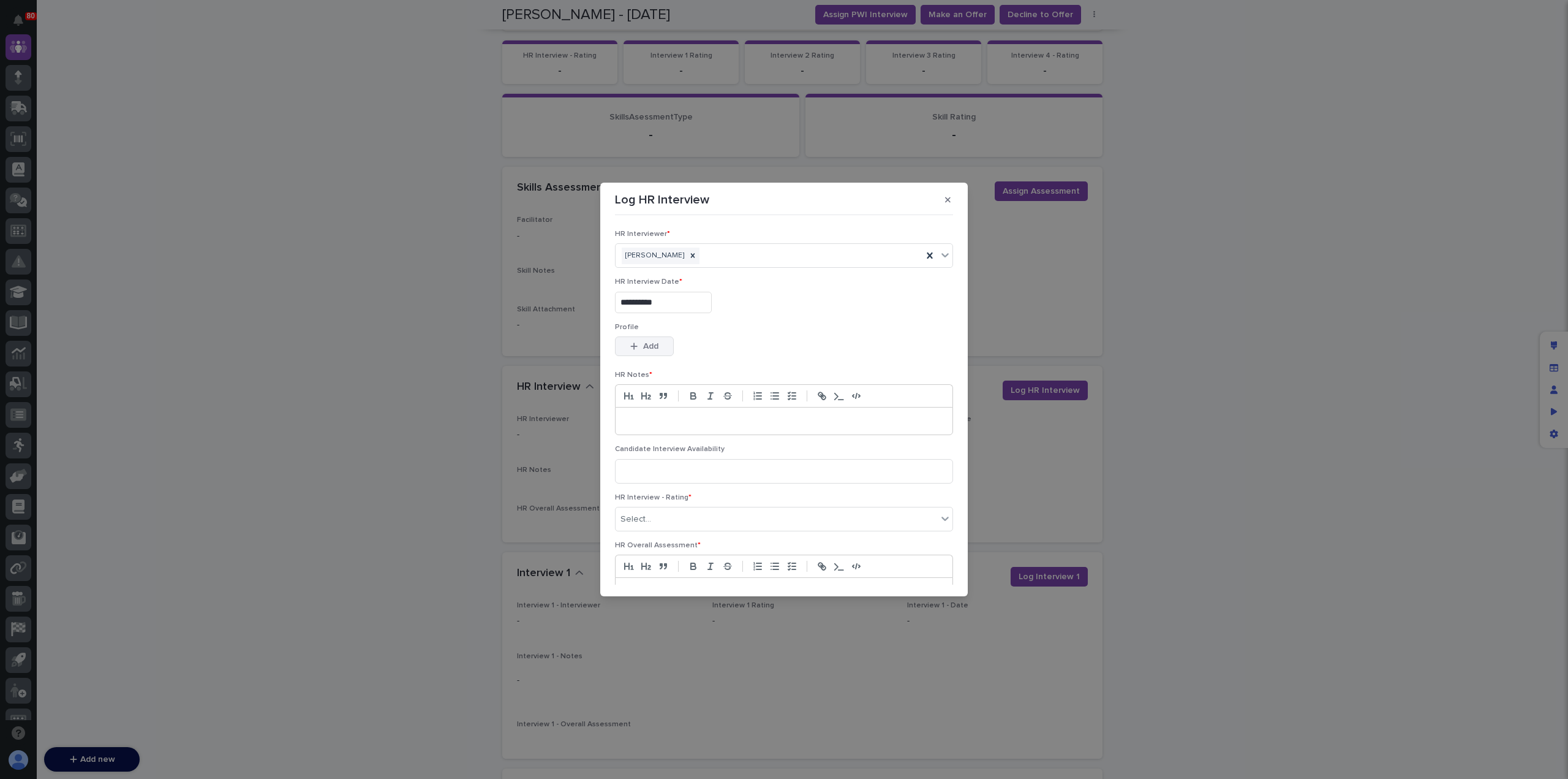
click at [647, 344] on span "Add" at bounding box center [650, 346] width 15 height 9
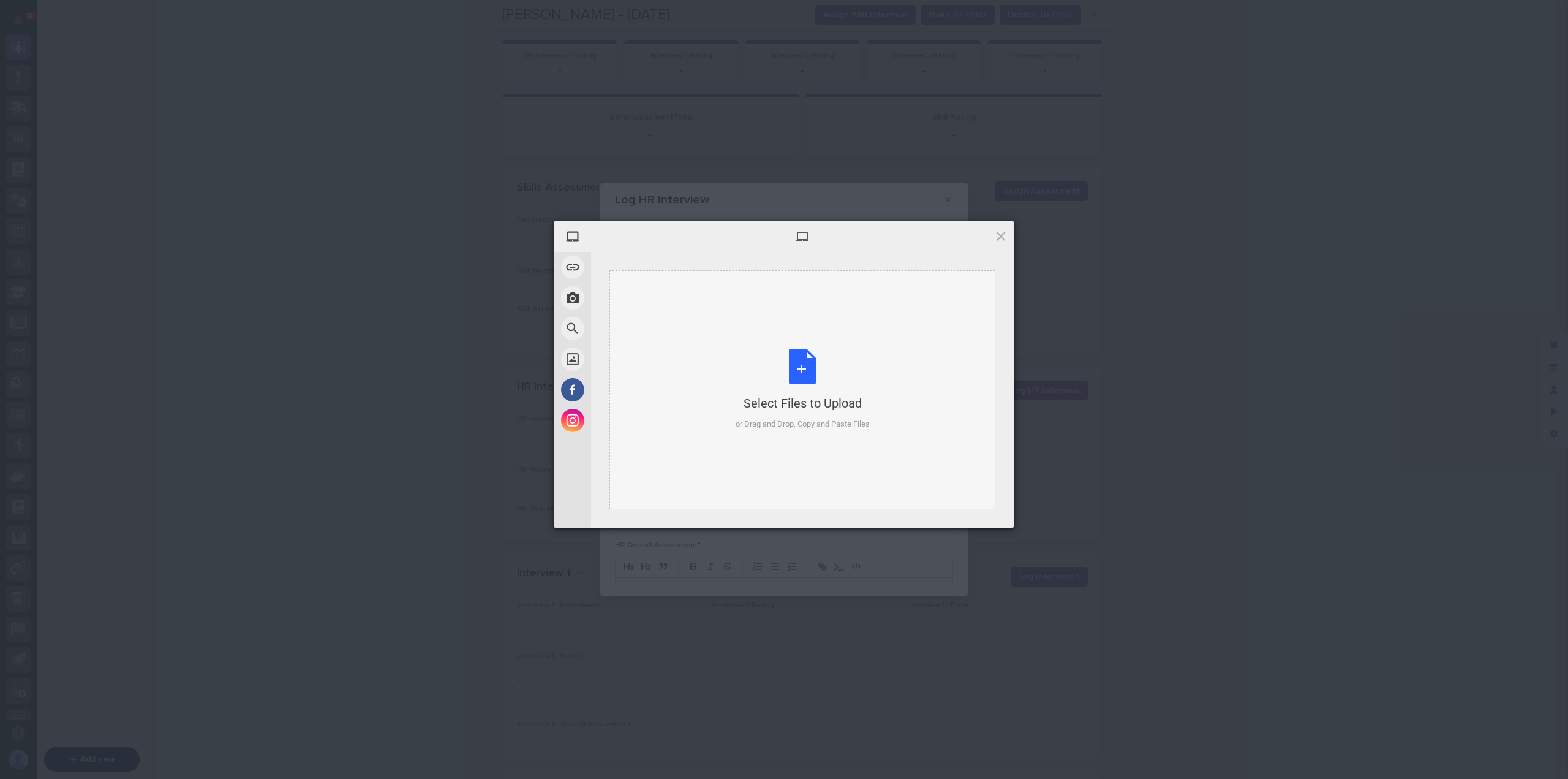
click at [817, 370] on div "Select Files to Upload or Drag and Drop, Copy and Paste Files" at bounding box center [803, 389] width 134 height 82
click at [992, 511] on span "Upload 1" at bounding box center [976, 511] width 62 height 24
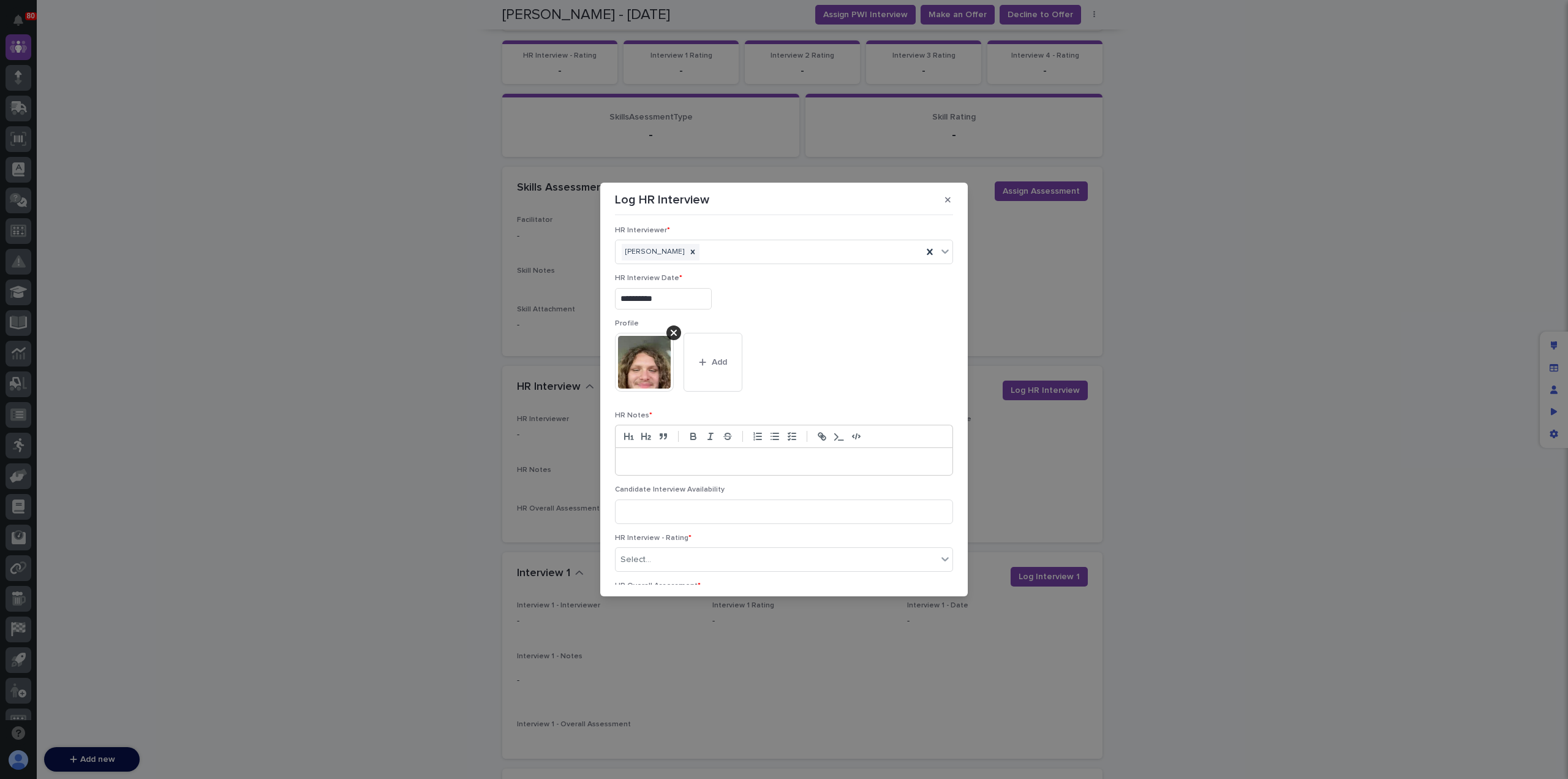
scroll to position [4, 0]
click at [752, 459] on p at bounding box center [784, 461] width 318 height 12
click at [774, 436] on line "button" at bounding box center [776, 436] width 6 height 0
click at [873, 472] on li "**********" at bounding box center [788, 467] width 300 height 24
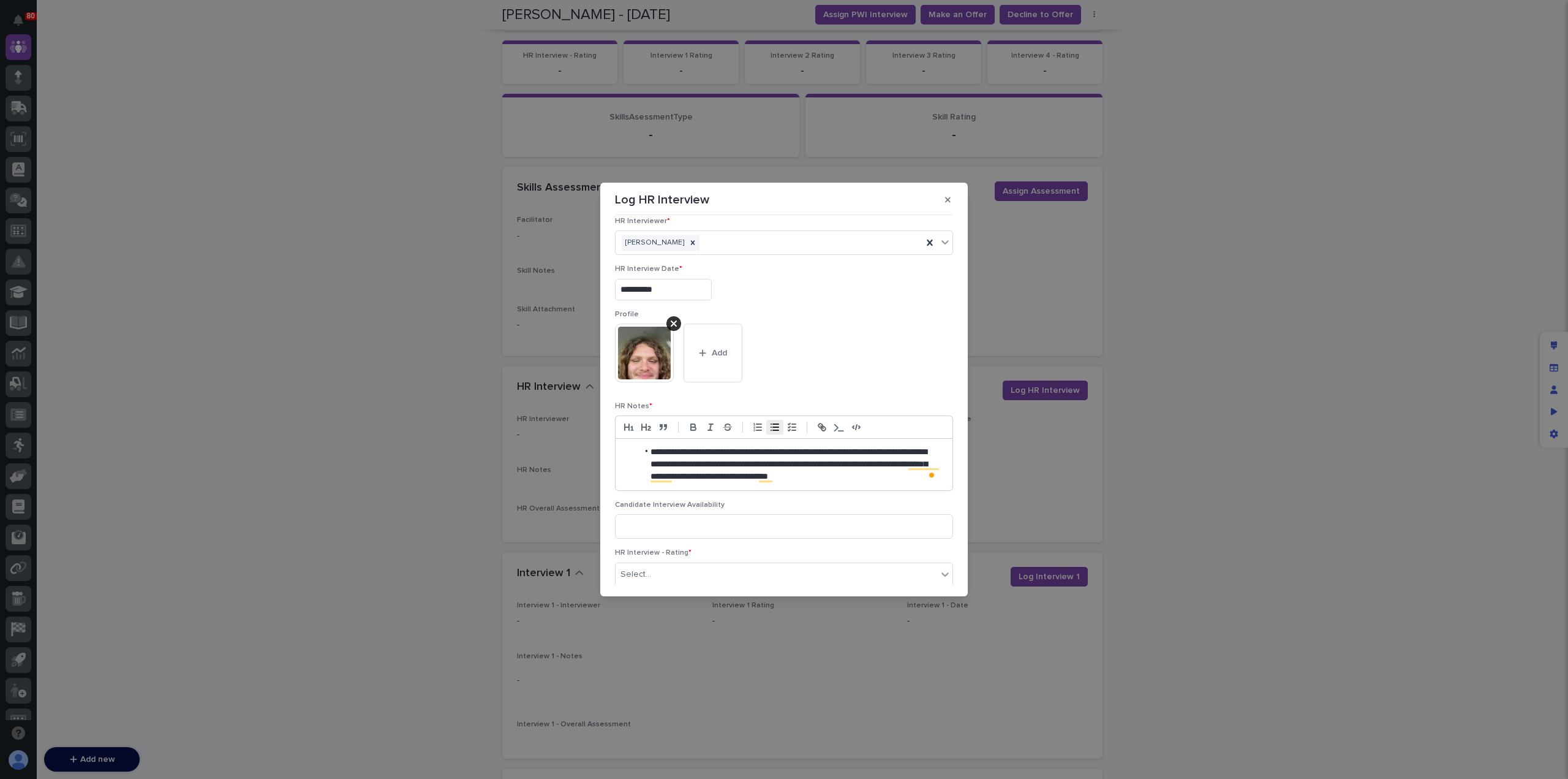
scroll to position [0, 0]
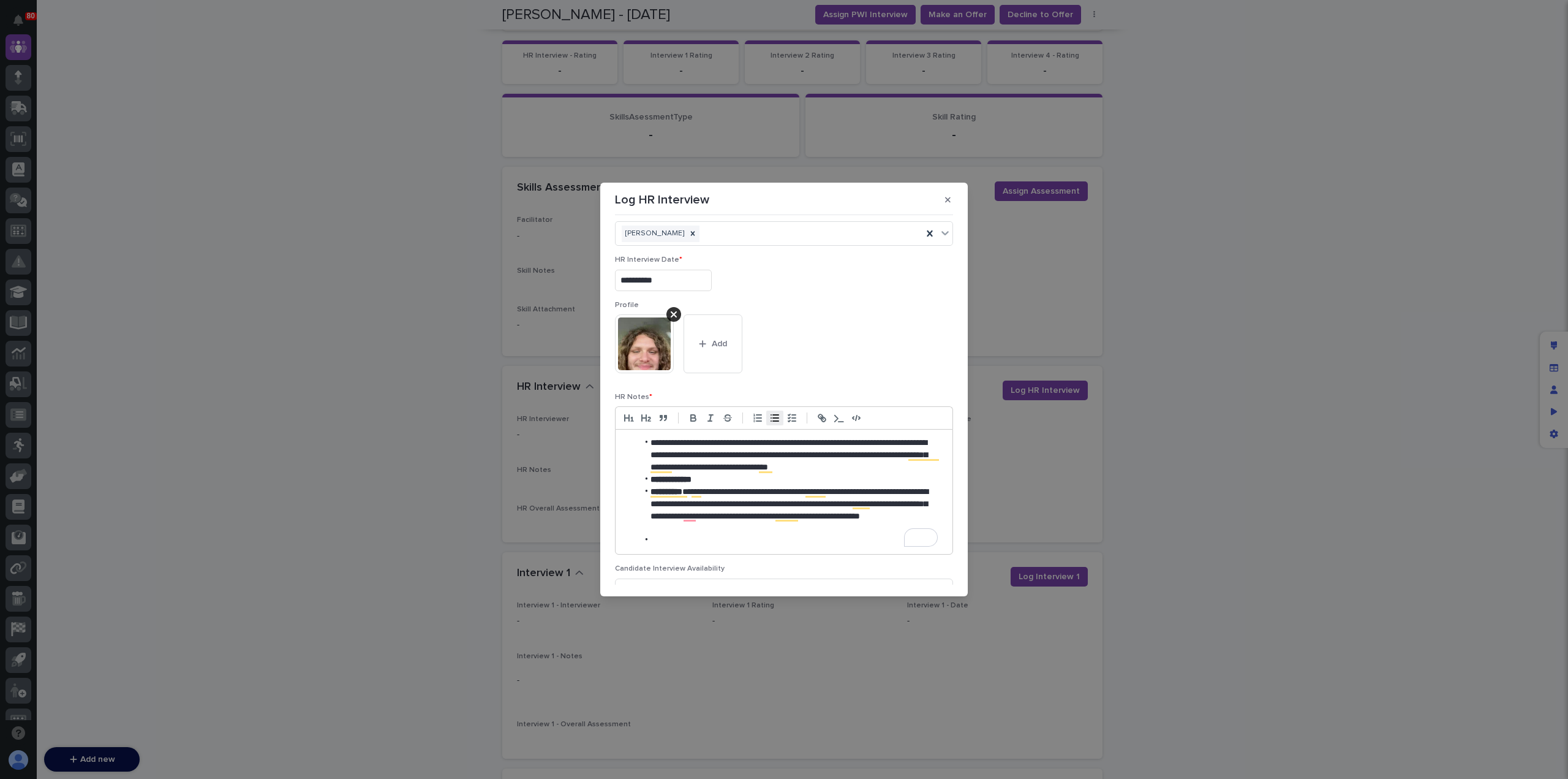
click at [794, 528] on li "**********" at bounding box center [788, 510] width 300 height 49
click at [663, 540] on li "To enrich screen reader interactions, please activate Accessibility in Grammarl…" at bounding box center [790, 540] width 305 height 12
click at [788, 541] on li "**********" at bounding box center [788, 540] width 300 height 12
click at [766, 567] on li "**********" at bounding box center [788, 564] width 300 height 12
click at [769, 563] on li "**********" at bounding box center [788, 564] width 300 height 12
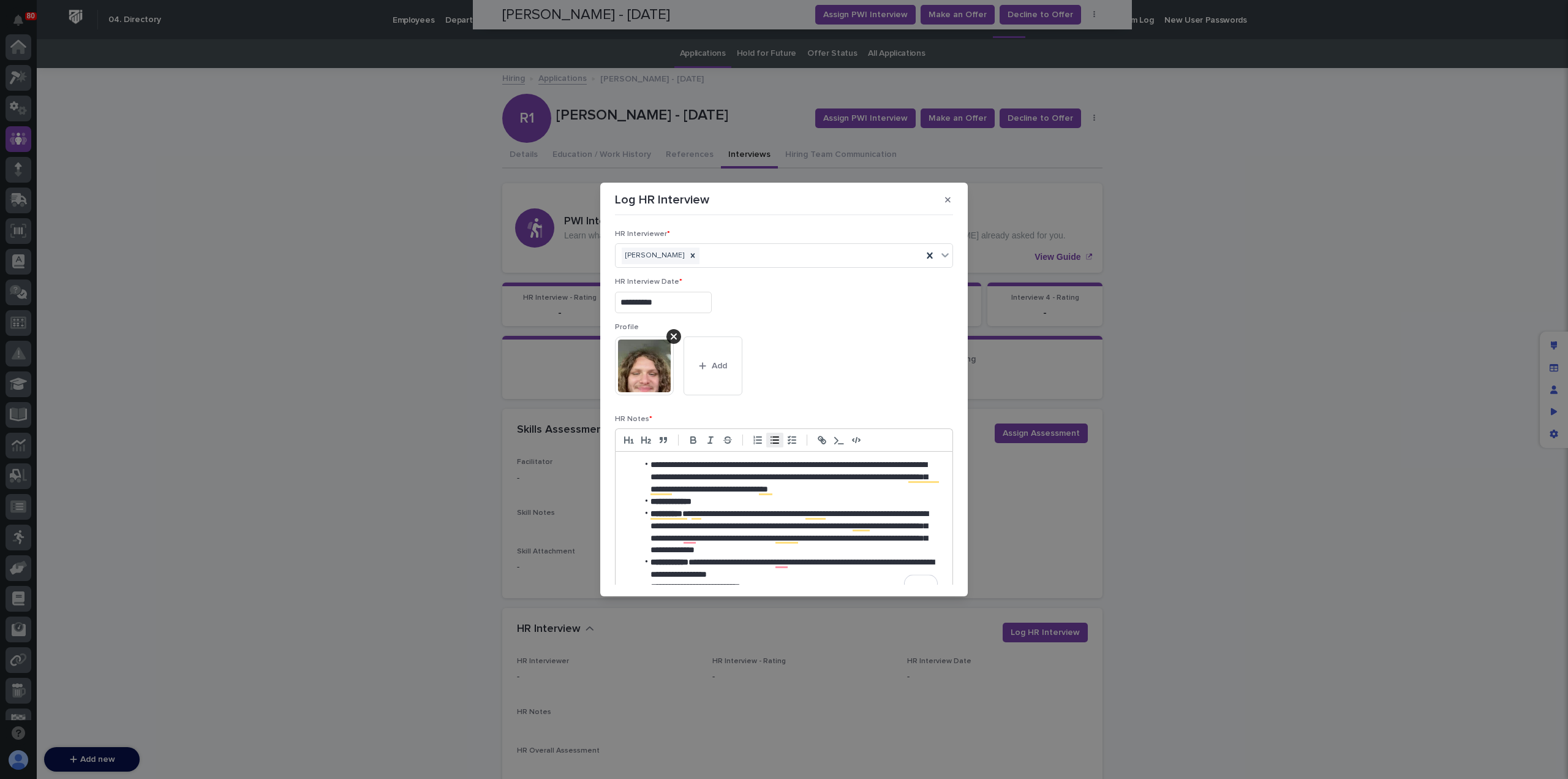
scroll to position [22, 0]
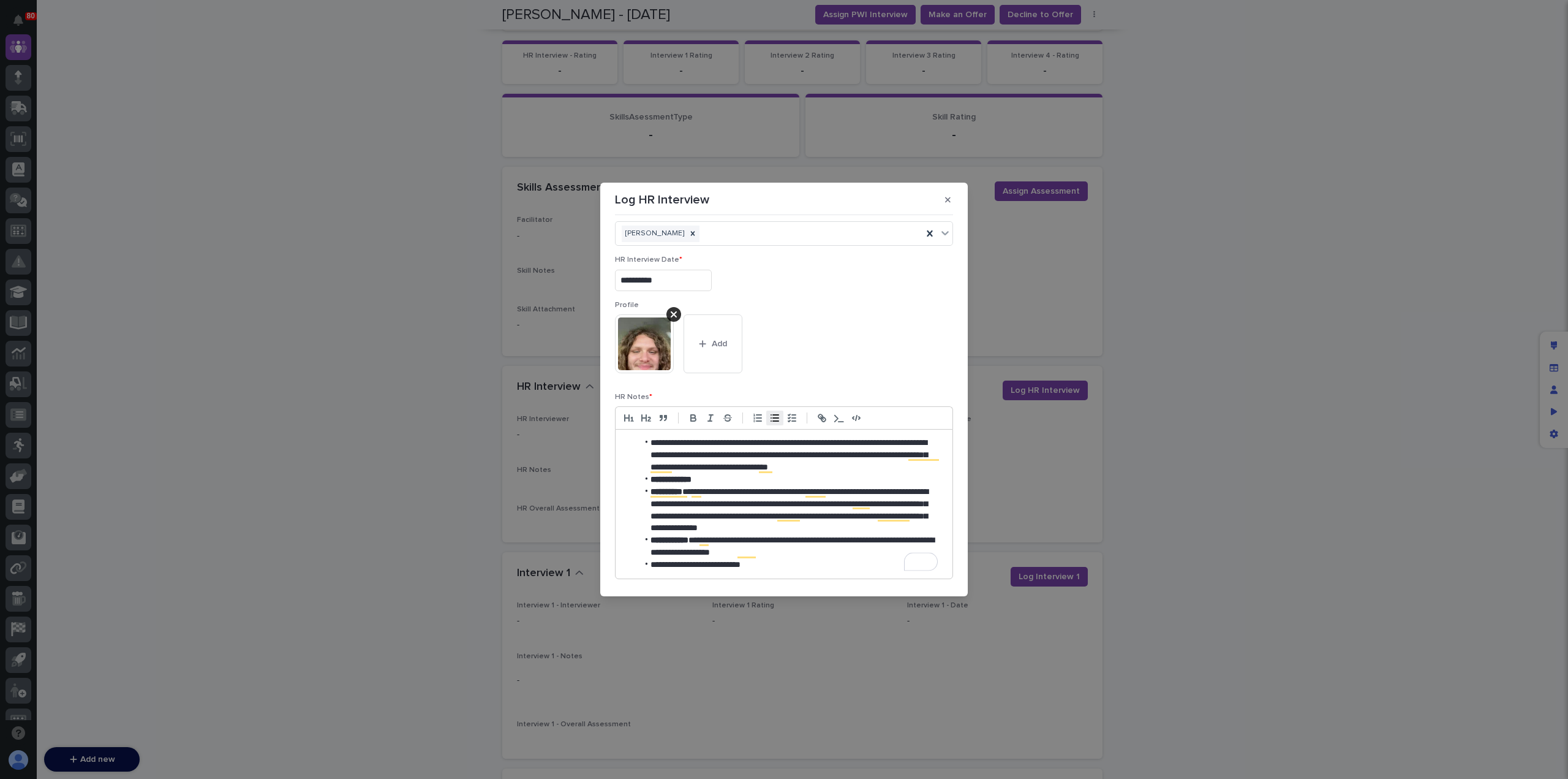
click at [783, 565] on li "**********" at bounding box center [788, 564] width 300 height 12
click at [791, 550] on li "**********" at bounding box center [788, 547] width 300 height 24
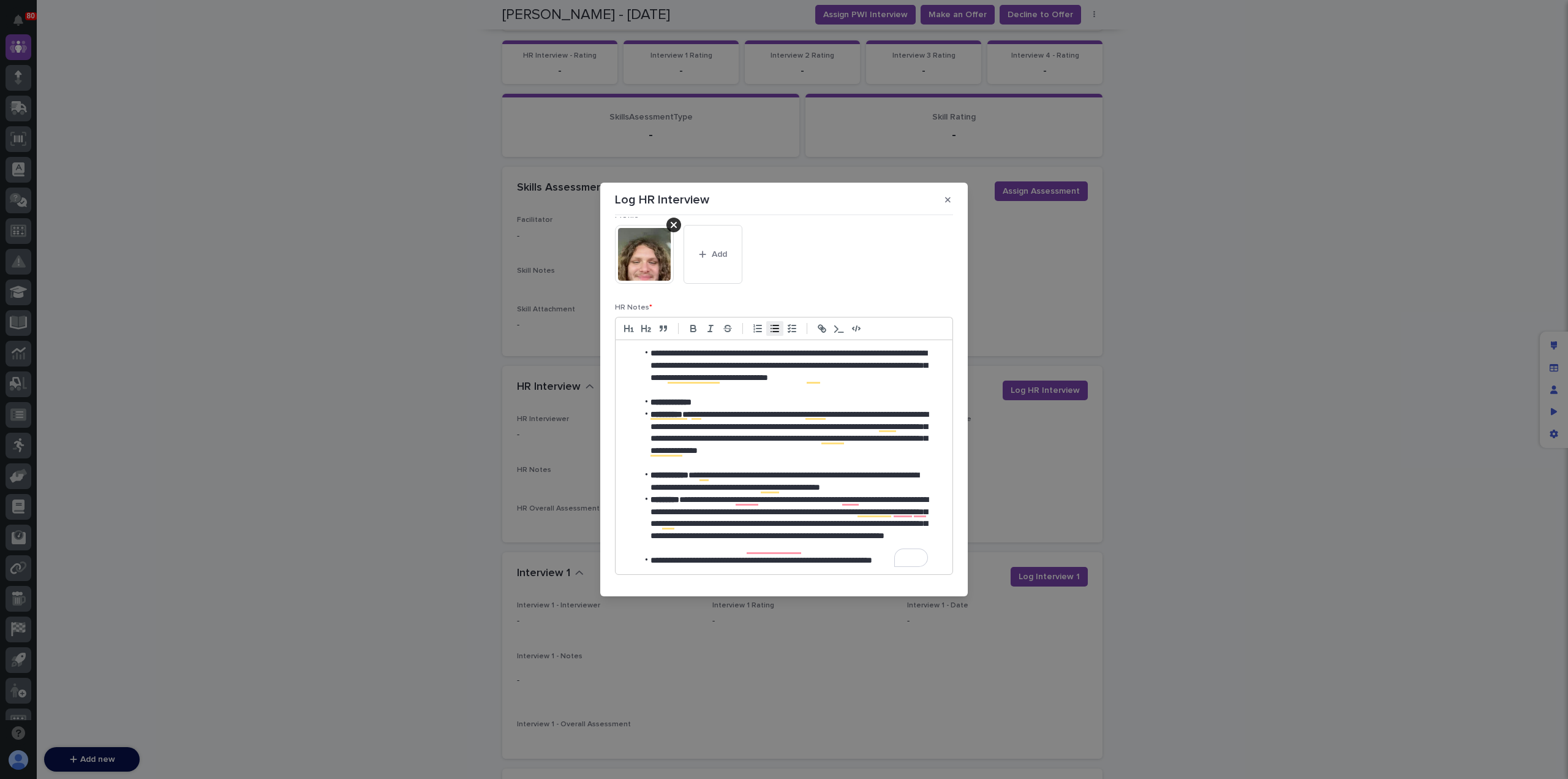
scroll to position [0, 0]
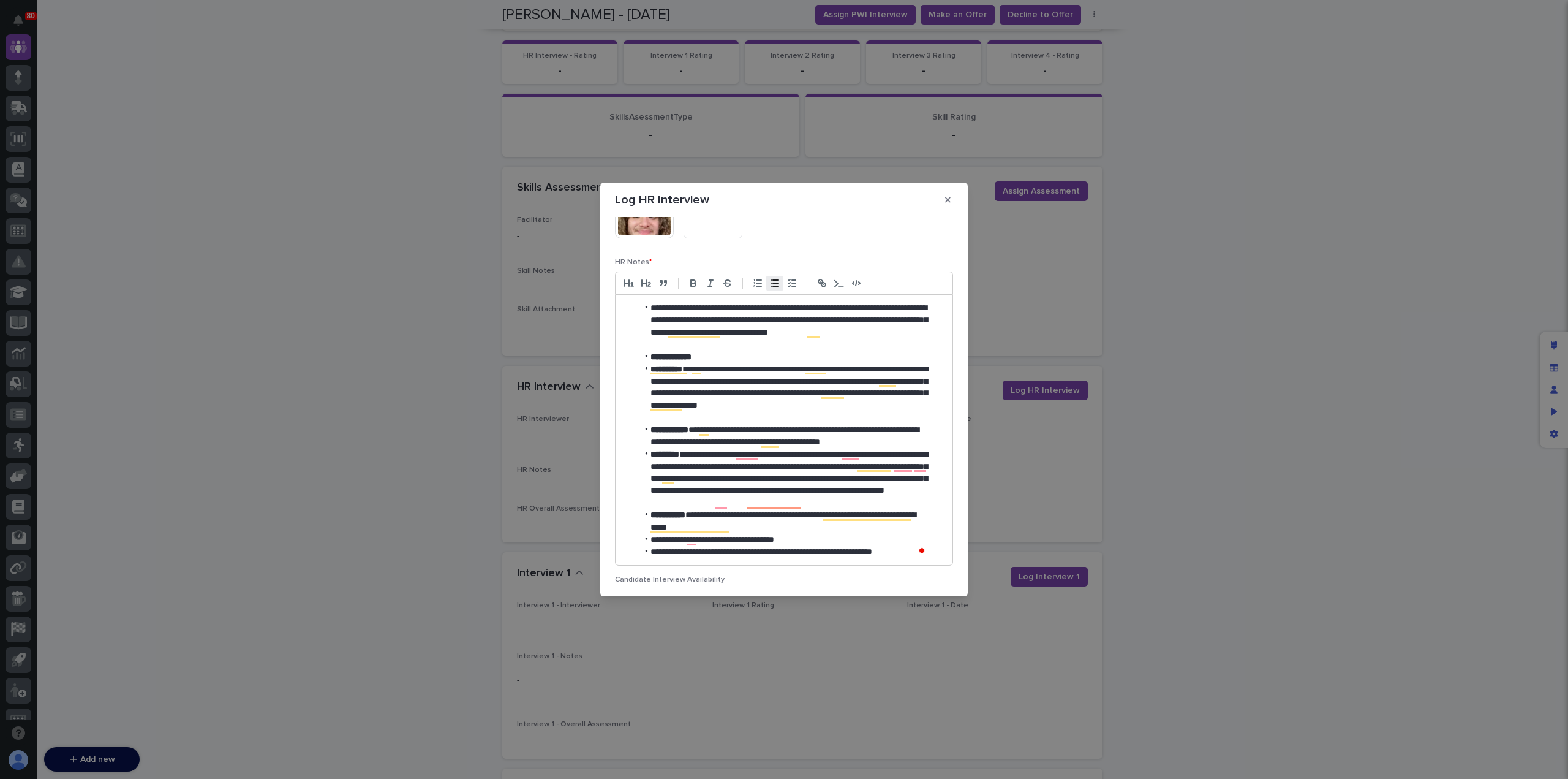
click at [893, 498] on li "**********" at bounding box center [783, 479] width 290 height 61
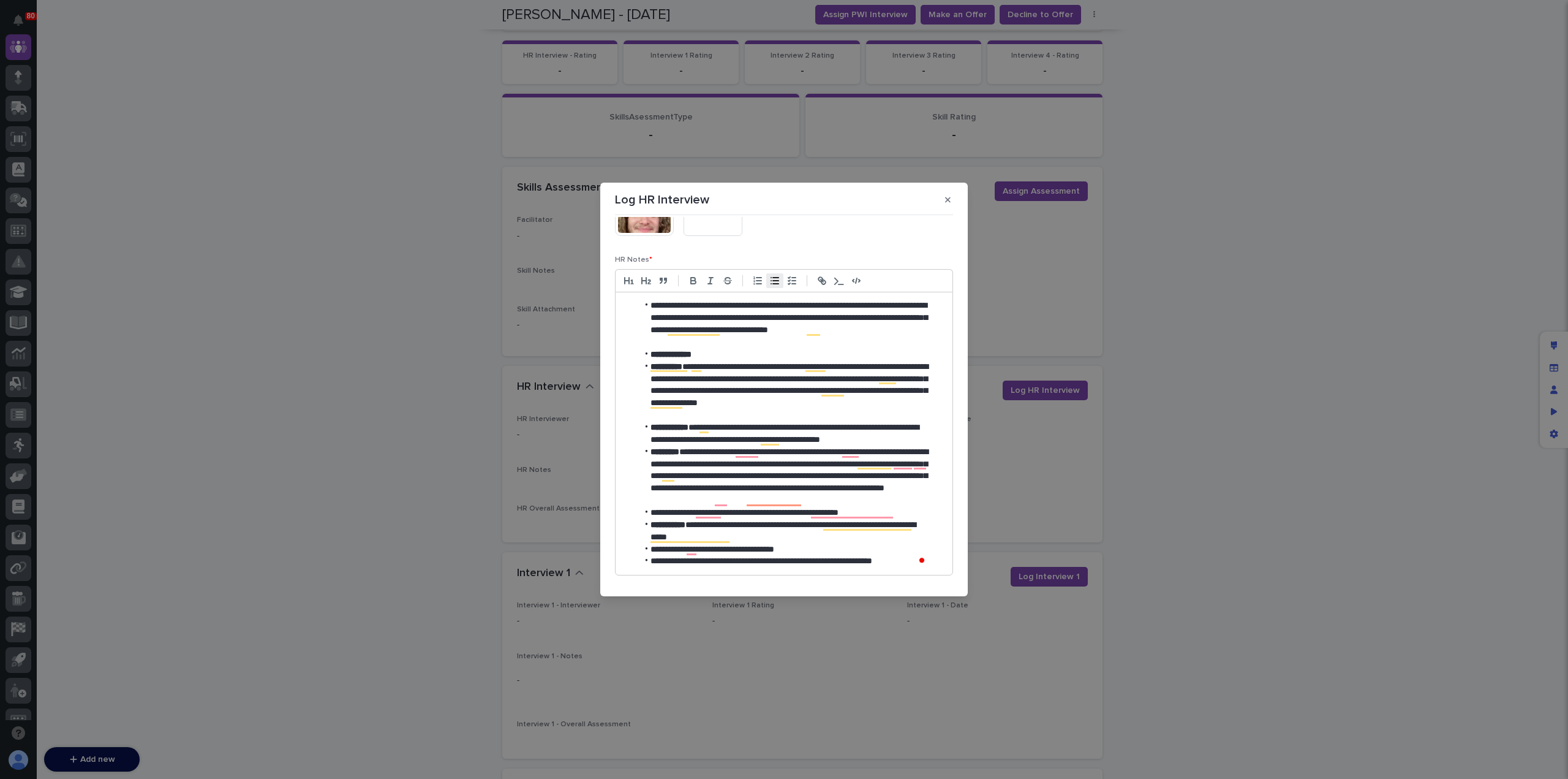
scroll to position [162, 0]
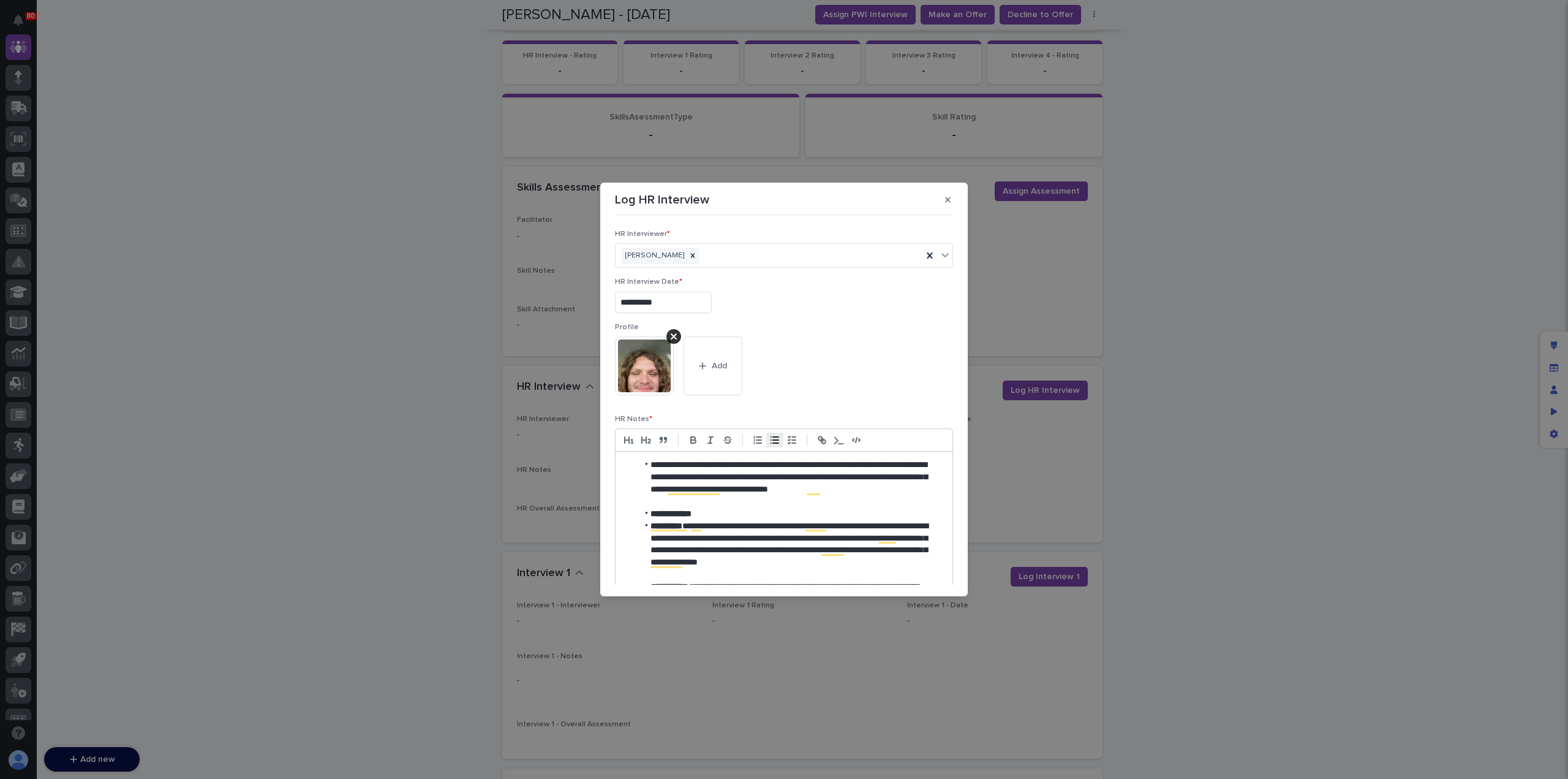
scroll to position [264, 0]
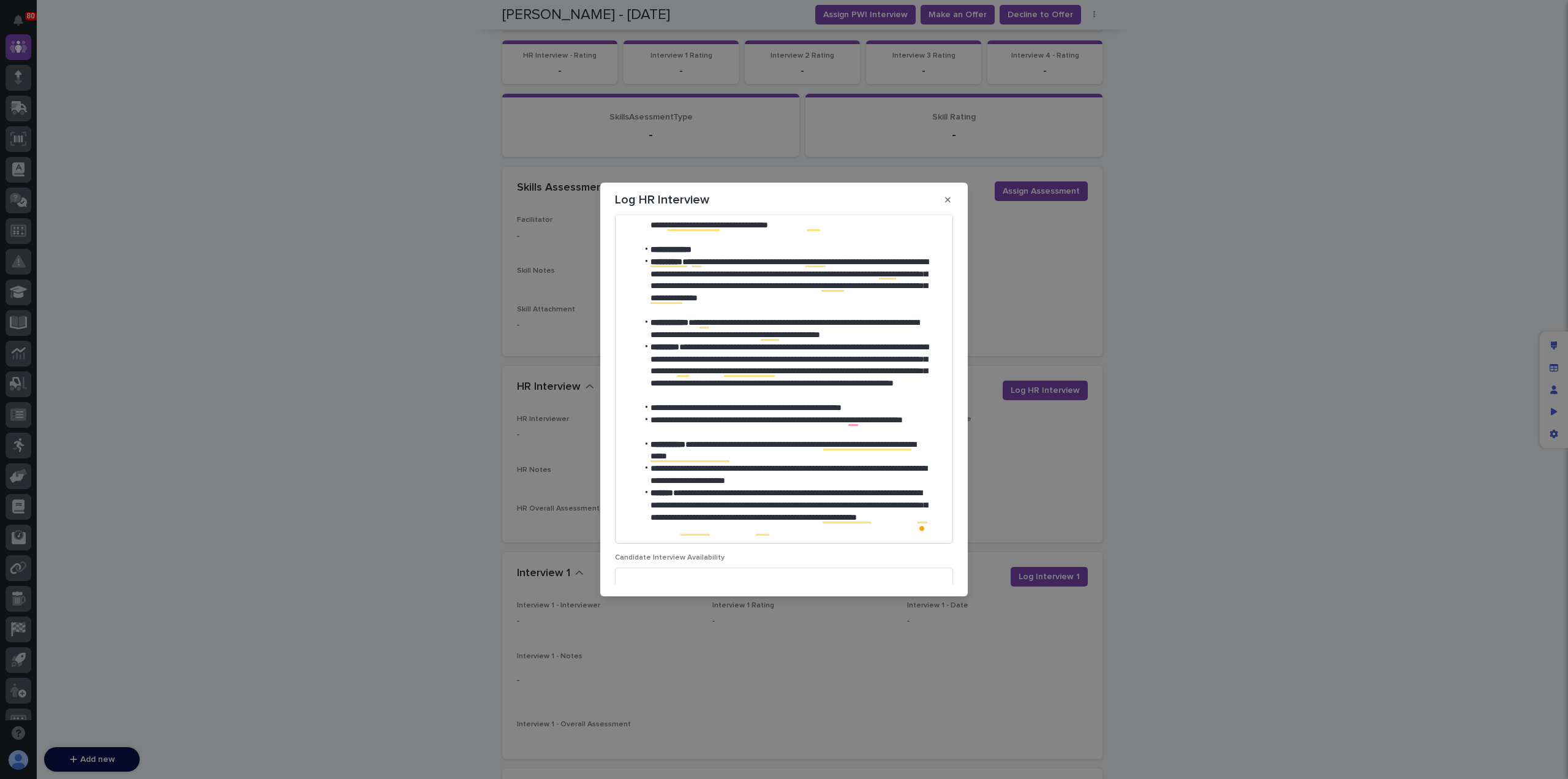
click at [797, 478] on li "**********" at bounding box center [783, 475] width 290 height 24
click at [853, 421] on li "**********" at bounding box center [783, 426] width 290 height 24
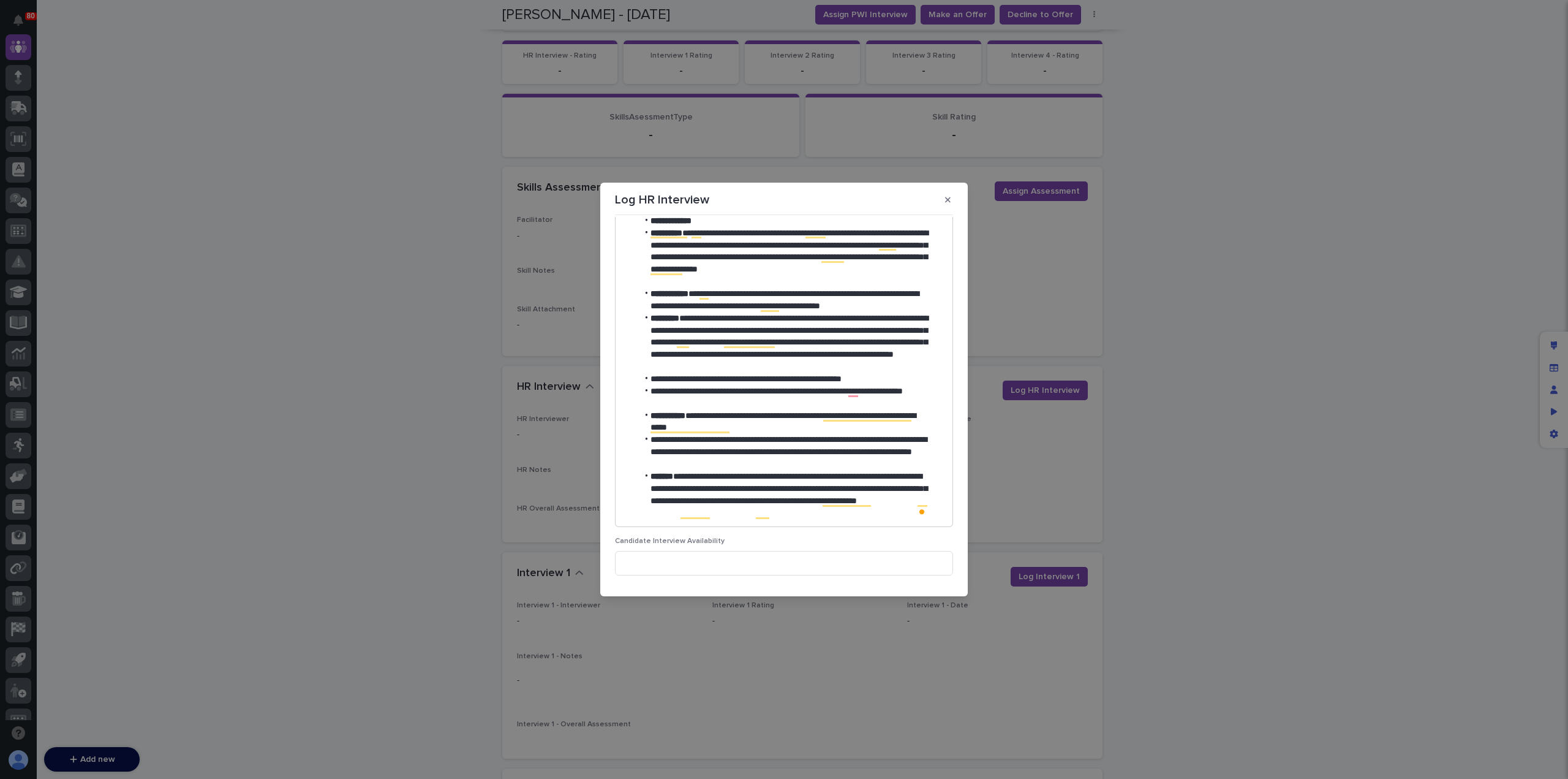
scroll to position [0, 0]
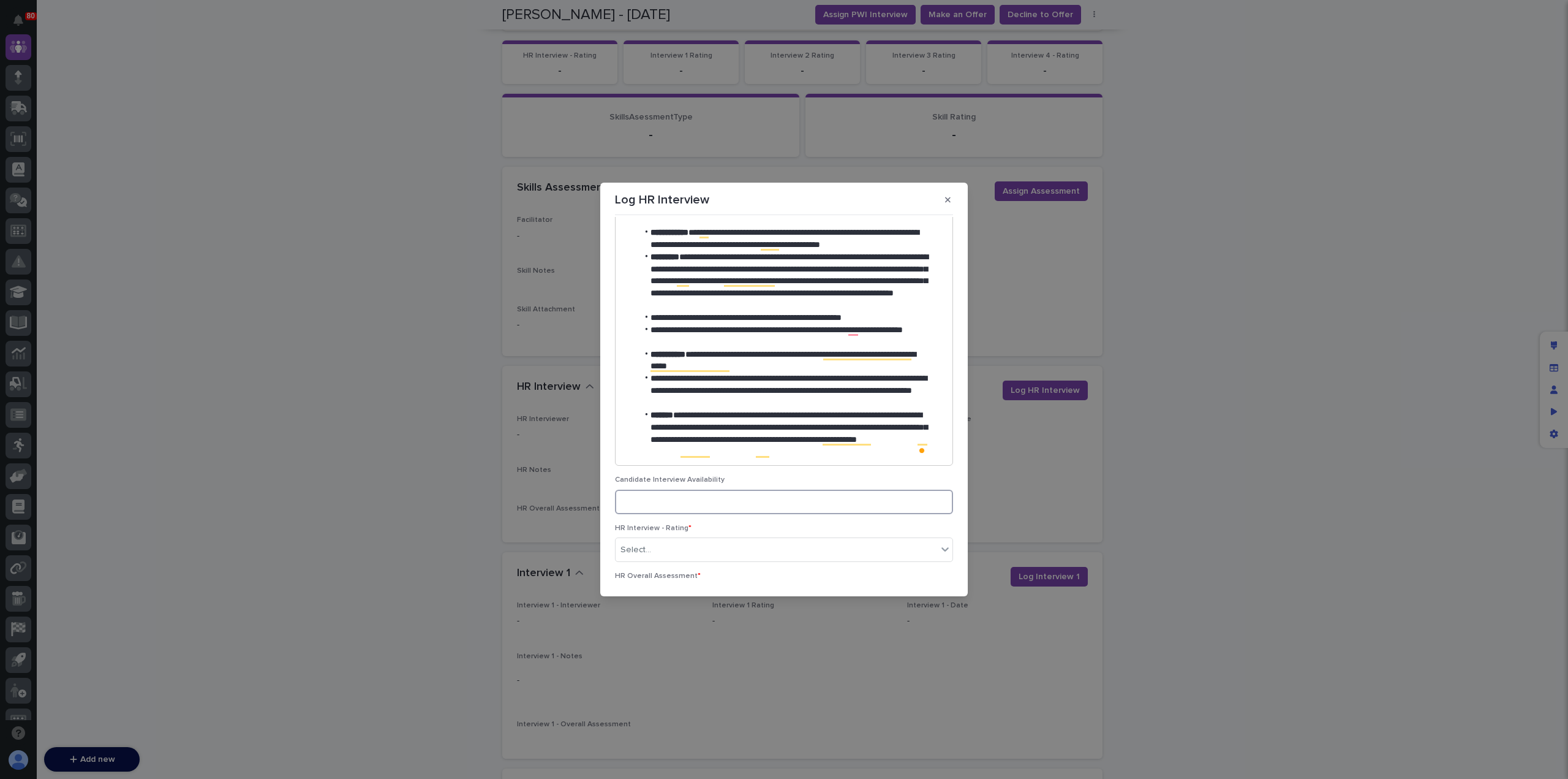
click at [718, 499] on input at bounding box center [784, 501] width 338 height 24
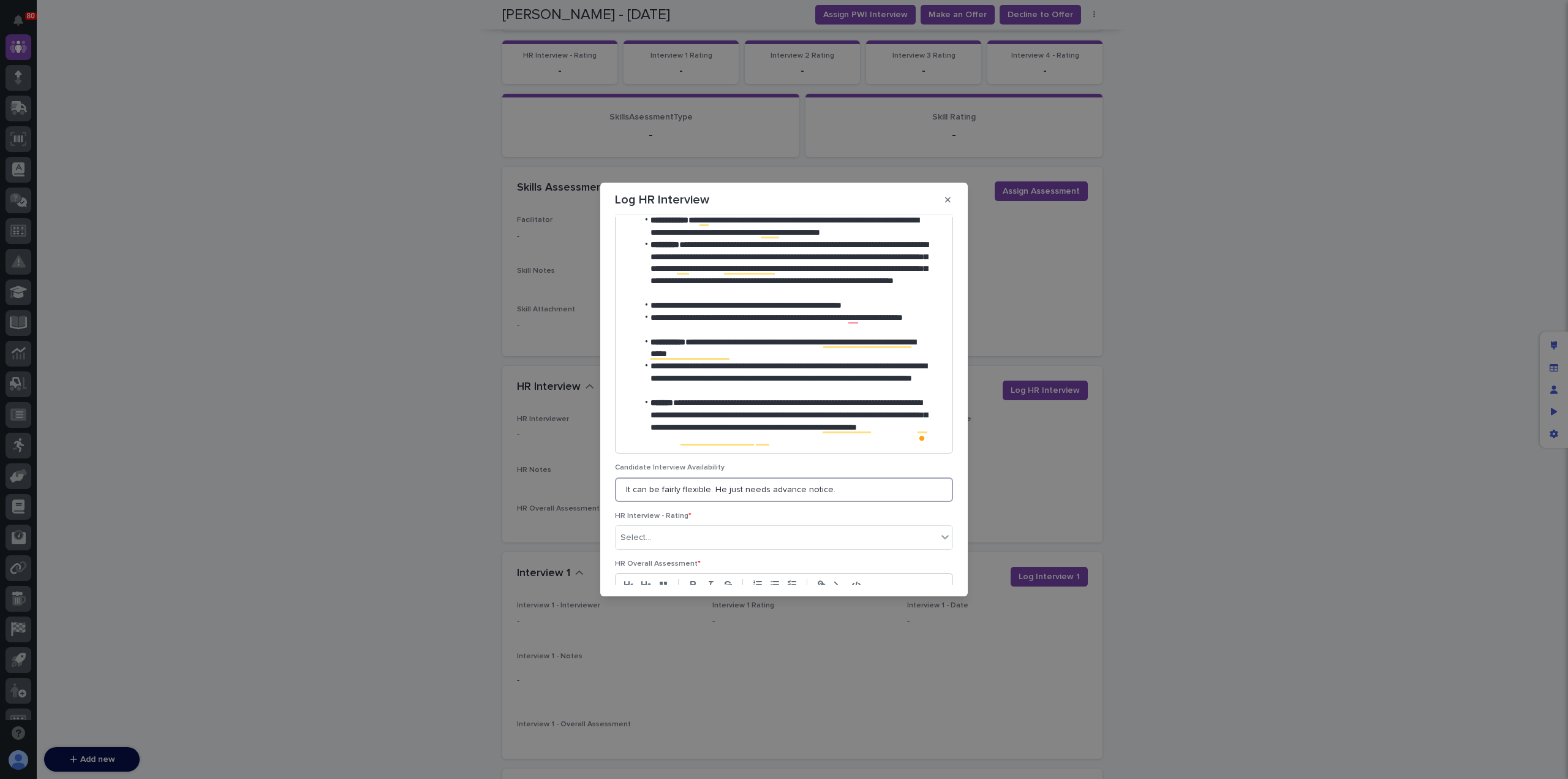
scroll to position [369, 0]
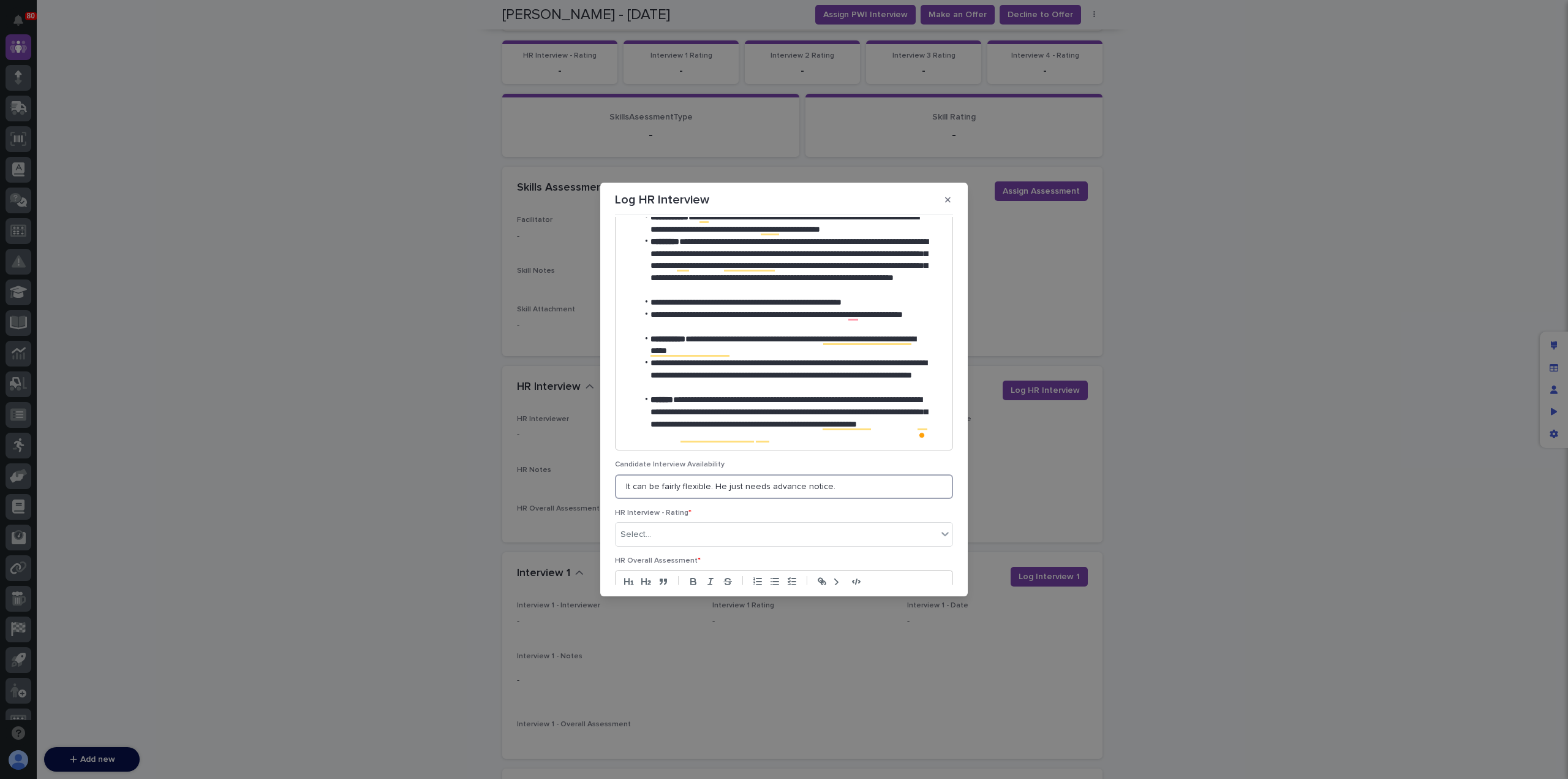
type input "It can be fairly flexible. He just needs advance notice."
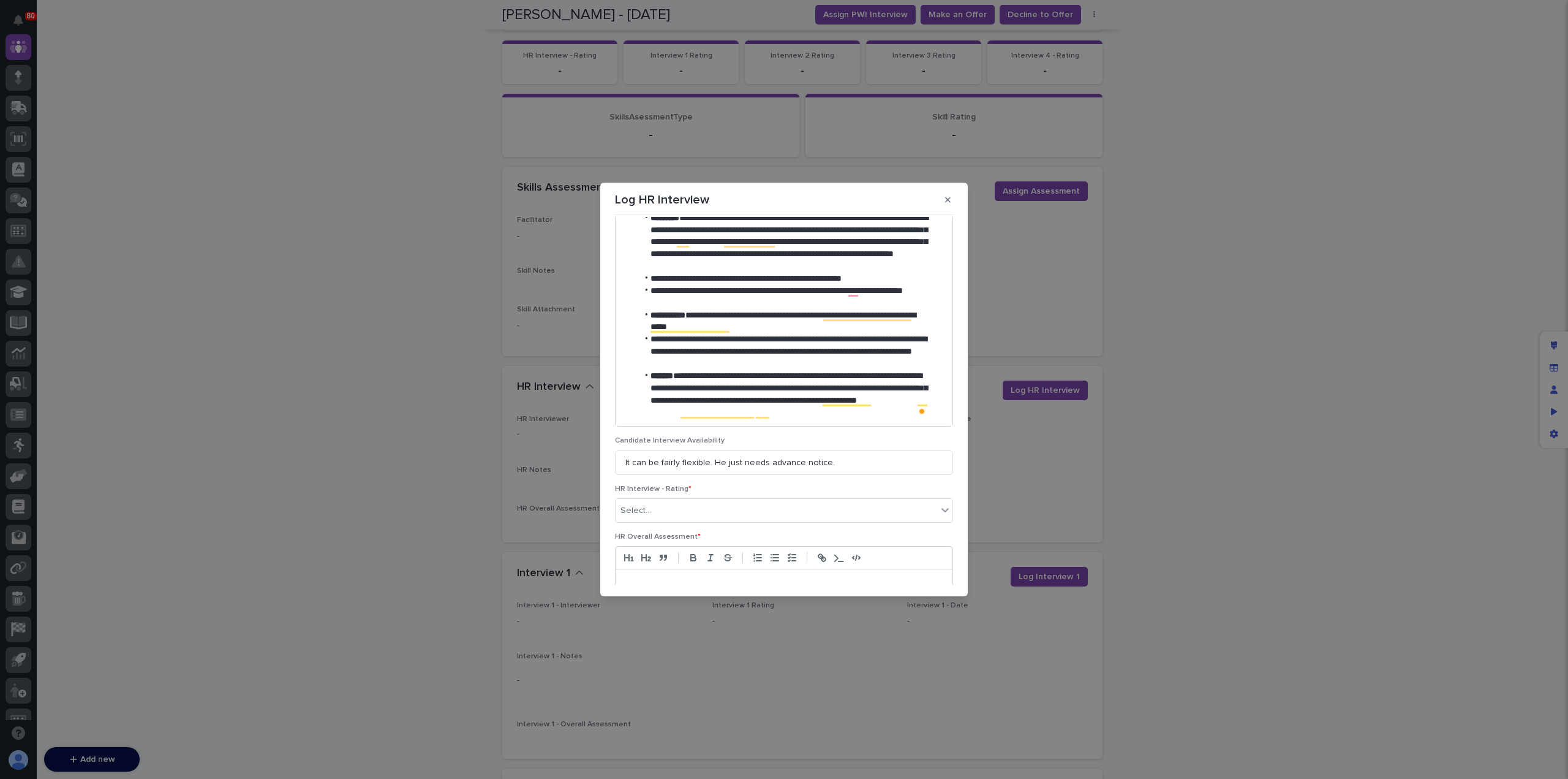
scroll to position [408, 0]
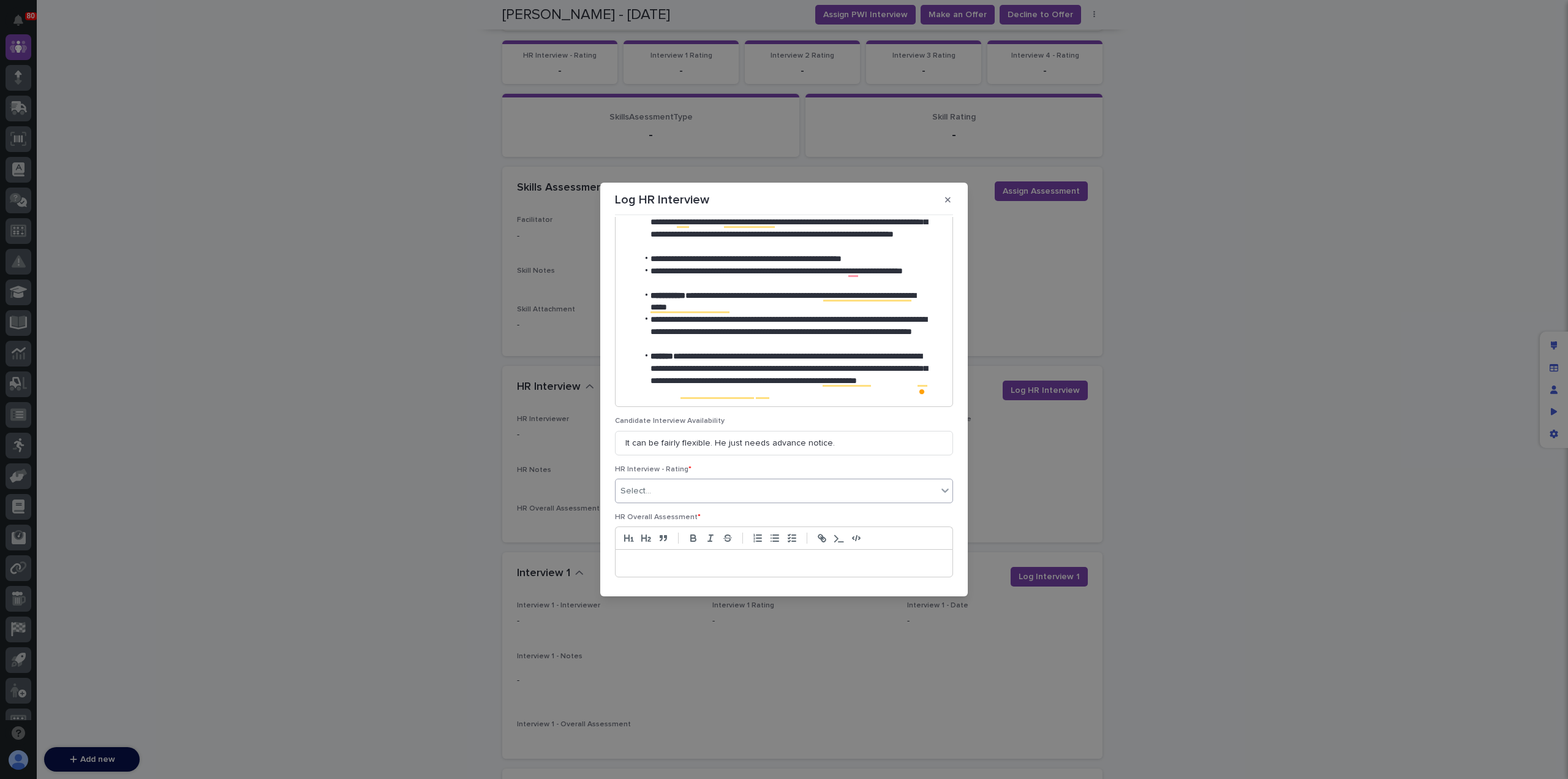
click at [732, 494] on div "Select..." at bounding box center [776, 491] width 322 height 20
click at [753, 555] on div "3 - Acceptable Candidate (Advance with Hesitations)" at bounding box center [781, 556] width 331 height 21
click at [736, 562] on p at bounding box center [784, 563] width 318 height 12
click at [774, 542] on icon "button" at bounding box center [774, 537] width 11 height 11
